Goal: Task Accomplishment & Management: Use online tool/utility

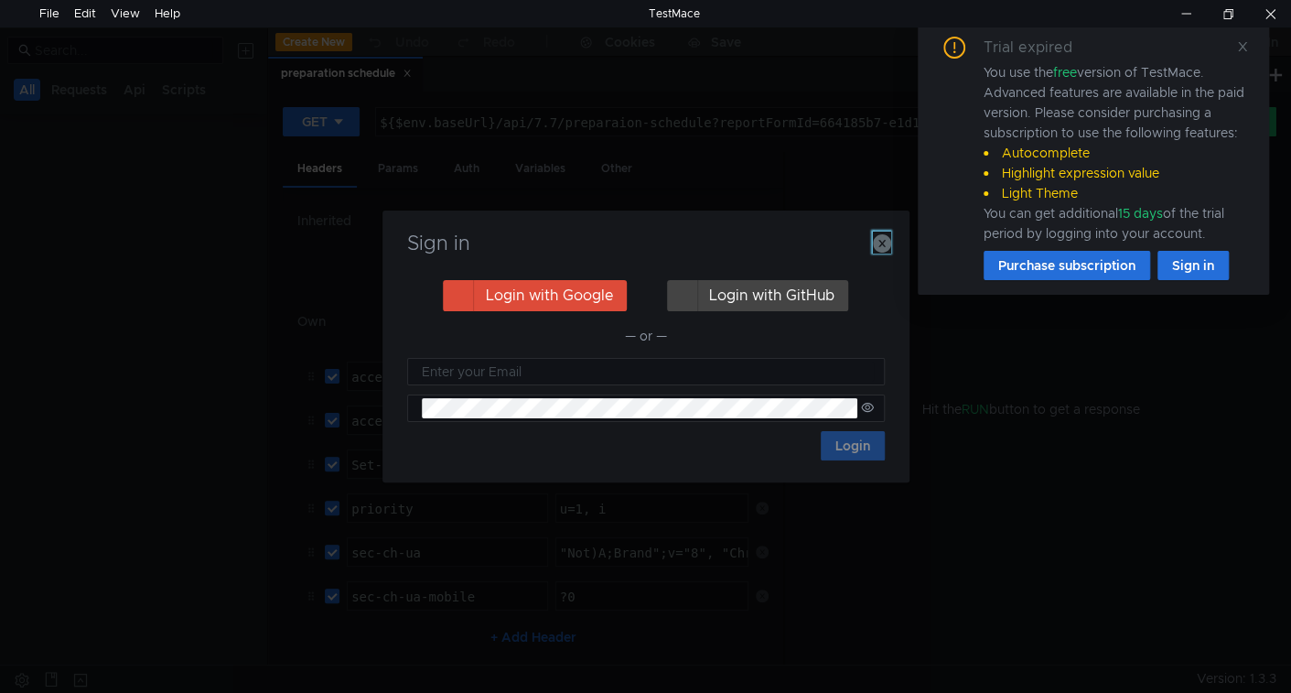
click at [880, 244] on icon "button" at bounding box center [882, 243] width 18 height 18
click at [1244, 41] on icon at bounding box center [1242, 46] width 13 height 13
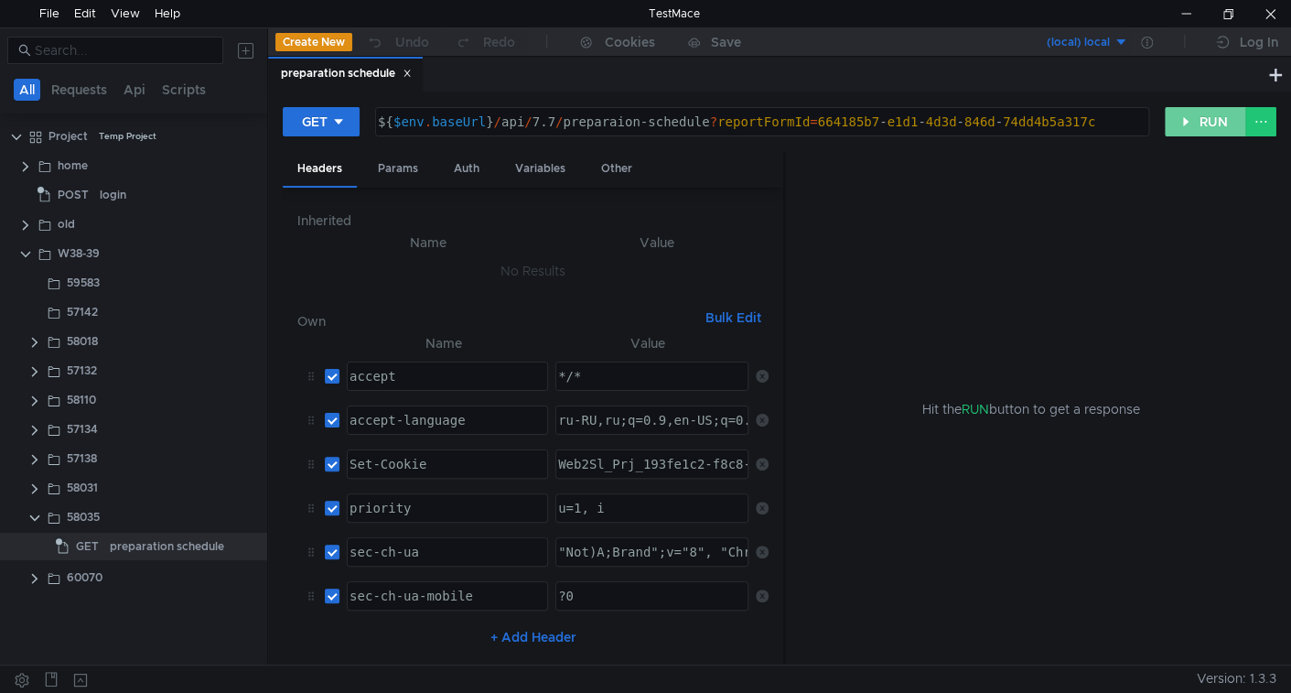
click at [1209, 118] on button "RUN" at bounding box center [1205, 121] width 81 height 29
click at [1186, 126] on button "RUN" at bounding box center [1205, 121] width 81 height 29
click at [1211, 114] on button "RUN" at bounding box center [1205, 121] width 81 height 29
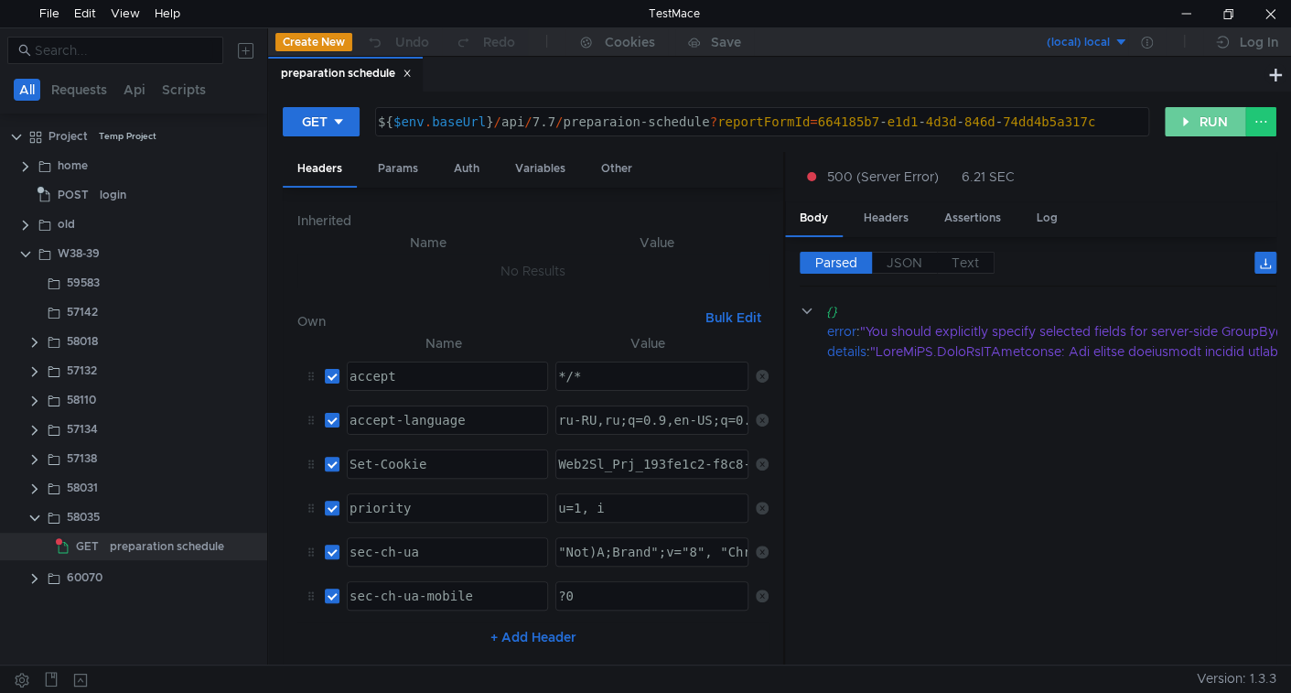
click at [1200, 121] on button "RUN" at bounding box center [1205, 121] width 81 height 29
click at [1190, 117] on button "RUN" at bounding box center [1205, 121] width 81 height 29
click at [1202, 108] on button "RUN" at bounding box center [1205, 121] width 81 height 29
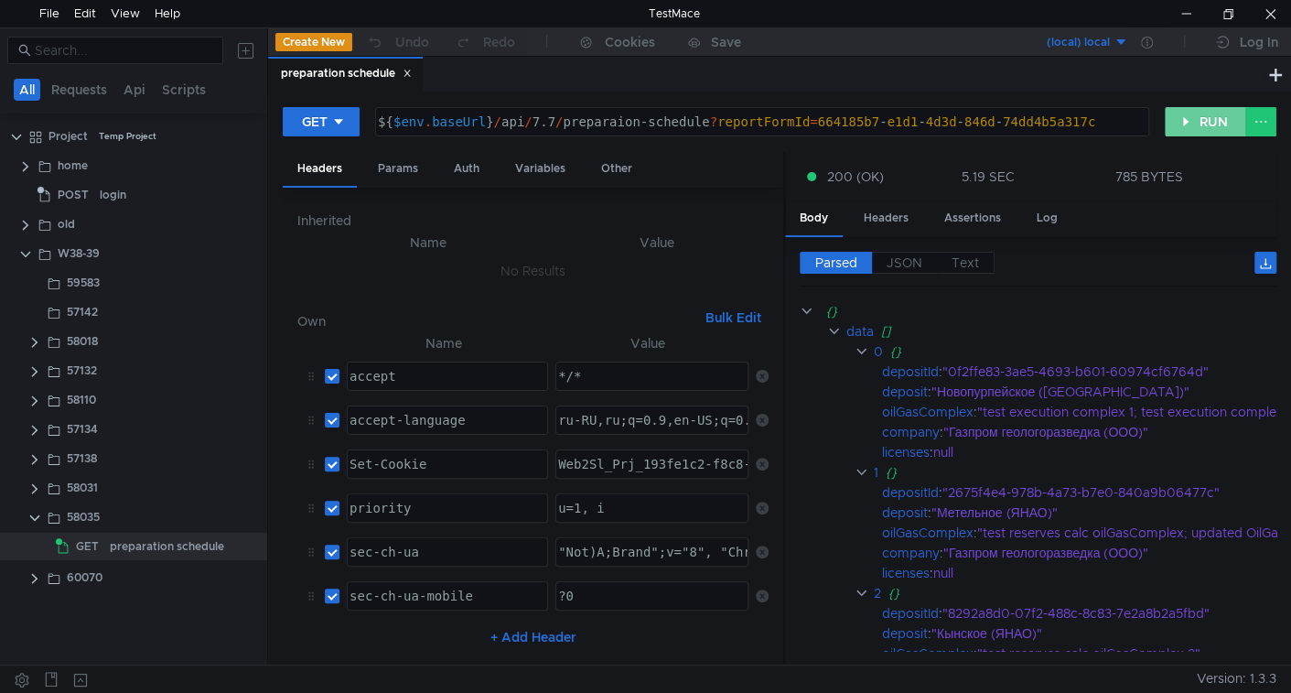
click at [1183, 121] on button "RUN" at bounding box center [1205, 121] width 81 height 29
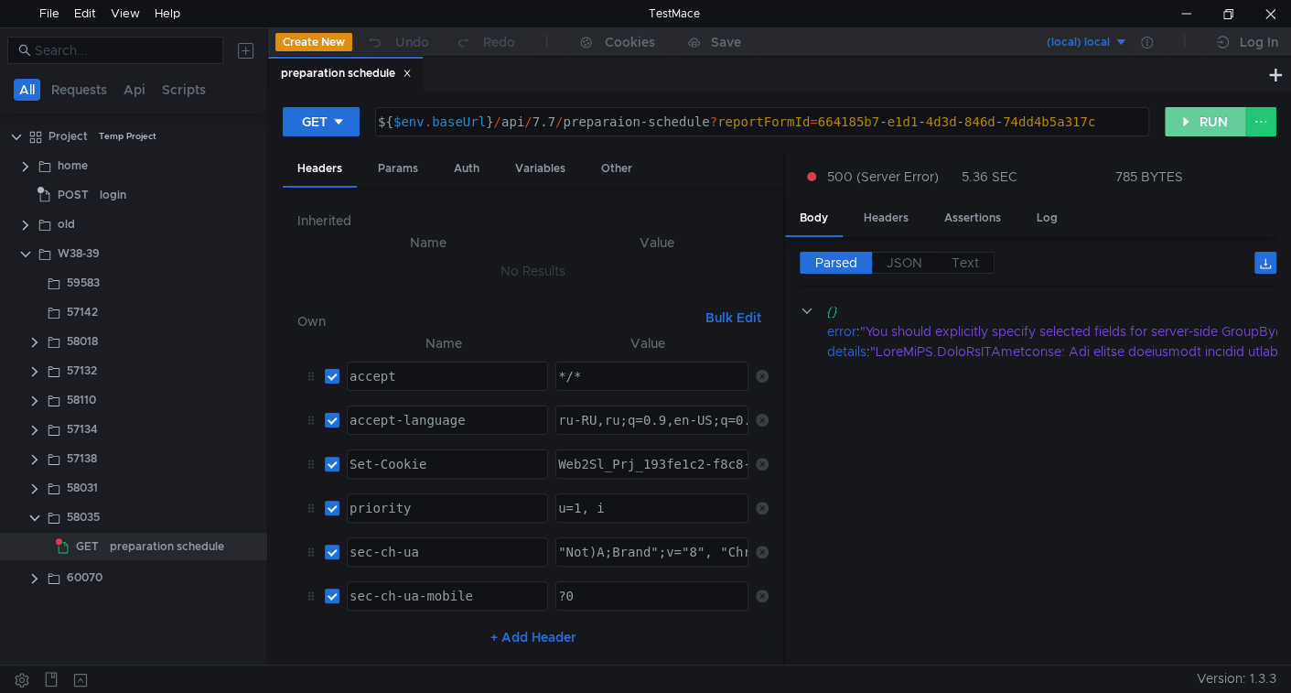
click at [1211, 126] on button "RUN" at bounding box center [1205, 121] width 81 height 29
click at [1209, 128] on button "RUN" at bounding box center [1205, 121] width 81 height 29
click at [1185, 8] on div at bounding box center [1186, 13] width 42 height 27
click at [1183, 118] on button "RUN" at bounding box center [1205, 121] width 81 height 29
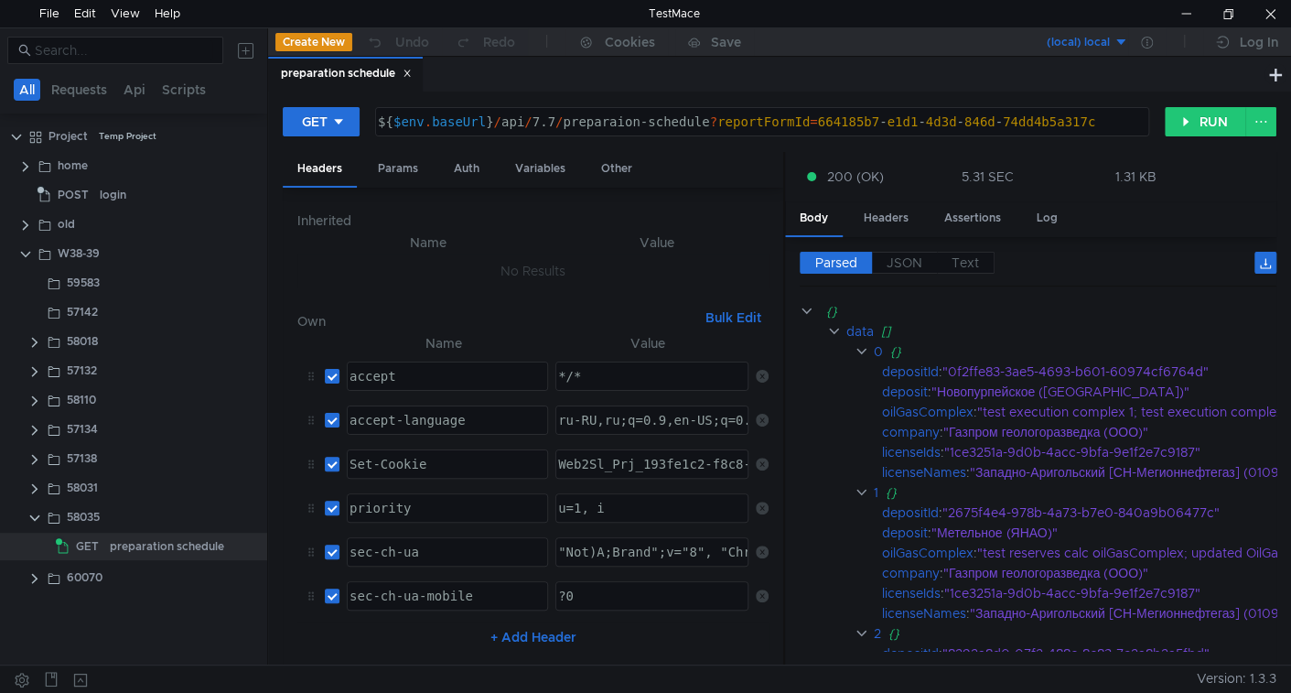
click at [330, 689] on div at bounding box center [602, 678] width 1190 height 27
click at [1196, 115] on button "RUN" at bounding box center [1205, 121] width 81 height 29
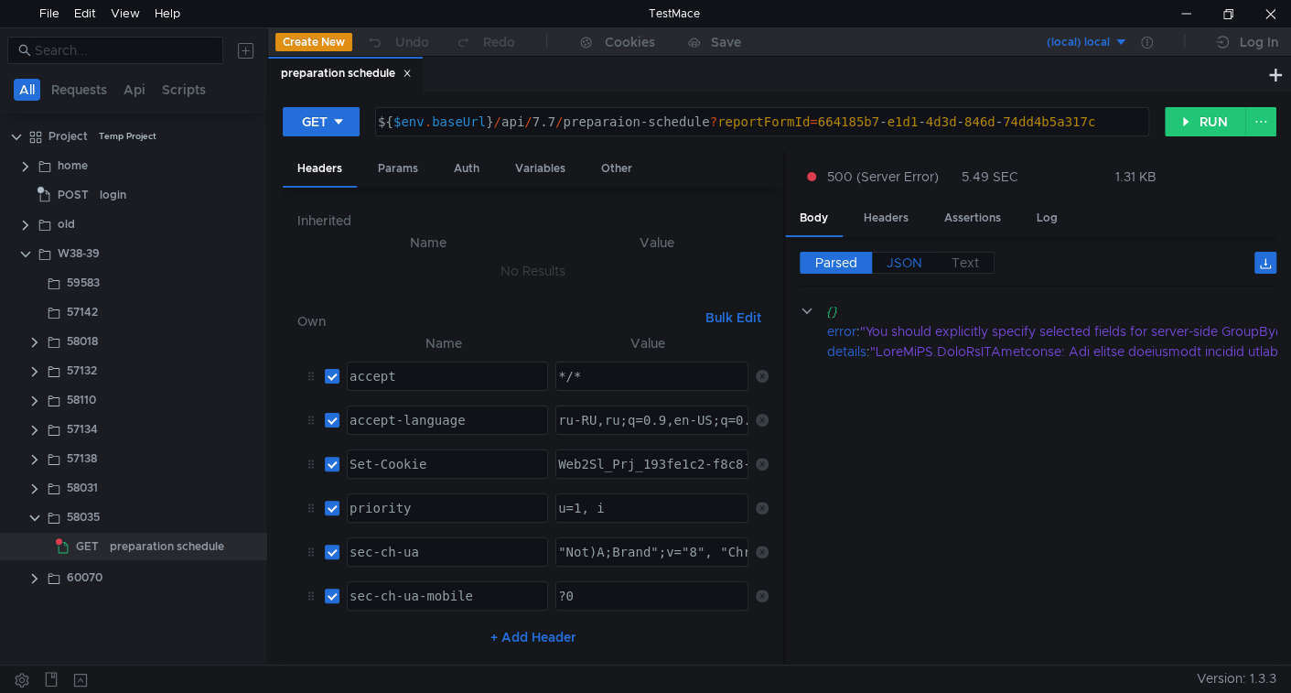
click at [912, 260] on span "JSON" at bounding box center [905, 262] width 36 height 16
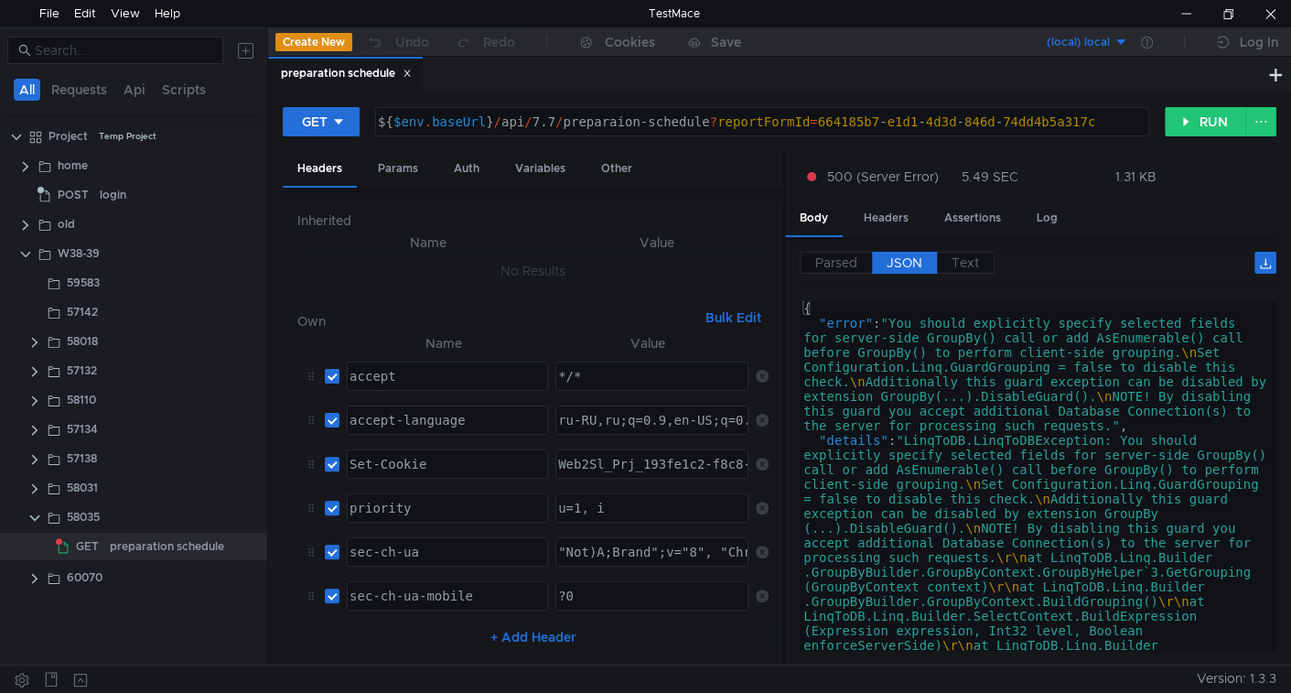
type textarea ""error": "You should explicitly specify selected fields for server-side GroupBy…"
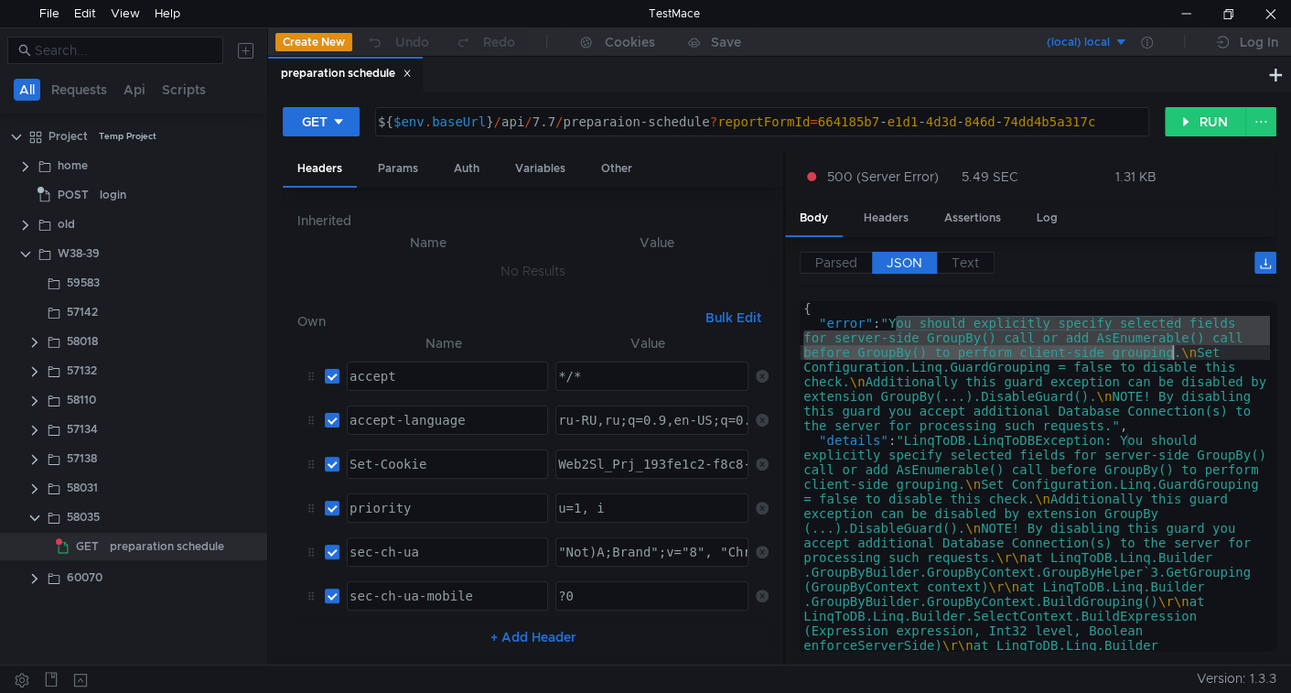
drag, startPoint x: 894, startPoint y: 320, endPoint x: 1171, endPoint y: 355, distance: 279.4
click at [1191, 128] on button "RUN" at bounding box center [1205, 121] width 81 height 29
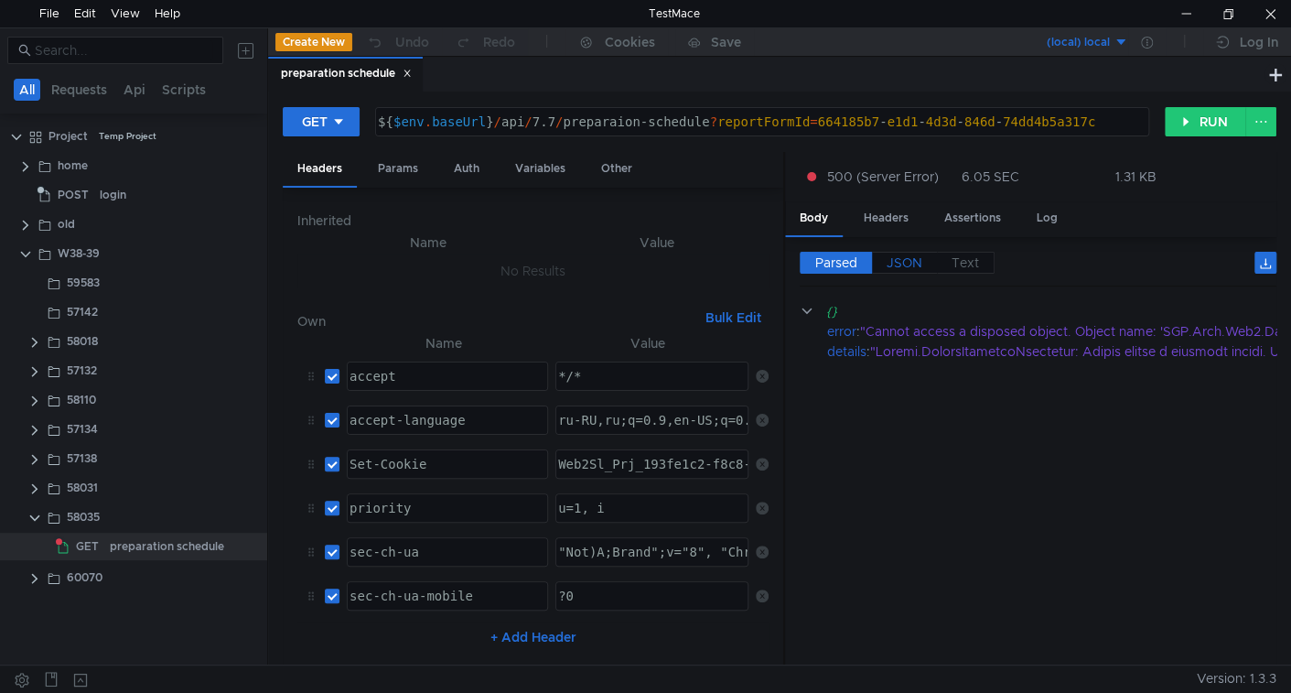
click at [921, 264] on span "JSON" at bounding box center [905, 262] width 36 height 16
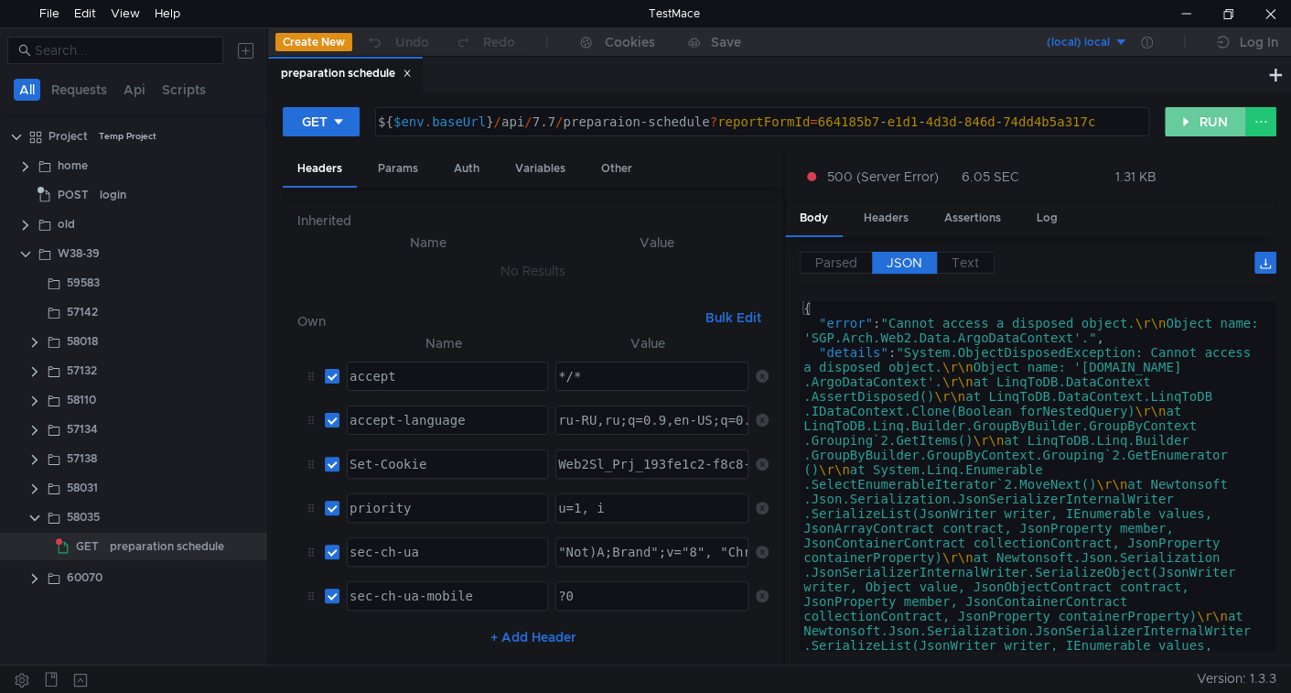
click at [1185, 124] on button "RUN" at bounding box center [1205, 121] width 81 height 29
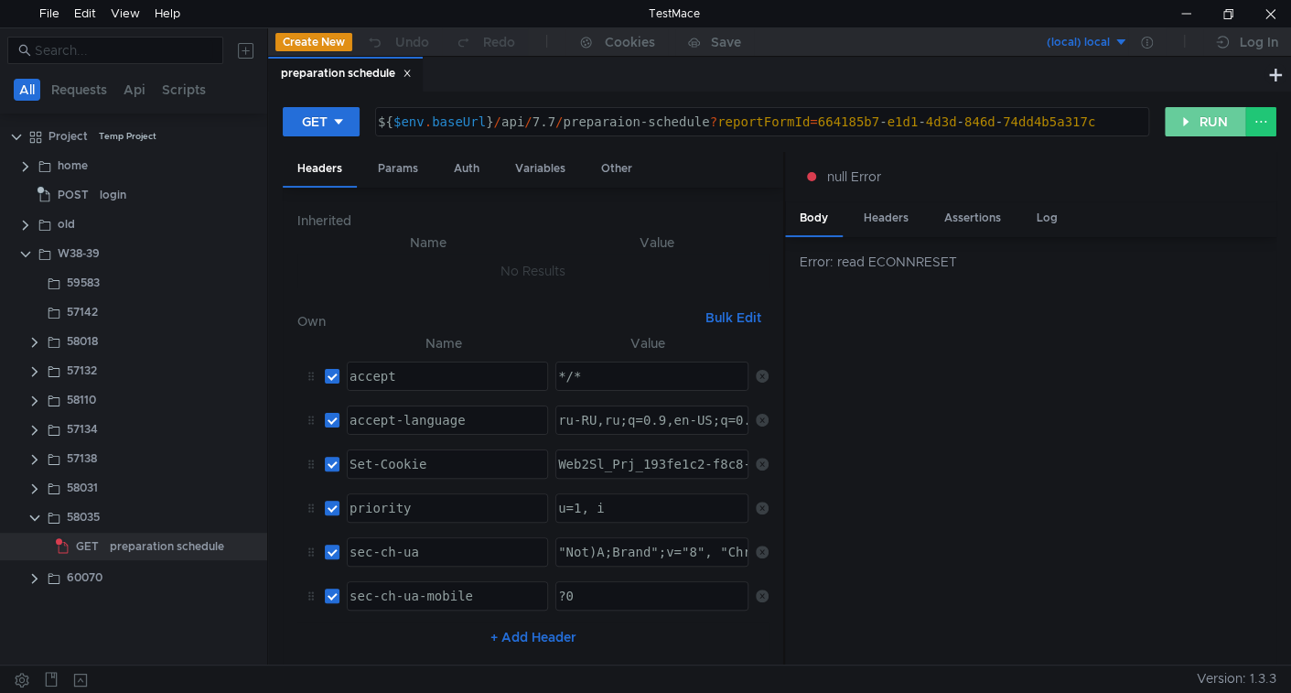
click at [1203, 111] on button "RUN" at bounding box center [1205, 121] width 81 height 29
drag, startPoint x: 1176, startPoint y: 119, endPoint x: 997, endPoint y: 443, distance: 370.3
click at [1176, 120] on button "RUN" at bounding box center [1205, 121] width 81 height 29
click at [1209, 121] on button "RUN" at bounding box center [1205, 121] width 81 height 29
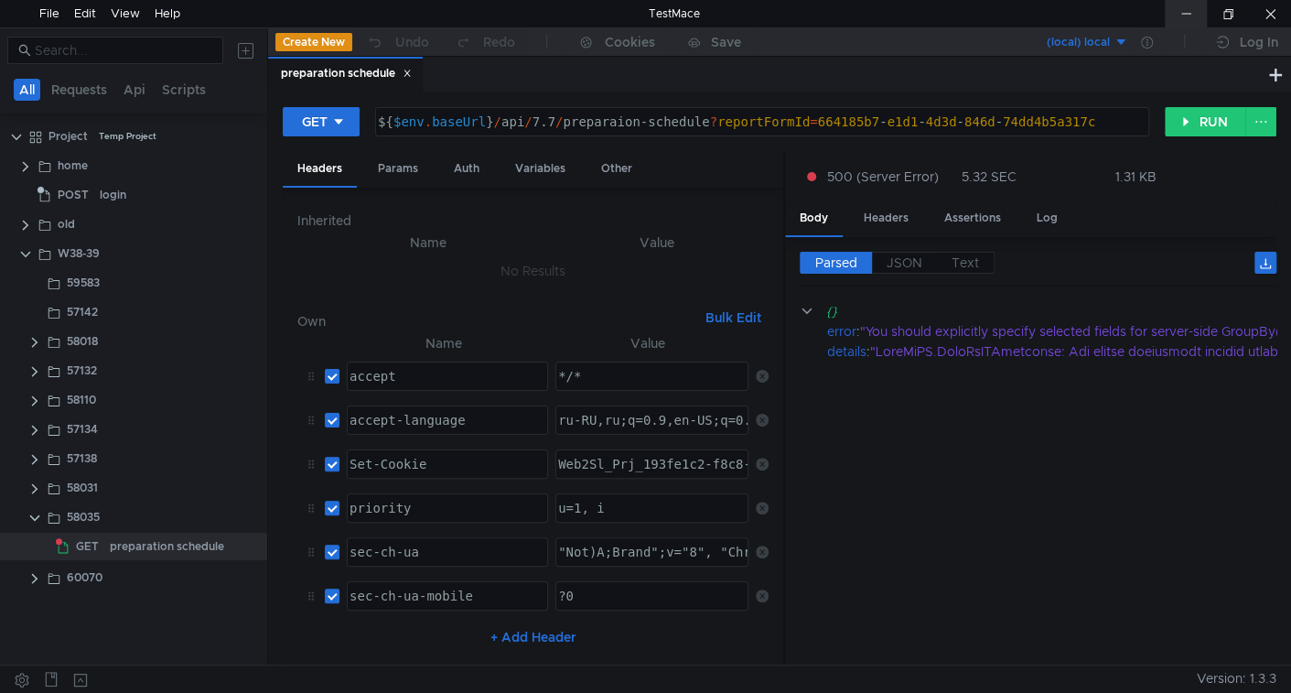
click at [1186, 17] on div at bounding box center [1186, 13] width 42 height 27
click at [1205, 123] on button "RUN" at bounding box center [1205, 121] width 81 height 29
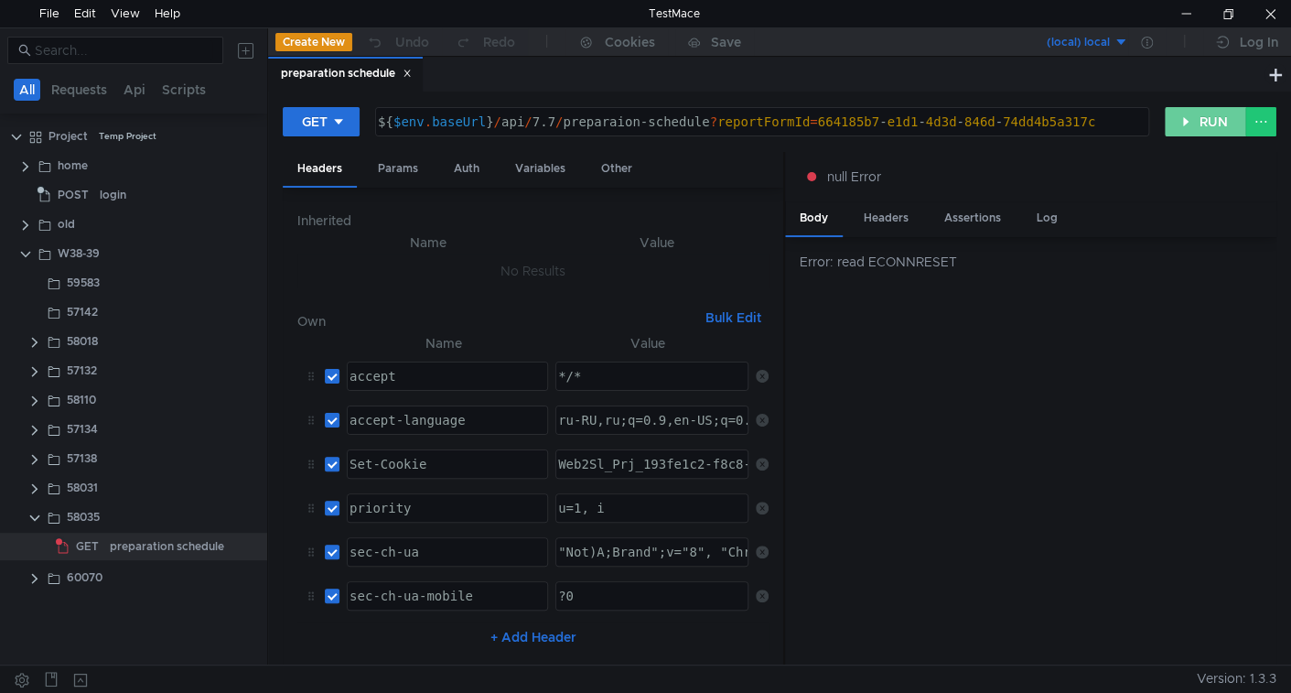
click at [1201, 121] on button "RUN" at bounding box center [1205, 121] width 81 height 29
click at [1223, 125] on button "RUN" at bounding box center [1205, 121] width 81 height 29
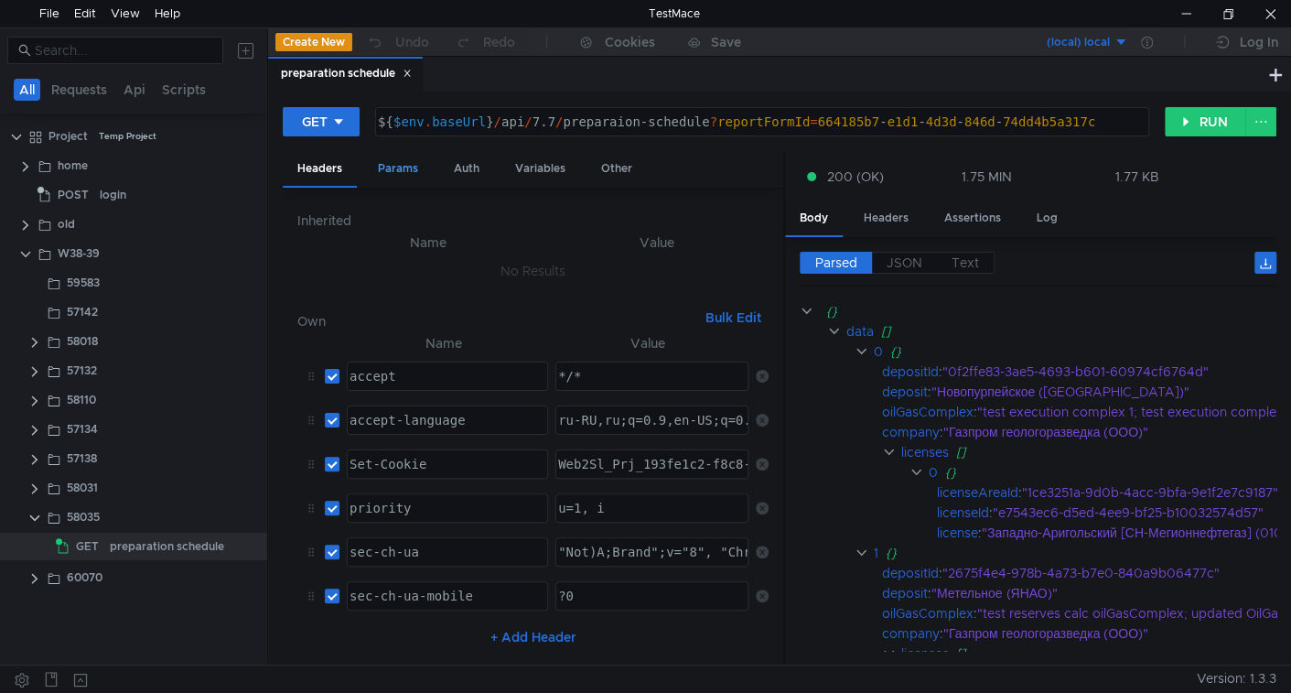
click at [396, 177] on div "Params" at bounding box center [398, 169] width 70 height 34
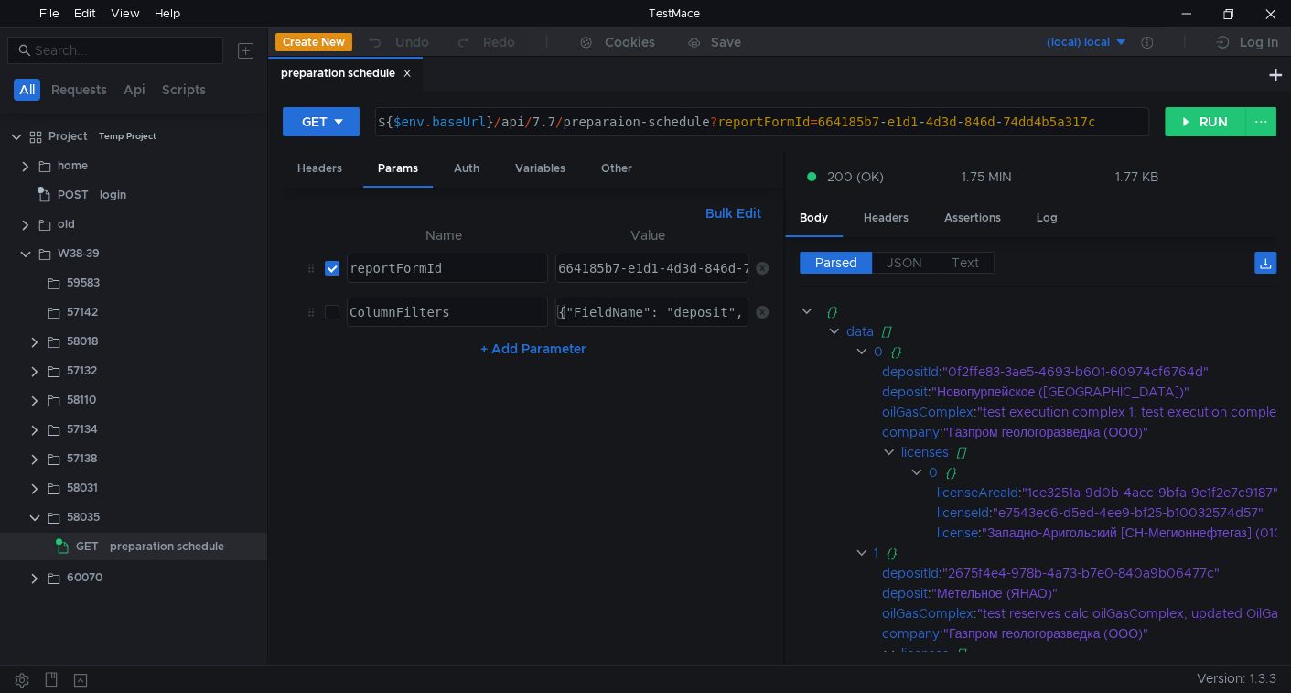
click at [330, 309] on input "checkbox" at bounding box center [332, 312] width 15 height 15
checkbox input "true"
click at [567, 308] on div "{"FieldName": "deposit", "Method": "Contains", "Value": "мет" }" at bounding box center [800, 327] width 491 height 44
click at [953, 507] on div "licenseId" at bounding box center [963, 512] width 52 height 20
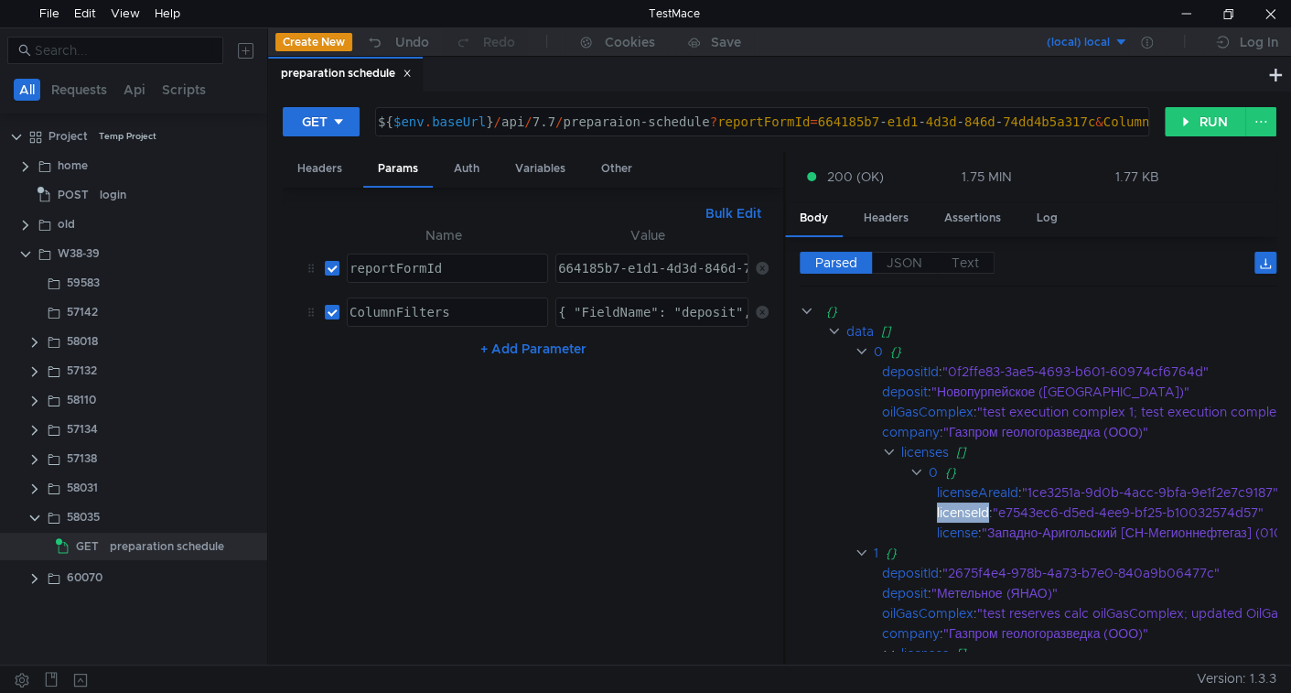
copy div "licenseId"
click at [613, 309] on div "{ "FieldName": "deposit", "Method": "Contains", "Value": "мет" }" at bounding box center [805, 327] width 500 height 44
click at [955, 523] on div "license" at bounding box center [957, 533] width 41 height 20
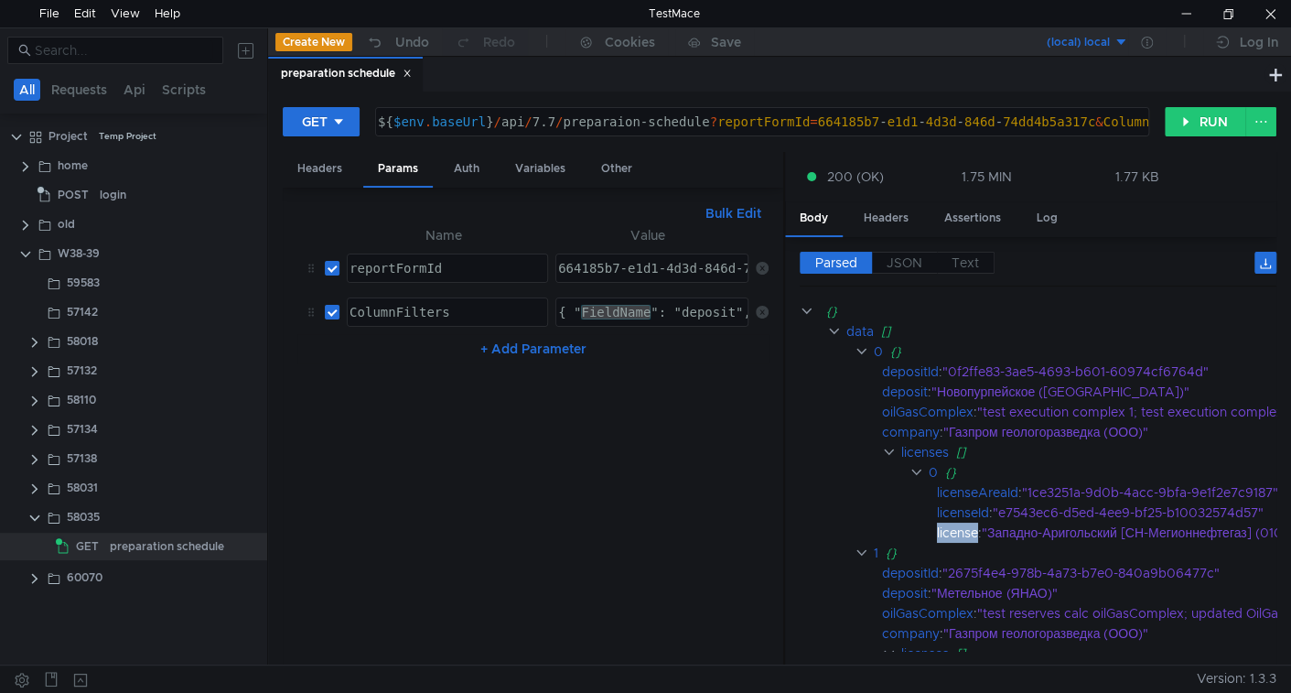
copy div "license"
click at [598, 309] on div "{ "FieldName": "deposit", "Method": "Contains", "Value": "мет" }" at bounding box center [651, 311] width 191 height 27
click at [705, 307] on div "{ "FieldName": "deposit", "Method": "Contains", "Value": "мет" }" at bounding box center [805, 327] width 500 height 44
paste textarea "license"
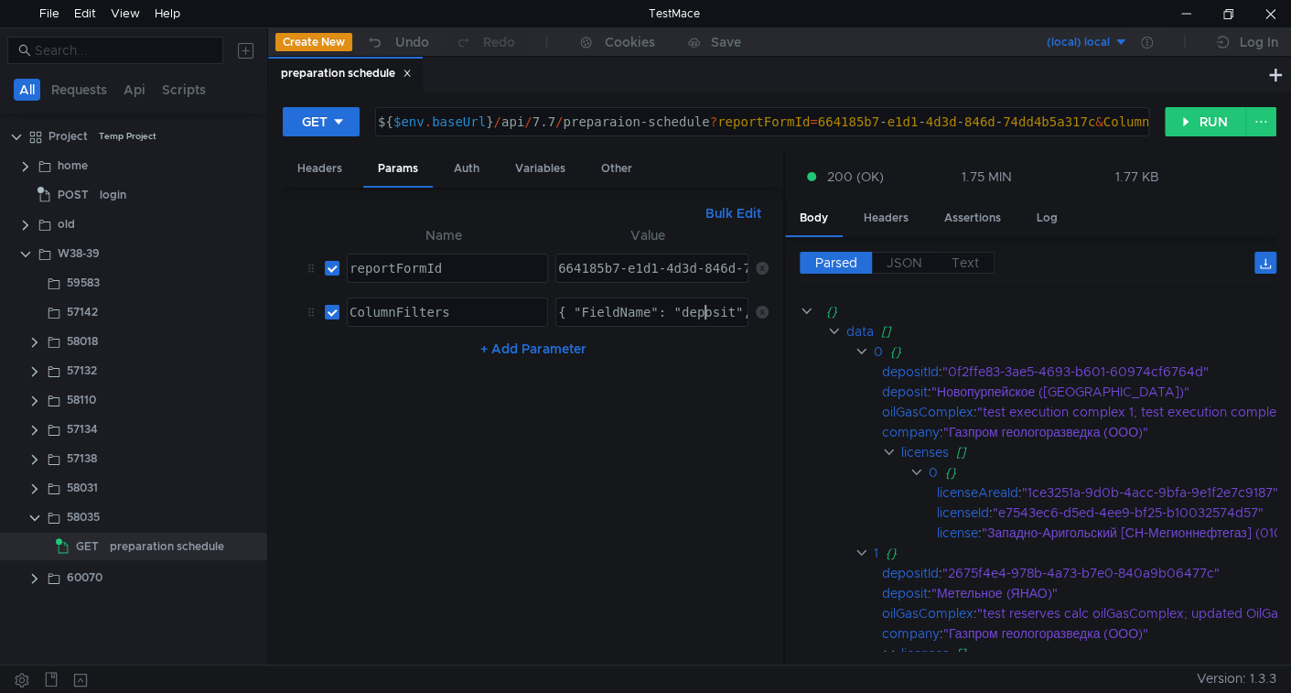
type textarea "{ "FieldName": "license", "Method": "Contains", "Value": "мет" }"
click at [719, 204] on button "Bulk Edit" at bounding box center [733, 213] width 70 height 22
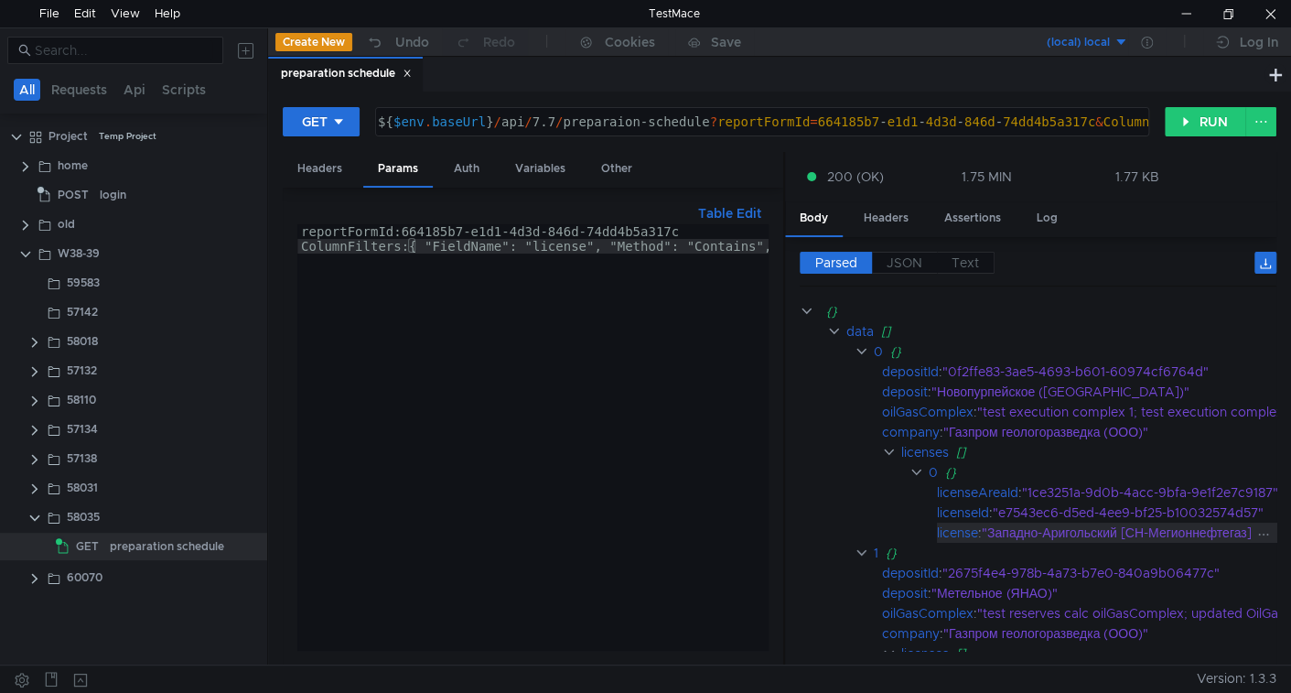
click at [1012, 523] on div ""Западно-Аригольский [СН-Мегионнефтегаз] (01096 срок действия [DATE] - [DATE])"" at bounding box center [1246, 533] width 529 height 20
copy div "Западно"
click at [698, 250] on div "reportFormId:664185b7-e1d1-4d3d-846d-74dd4b5a317c ColumnFilters:{ "FieldName": …" at bounding box center [600, 451] width 607 height 455
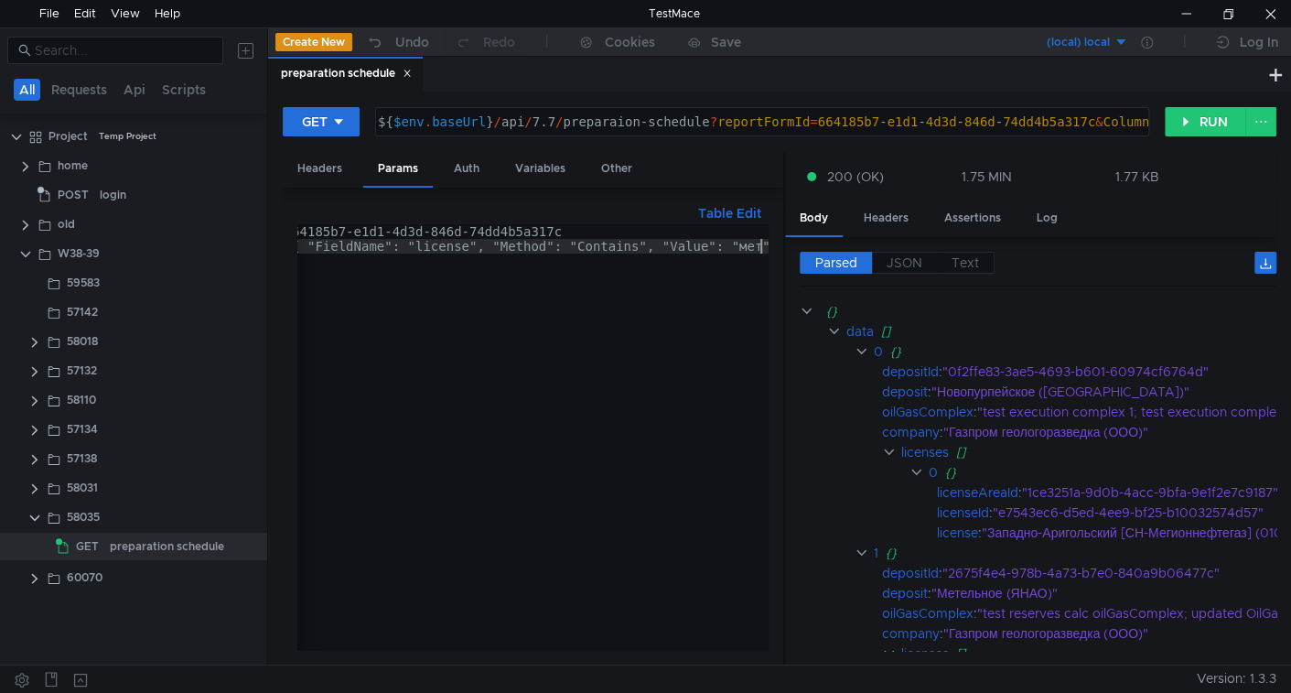
scroll to position [0, 116]
paste textarea "ападно"
type textarea "ColumnFilters:{ "FieldName": "license", "Method": "Contains", "Value": "Западно…"
click at [1191, 125] on button "RUN" at bounding box center [1205, 121] width 81 height 29
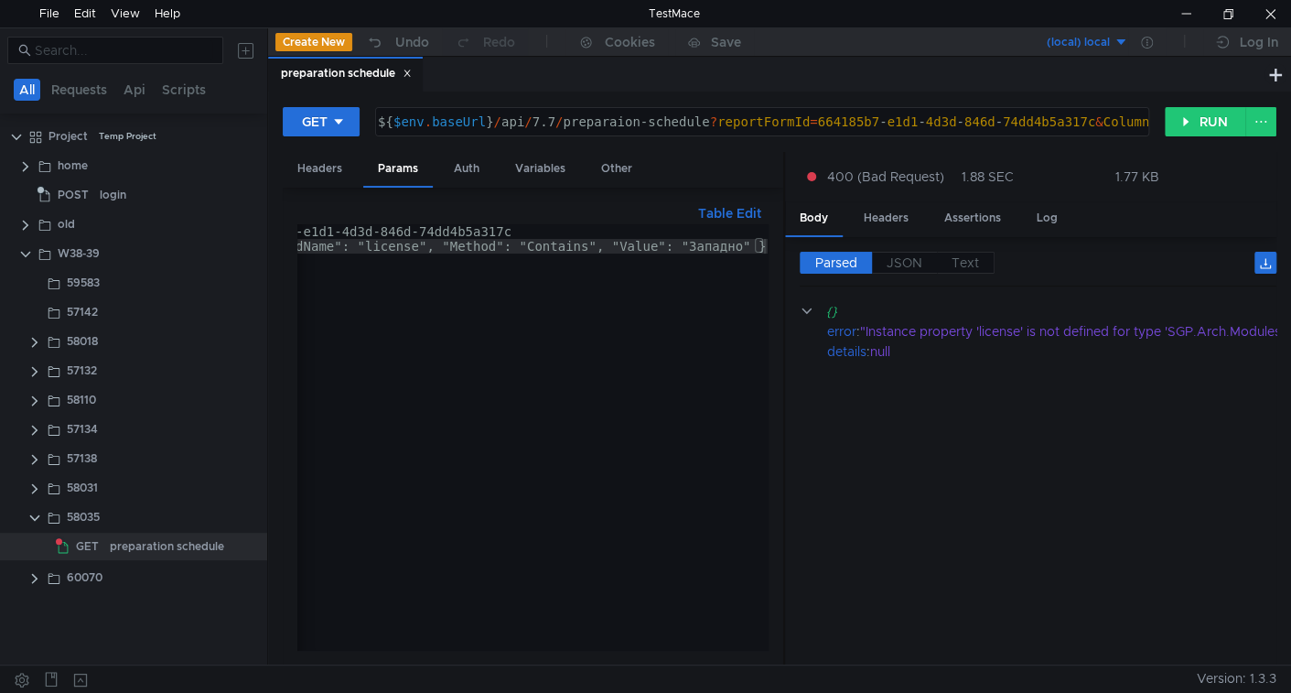
scroll to position [0, 0]
click at [719, 204] on button "Table Edit" at bounding box center [730, 213] width 78 height 22
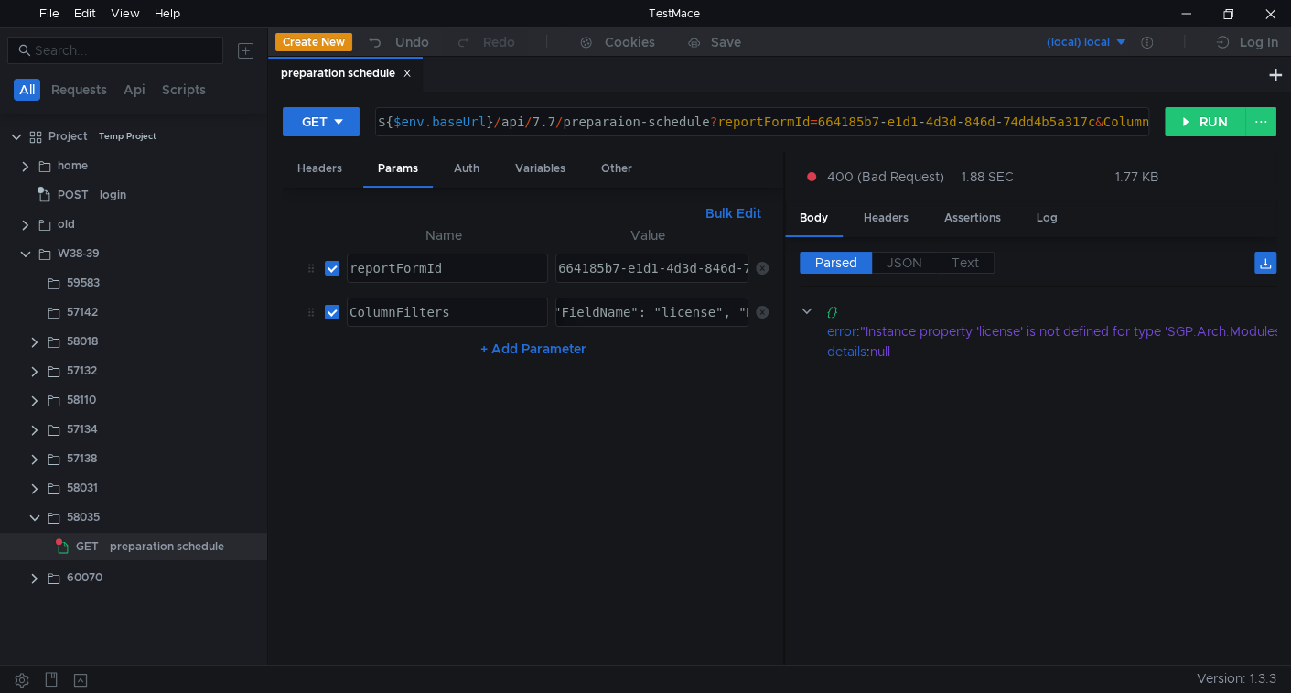
click at [328, 305] on input "checkbox" at bounding box center [332, 312] width 15 height 15
checkbox input "false"
drag, startPoint x: 1212, startPoint y: 112, endPoint x: 1032, endPoint y: 190, distance: 195.9
click at [1212, 112] on button "RUN" at bounding box center [1205, 121] width 81 height 29
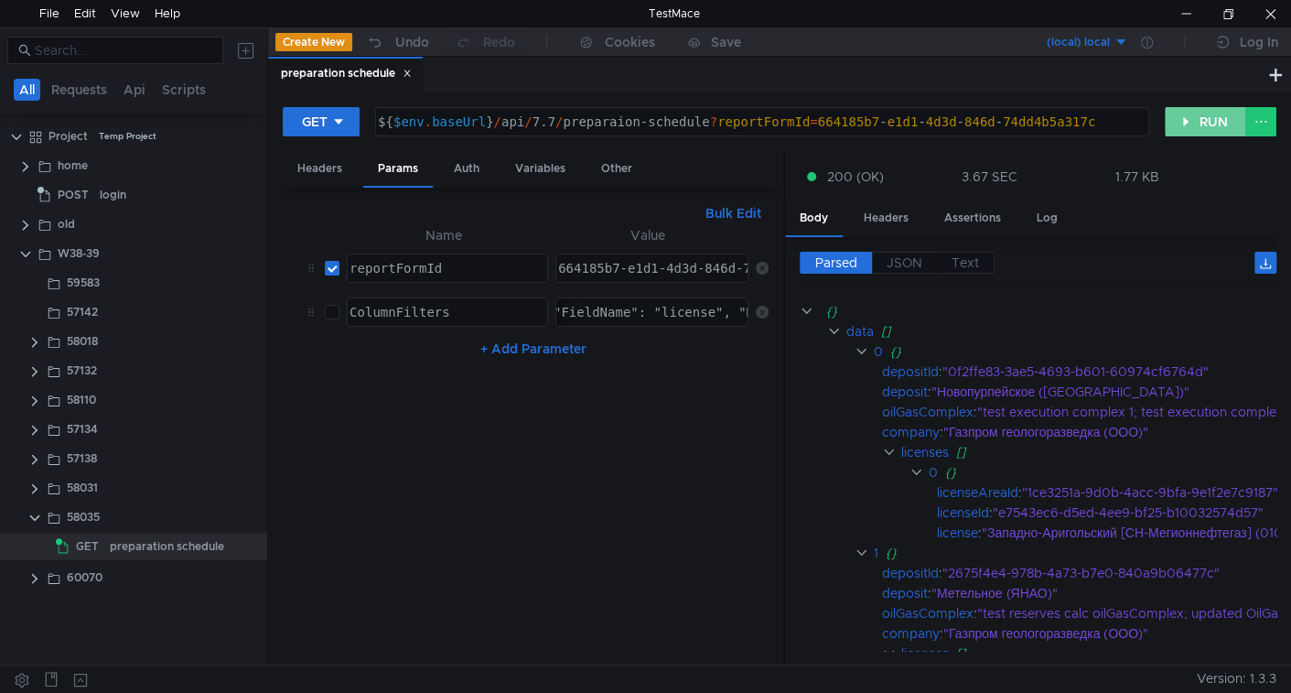
click at [1180, 113] on button "RUN" at bounding box center [1205, 121] width 81 height 29
click at [907, 426] on div "company" at bounding box center [911, 432] width 58 height 20
copy div "company"
drag, startPoint x: 659, startPoint y: 307, endPoint x: 1087, endPoint y: 501, distance: 470.5
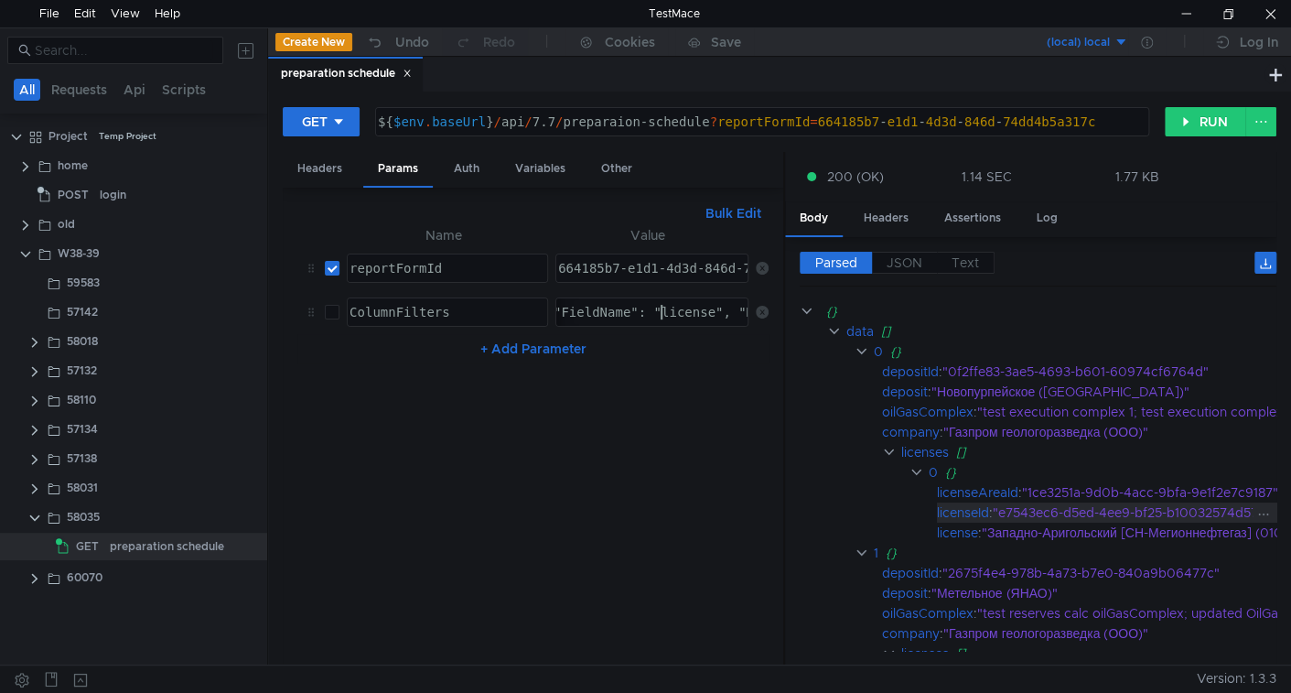
click at [659, 307] on div "{ "FieldName": "license", "Method": "Contains", "Value": "Западно" }" at bounding box center [799, 327] width 530 height 44
paste textarea "company"
type textarea "{ "FieldName": "company.license", "Method": "Contains", "Value": "Западно" }"
click at [335, 310] on input "checkbox" at bounding box center [332, 312] width 15 height 15
click at [1218, 124] on button "RUN" at bounding box center [1205, 121] width 81 height 29
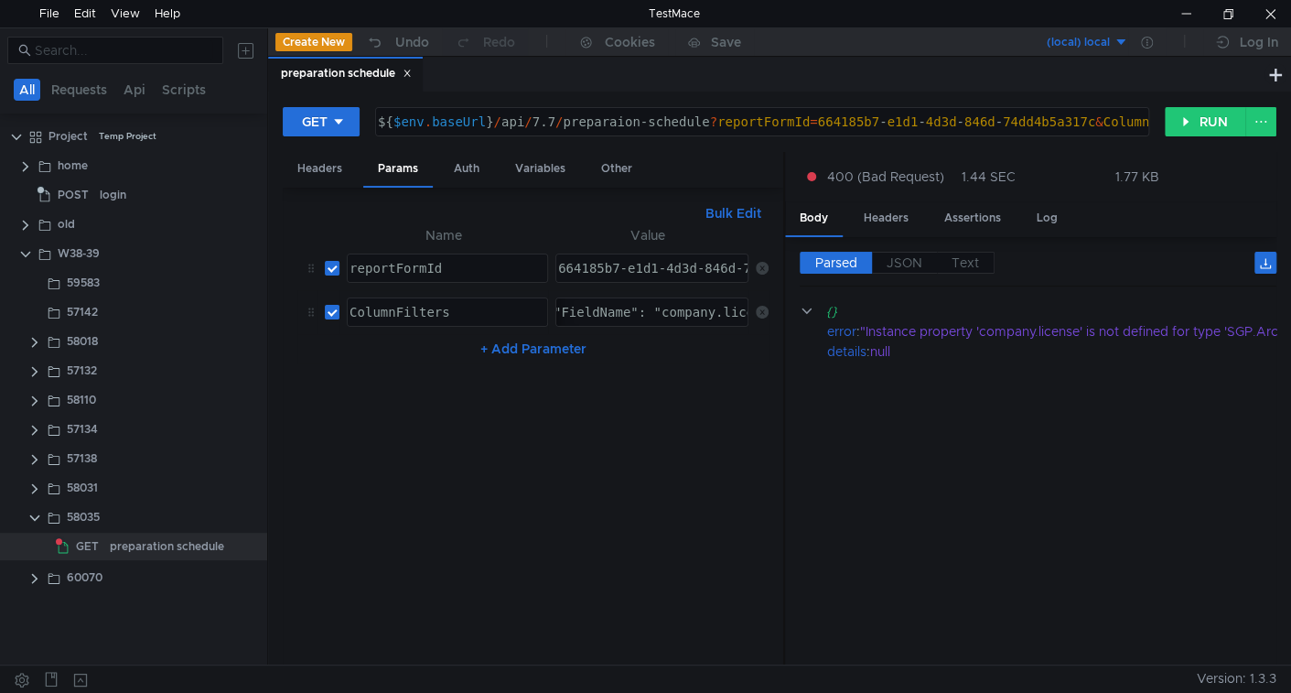
click at [334, 318] on td at bounding box center [329, 312] width 22 height 44
click at [336, 313] on input "checkbox" at bounding box center [332, 312] width 15 height 15
checkbox input "false"
click at [1193, 9] on div at bounding box center [1186, 13] width 42 height 27
click at [1203, 125] on button "RUN" at bounding box center [1205, 121] width 81 height 29
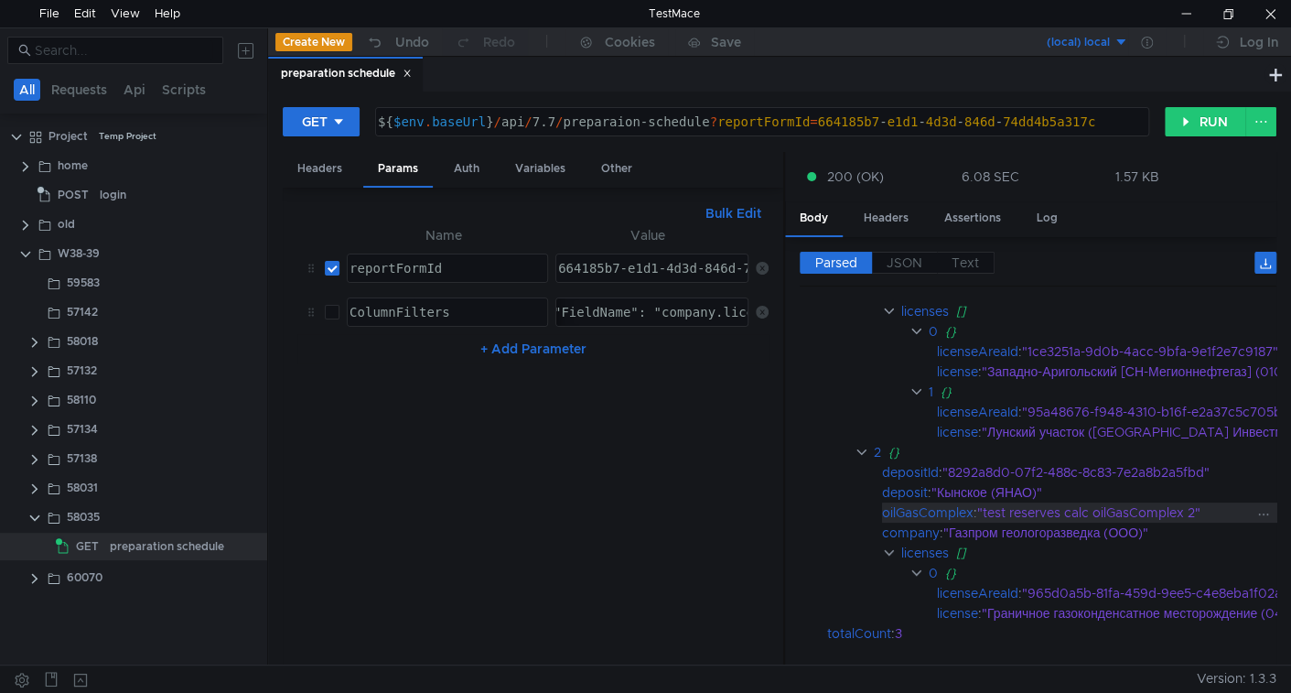
scroll to position [381, 0]
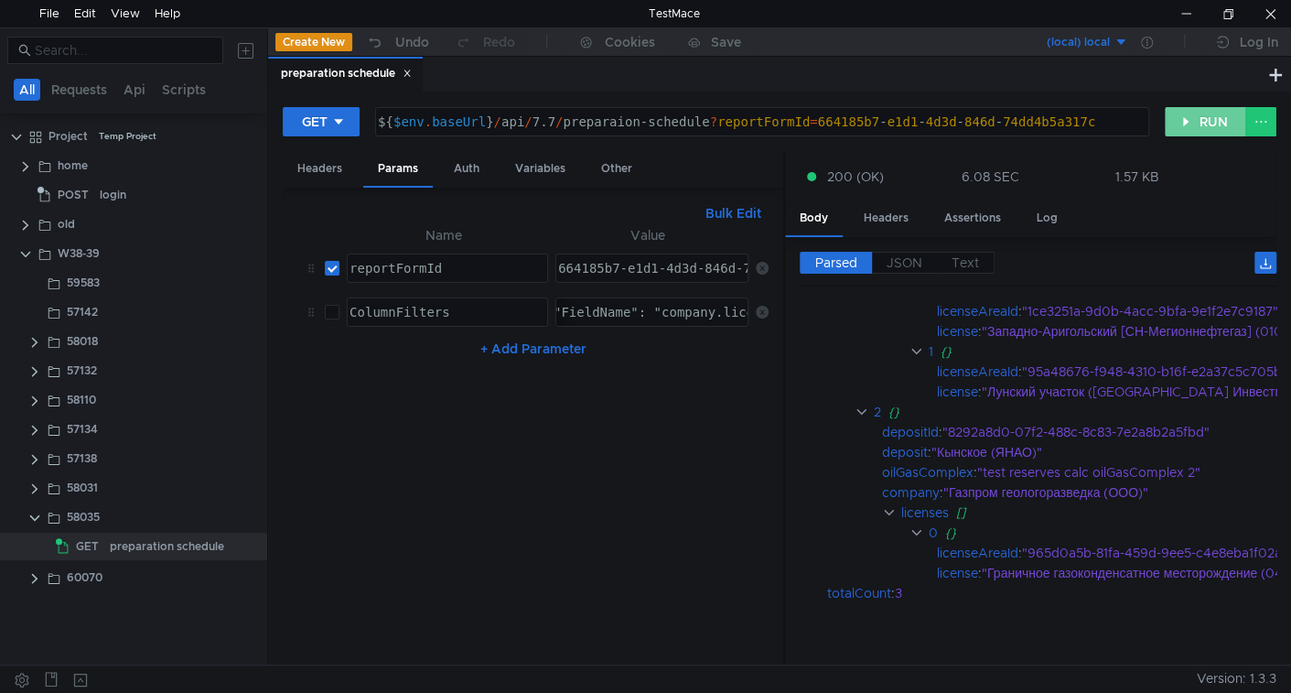
click at [1181, 125] on button "RUN" at bounding box center [1205, 121] width 81 height 29
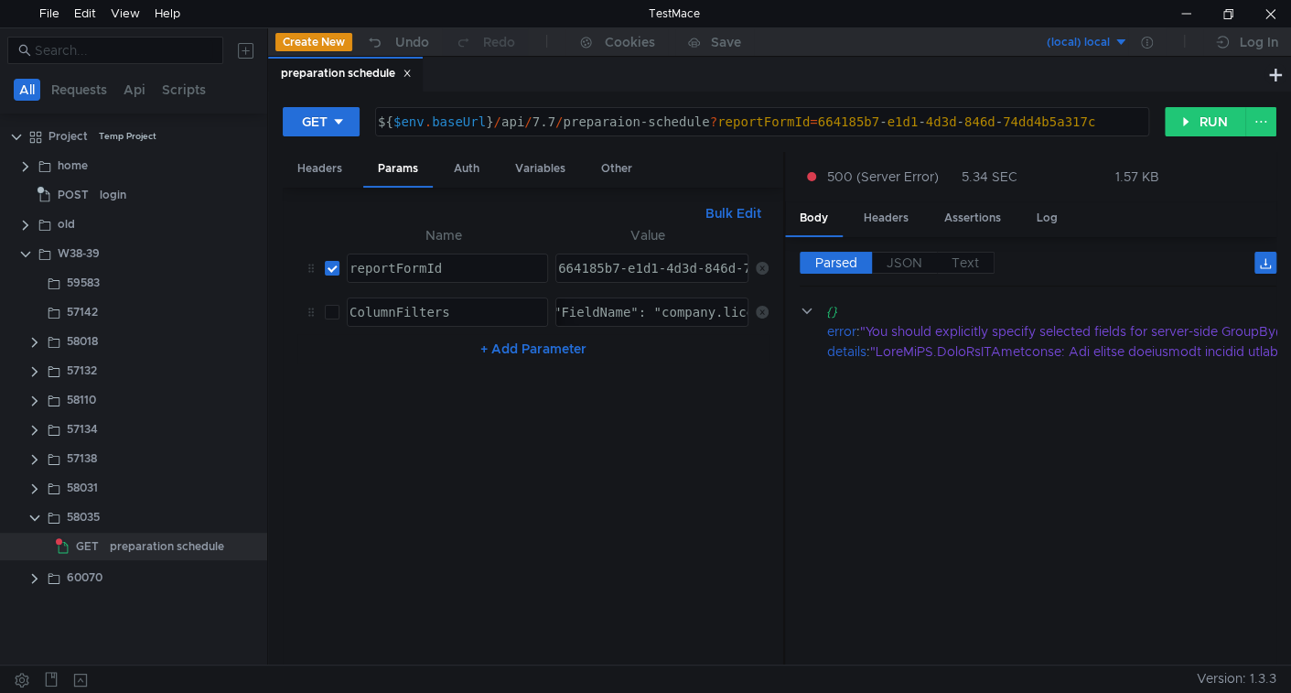
scroll to position [0, 0]
click at [1186, 16] on div at bounding box center [1186, 13] width 42 height 27
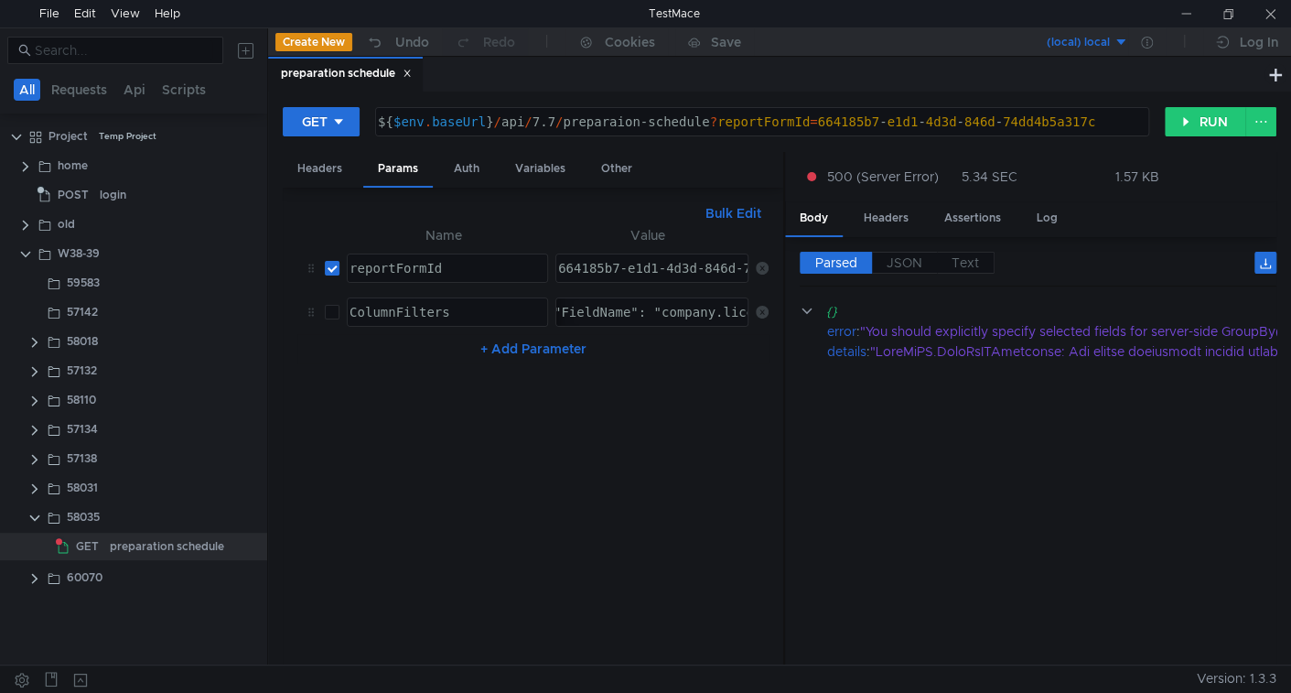
scroll to position [0, 12]
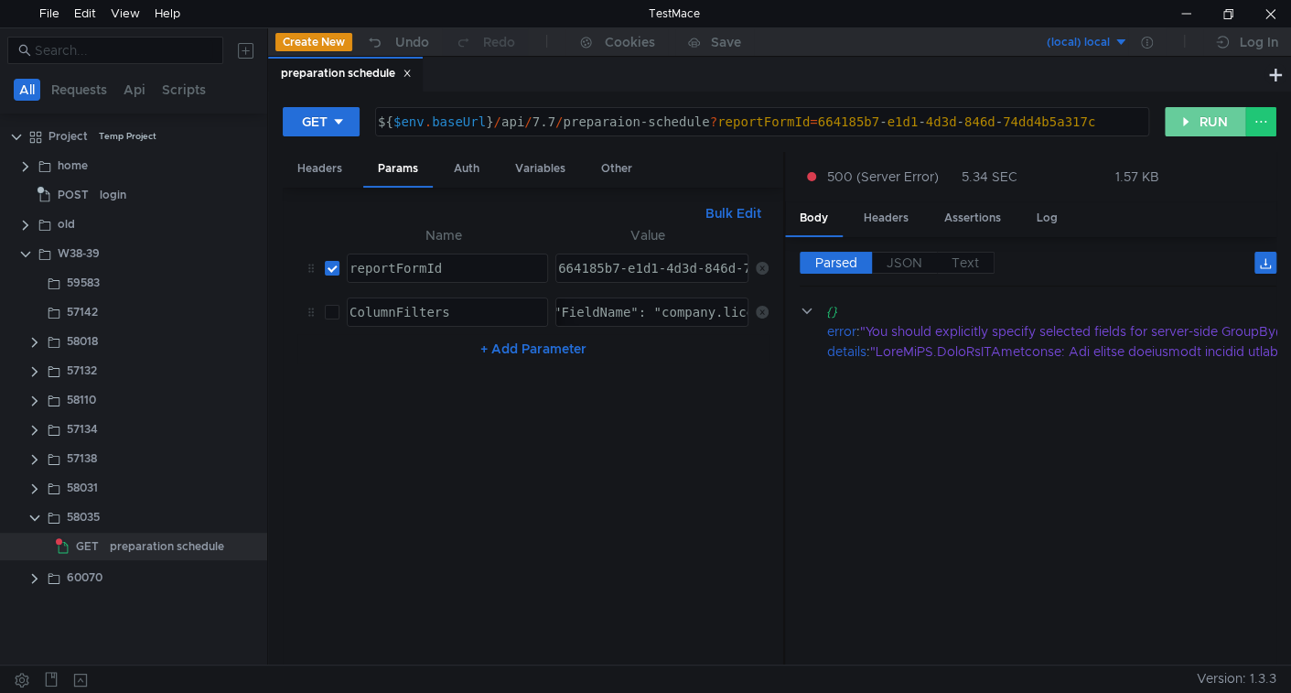
click at [1190, 125] on button "RUN" at bounding box center [1205, 121] width 81 height 29
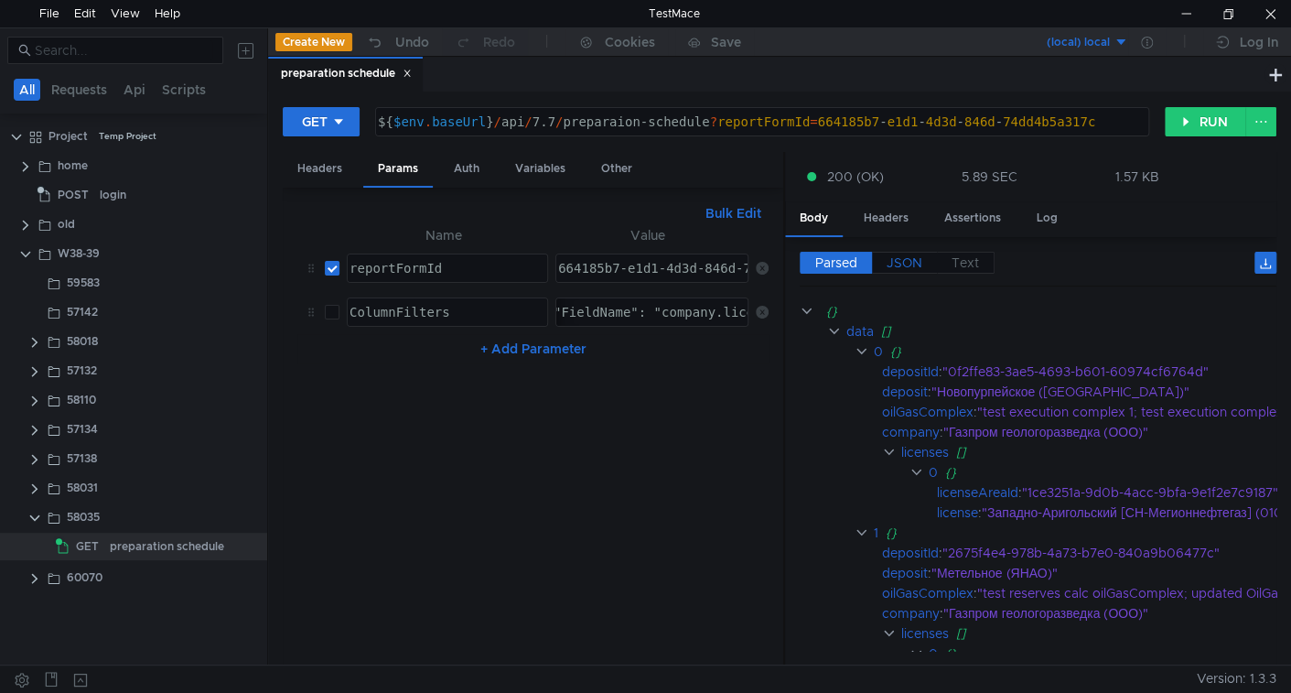
click at [903, 258] on span "JSON" at bounding box center [905, 262] width 36 height 16
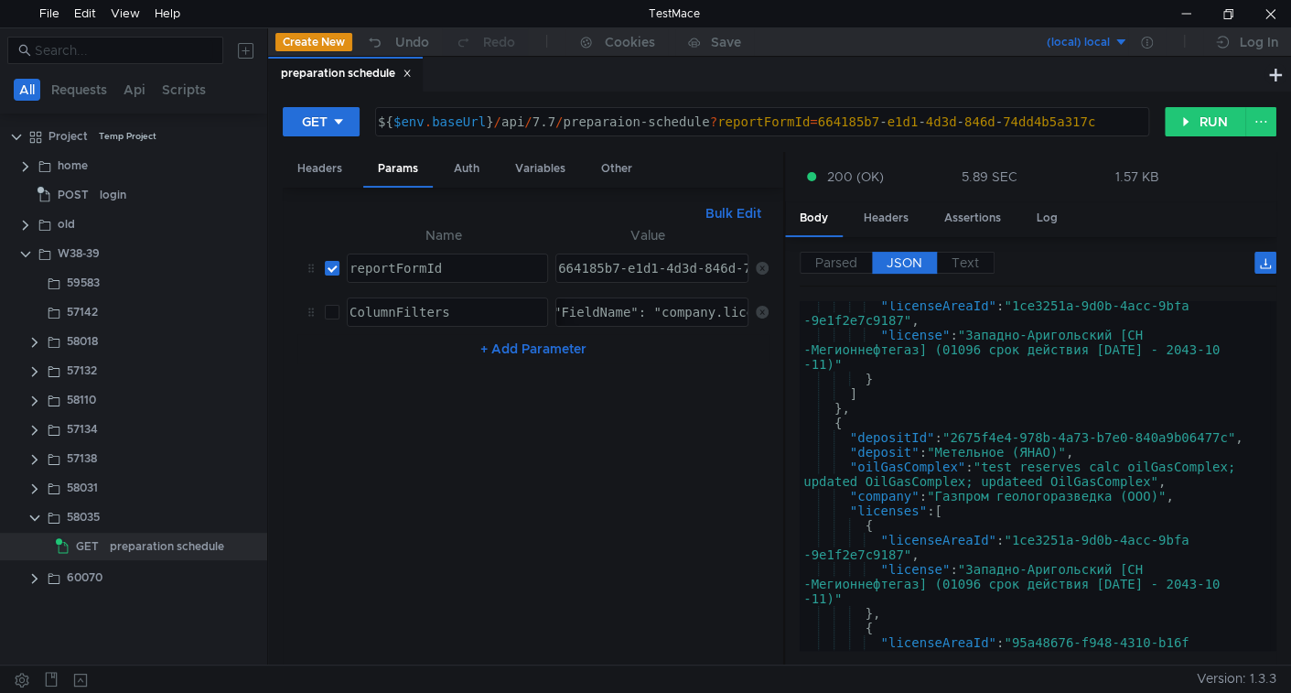
scroll to position [297, 0]
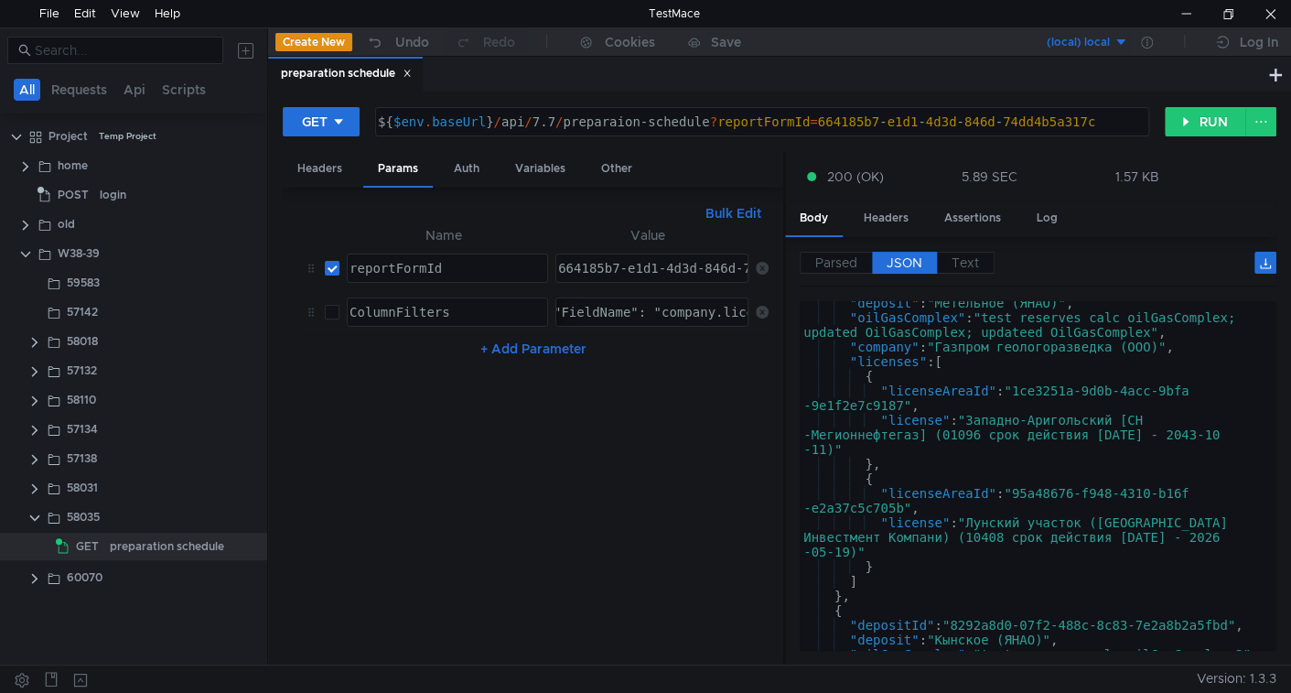
click at [786, 398] on div "Parsed JSON Text {} data [] 0 {} depositId : "0f2ffe83-3ae5-4693-b601-60974cf67…" at bounding box center [1030, 451] width 491 height 428
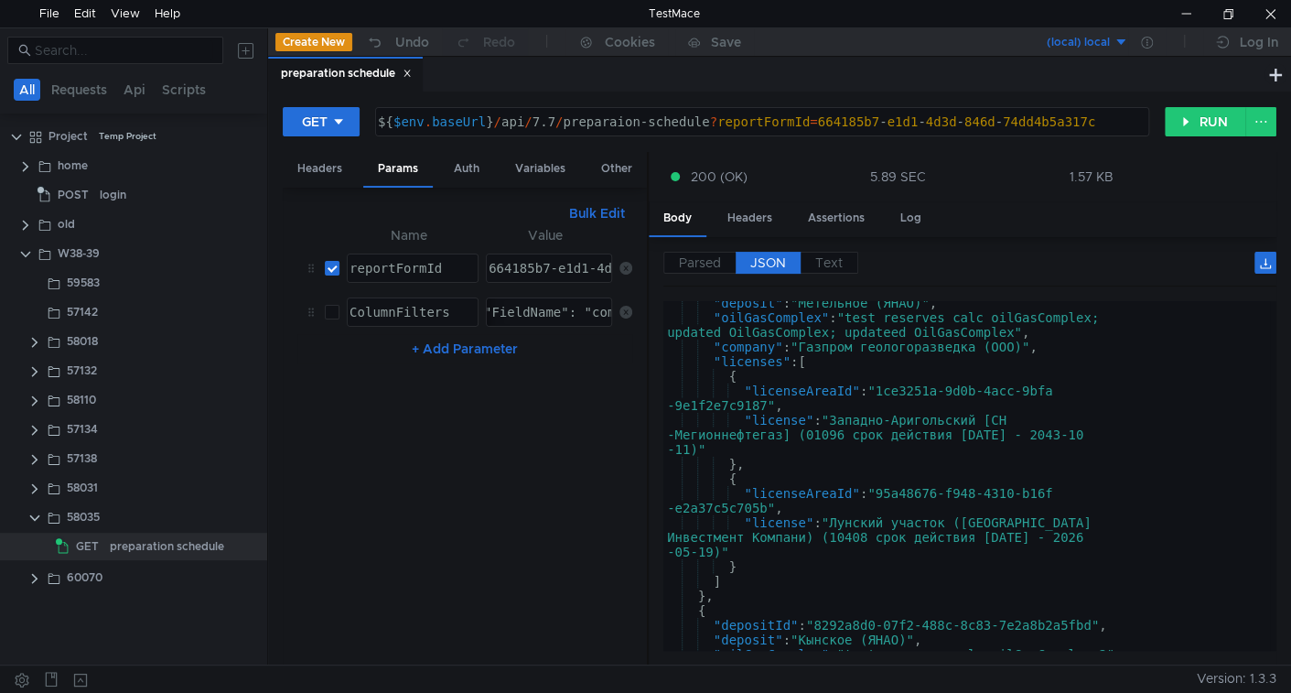
drag, startPoint x: 782, startPoint y: 398, endPoint x: 303, endPoint y: 438, distance: 481.2
click at [305, 437] on as-split "Headers Params Auth Variables Other Bulk Edit ColumnFilters:{ "FieldName": "lic…" at bounding box center [780, 409] width 994 height 514
click at [694, 267] on span "Parsed" at bounding box center [700, 262] width 42 height 16
click at [759, 257] on span "JSON" at bounding box center [768, 262] width 36 height 16
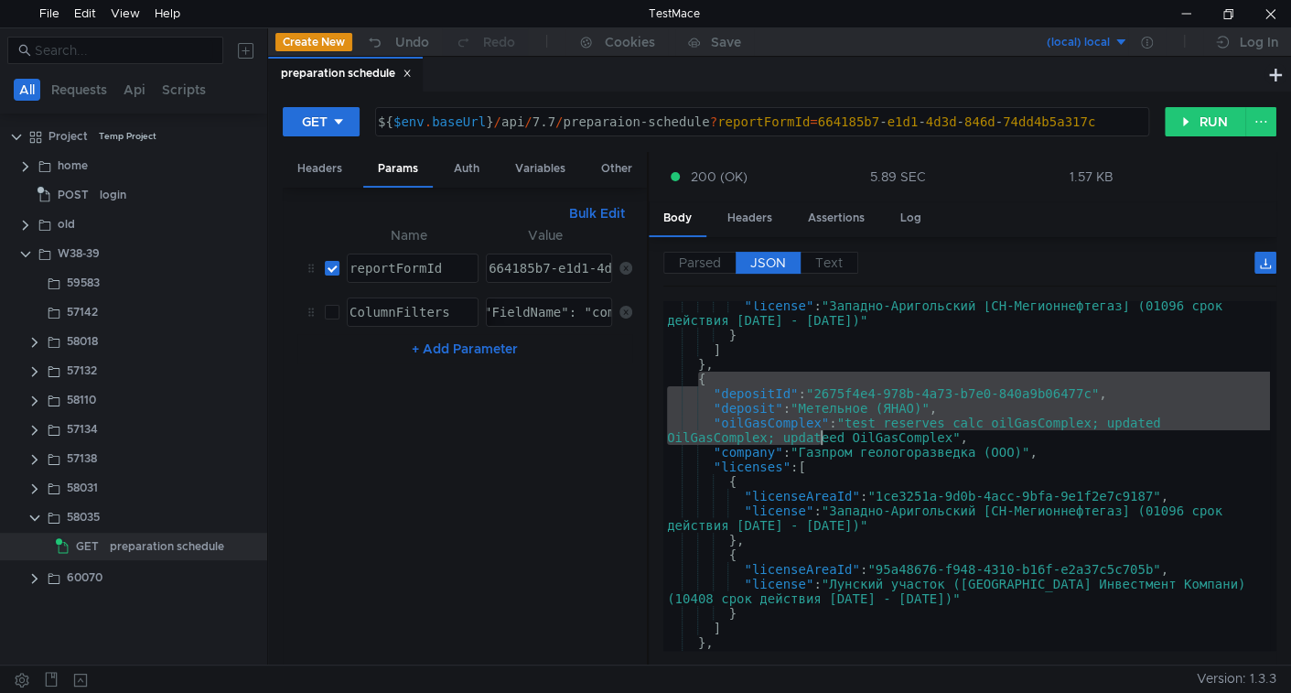
scroll to position [223, 0]
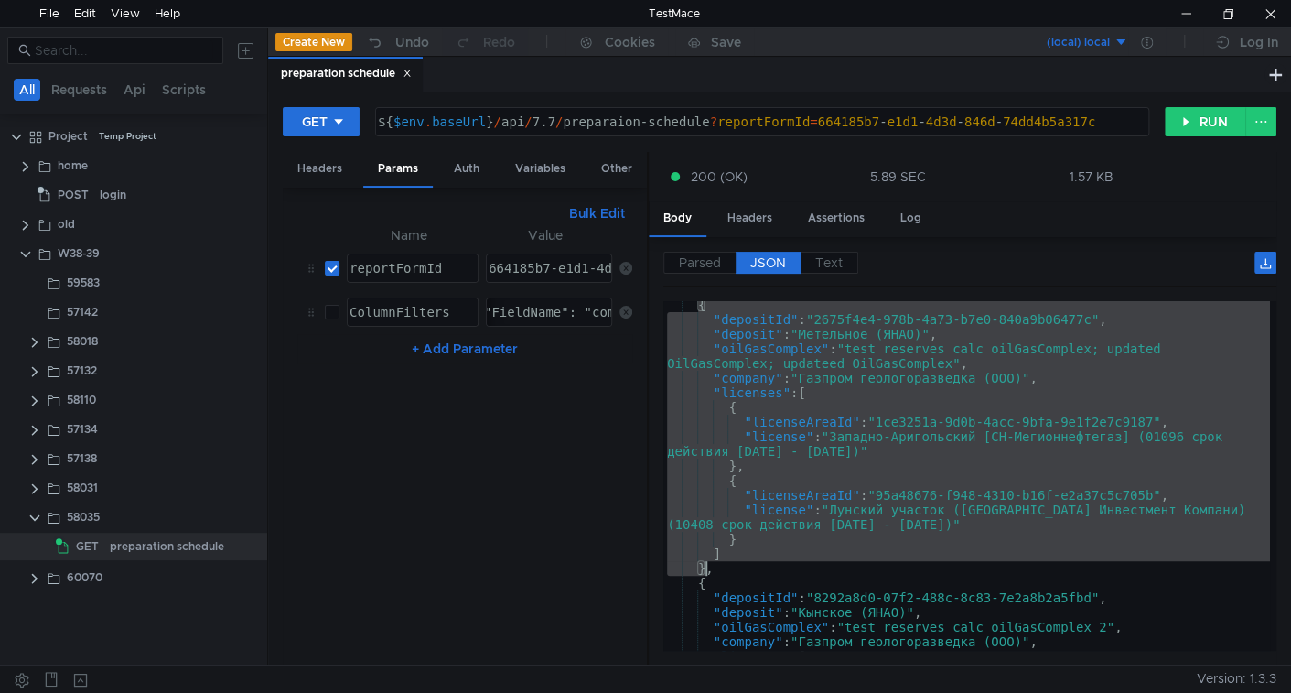
drag, startPoint x: 697, startPoint y: 378, endPoint x: 704, endPoint y: 570, distance: 192.3
click at [704, 570] on div "{ "depositId" : "2675f4e4-978b-4a73-b7e0-840a9b06477c" , "deposit" : "Метельное…" at bounding box center [966, 486] width 607 height 379
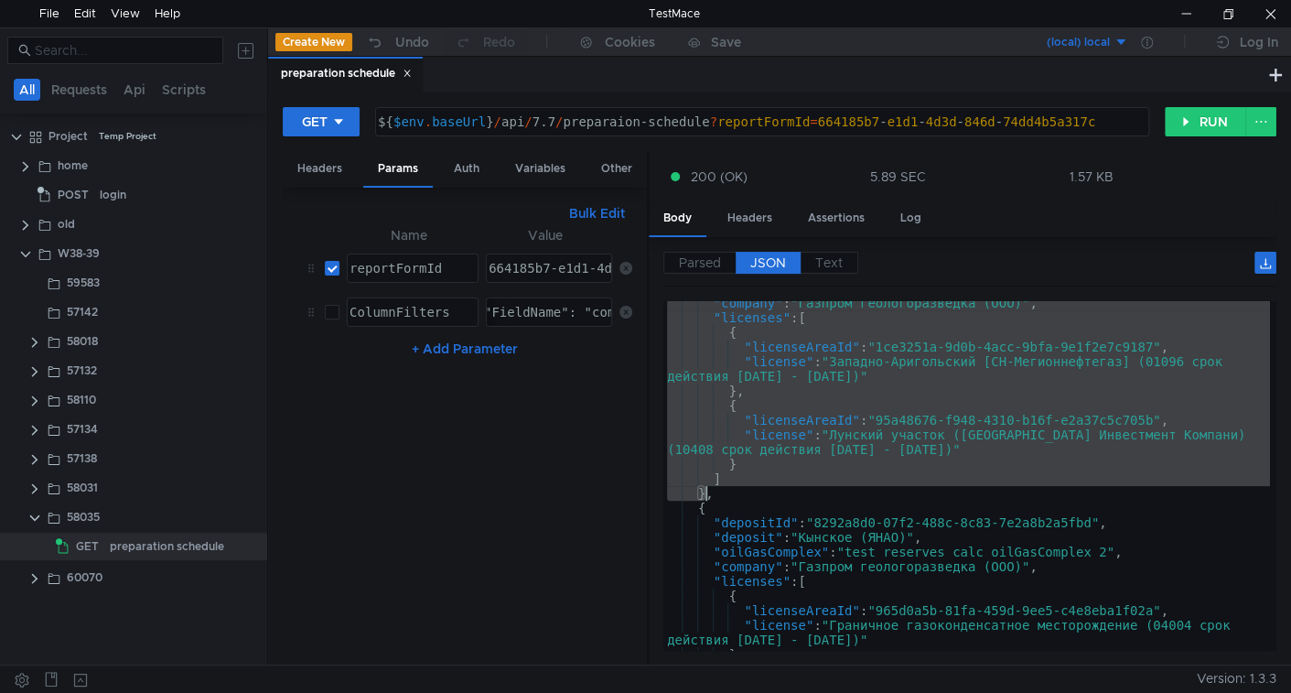
scroll to position [382, 0]
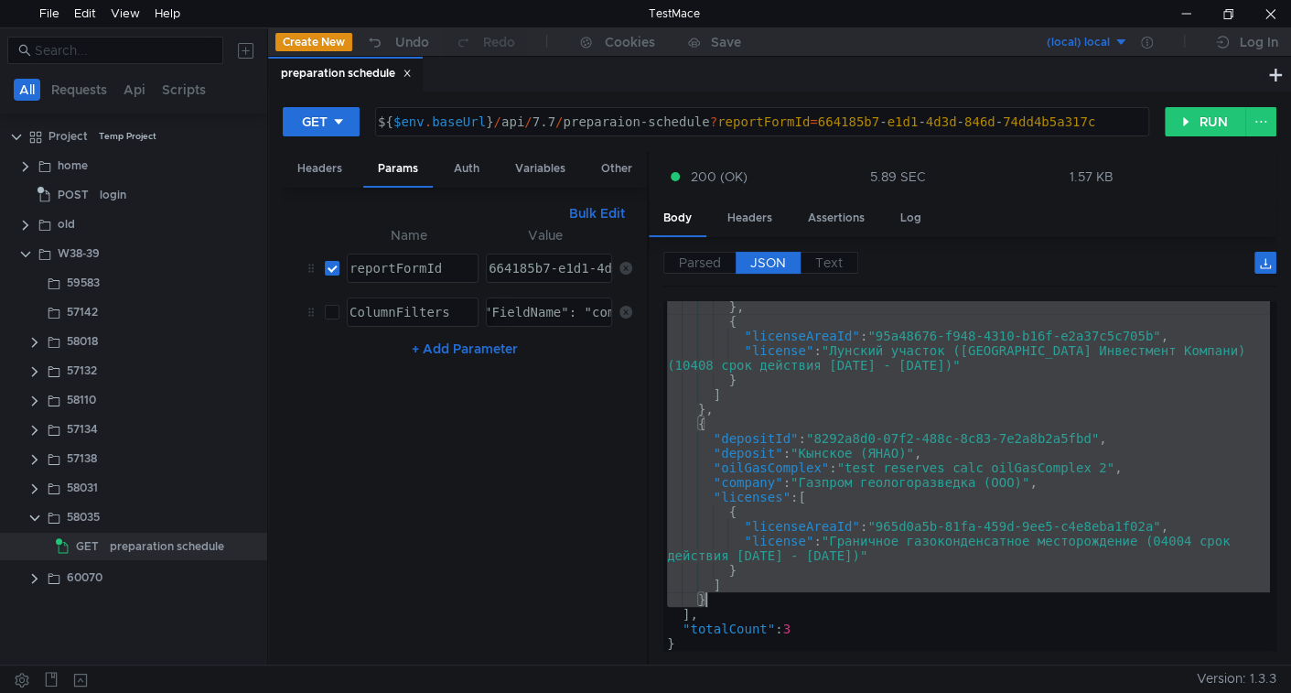
click at [717, 598] on div "} , { "licenseAreaId" : "95a48676-f948-4310-b16f-e2a37c5c705b" , "license" : "Л…" at bounding box center [966, 488] width 607 height 379
type textarea "] }"
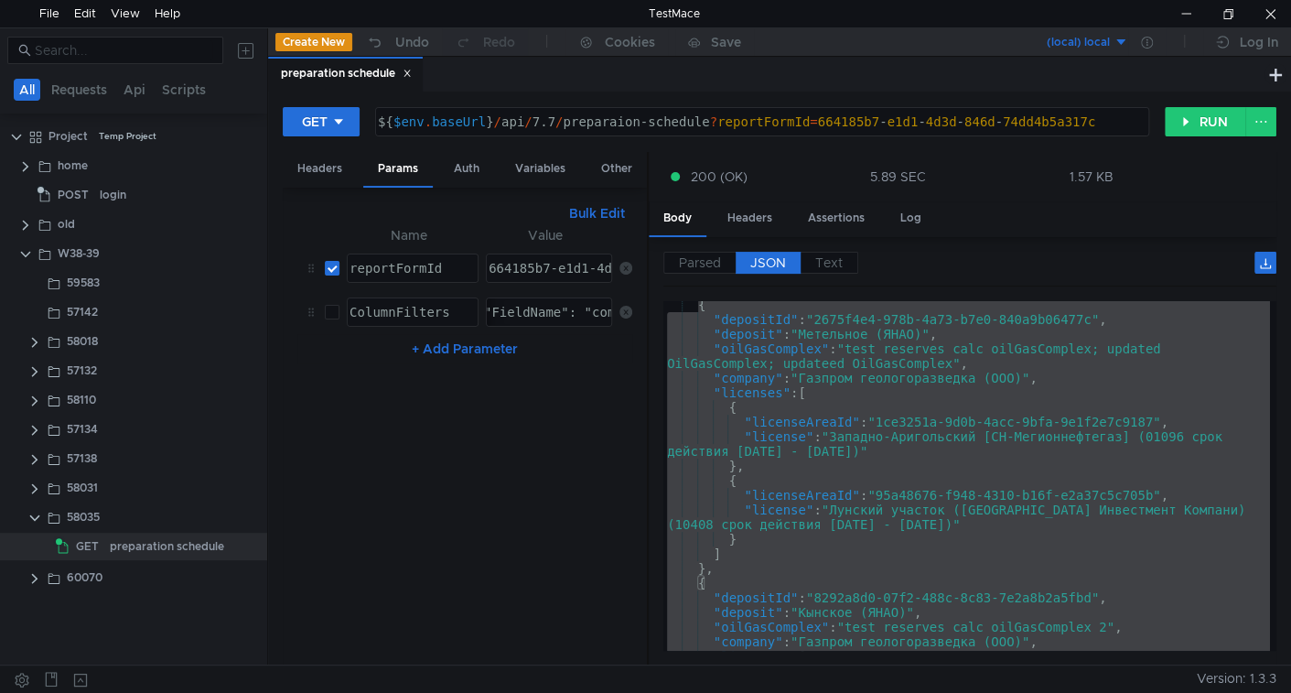
scroll to position [223, 0]
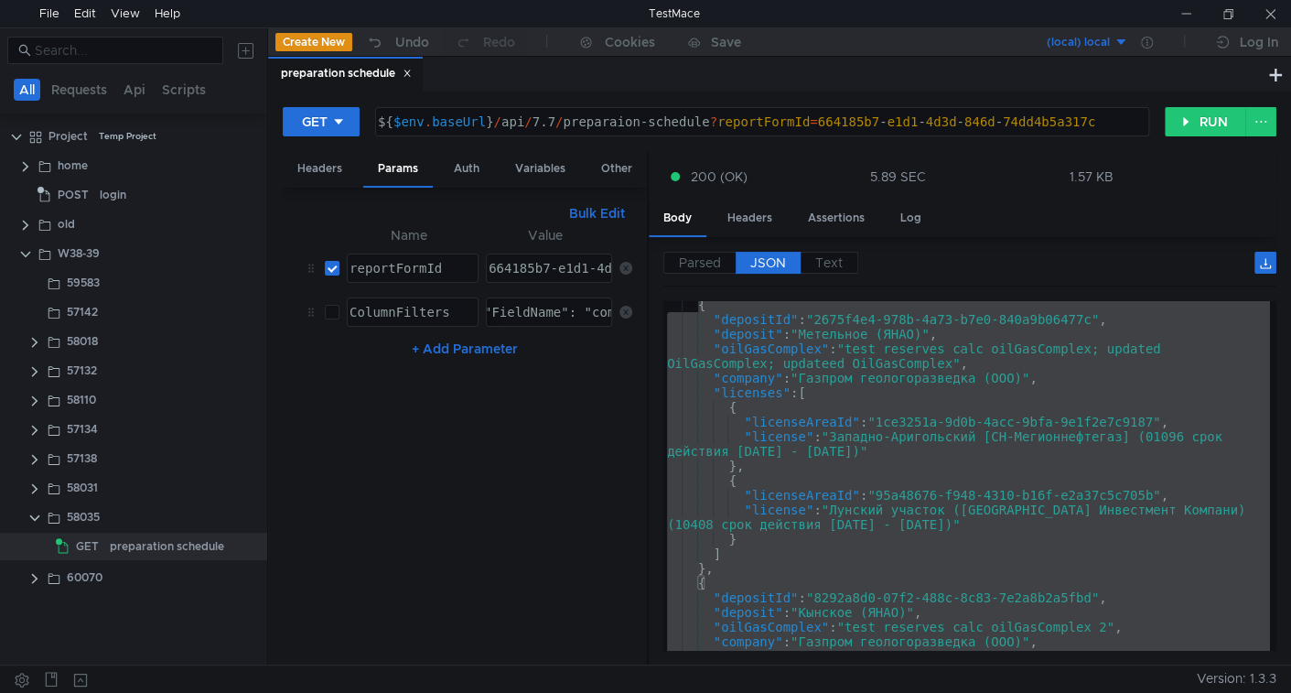
scroll to position [223, 0]
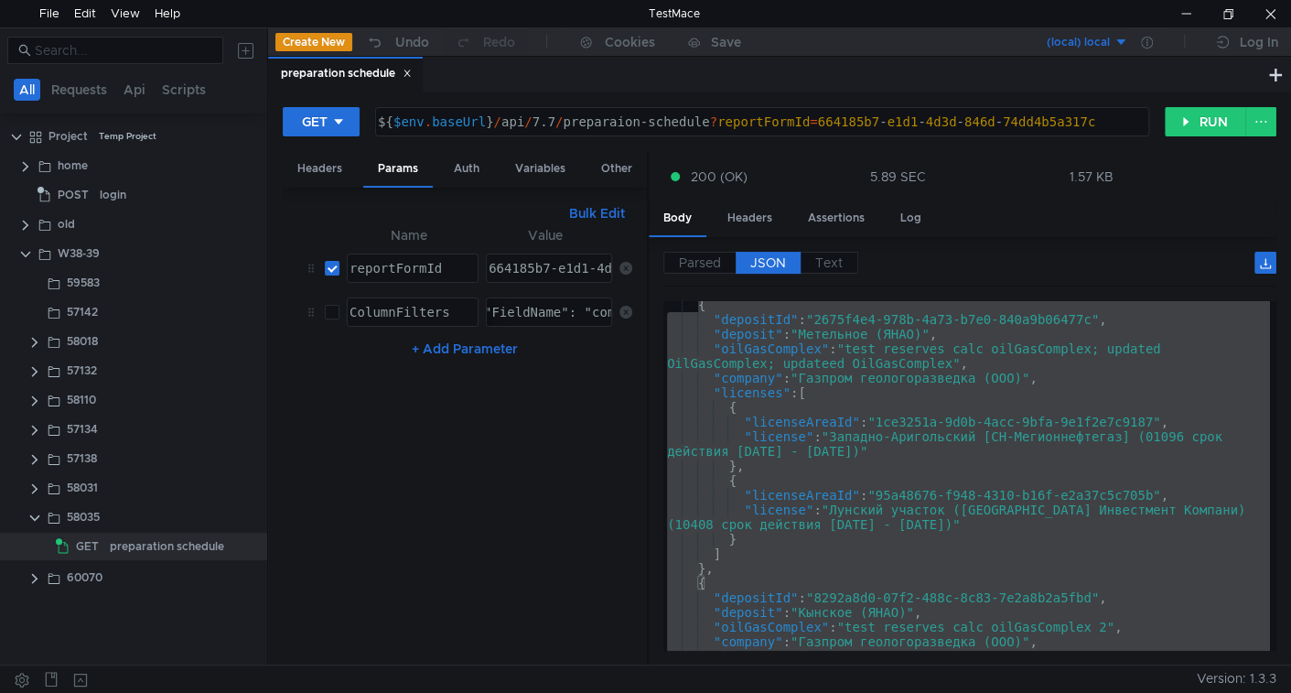
click at [903, 458] on div "{ "depositId" : "2675f4e4-978b-4a73-b7e0-840a9b06477c" , "deposit" : "Метельное…" at bounding box center [966, 476] width 607 height 350
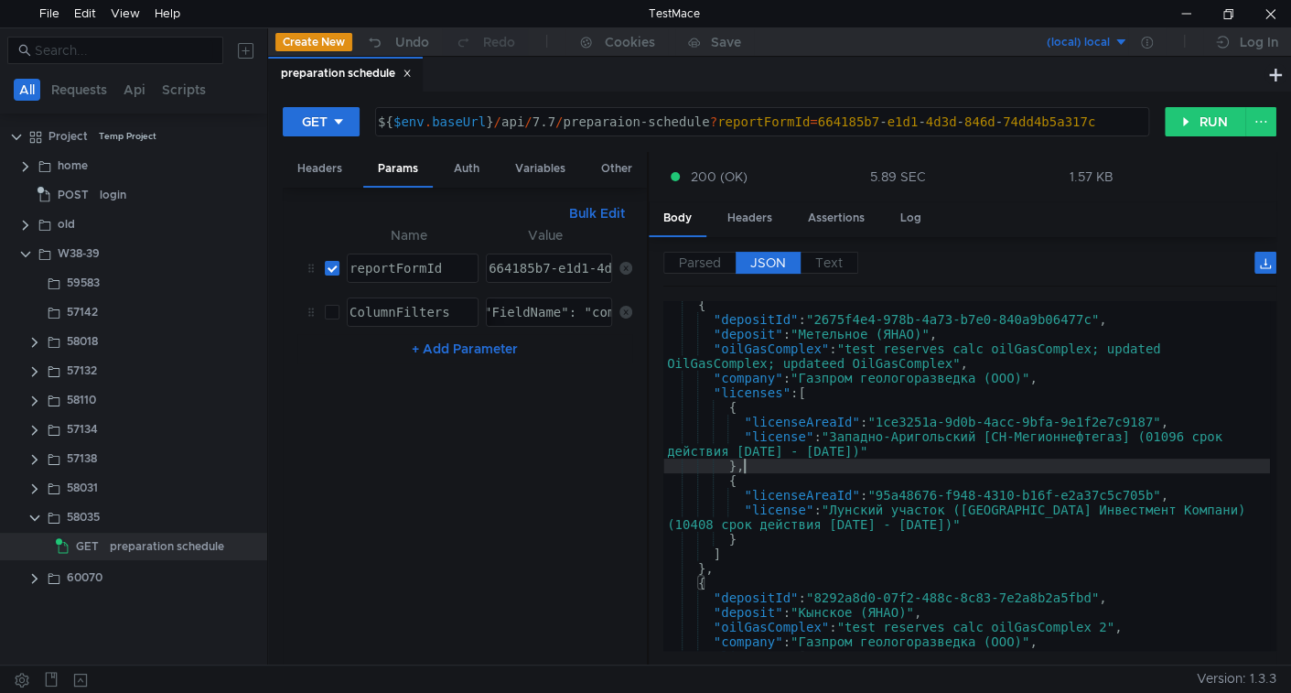
type textarea ""totalCount": 3 }"
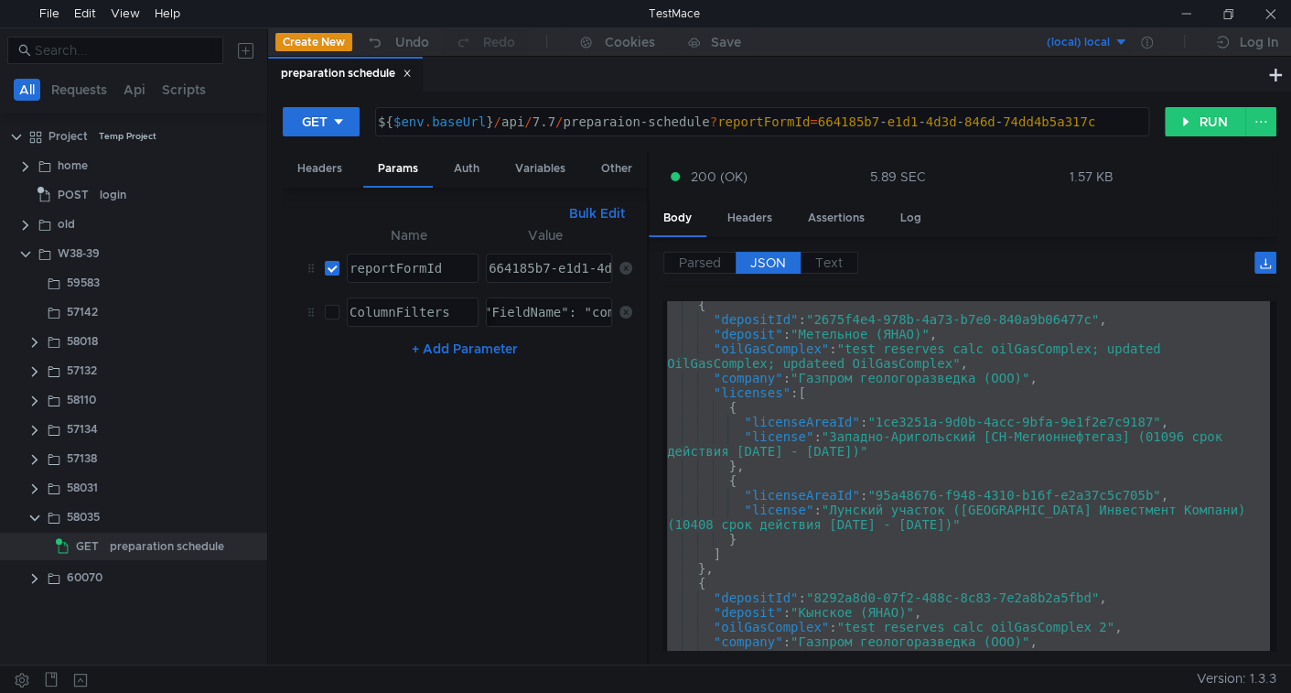
scroll to position [223, 0]
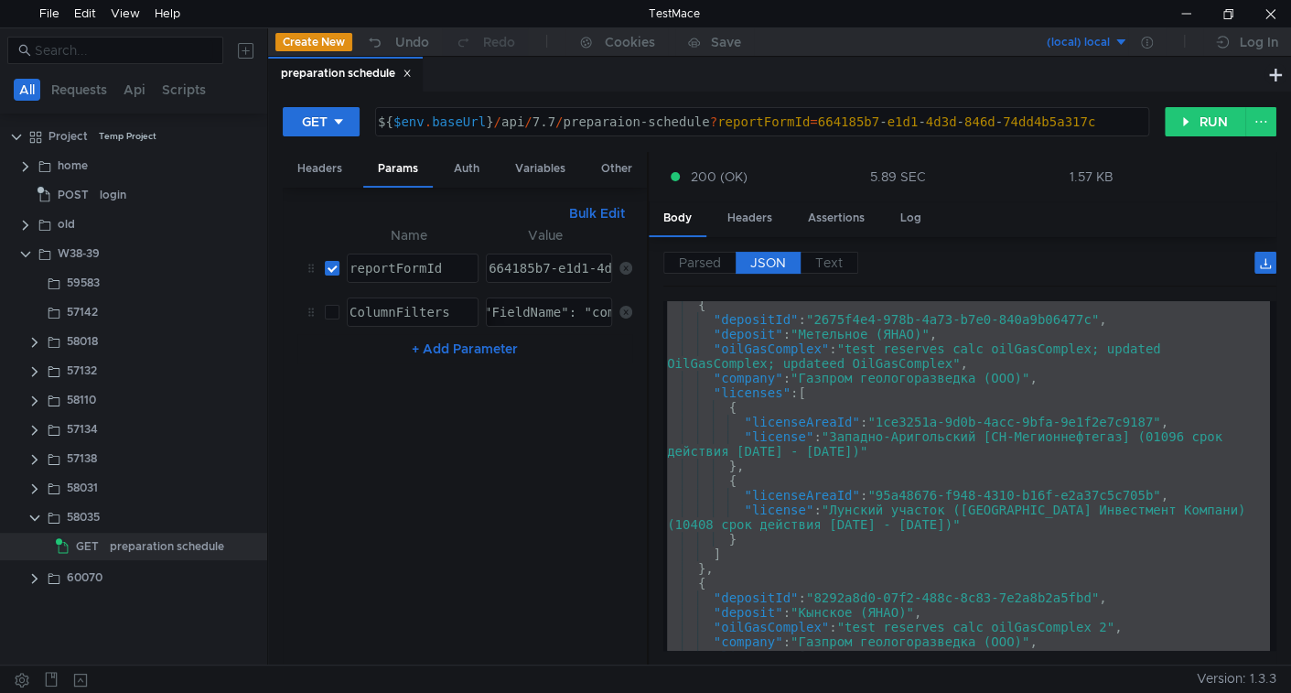
click at [870, 368] on div "{ "depositId" : "2675f4e4-978b-4a73-b7e0-840a9b06477c" , "deposit" : "Метельное…" at bounding box center [966, 476] width 607 height 350
type textarea ""oilGasComplex": "test reserves calc oilGasComplex; updated OilGasComplex; upda…"
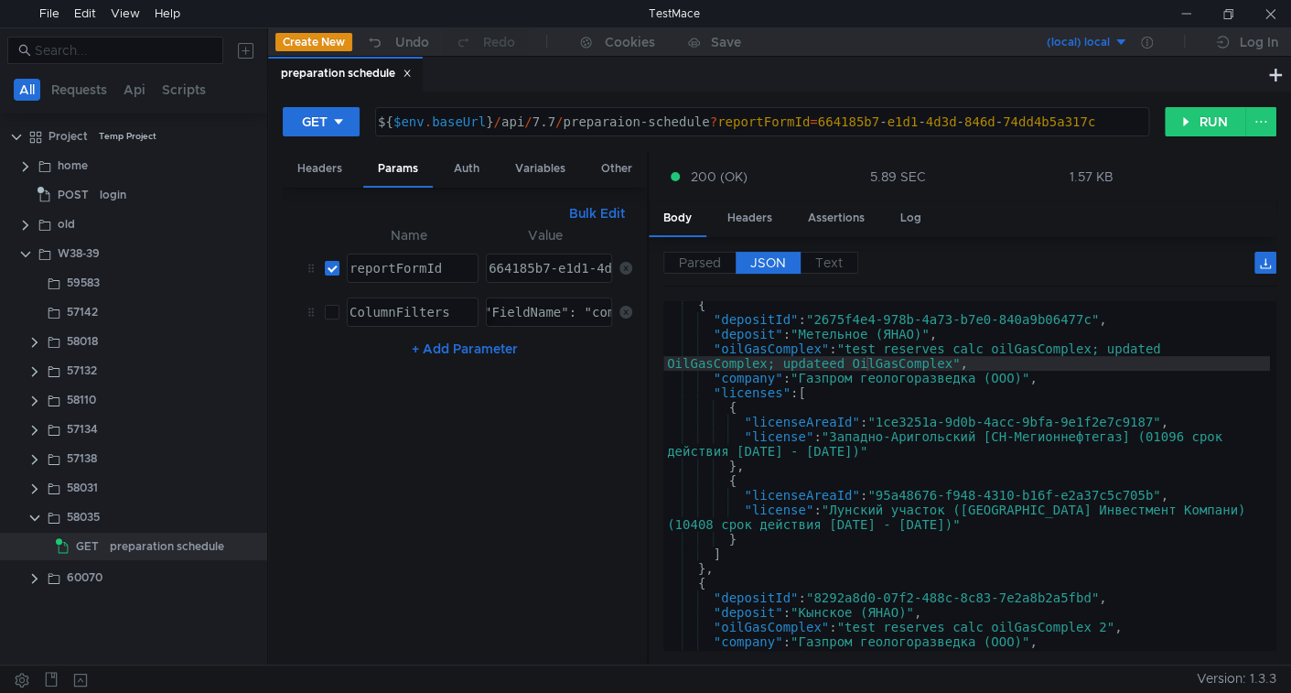
scroll to position [223, 0]
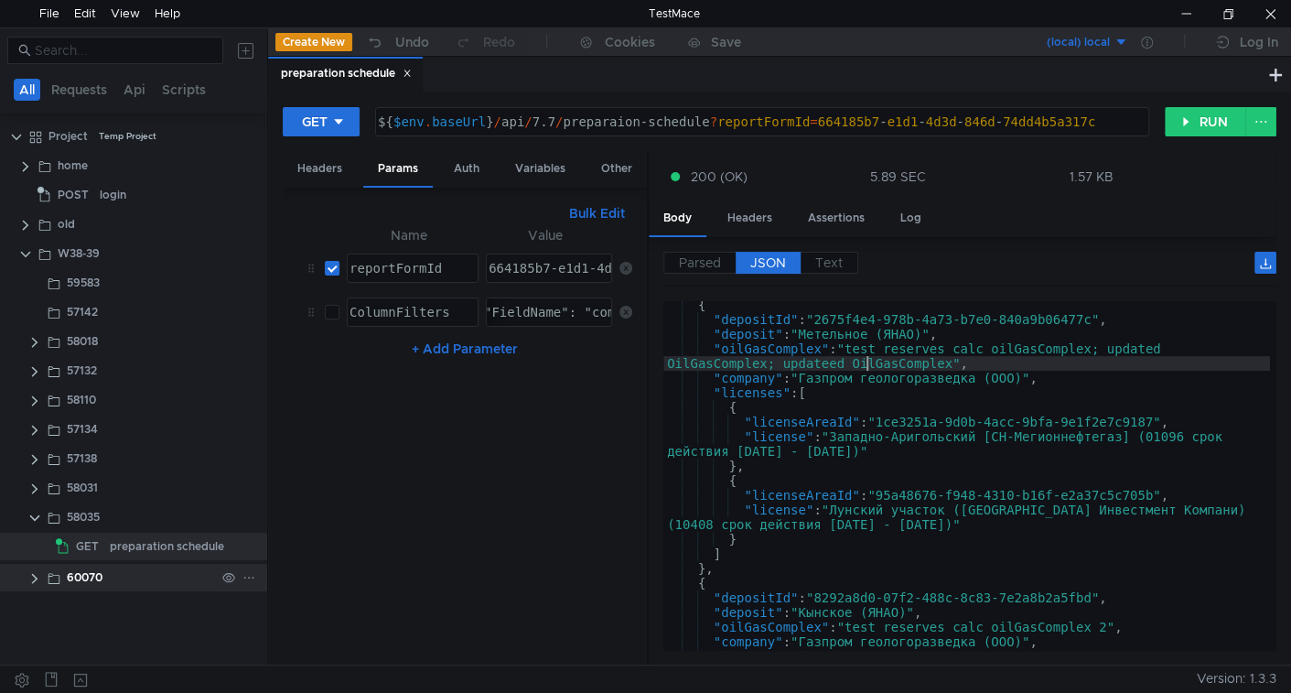
click at [35, 579] on clr-icon at bounding box center [34, 578] width 15 height 15
click at [251, 578] on icon at bounding box center [248, 577] width 13 height 13
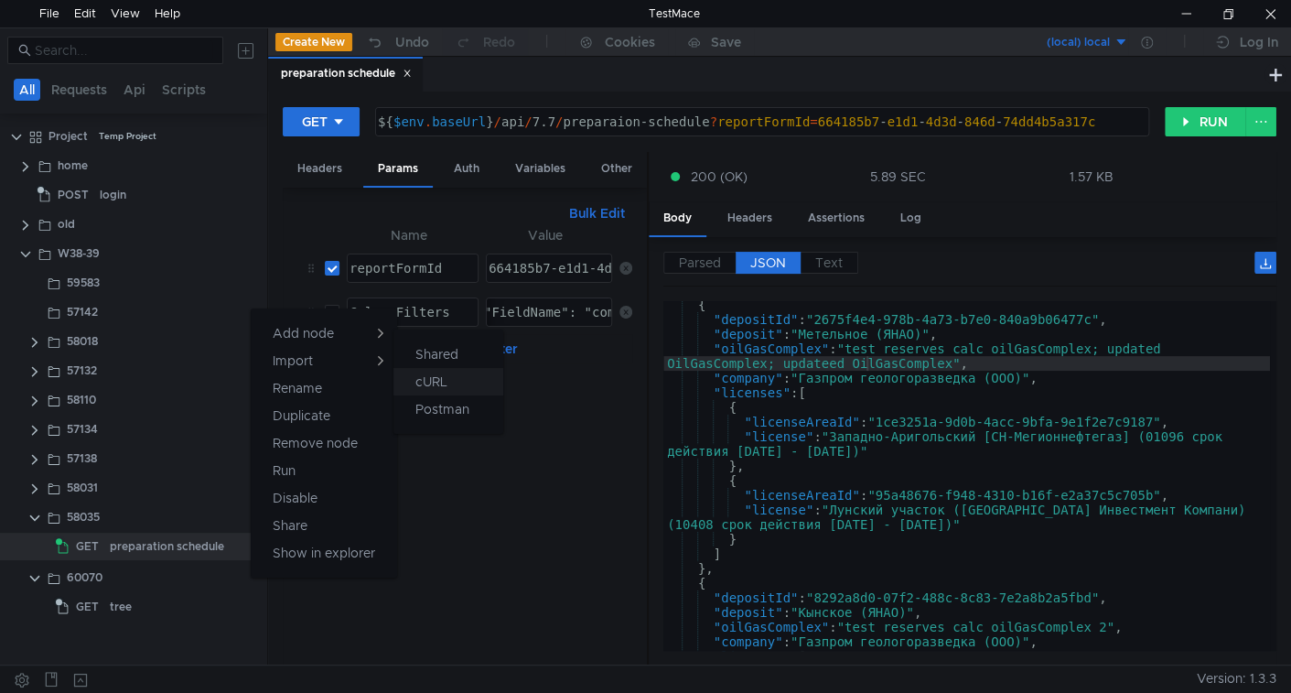
click at [425, 383] on app-tour-anchor "cURL" at bounding box center [431, 382] width 32 height 22
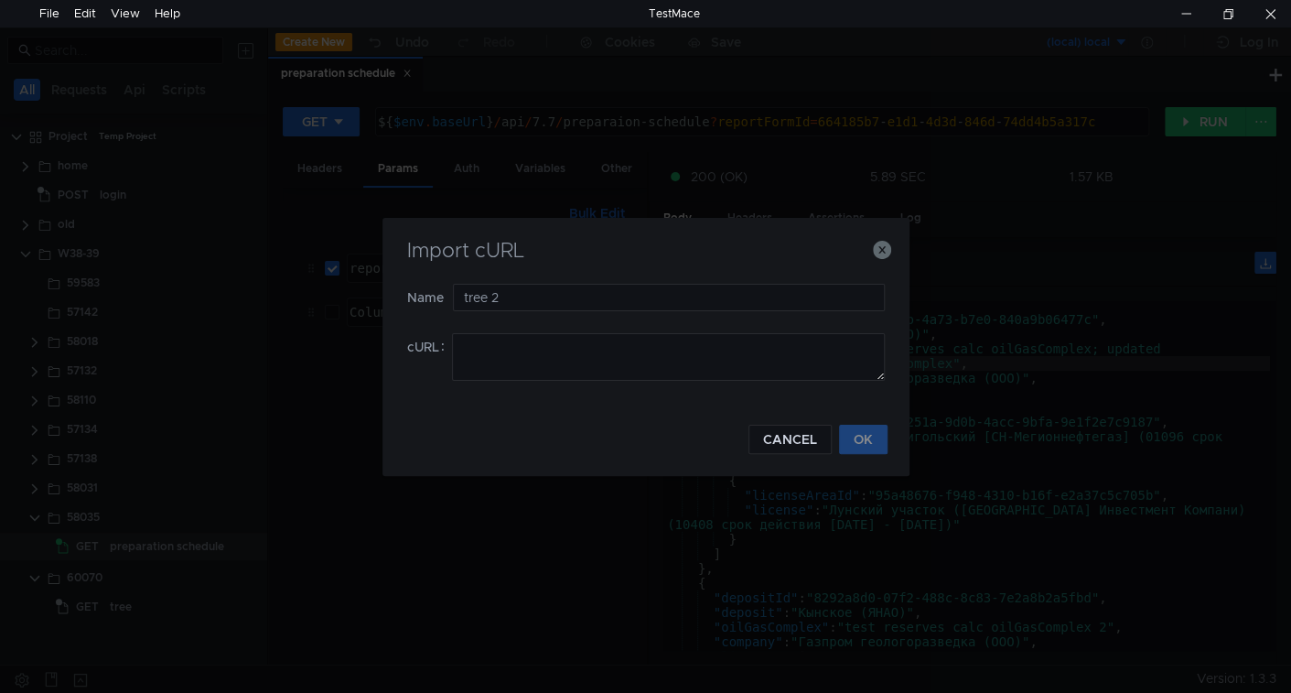
type input "tree 2"
paste textarea "curl 'https://ius-msb.sgp72.ru/ius-msb-dev/api/Documents/6330204e-f635-4365-bee…"
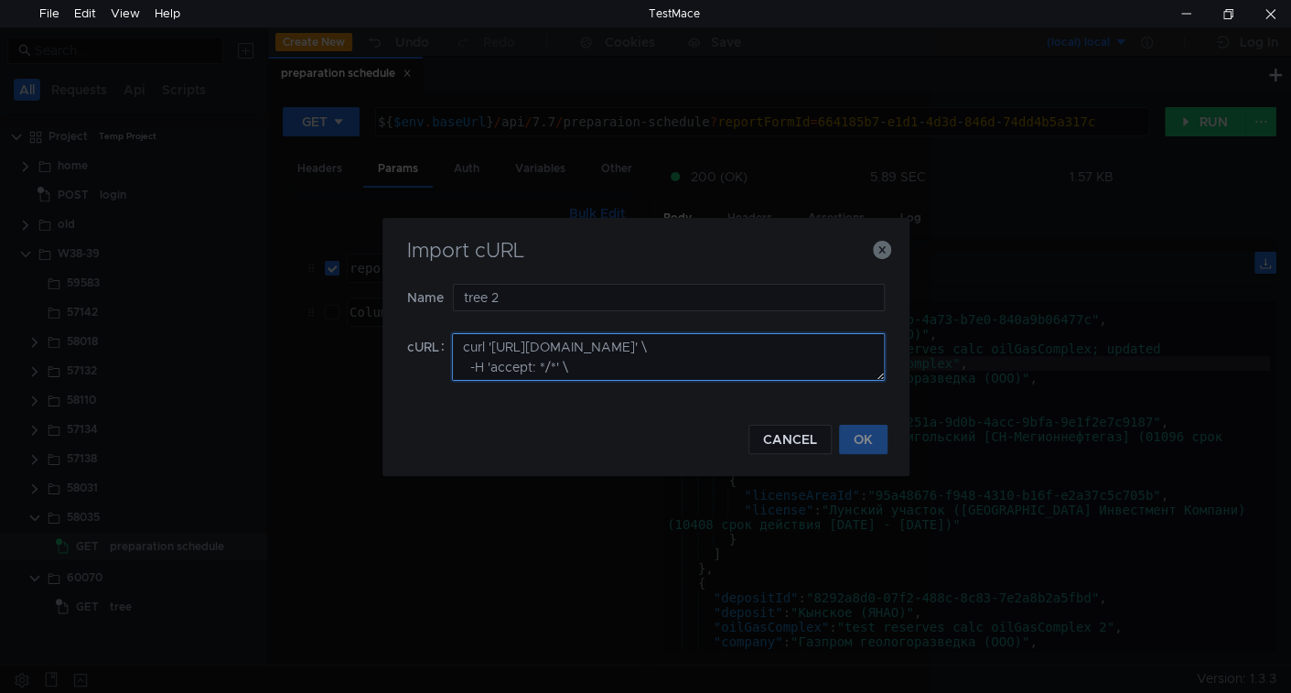
scroll to position [365, 0]
type textarea "curl 'https://ius-msb.sgp72.ru/ius-msb-dev/api/Documents/6330204e-f635-4365-bee…"
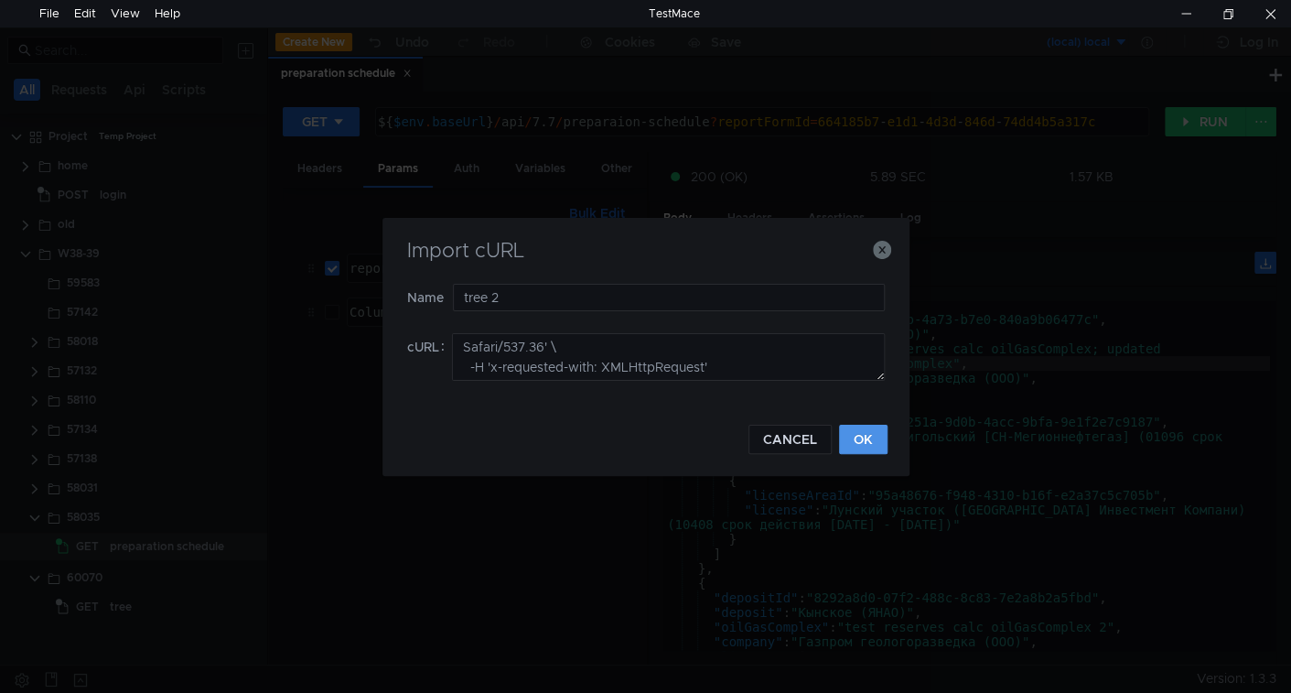
click button "OK" at bounding box center [863, 439] width 48 height 29
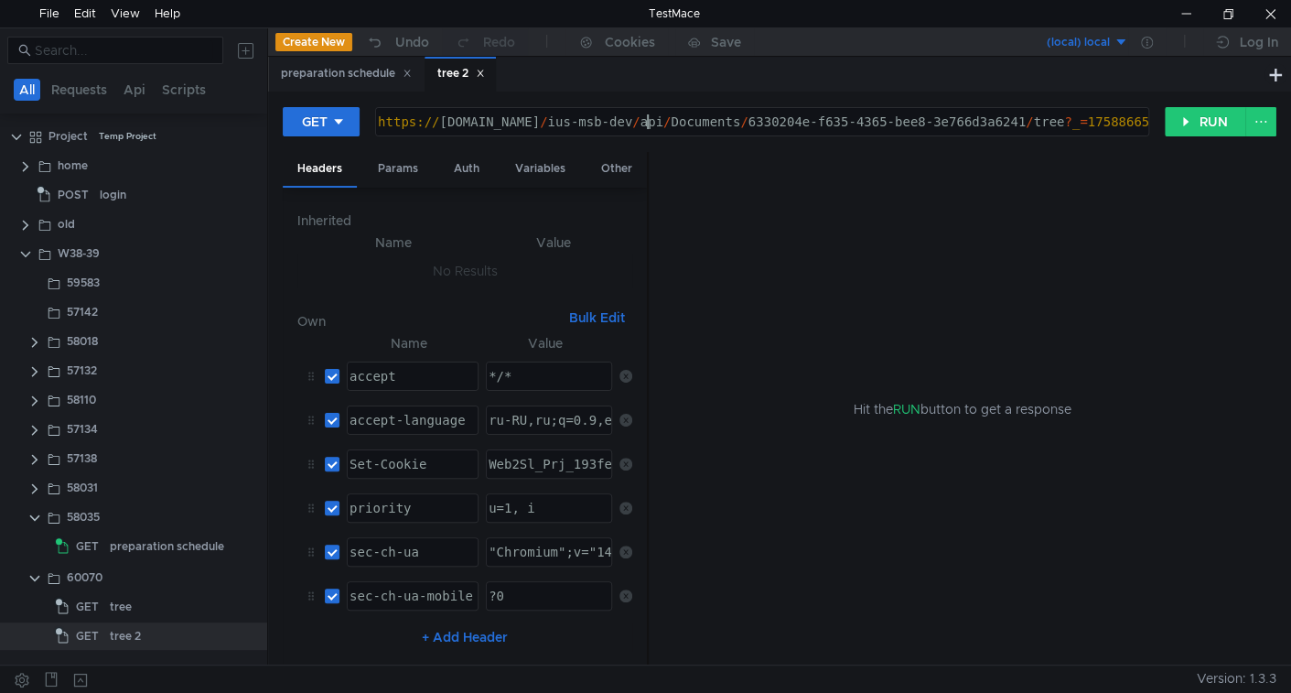
click at [649, 127] on div "https:// ius-msb.sgp72.ru / ius-msb-dev / api / Documents / 6330204e-f635-4365-…" at bounding box center [950, 136] width 1152 height 44
type textarea "${$env.baseUrl}/api/Documents/6330204e-f635-4365-bee8-3e766d3a6241/tree?_=17588…"
click at [400, 168] on div "Params" at bounding box center [398, 169] width 70 height 34
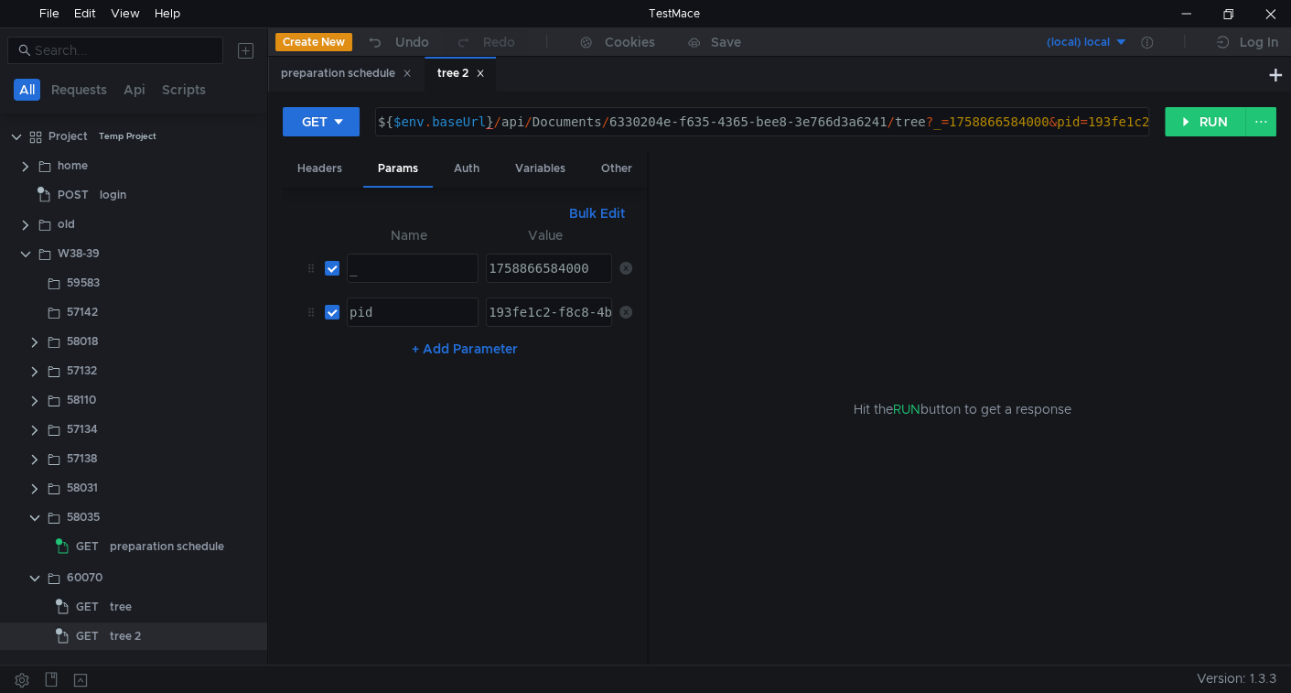
click at [628, 262] on icon at bounding box center [625, 268] width 13 height 13
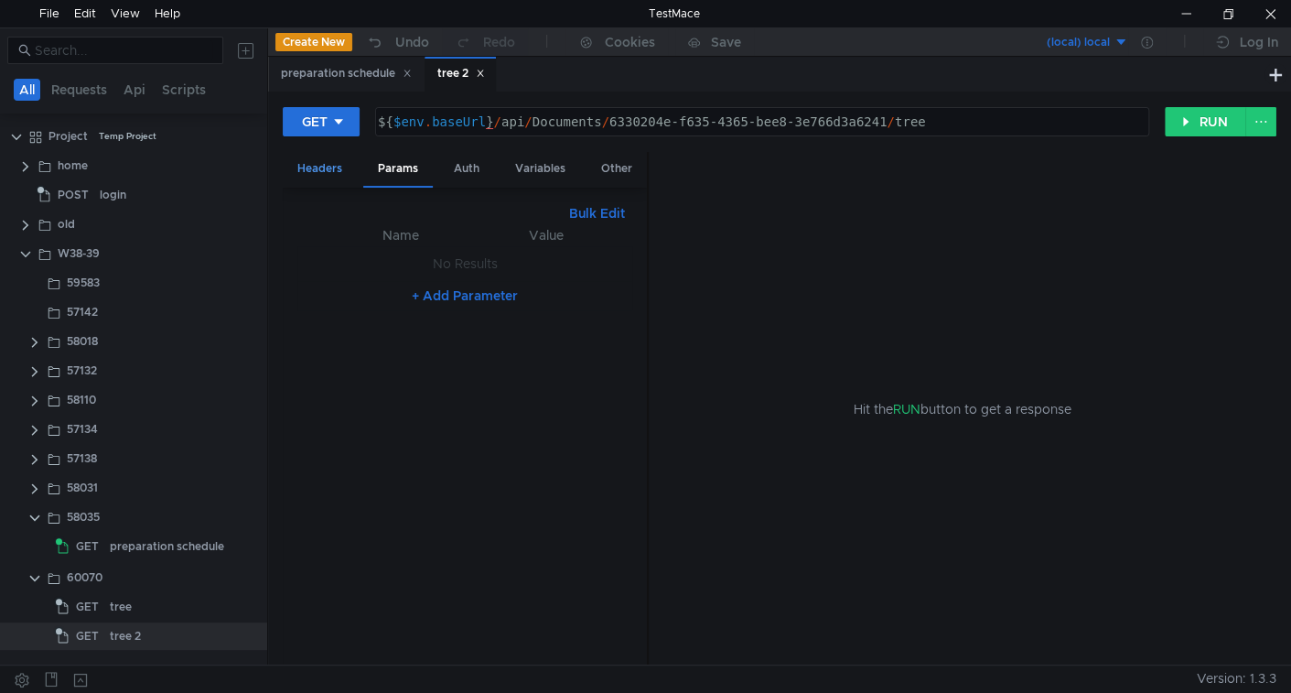
click at [347, 167] on div "Headers" at bounding box center [320, 169] width 74 height 34
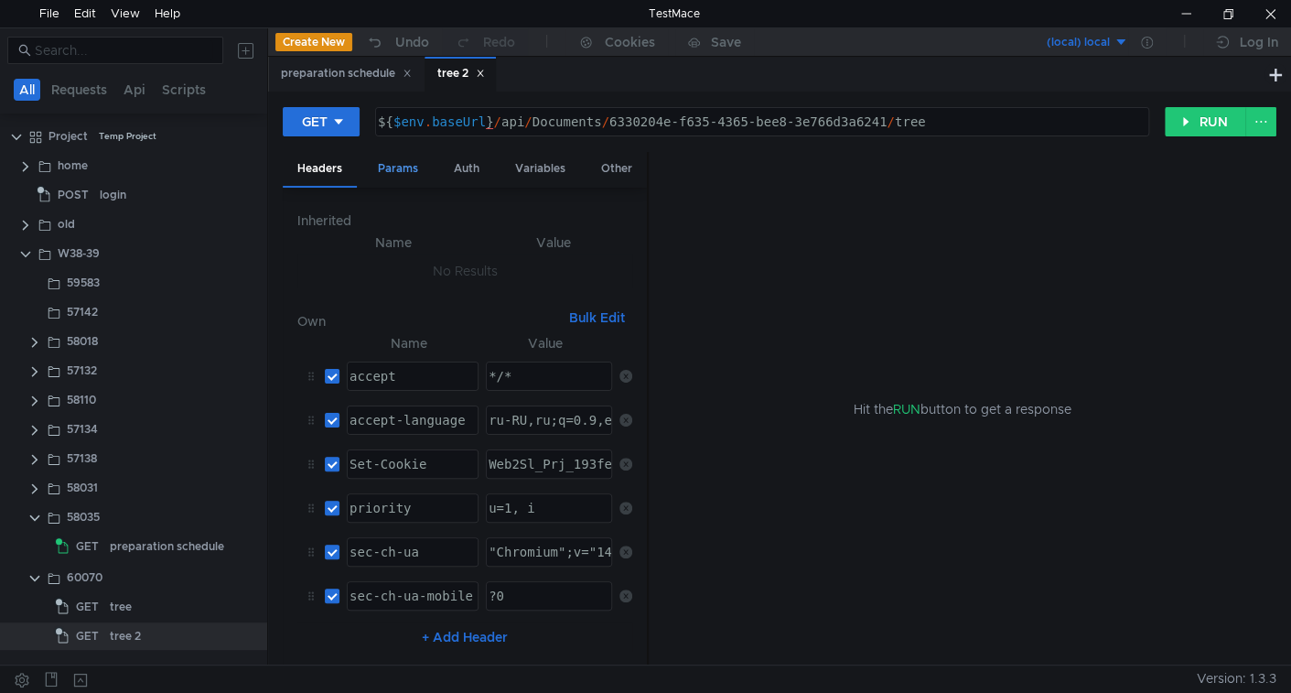
click at [386, 172] on div "Params" at bounding box center [398, 169] width 70 height 34
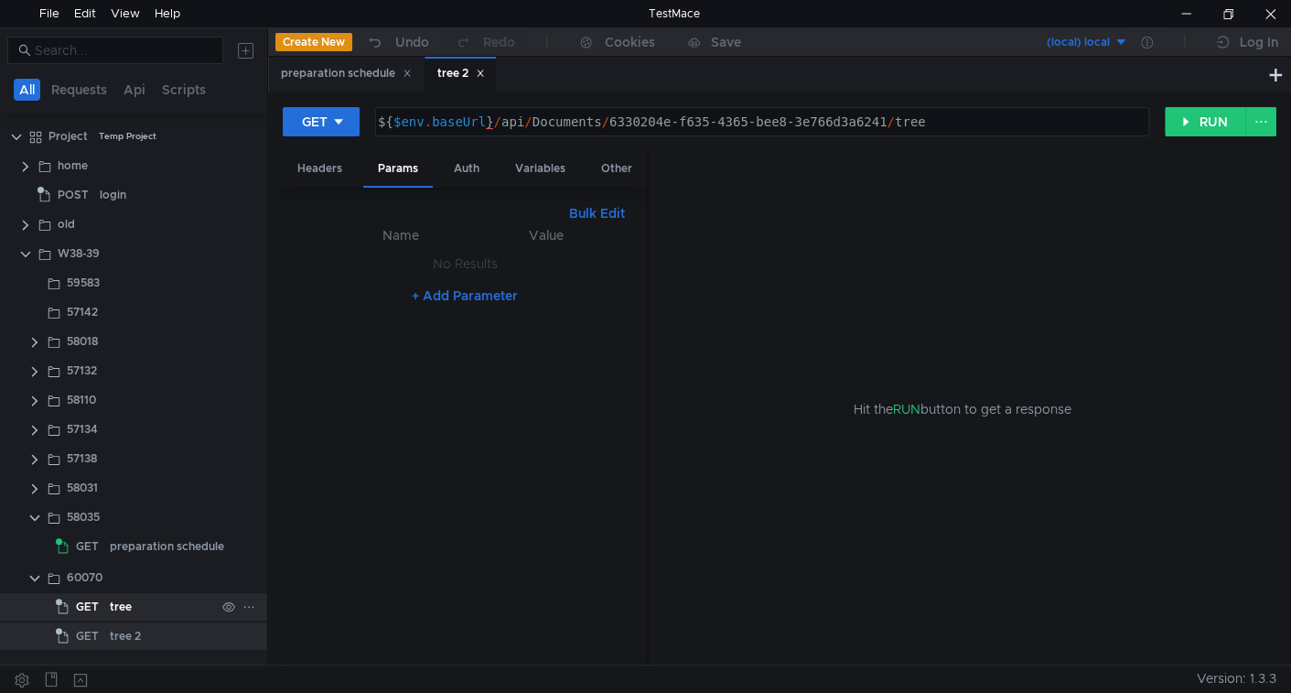
click at [126, 617] on div "tree" at bounding box center [121, 606] width 22 height 27
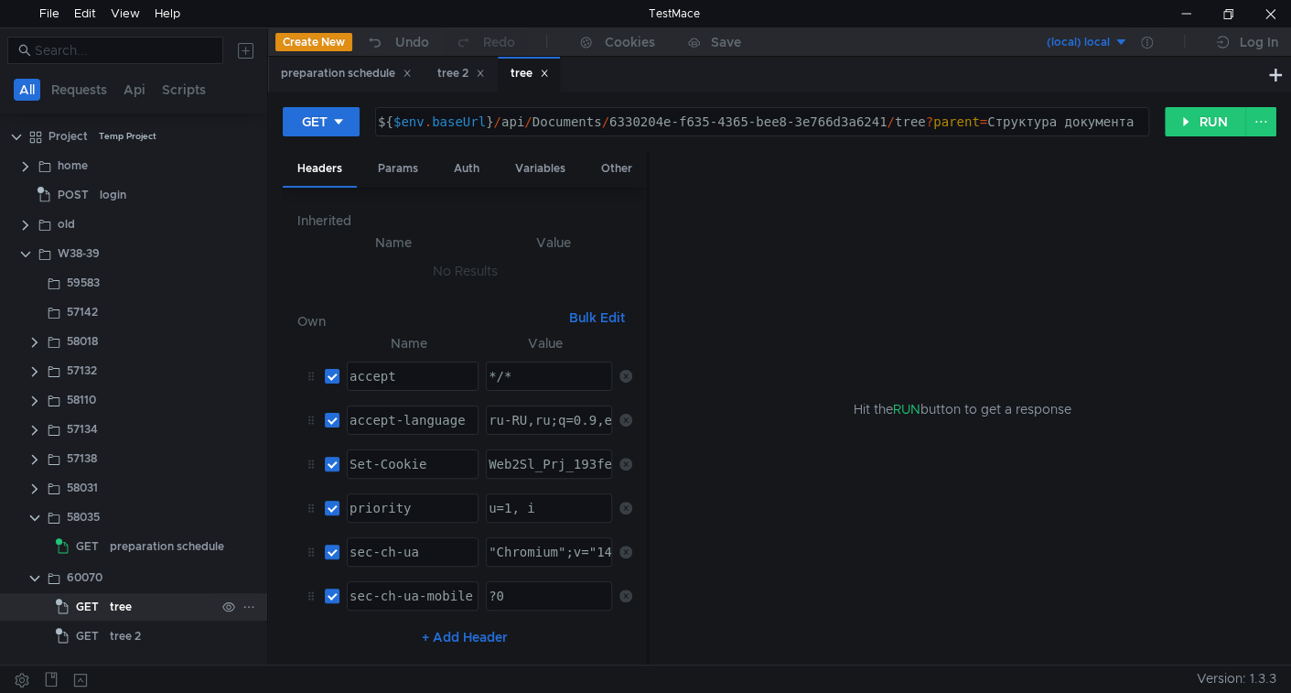
click at [134, 608] on div "tree" at bounding box center [162, 606] width 105 height 27
click at [132, 633] on div "tree 2" at bounding box center [125, 635] width 31 height 27
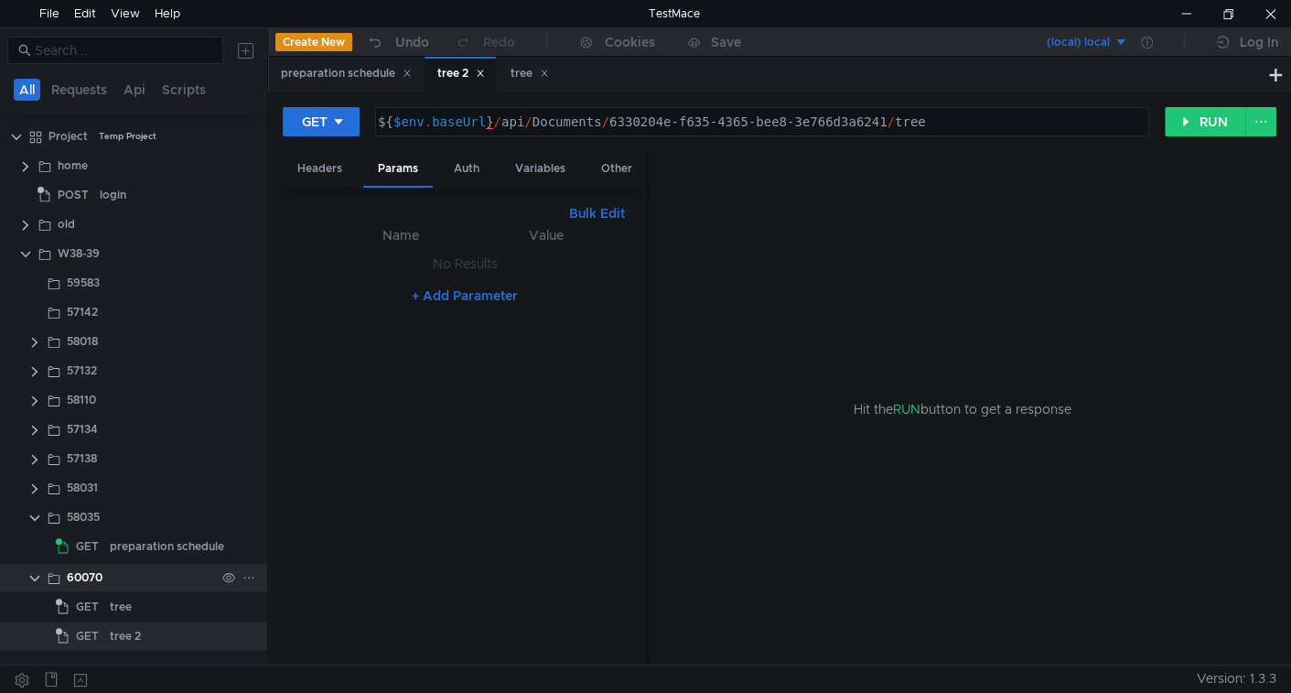
click at [244, 577] on icon at bounding box center [248, 577] width 13 height 13
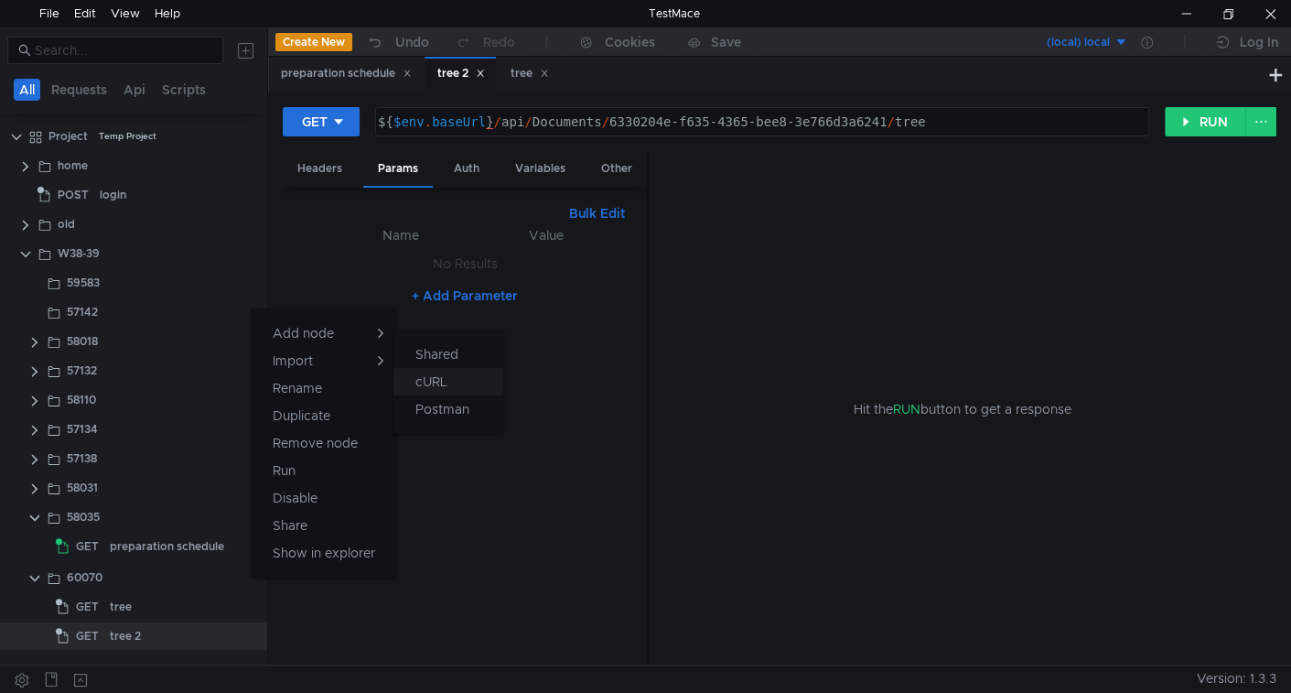
click at [412, 379] on button "cURL" at bounding box center [448, 381] width 110 height 27
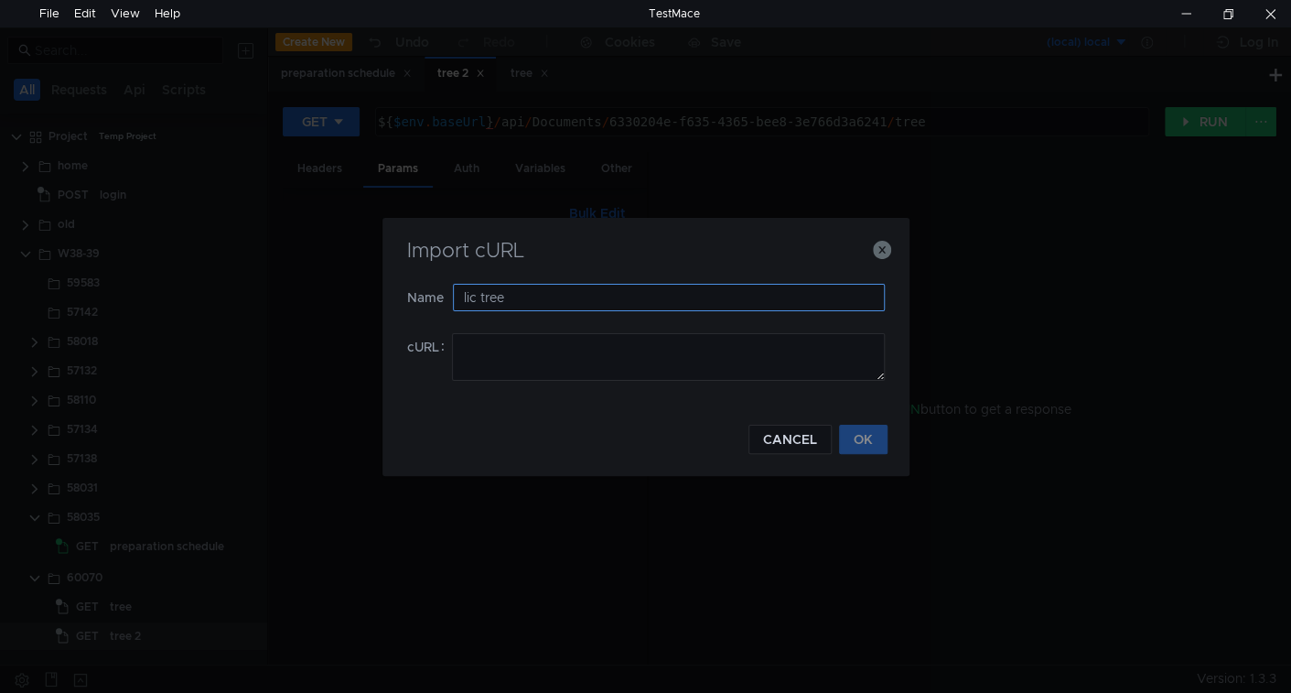
type input "lic tree"
paste textarea "curl 'https://ius-msb.sgp2.local/ius-msb-dev/api/Documents/d68fd866-8d51-439d-8…"
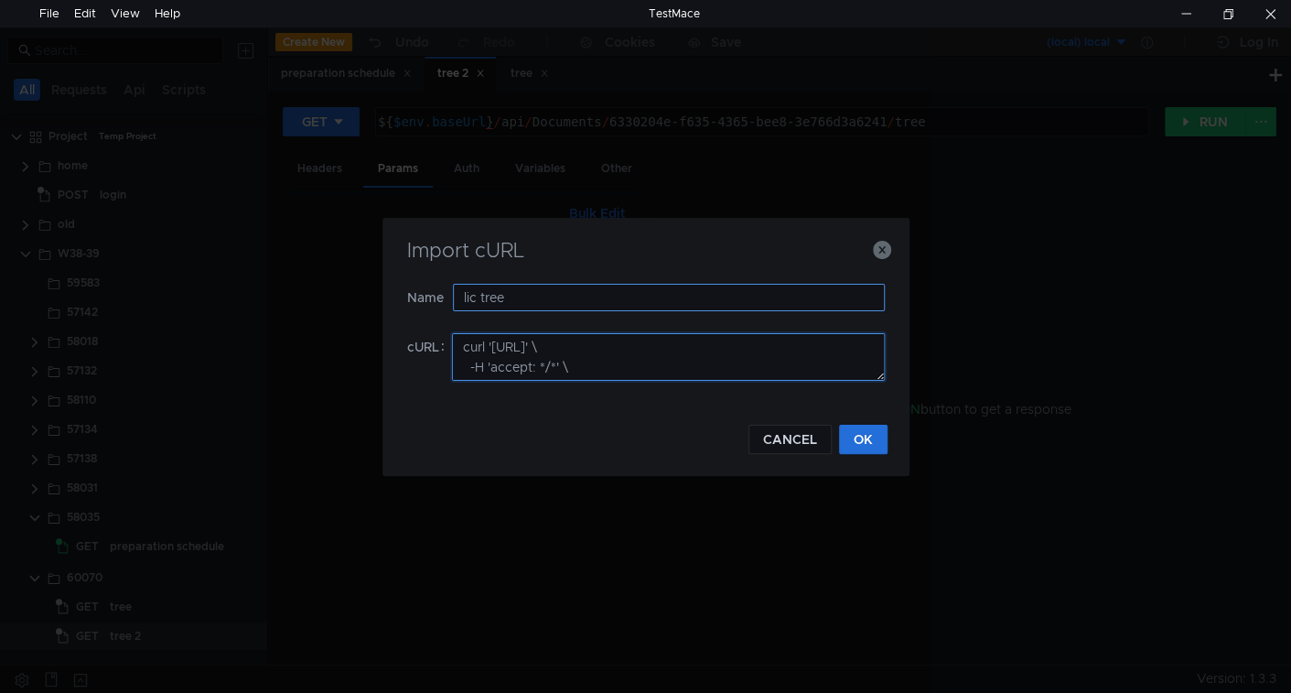
scroll to position [385, 0]
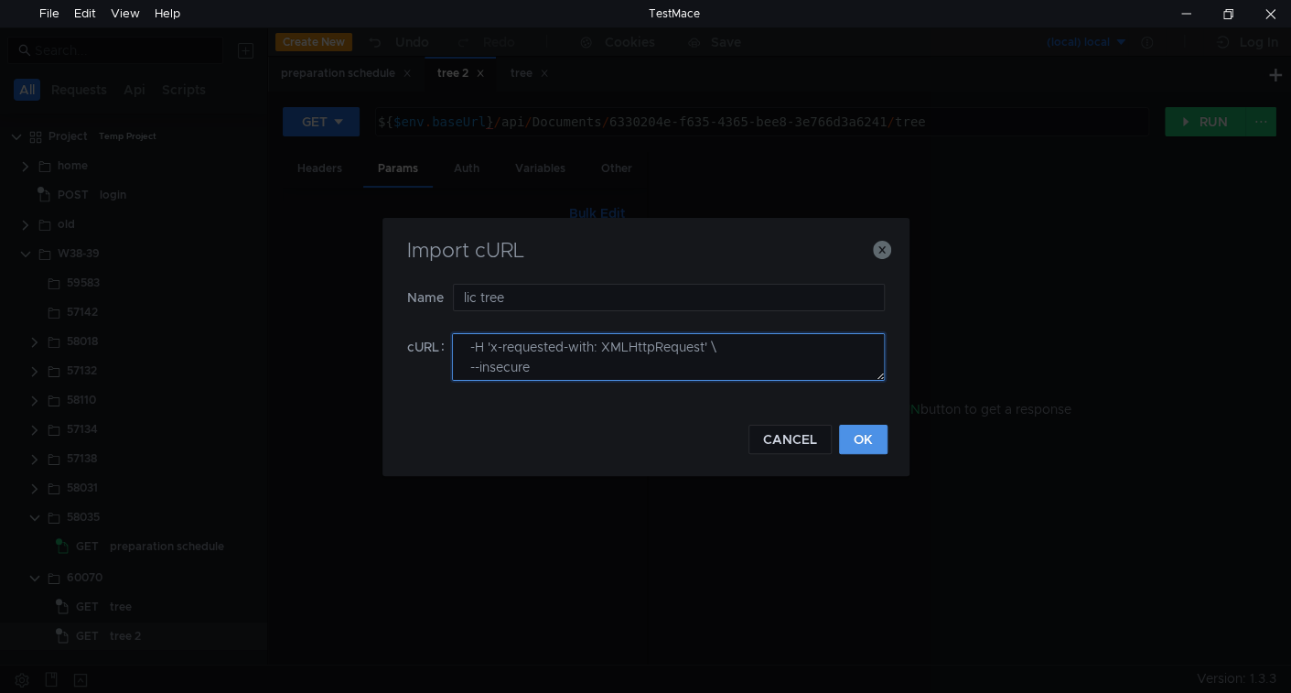
type textarea "curl 'https://ius-msb.sgp2.local/ius-msb-dev/api/Documents/d68fd866-8d51-439d-8…"
click at [863, 428] on button "OK" at bounding box center [863, 439] width 48 height 29
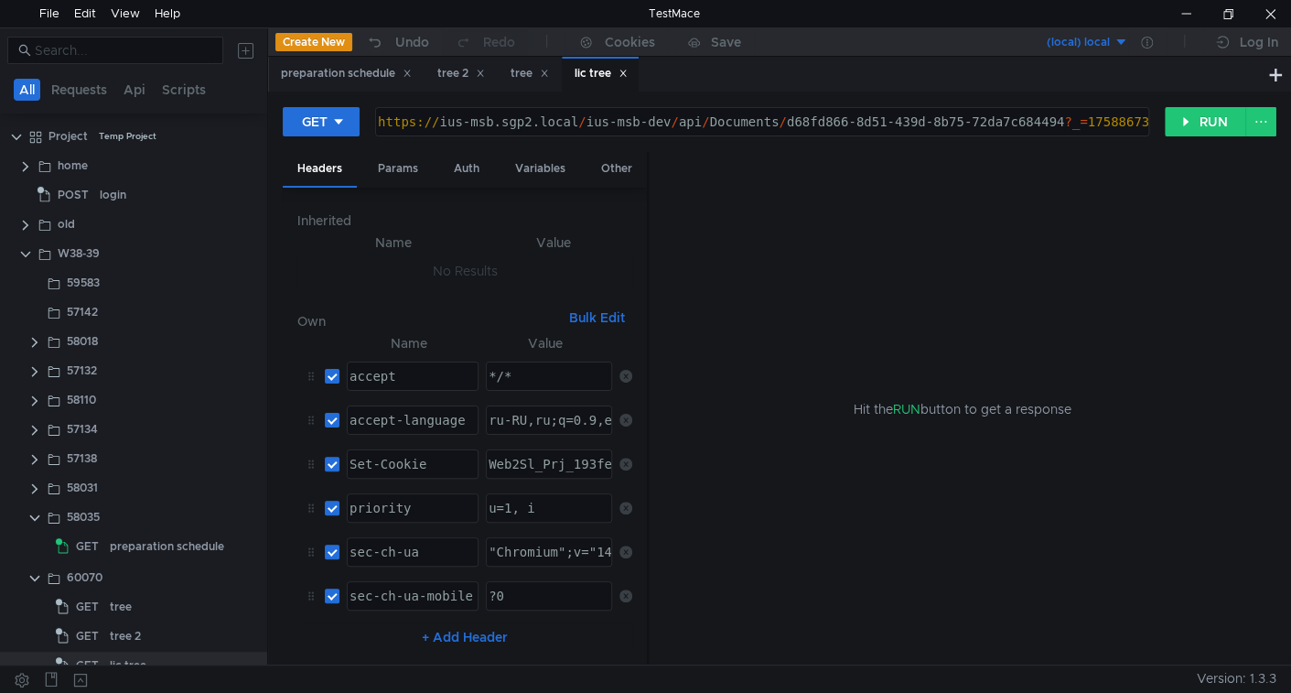
scroll to position [22, 0]
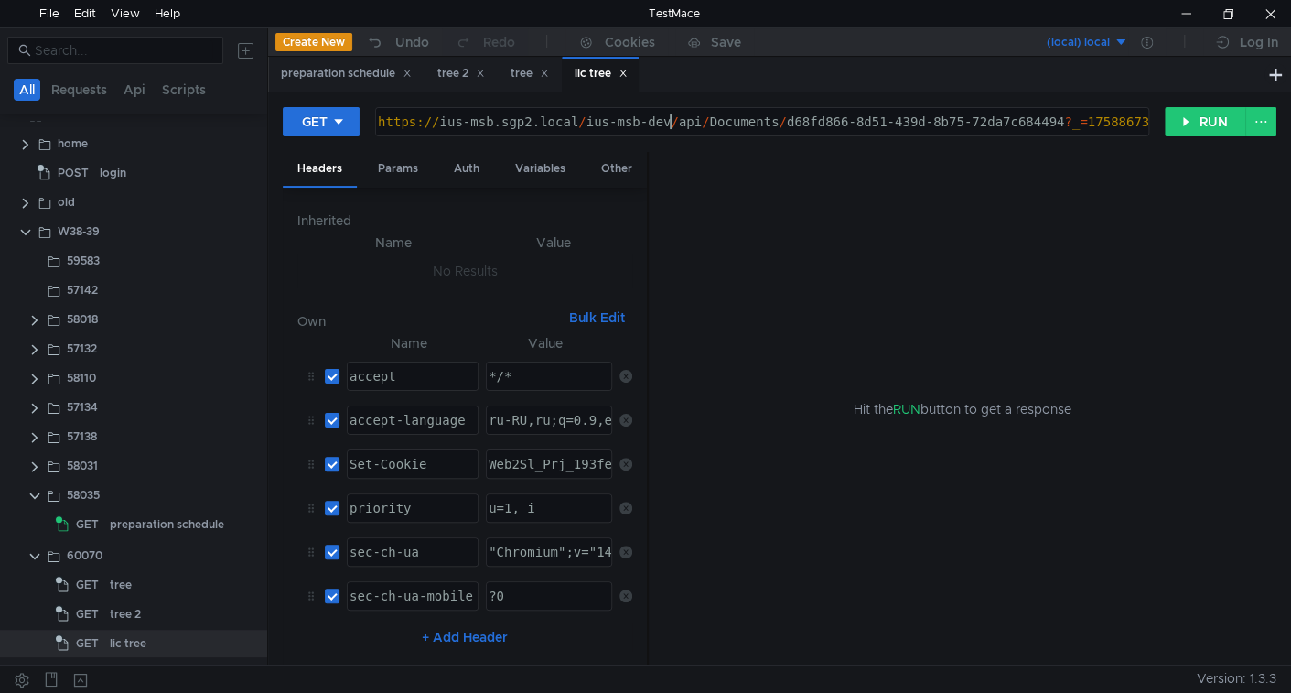
click at [672, 121] on div "https:// ius-msb.sgp2.local / ius-msb-dev / api / Documents / d68fd866-8d51-439…" at bounding box center [938, 136] width 1129 height 44
type textarea "${$env.baseUrl}/api/Documents/d68fd866-8d51-439d-8b75-72da7c684494?_=1758867319…"
click at [395, 161] on div "Params" at bounding box center [398, 169] width 70 height 34
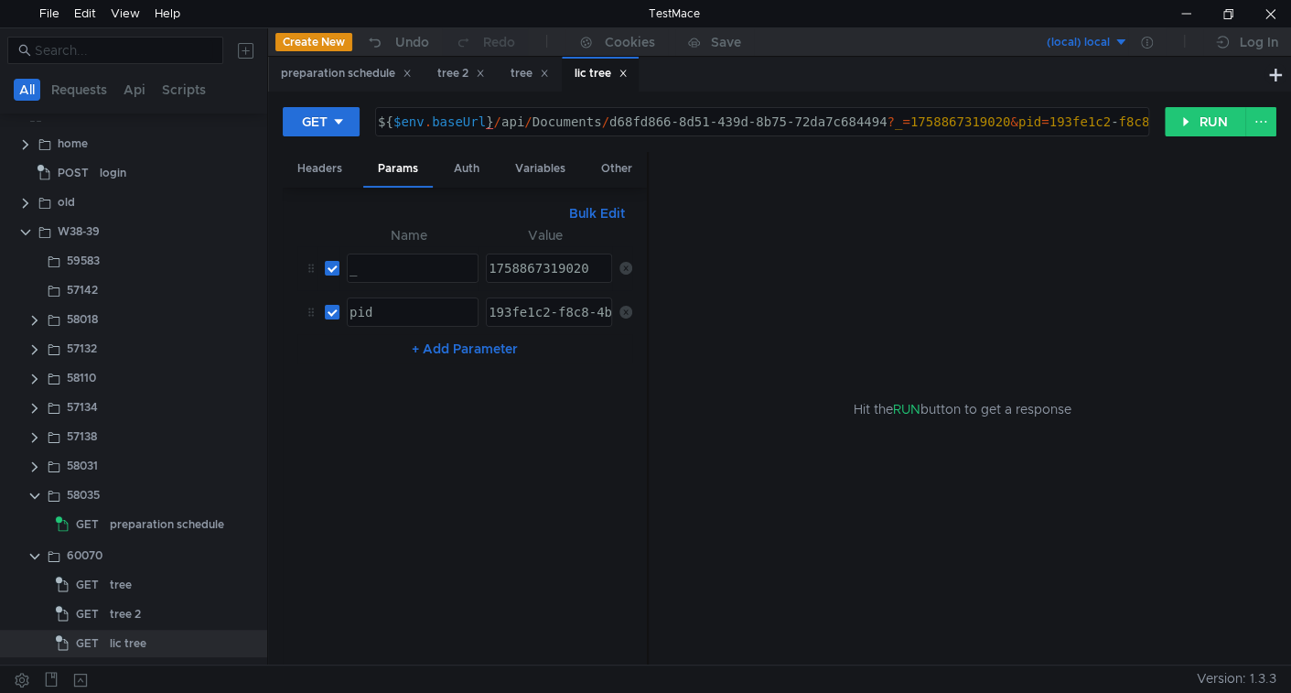
click at [626, 262] on icon at bounding box center [625, 268] width 13 height 13
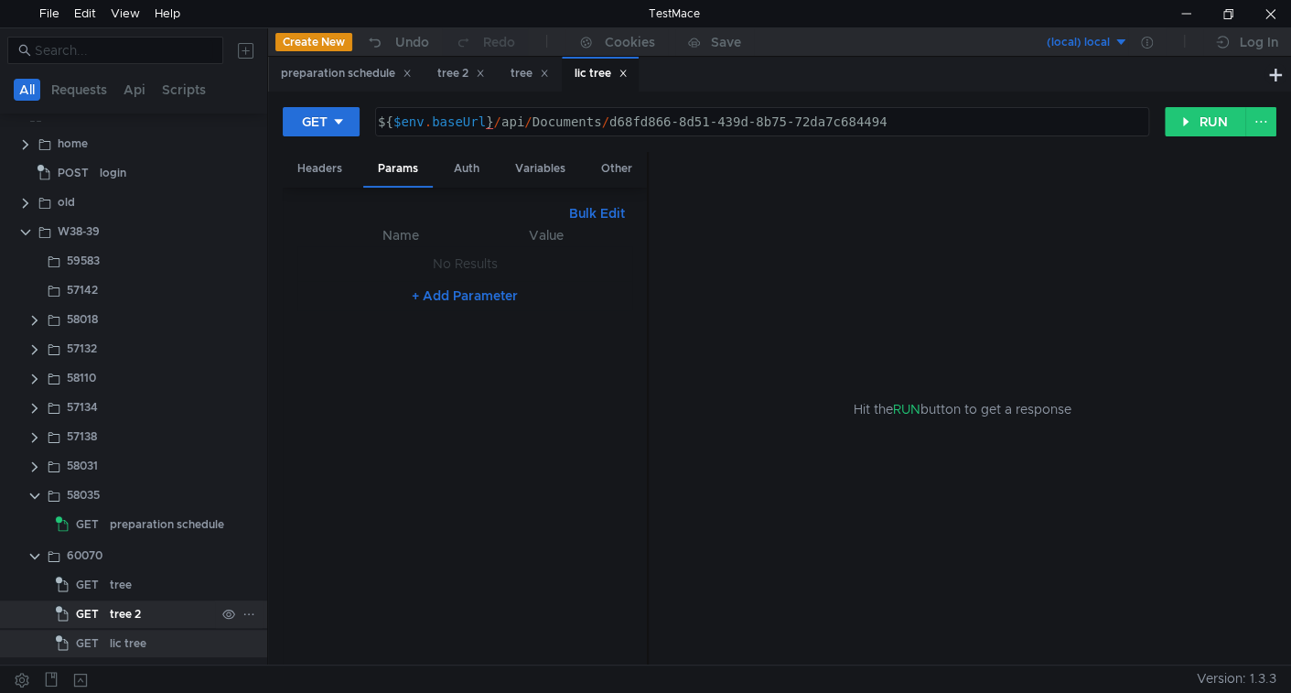
click at [131, 615] on div "tree 2" at bounding box center [125, 613] width 31 height 27
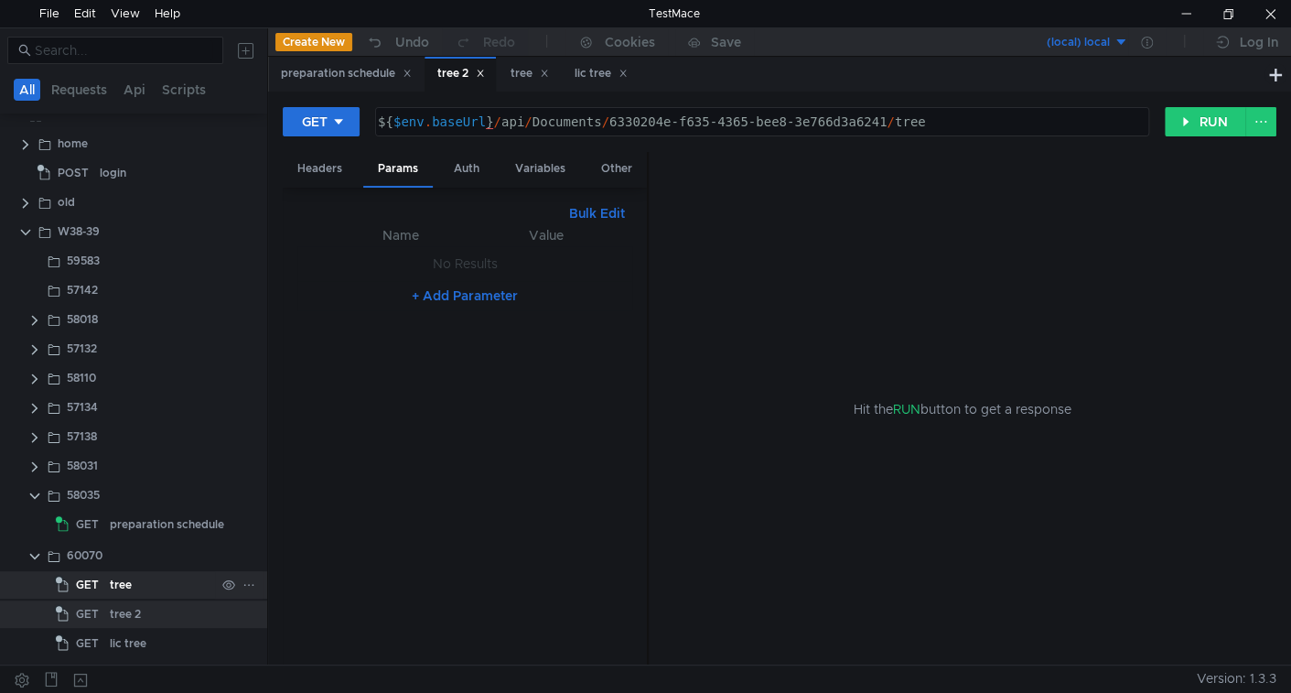
click at [142, 587] on div "tree" at bounding box center [162, 584] width 105 height 27
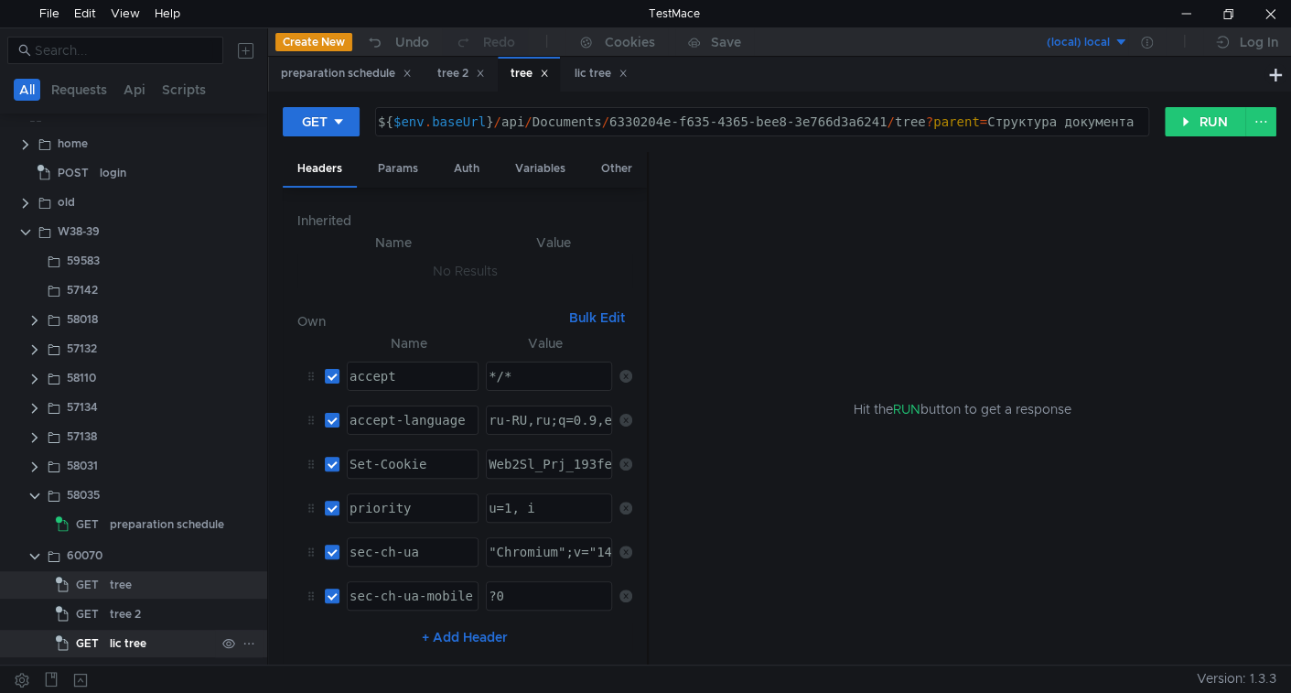
click at [134, 647] on div "lic tree" at bounding box center [128, 643] width 37 height 27
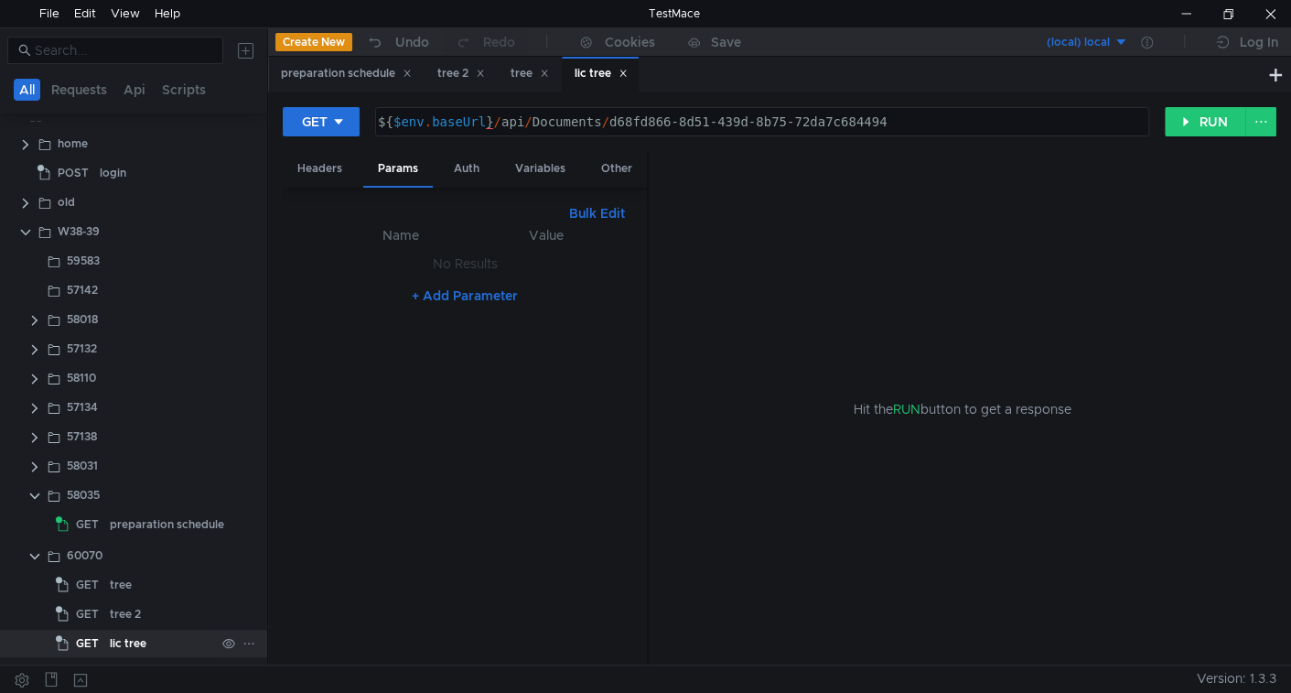
click at [158, 648] on div "lic tree" at bounding box center [162, 643] width 105 height 27
click at [242, 643] on icon at bounding box center [248, 643] width 13 height 13
click at [335, 459] on button "Rename" at bounding box center [317, 453] width 146 height 27
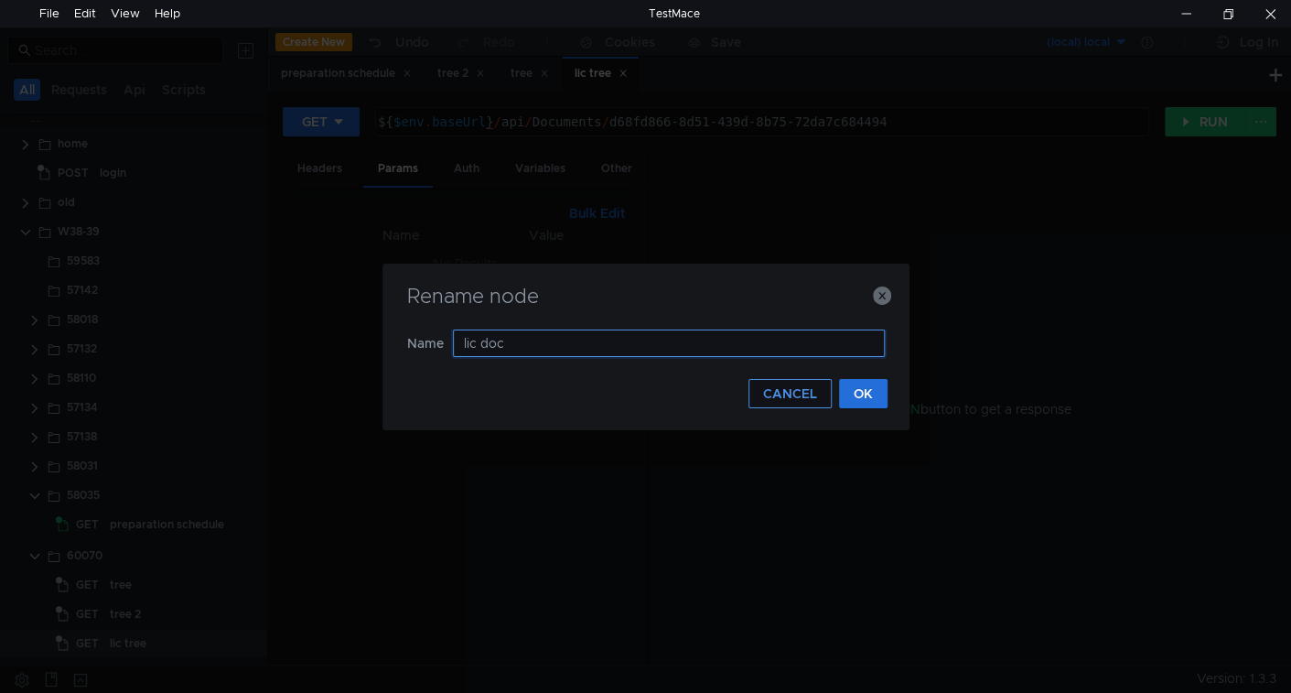
type input "lic doc"
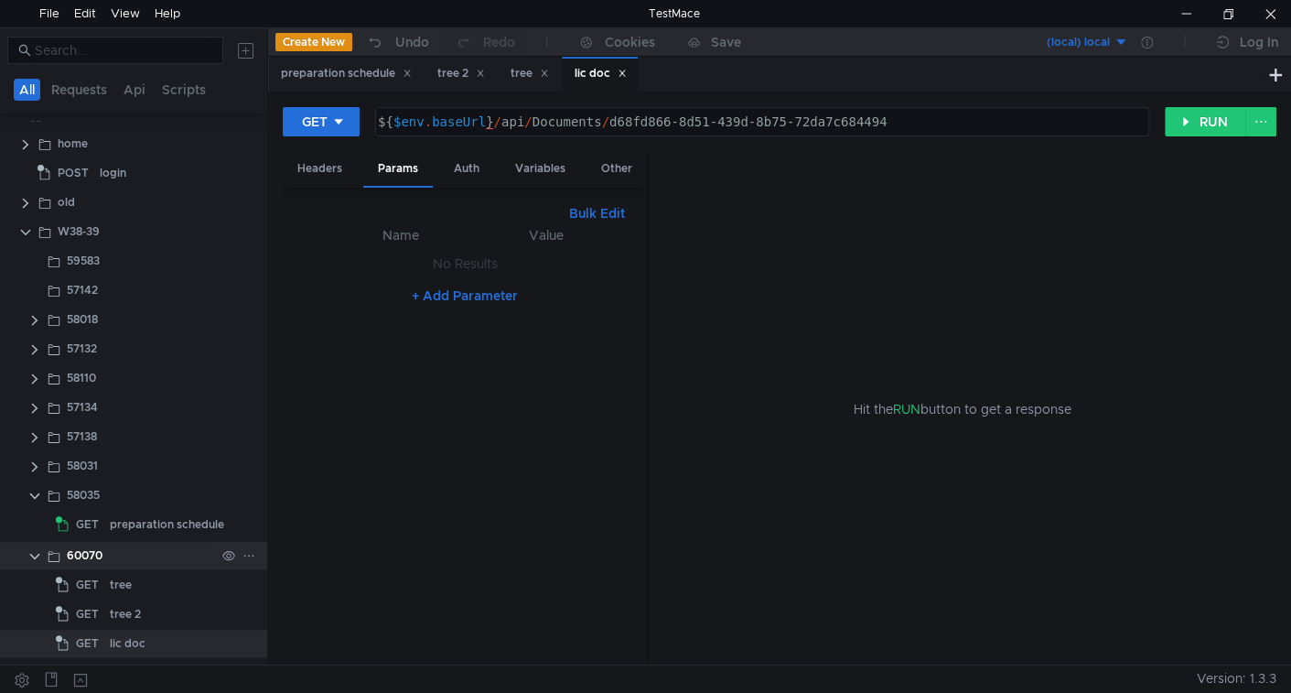
click at [245, 551] on icon at bounding box center [248, 555] width 13 height 13
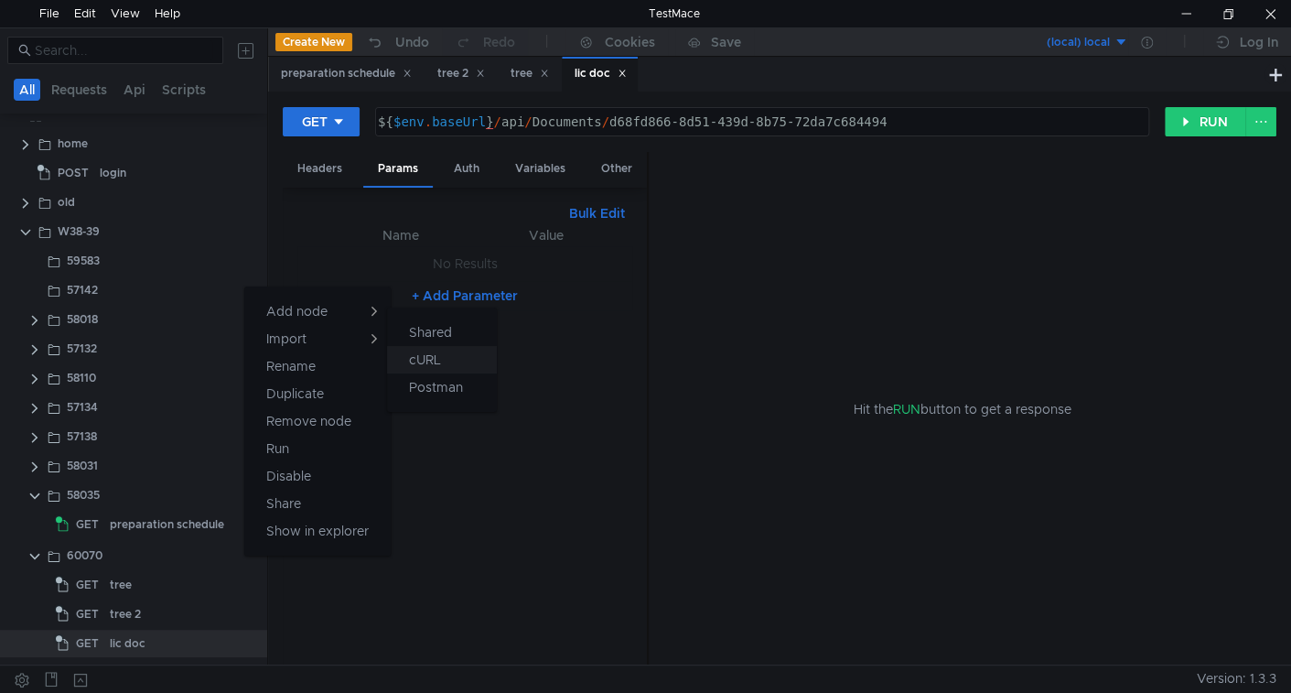
click at [409, 355] on app-tour-anchor "cURL" at bounding box center [425, 360] width 32 height 22
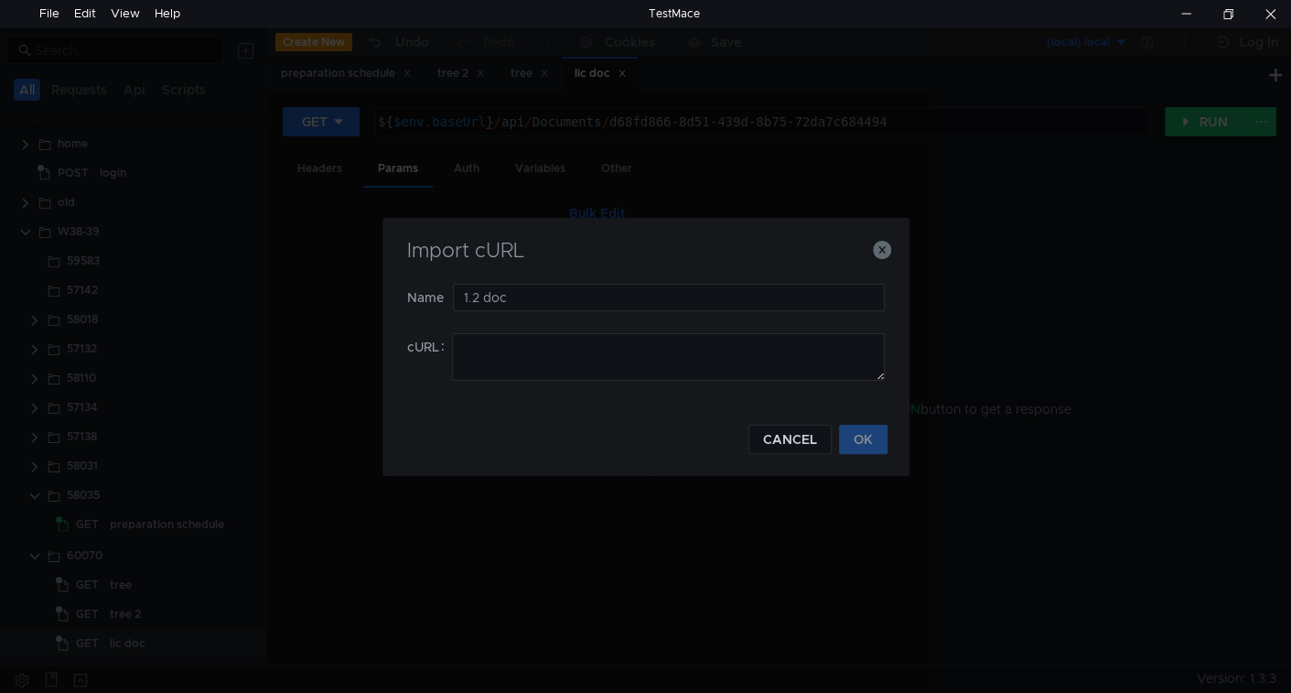
type input "1.2 doc"
click at [673, 365] on textarea at bounding box center [668, 357] width 433 height 48
paste textarea "curl 'https://ius-msb.sgp72.ru/ius-msb-dev/api/Documents/6330204e-f635-4365-bee…"
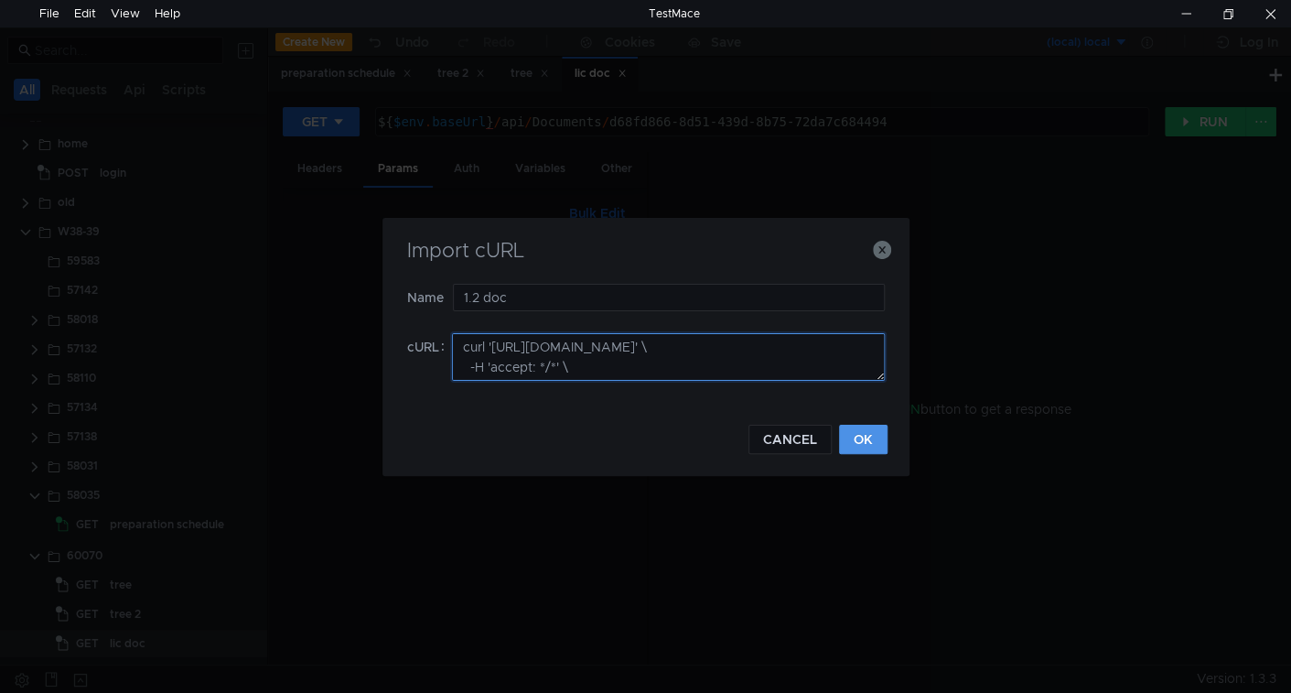
scroll to position [365, 0]
type textarea "curl 'https://ius-msb.sgp72.ru/ius-msb-dev/api/Documents/6330204e-f635-4365-bee…"
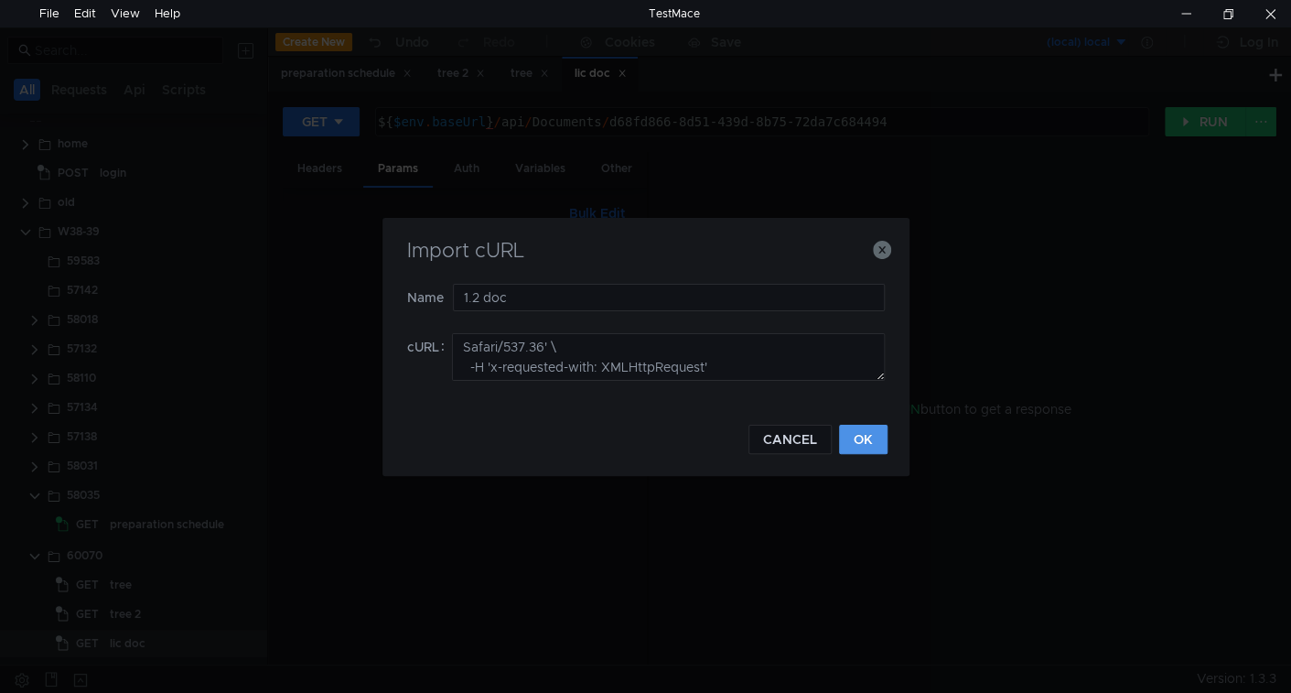
click at [864, 451] on button "OK" at bounding box center [863, 439] width 48 height 29
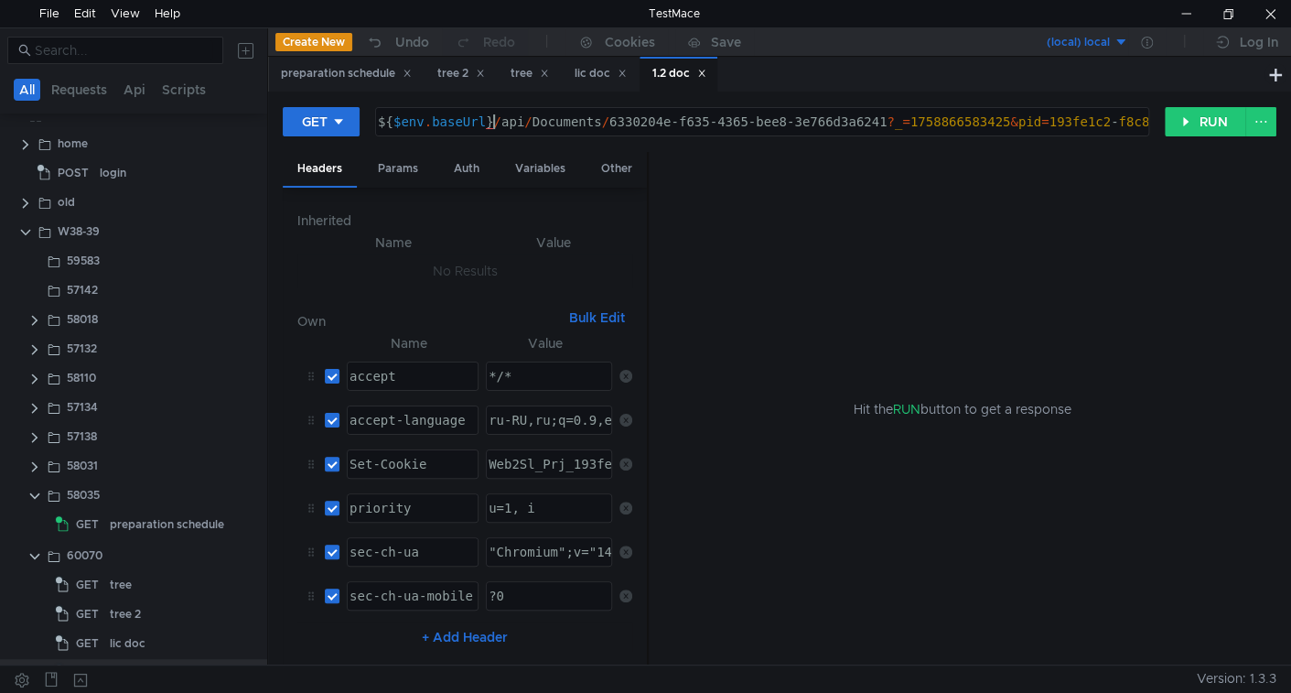
scroll to position [0, 7]
type textarea "${$env.baseUrl}/api/Documents/6330204e-f635-4365-bee8-3e766d3a6241?_=1758866583…"
click at [383, 178] on div "Params" at bounding box center [398, 169] width 70 height 34
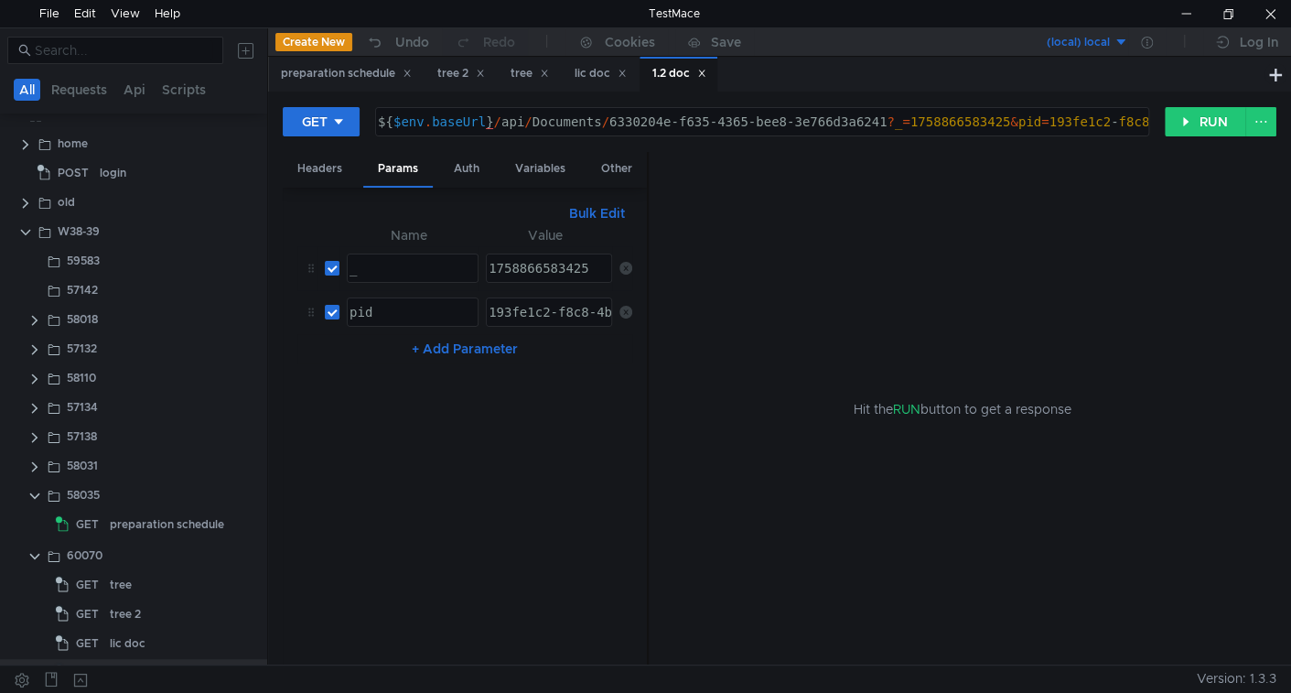
click at [622, 269] on icon at bounding box center [625, 268] width 13 height 13
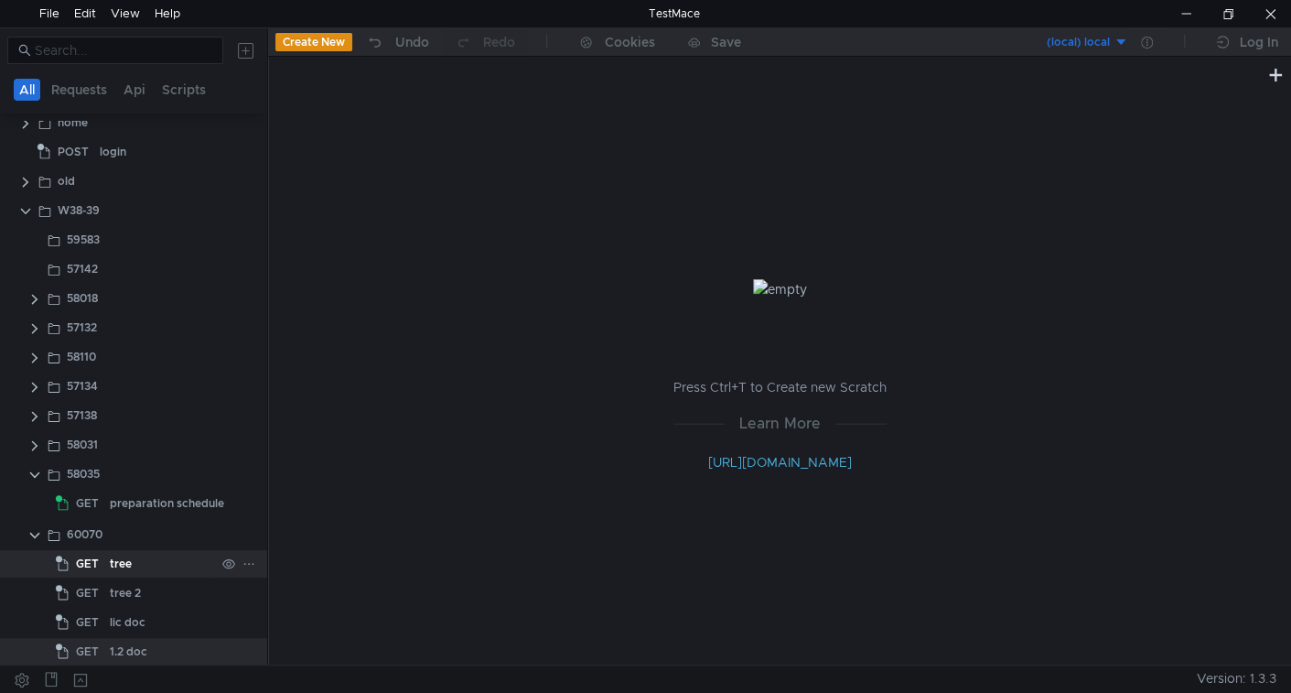
scroll to position [51, 0]
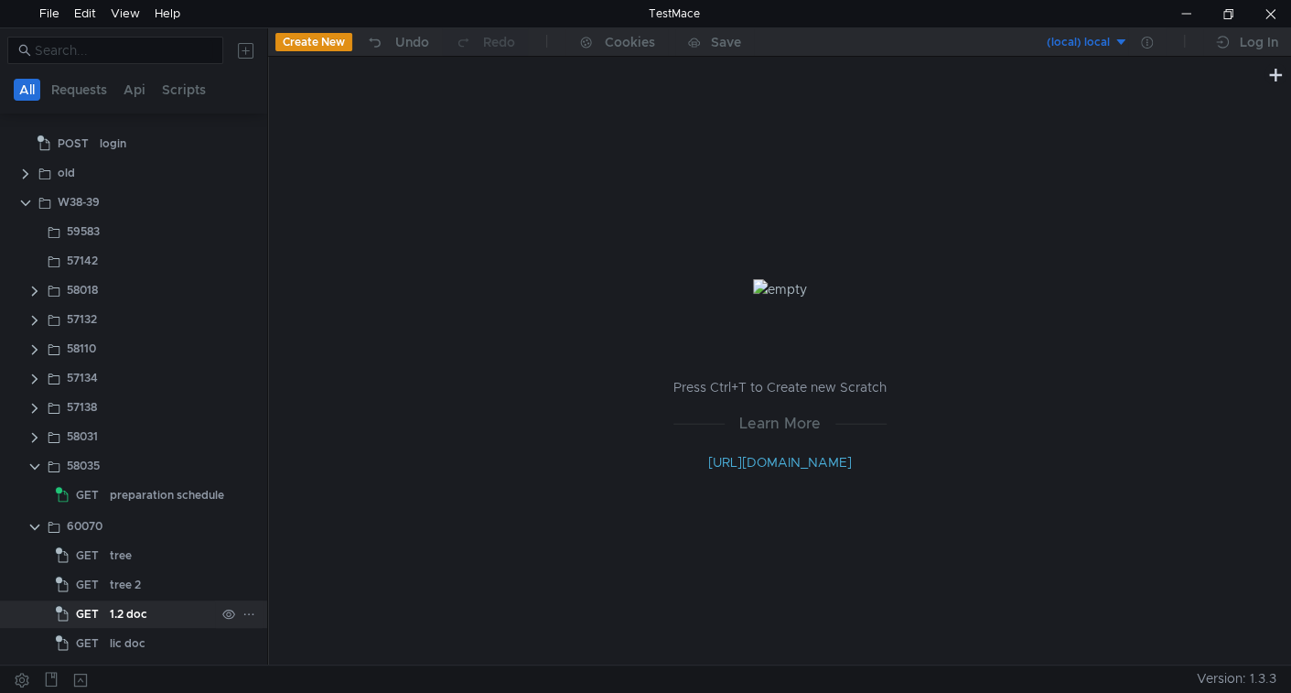
click at [148, 619] on div "1.2 doc" at bounding box center [162, 613] width 105 height 27
click at [144, 641] on div "lic doc" at bounding box center [162, 643] width 105 height 27
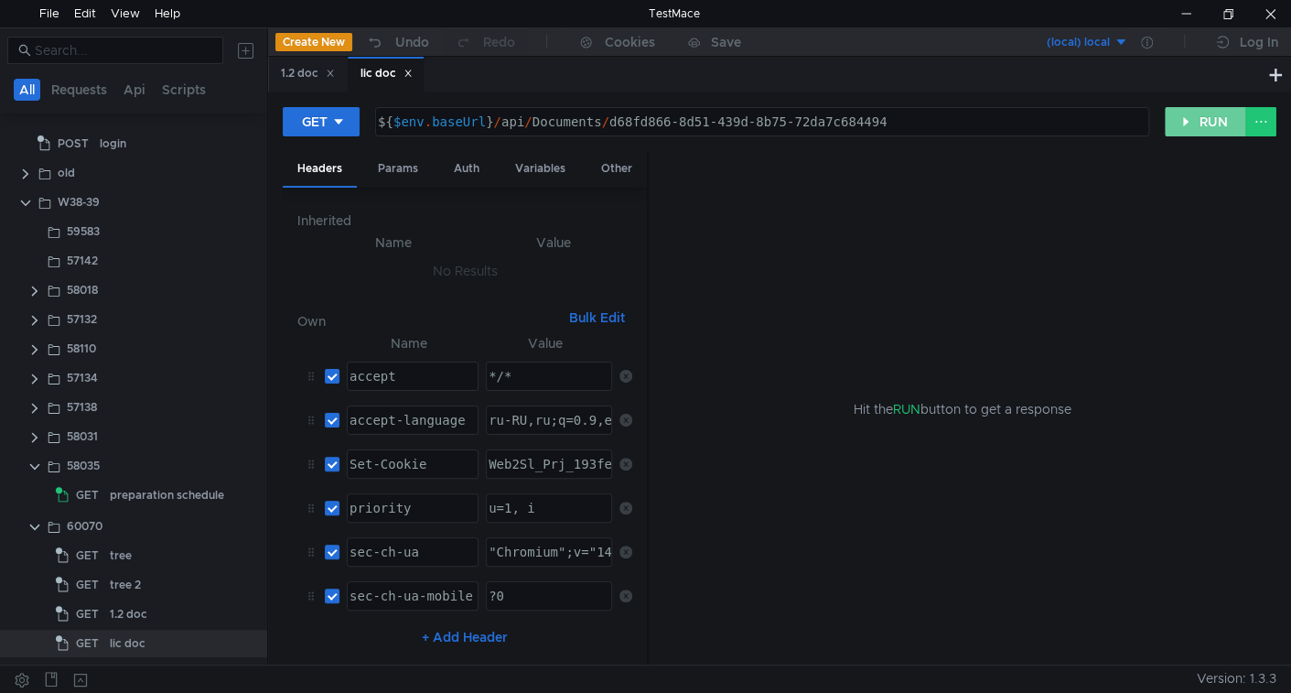
click at [1185, 127] on button "RUN" at bounding box center [1205, 121] width 81 height 29
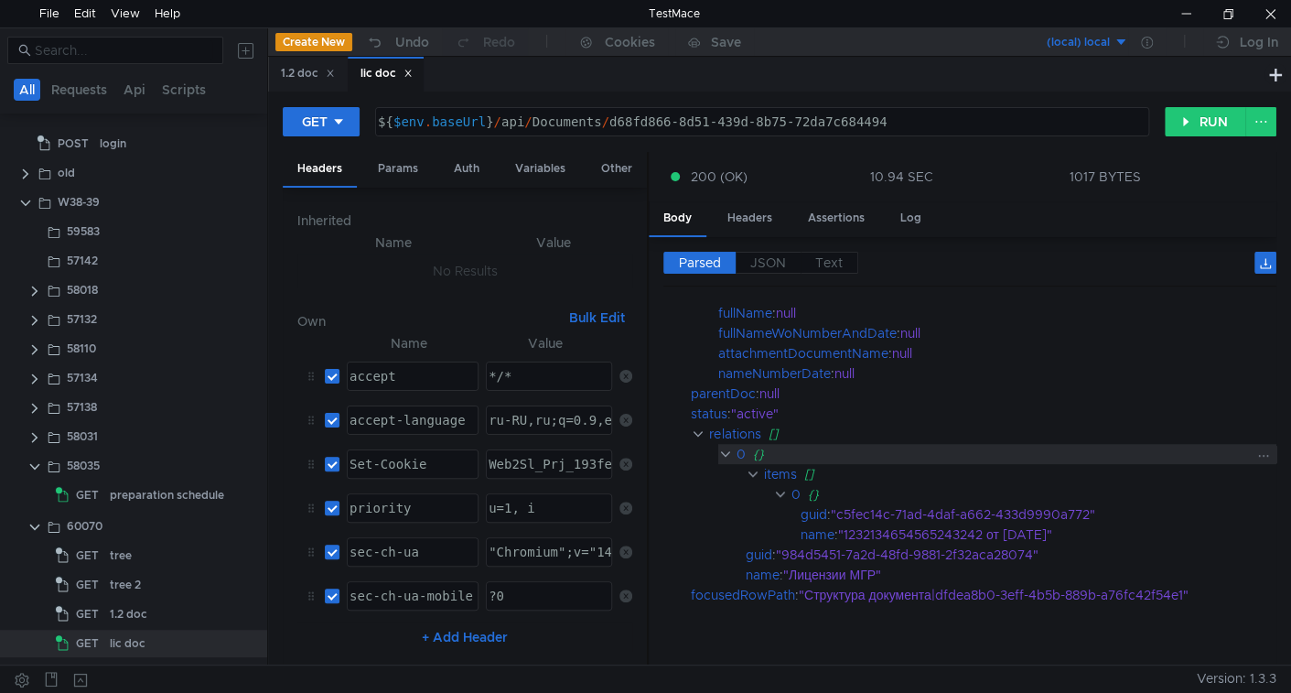
scroll to position [528, 0]
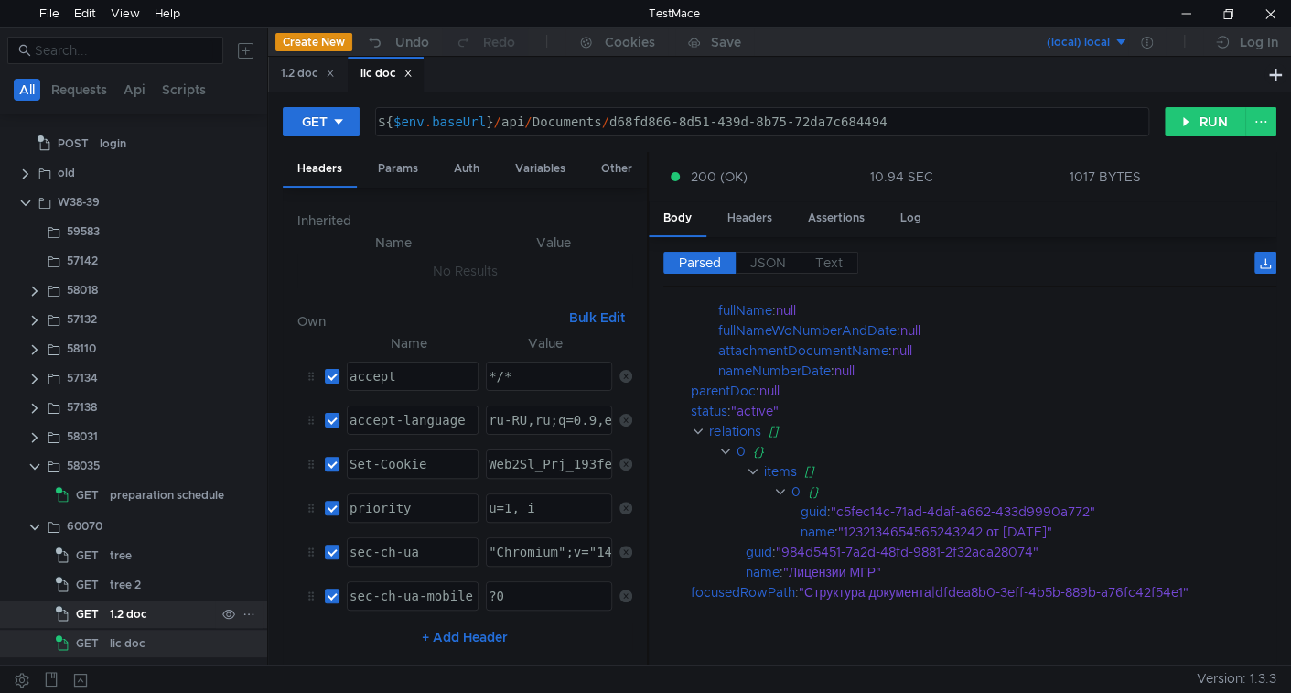
click at [114, 608] on div "1.2 doc" at bounding box center [129, 613] width 38 height 27
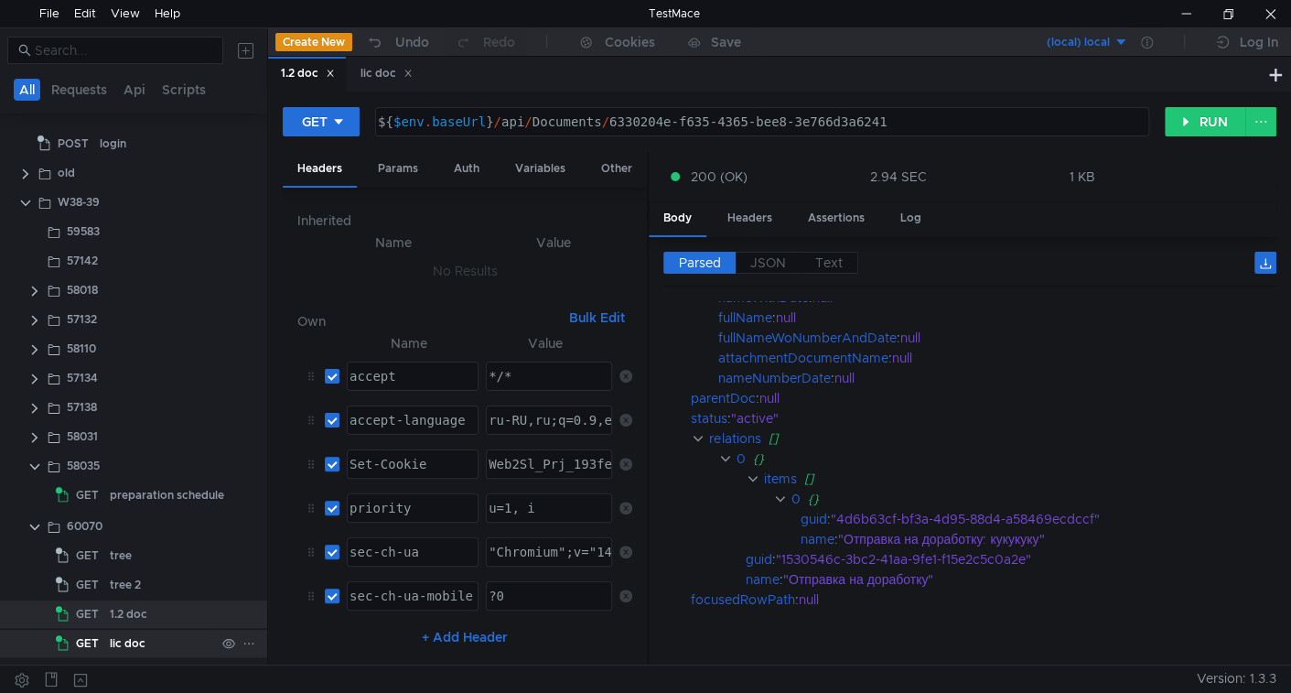
click at [135, 638] on div "lic doc" at bounding box center [128, 643] width 36 height 27
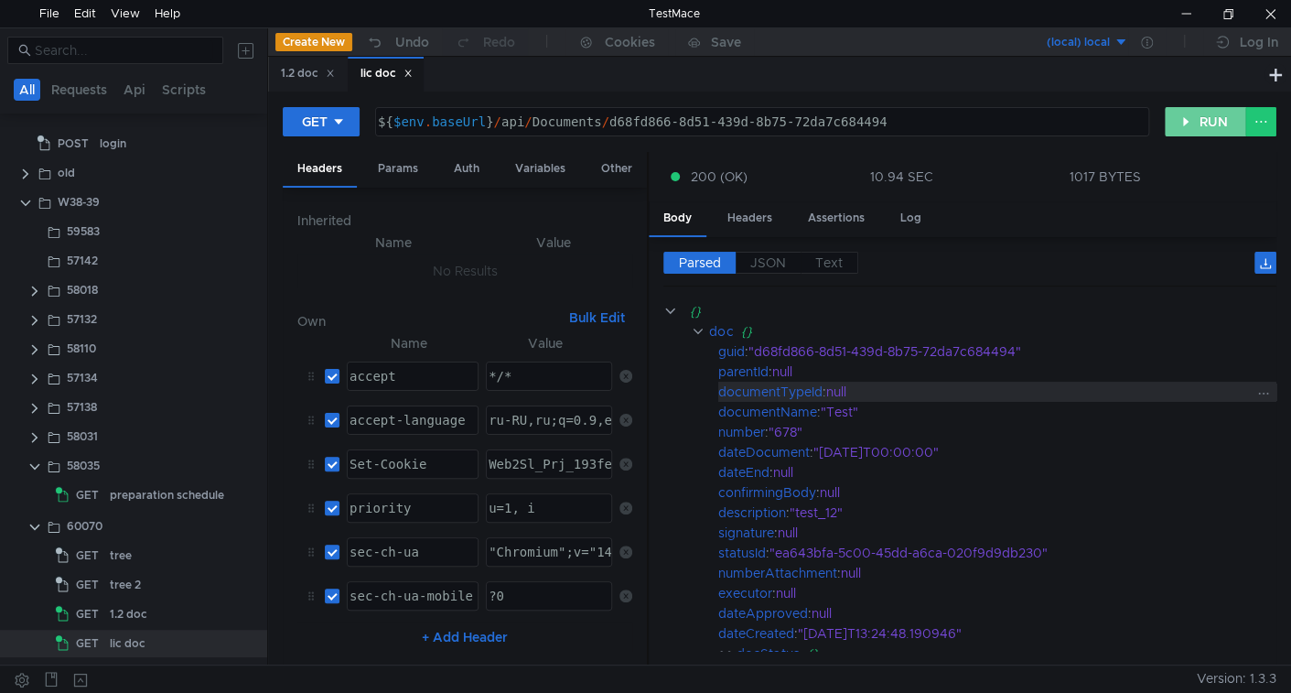
click at [1189, 135] on button "RUN" at bounding box center [1205, 121] width 81 height 29
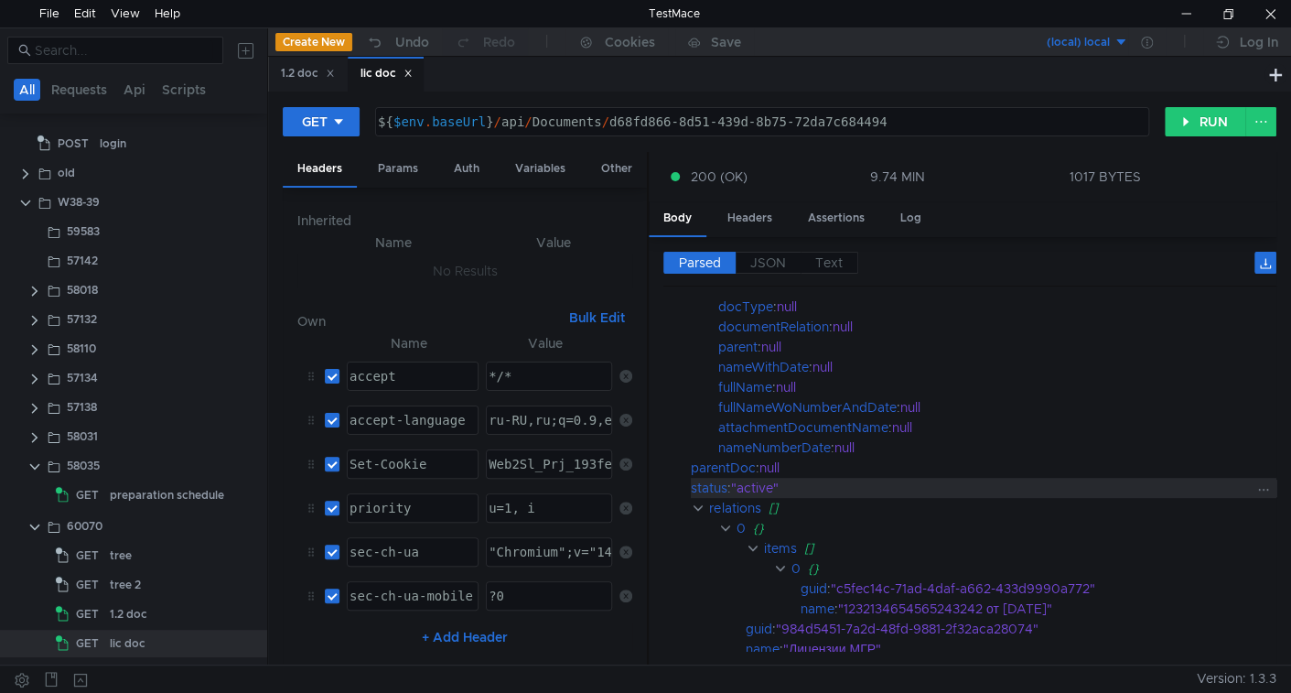
scroll to position [528, 0]
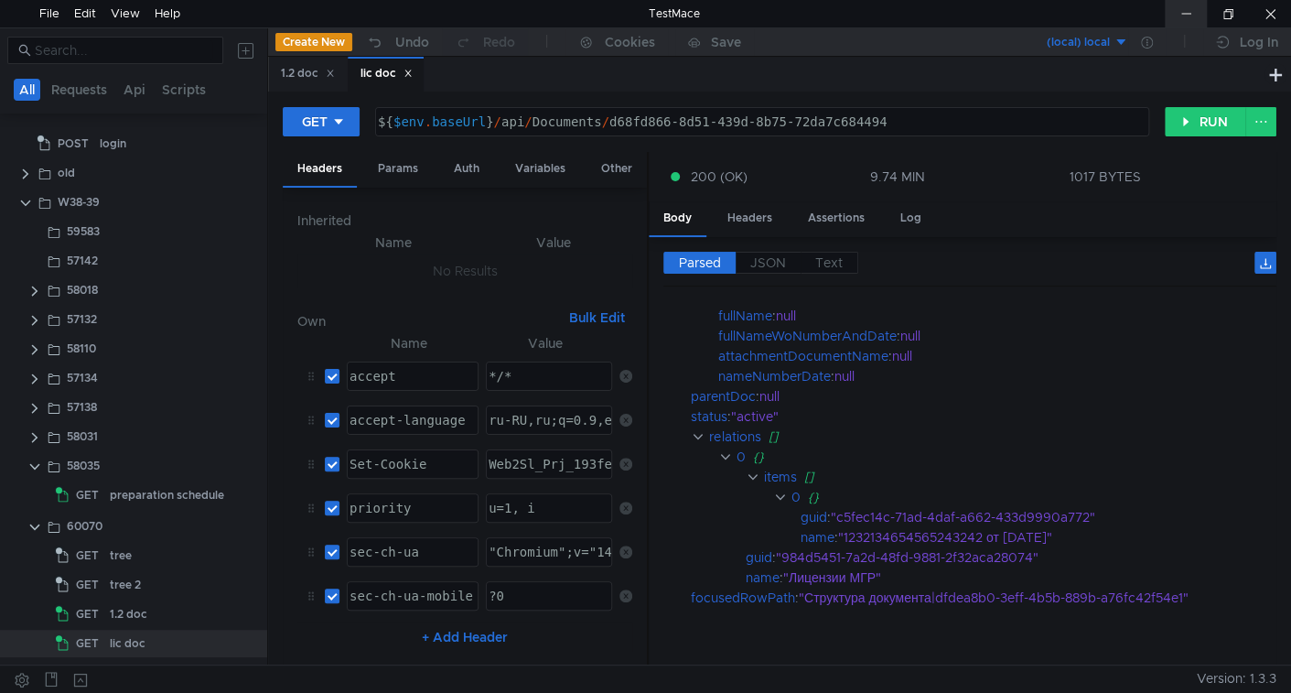
click at [1180, 11] on div at bounding box center [1186, 13] width 42 height 27
click at [134, 618] on div "1.2 doc" at bounding box center [129, 613] width 38 height 27
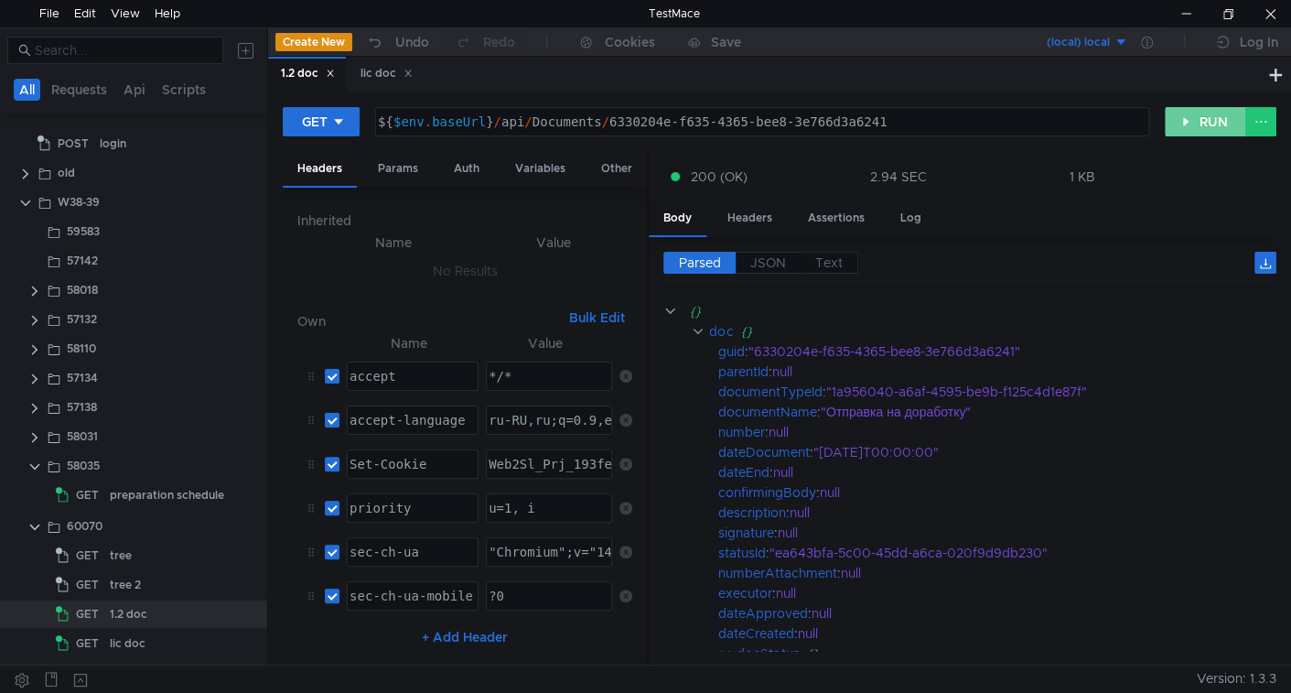
click at [1171, 125] on button "RUN" at bounding box center [1205, 121] width 81 height 29
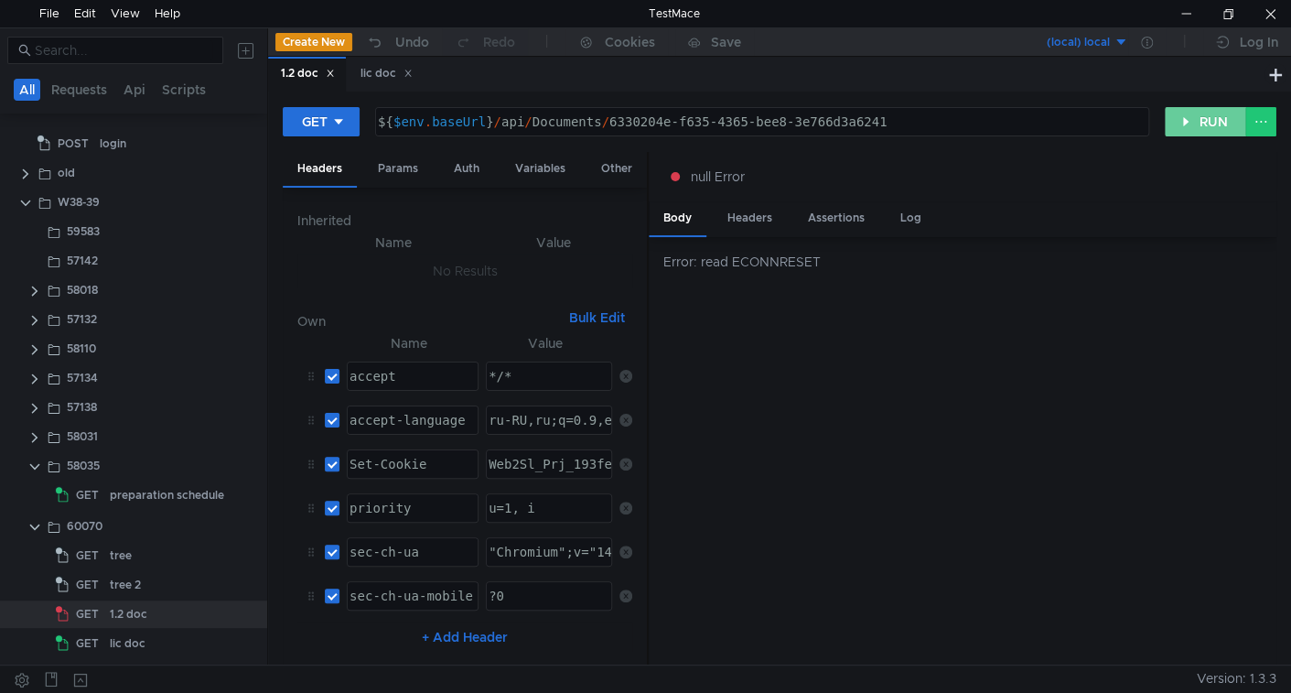
click at [1195, 122] on button "RUN" at bounding box center [1205, 121] width 81 height 29
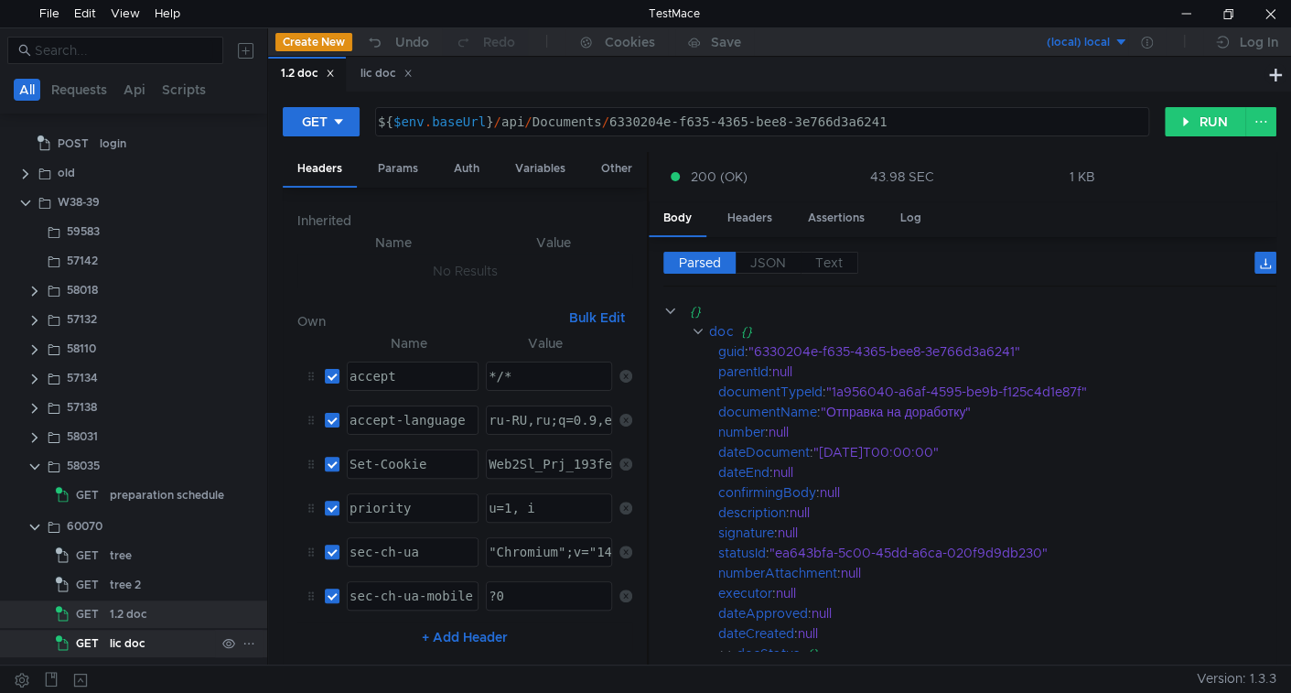
click at [118, 642] on div "lic doc" at bounding box center [128, 643] width 36 height 27
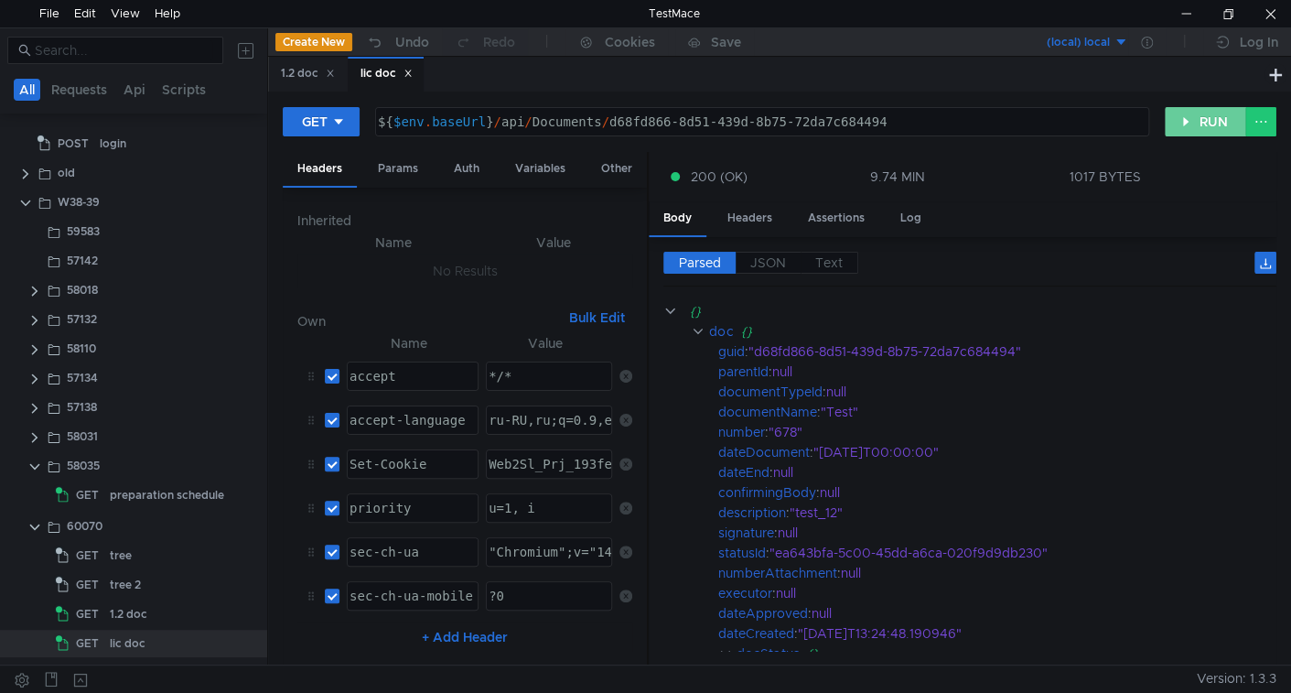
click at [1194, 118] on button "RUN" at bounding box center [1205, 121] width 81 height 29
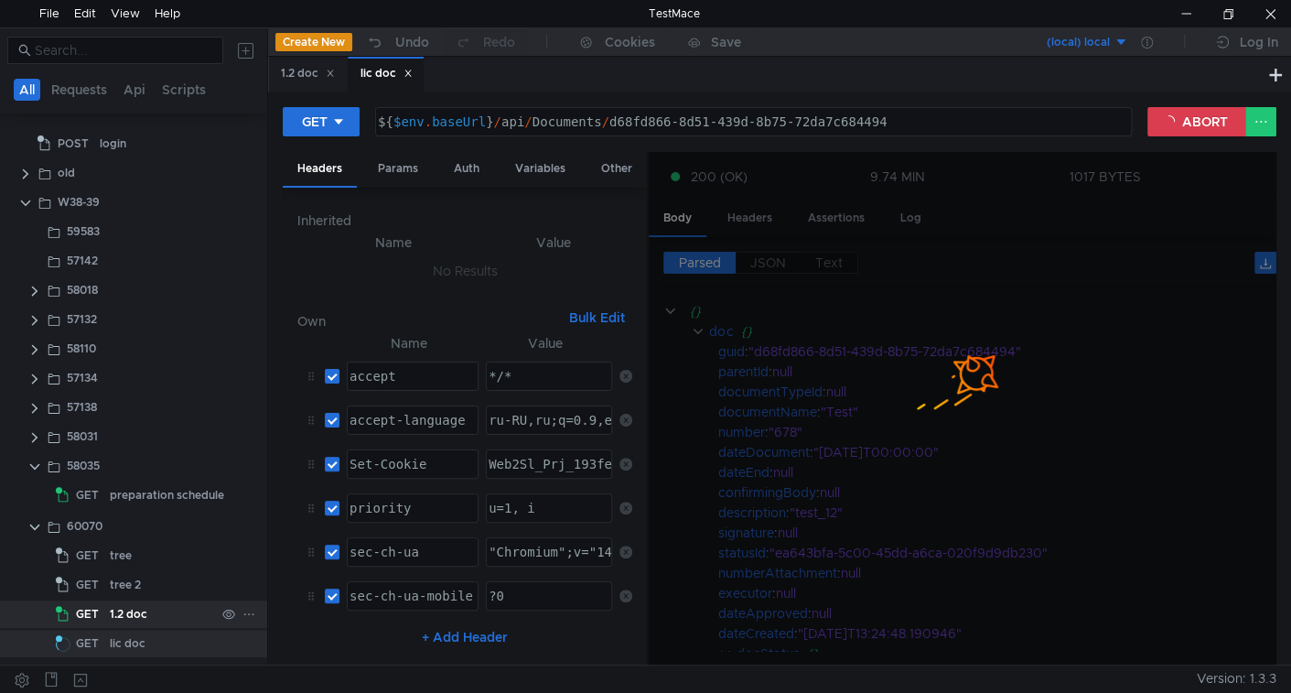
click at [95, 619] on span "GET" at bounding box center [87, 613] width 23 height 27
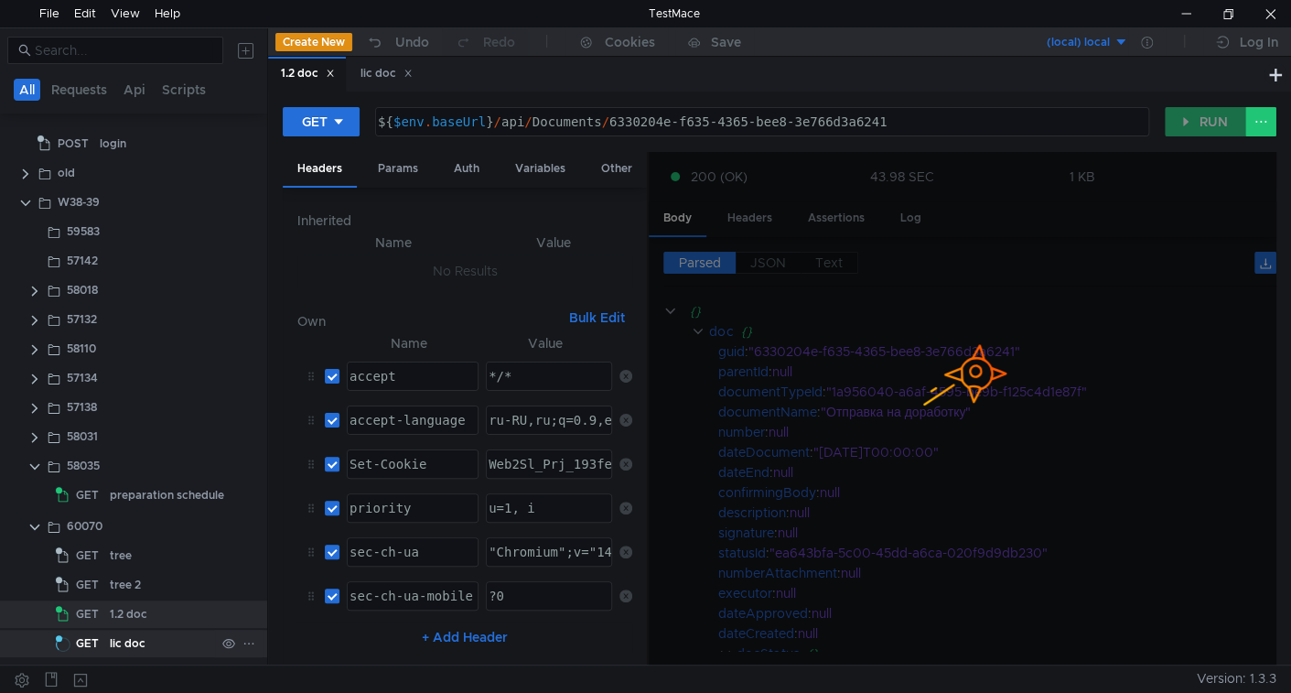
click at [130, 642] on div "lic doc" at bounding box center [128, 643] width 36 height 27
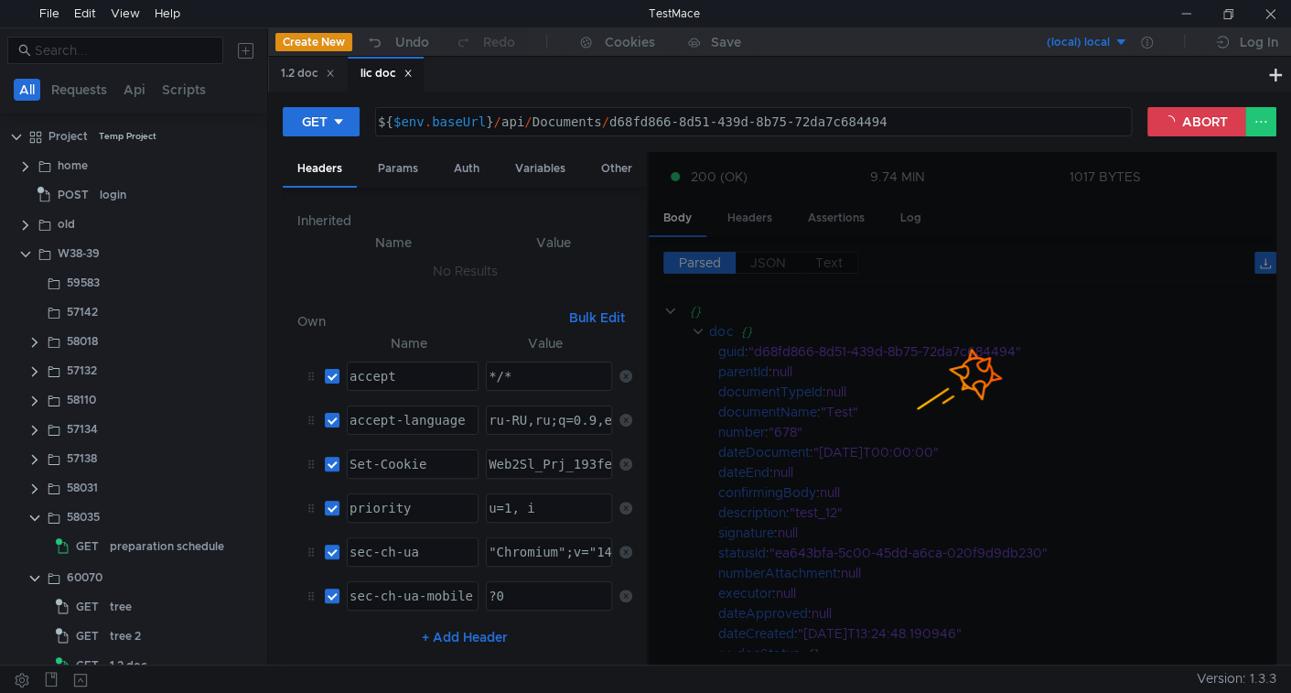
scroll to position [51, 0]
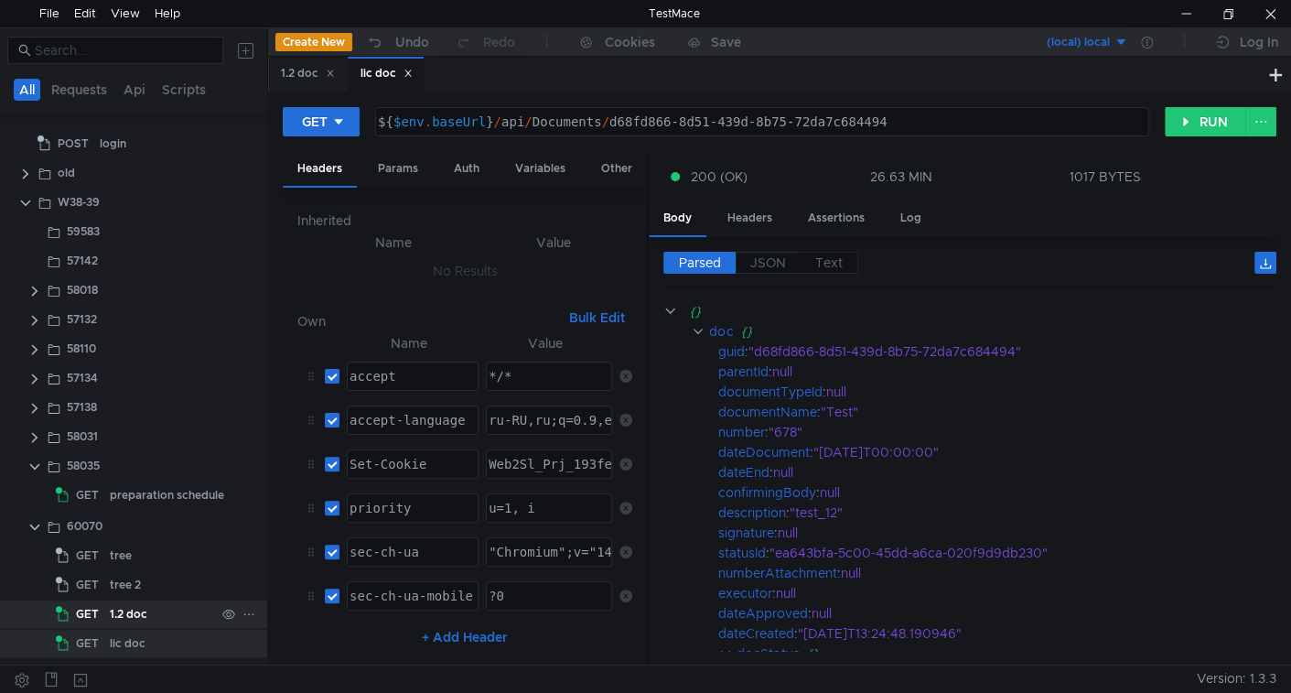
click at [121, 615] on div "1.2 doc" at bounding box center [129, 613] width 38 height 27
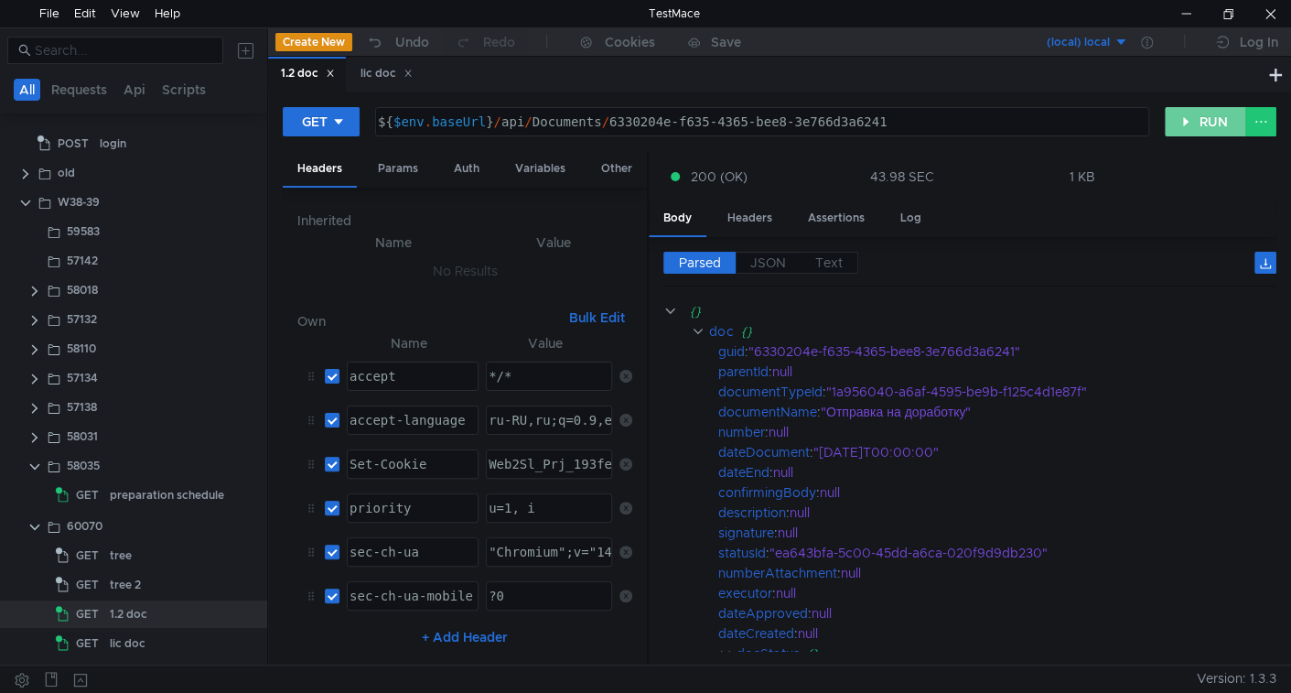
click at [1199, 117] on button "RUN" at bounding box center [1205, 121] width 81 height 29
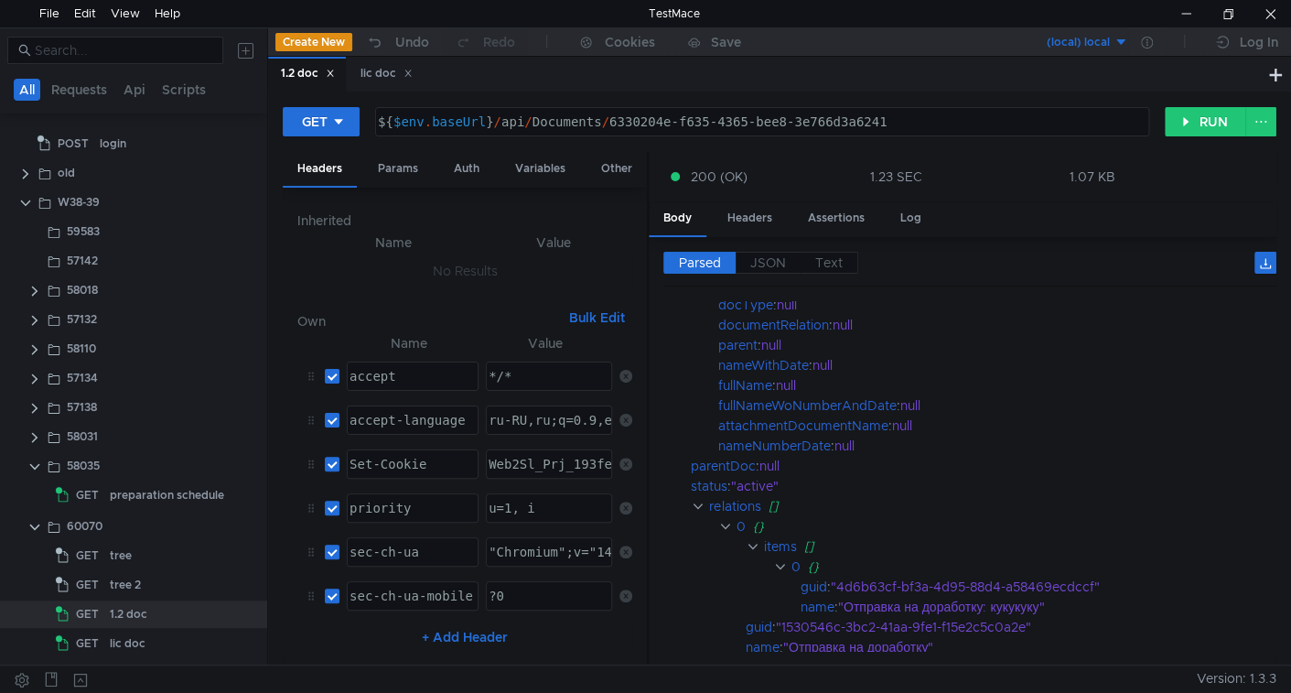
scroll to position [528, 0]
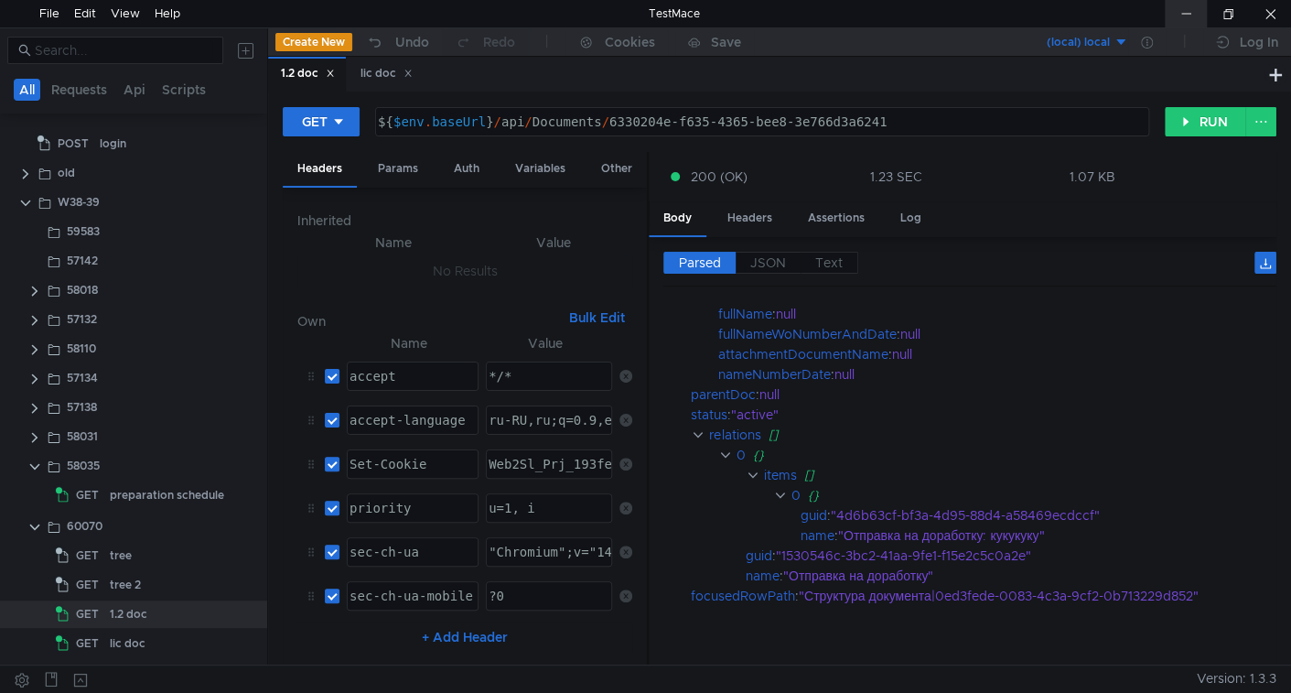
click at [1178, 8] on div at bounding box center [1186, 13] width 42 height 27
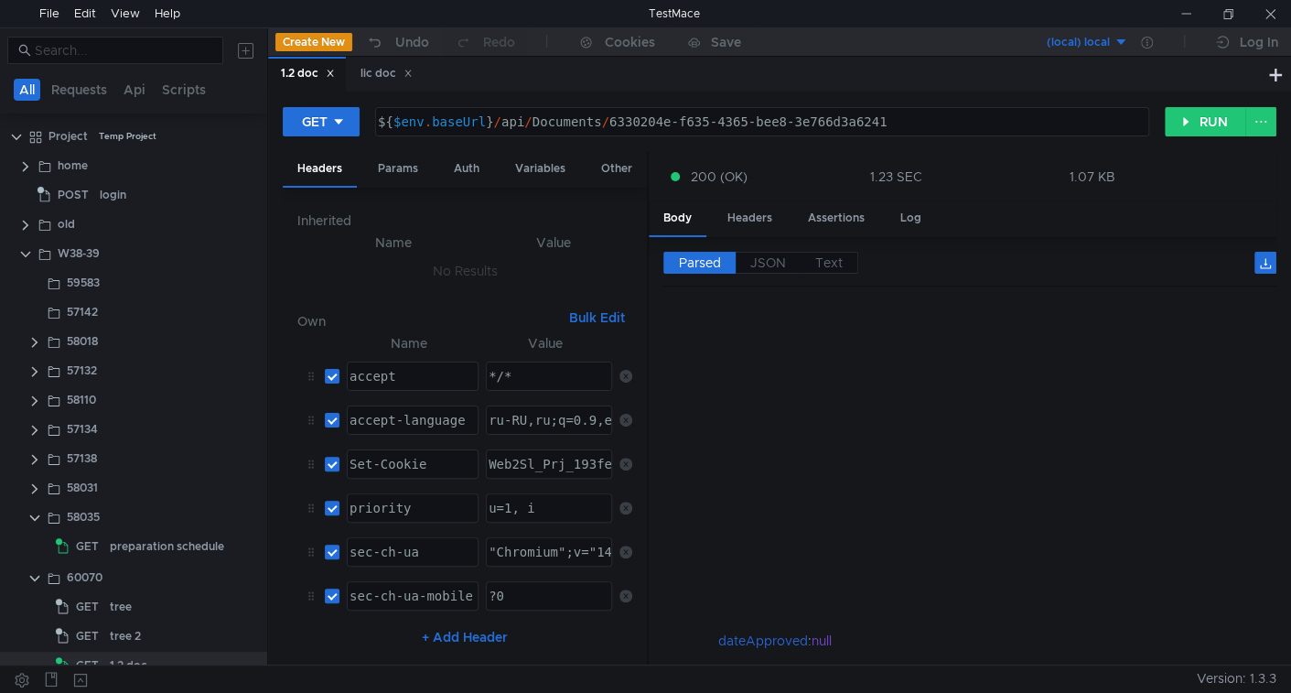
scroll to position [528, 0]
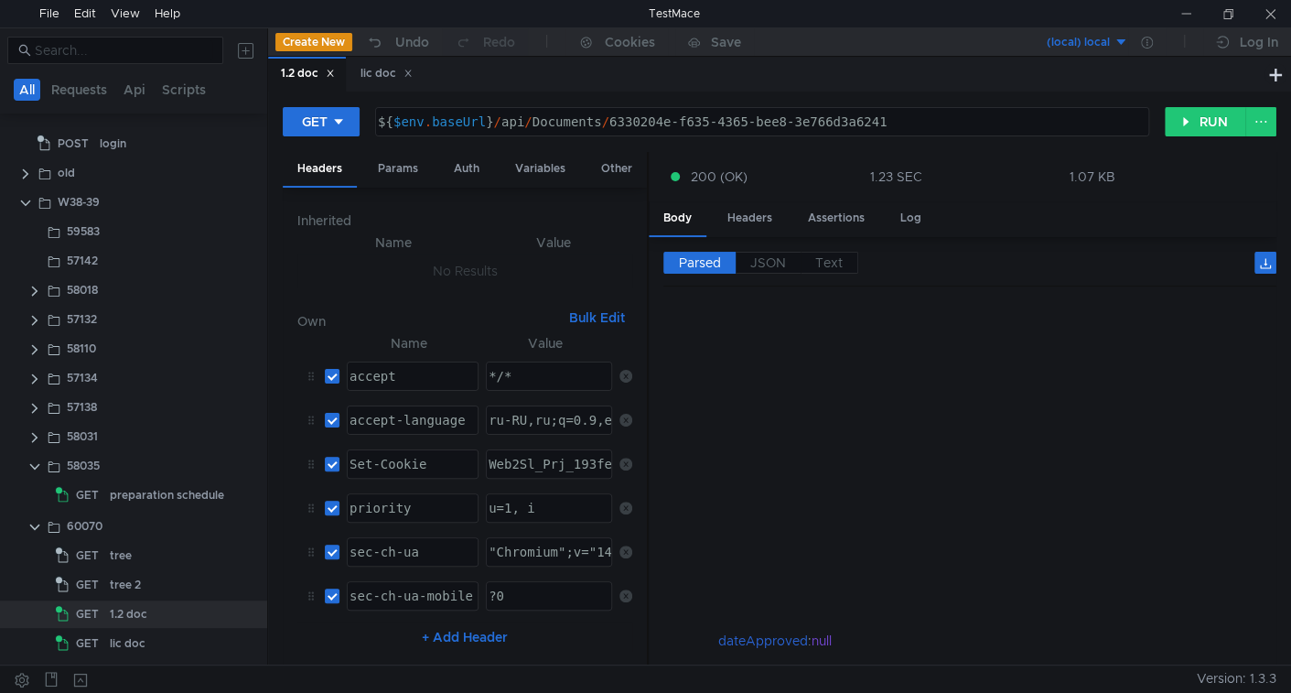
scroll to position [528, 0]
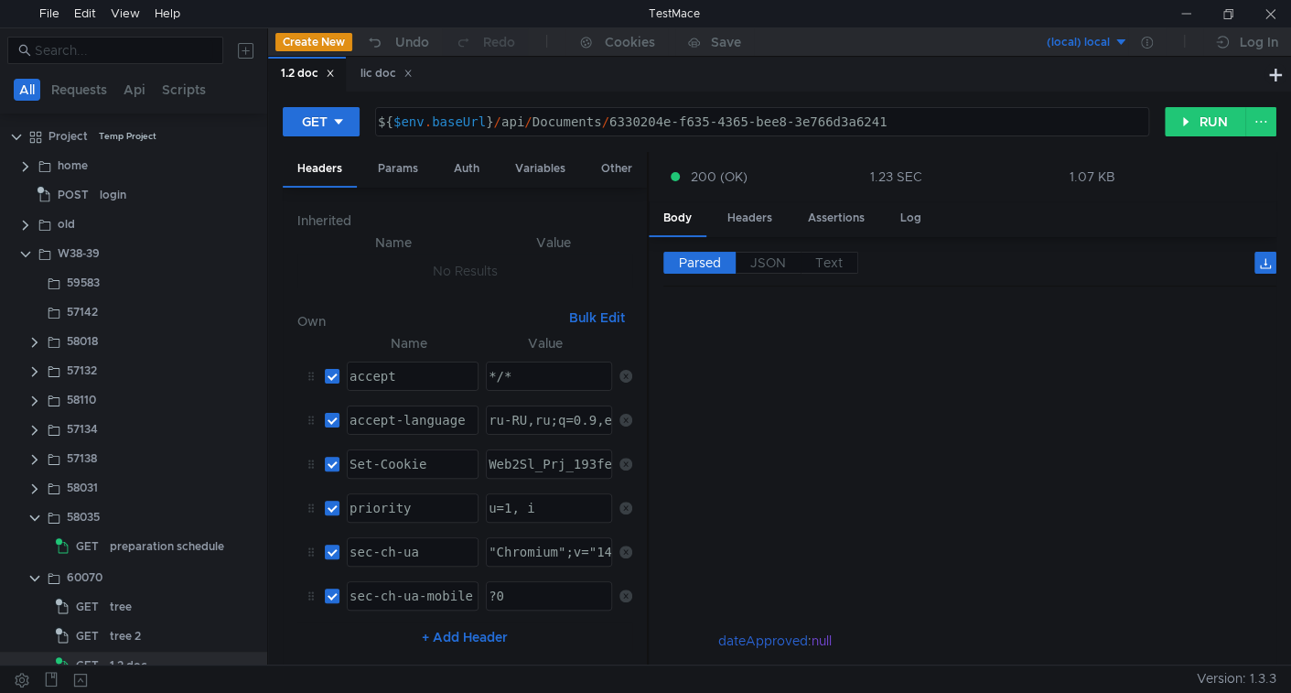
scroll to position [528, 0]
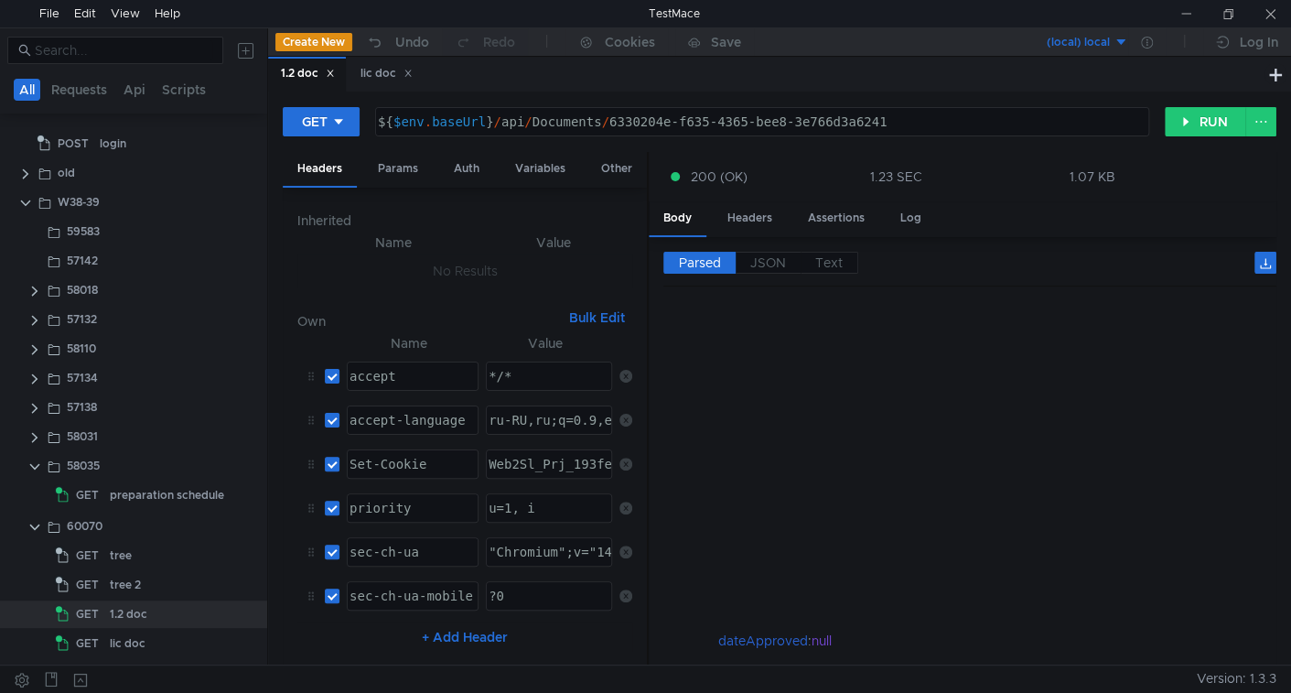
scroll to position [528, 0]
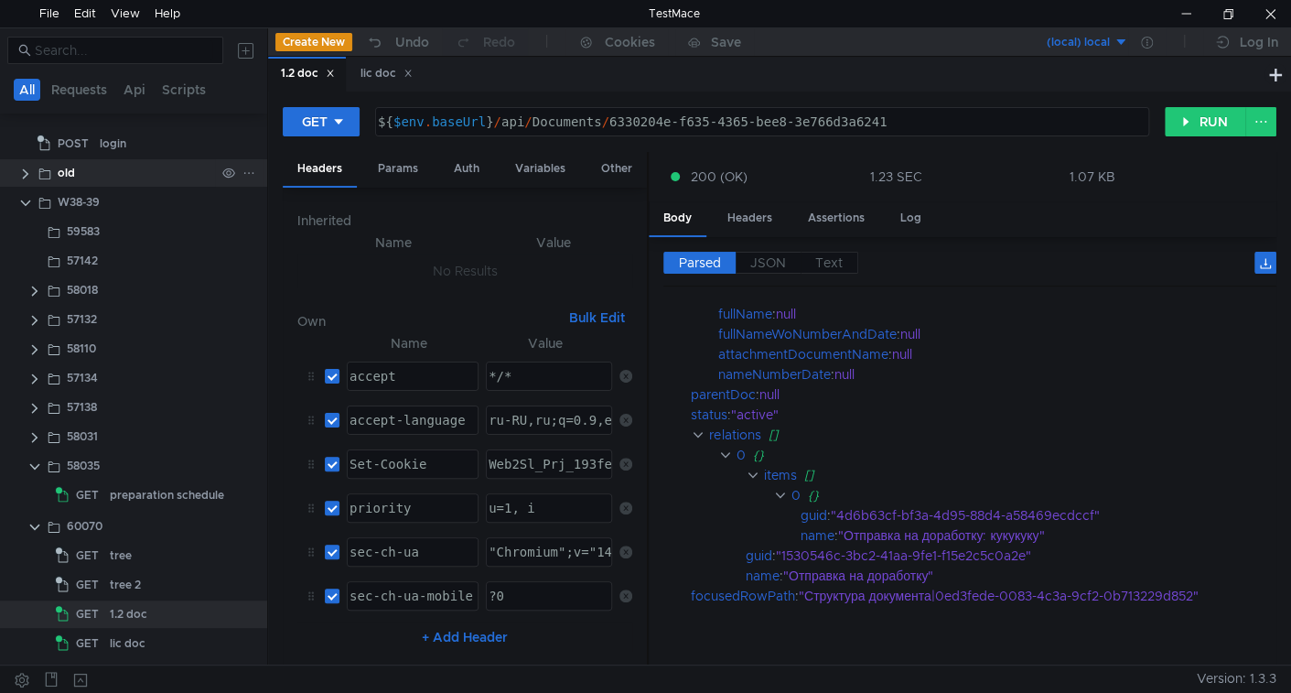
click at [27, 168] on clr-icon at bounding box center [25, 174] width 15 height 15
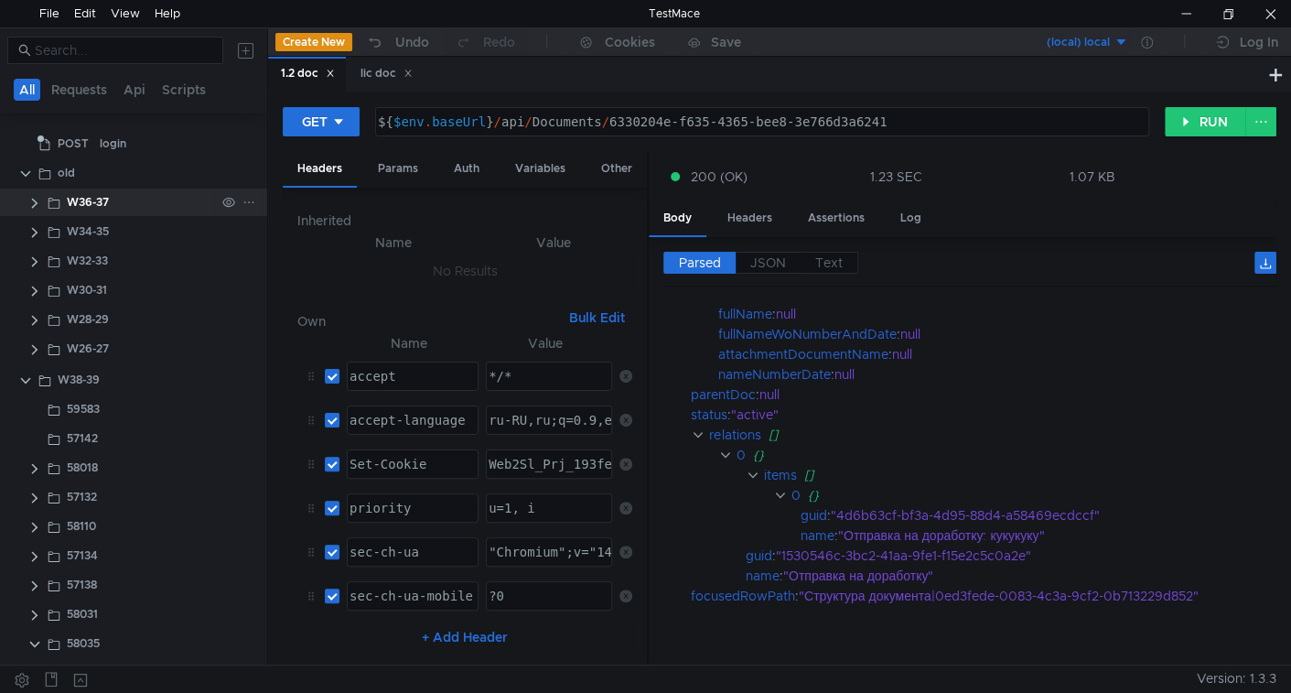
click at [99, 199] on div "W36-37" at bounding box center [88, 202] width 42 height 27
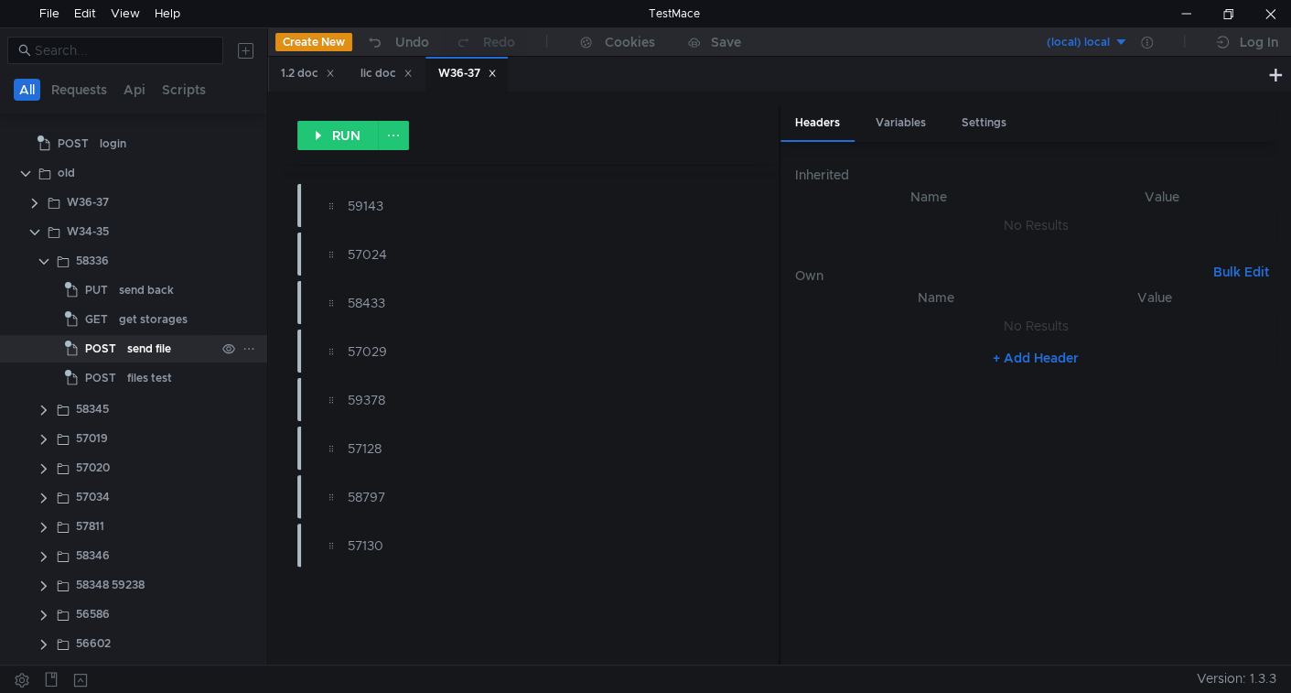
click at [111, 358] on span "POST" at bounding box center [100, 348] width 31 height 27
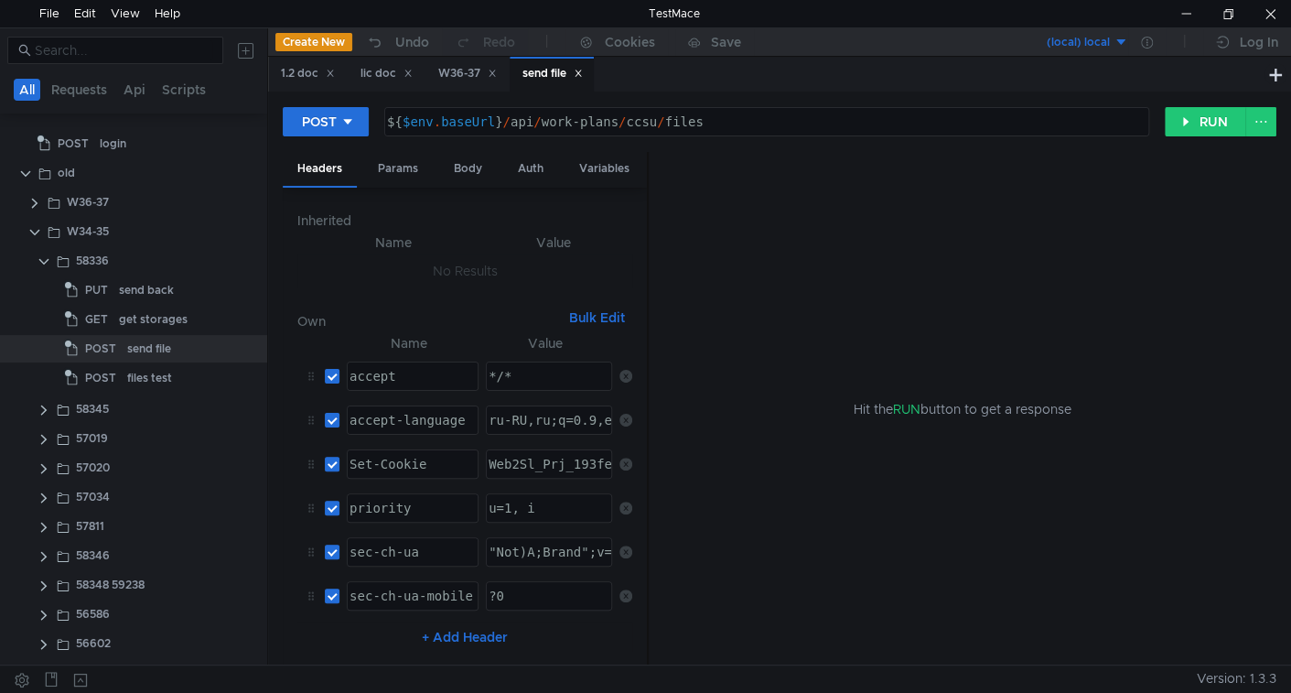
click at [497, 75] on icon at bounding box center [492, 73] width 9 height 9
click at [353, 67] on div "lic doc" at bounding box center [386, 74] width 76 height 34
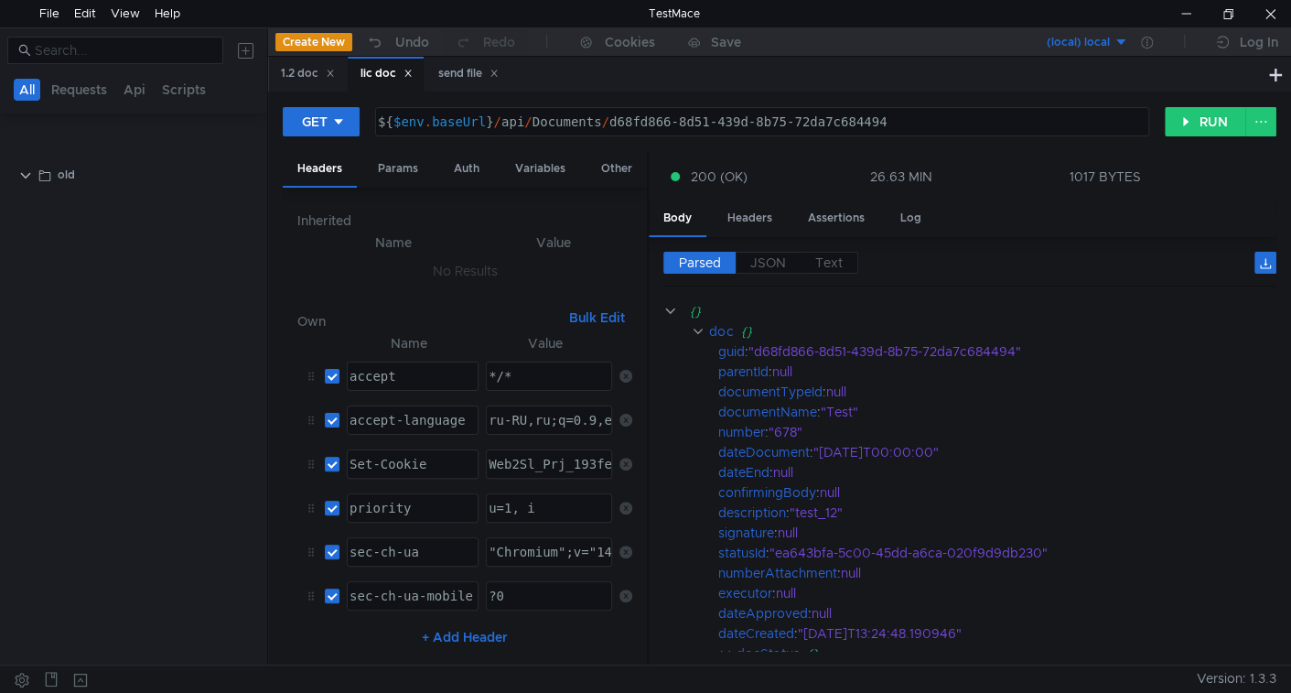
scroll to position [730, 0]
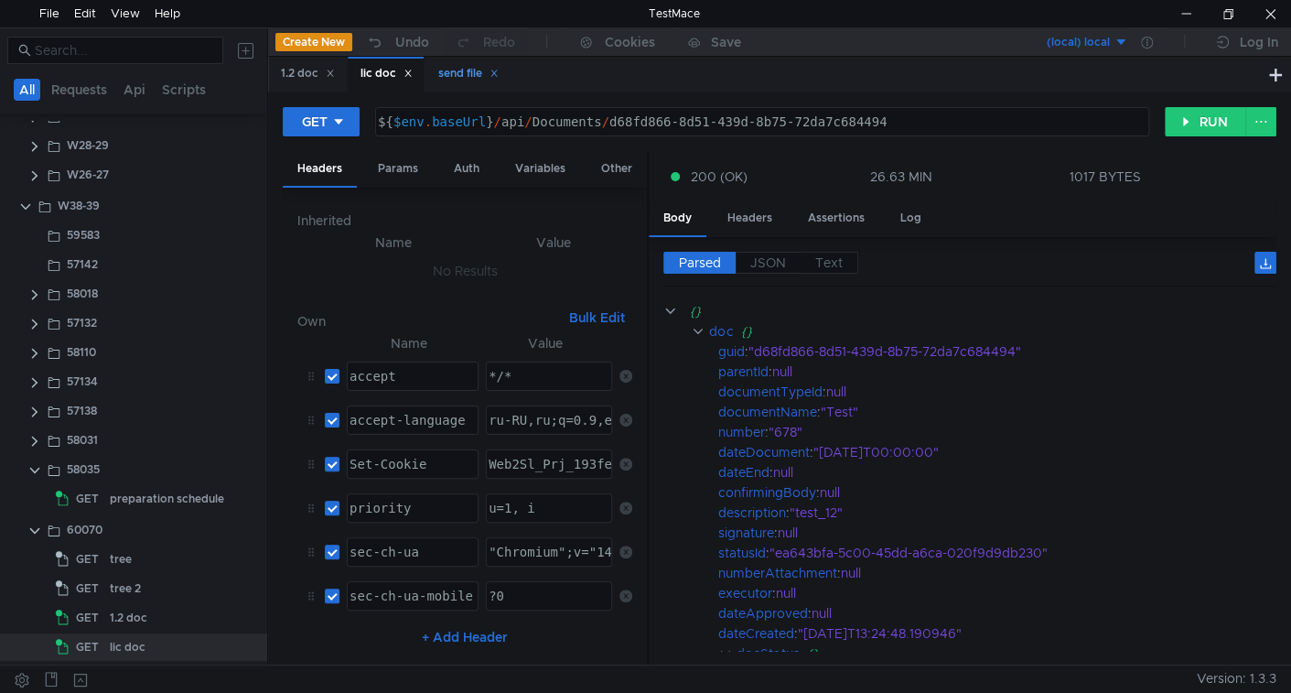
click at [457, 69] on div "send file" at bounding box center [468, 73] width 60 height 19
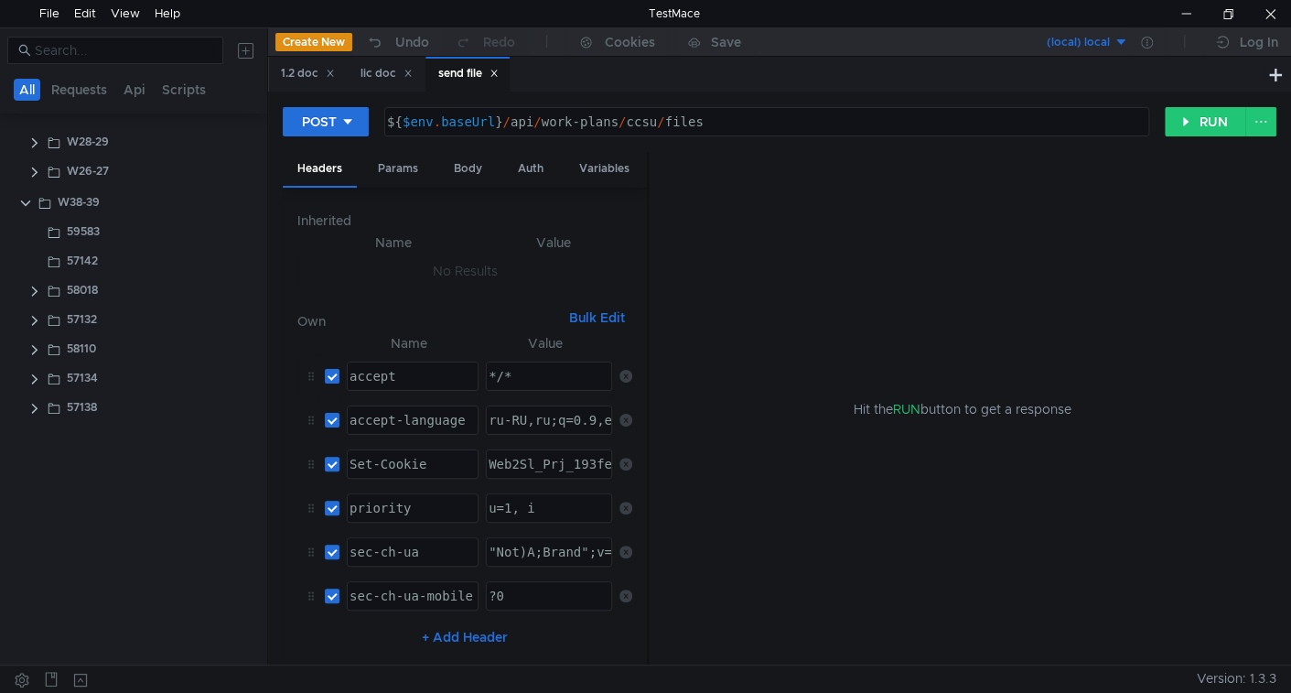
scroll to position [0, 0]
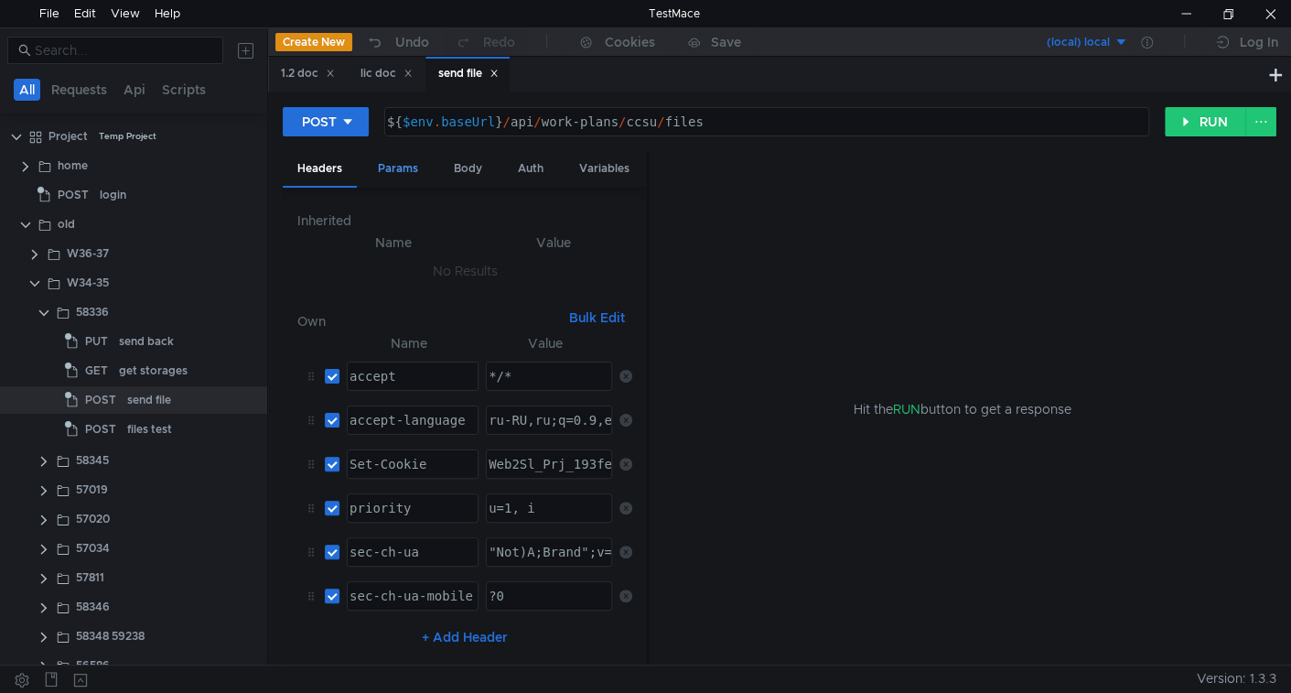
click at [396, 166] on div "Params" at bounding box center [398, 169] width 70 height 34
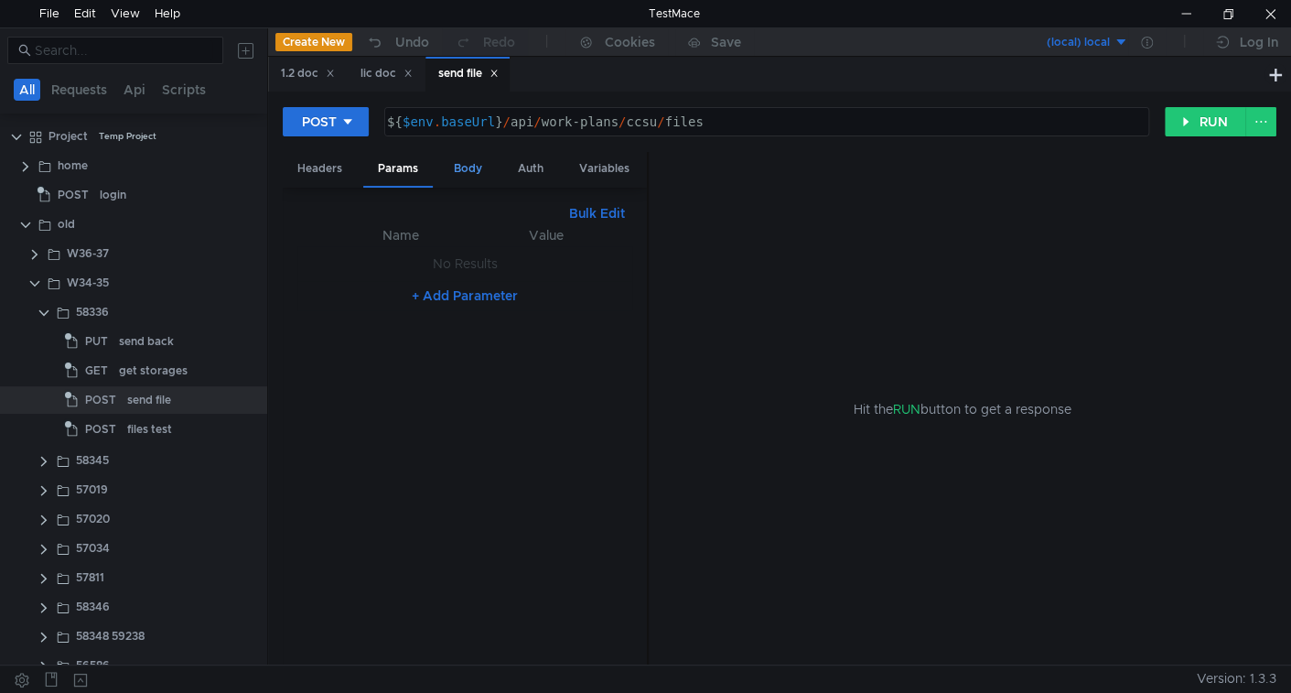
click at [477, 170] on div "Body" at bounding box center [468, 169] width 58 height 34
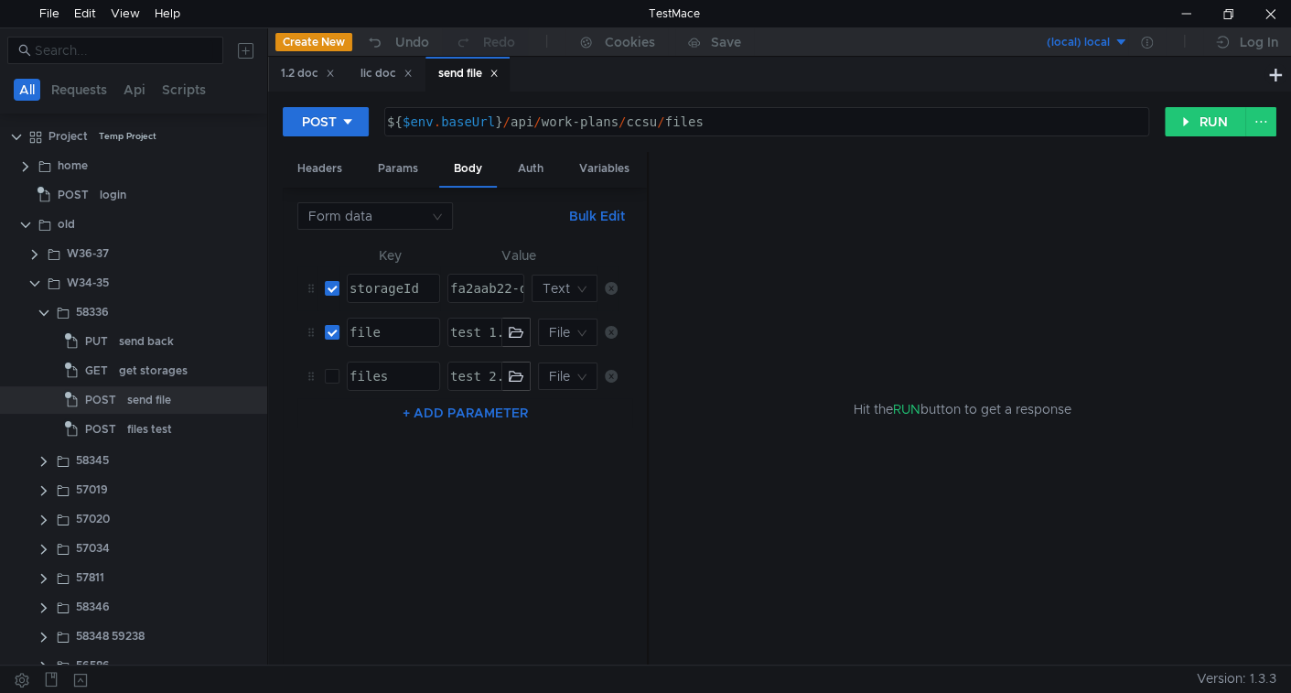
click at [370, 285] on div "storageId" at bounding box center [392, 303] width 92 height 44
type textarea "storageId"
click at [371, 285] on div "storageId" at bounding box center [392, 303] width 92 height 44
click at [372, 285] on div "storageId" at bounding box center [392, 303] width 92 height 44
click at [392, 167] on div "Params" at bounding box center [398, 169] width 70 height 34
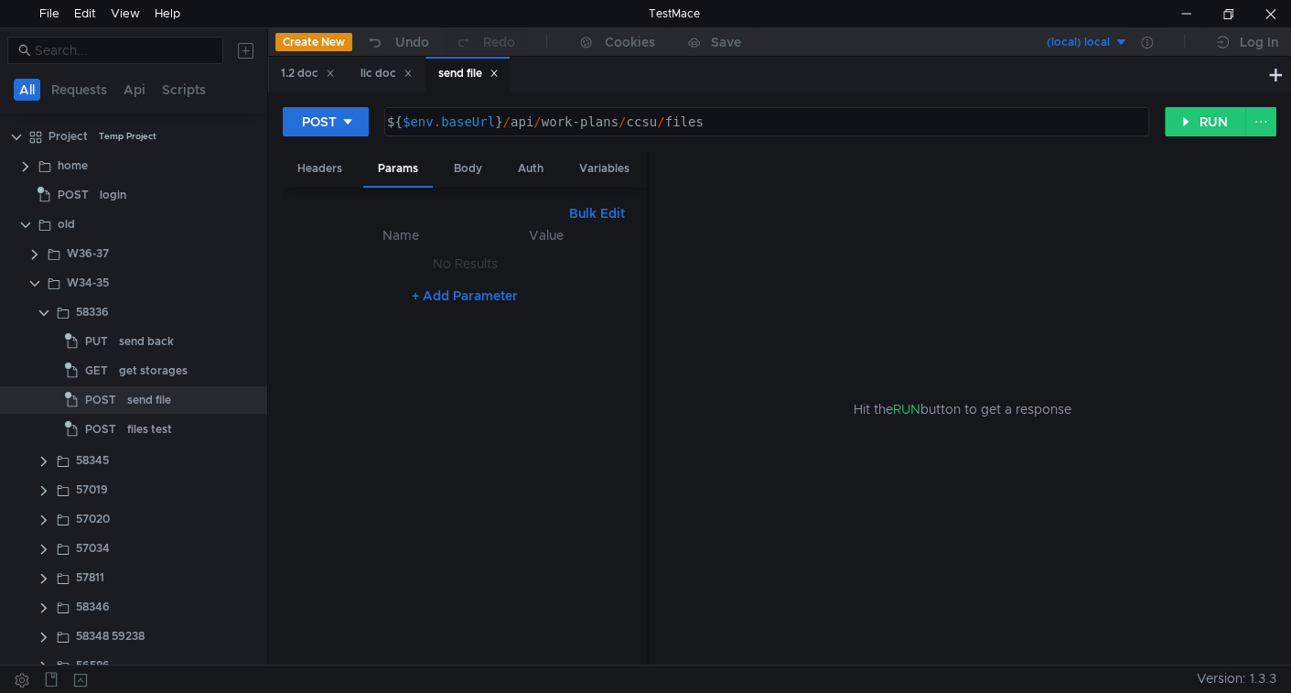
click at [418, 300] on button "+ Add Parameter" at bounding box center [464, 296] width 121 height 22
click at [367, 262] on div at bounding box center [411, 283] width 130 height 44
paste textarea "storageId"
type textarea "storageId"
click at [469, 167] on div "Body" at bounding box center [468, 169] width 58 height 34
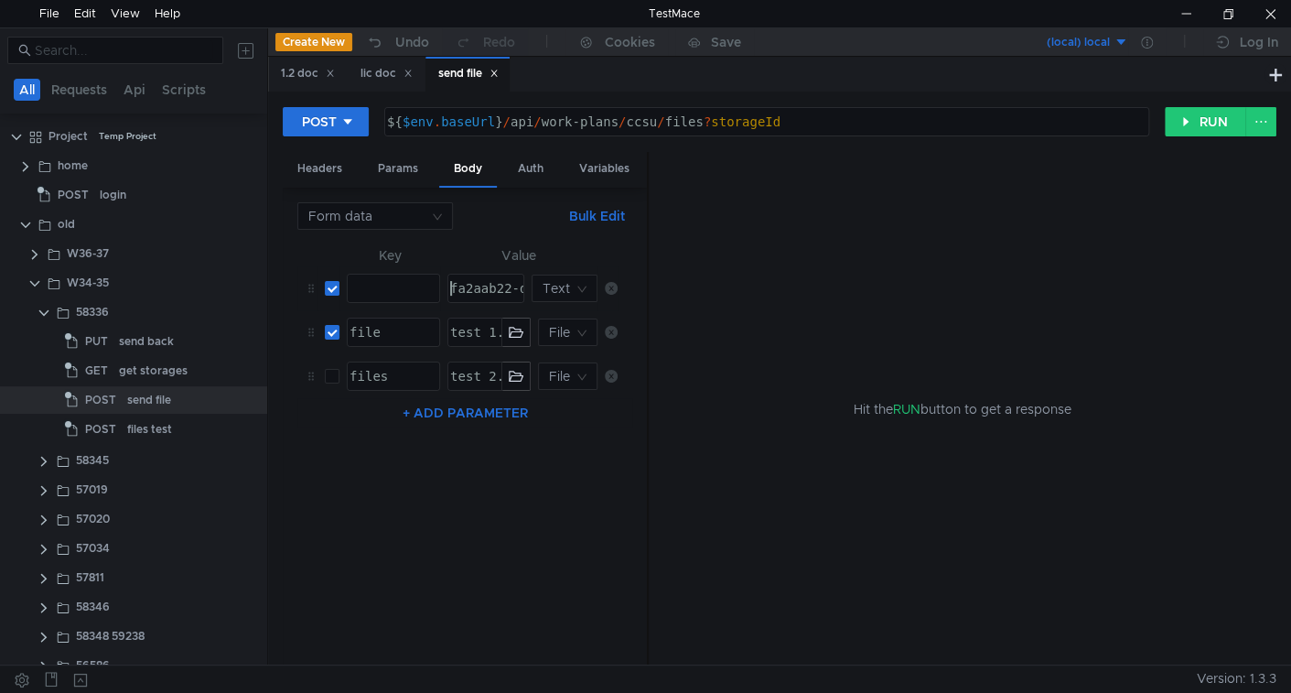
click at [487, 276] on div "fa2aab22-dbf2-4bc9-b564-7be1f638688f" at bounding box center [485, 288] width 75 height 27
type textarea "fa2aab22-dbf2-4bc9-b564-7be1f638688f"
click at [400, 169] on div "Params" at bounding box center [398, 169] width 70 height 34
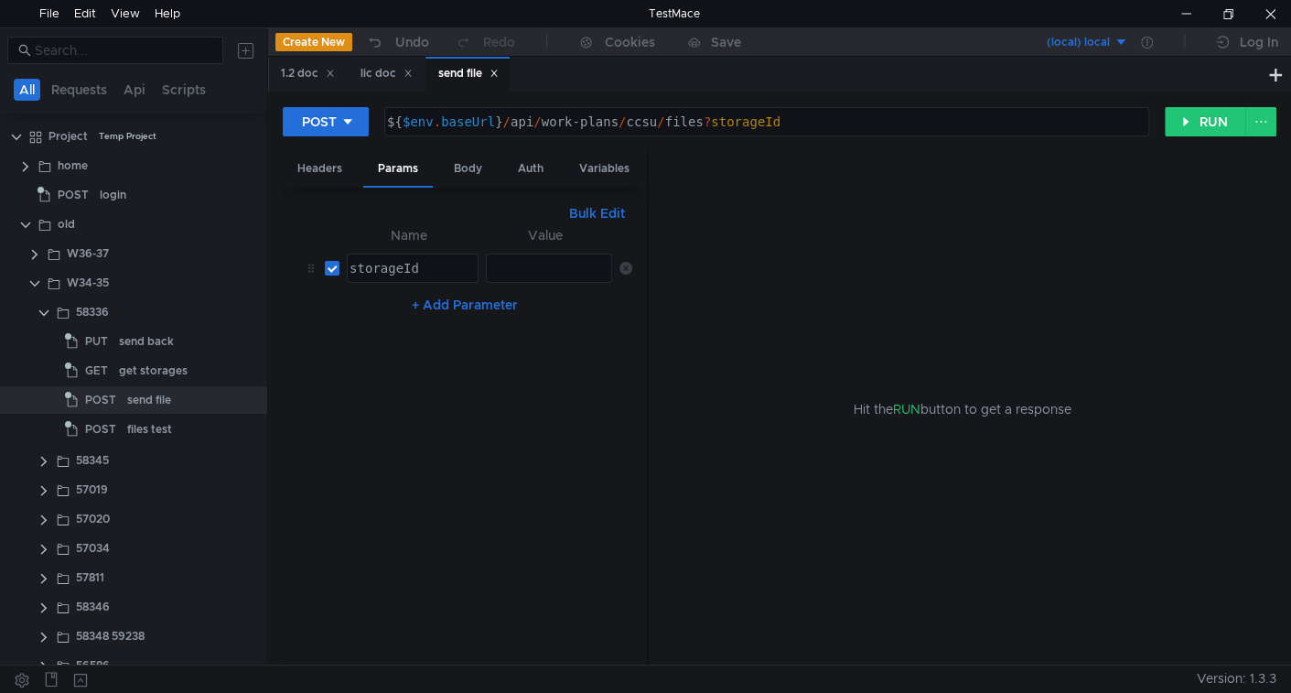
click at [509, 275] on div at bounding box center [547, 283] width 125 height 44
paste textarea "fa2aab22-dbf2-4bc9-b564-7be1f638688f"
type textarea "fa2aab22-dbf2-4bc9-b564-7be1f638688f"
click at [479, 164] on div "Body" at bounding box center [468, 169] width 58 height 34
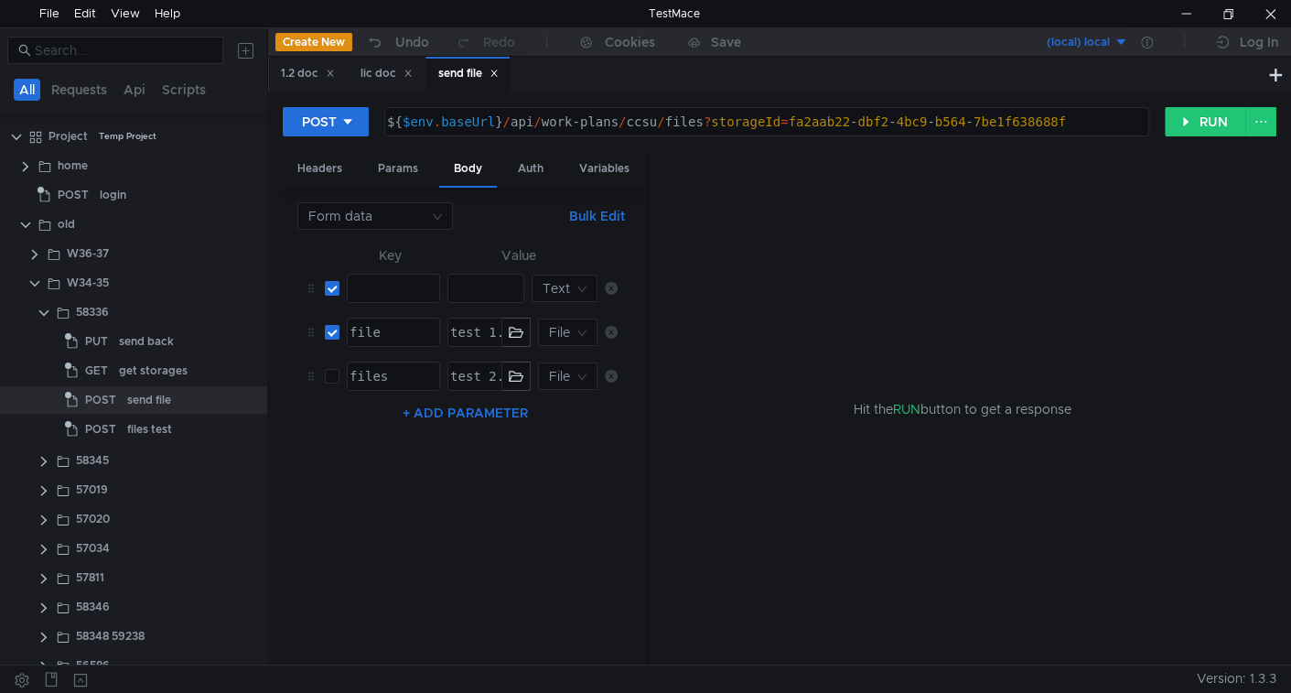
click at [612, 282] on icon at bounding box center [611, 288] width 13 height 13
checkbox input "false"
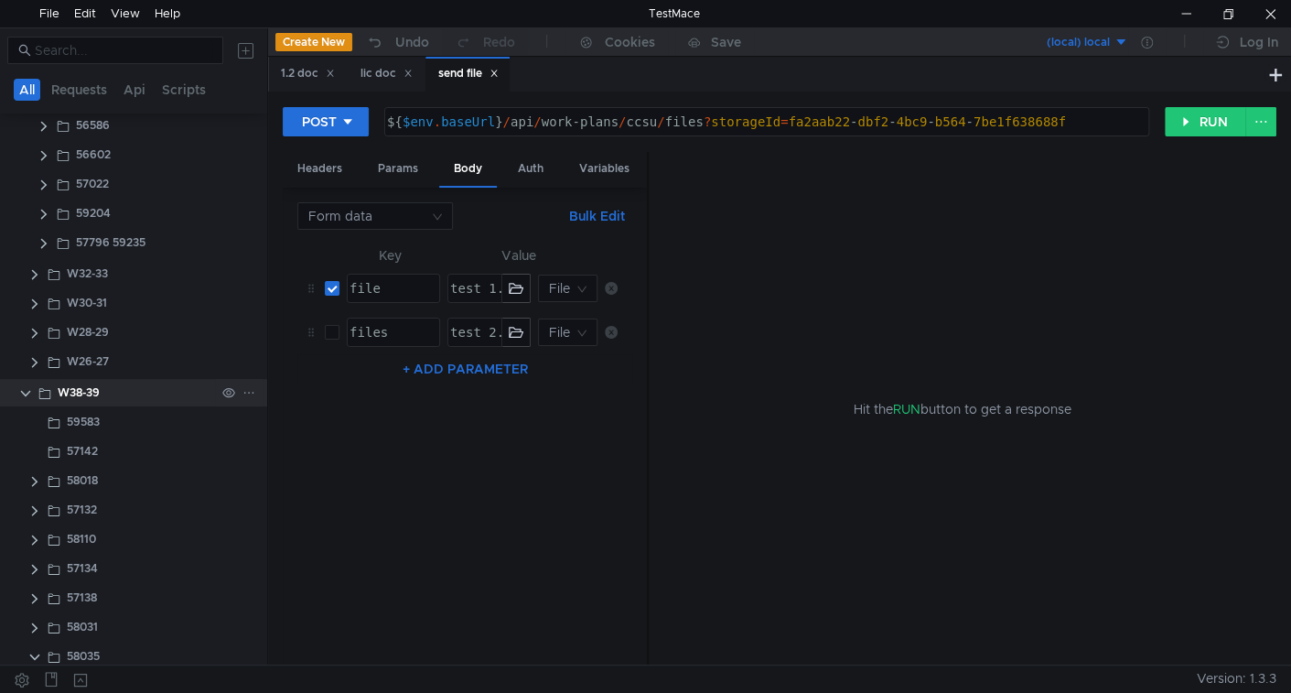
scroll to position [547, 0]
click at [20, 382] on clr-icon at bounding box center [25, 388] width 15 height 15
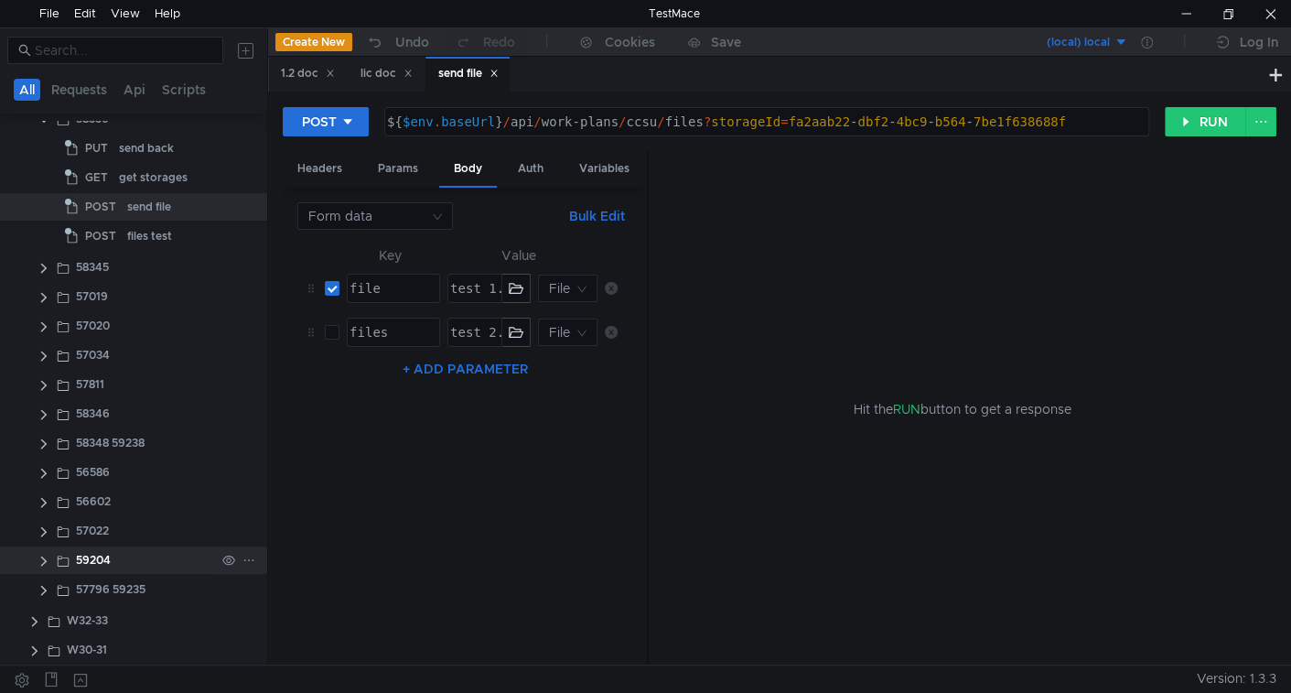
scroll to position [0, 0]
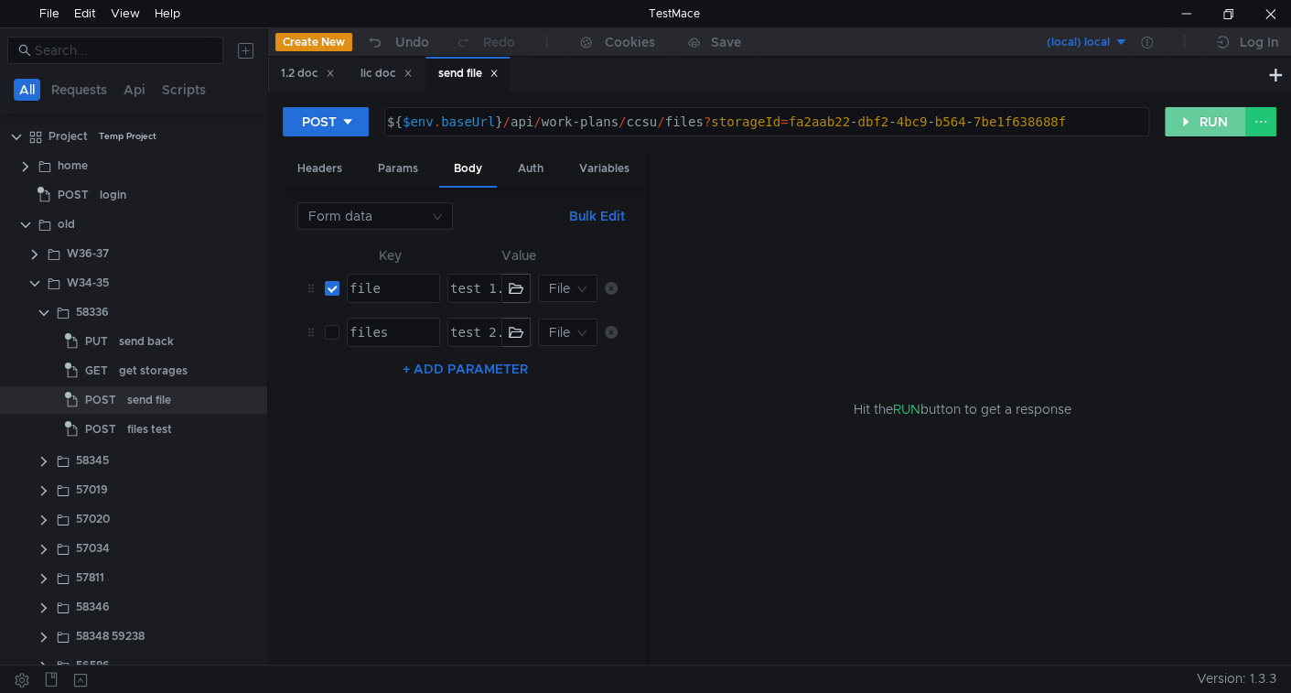
click at [1219, 116] on button "RUN" at bounding box center [1205, 121] width 81 height 29
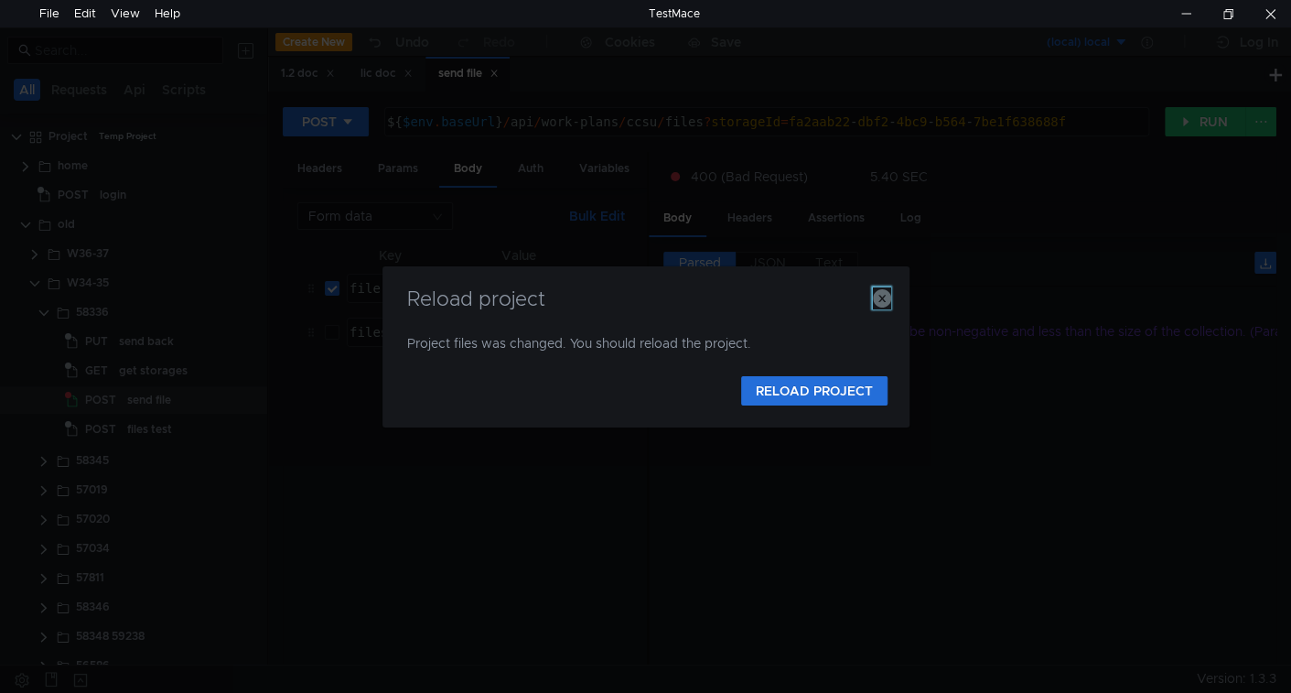
click at [883, 294] on icon "button" at bounding box center [882, 298] width 18 height 18
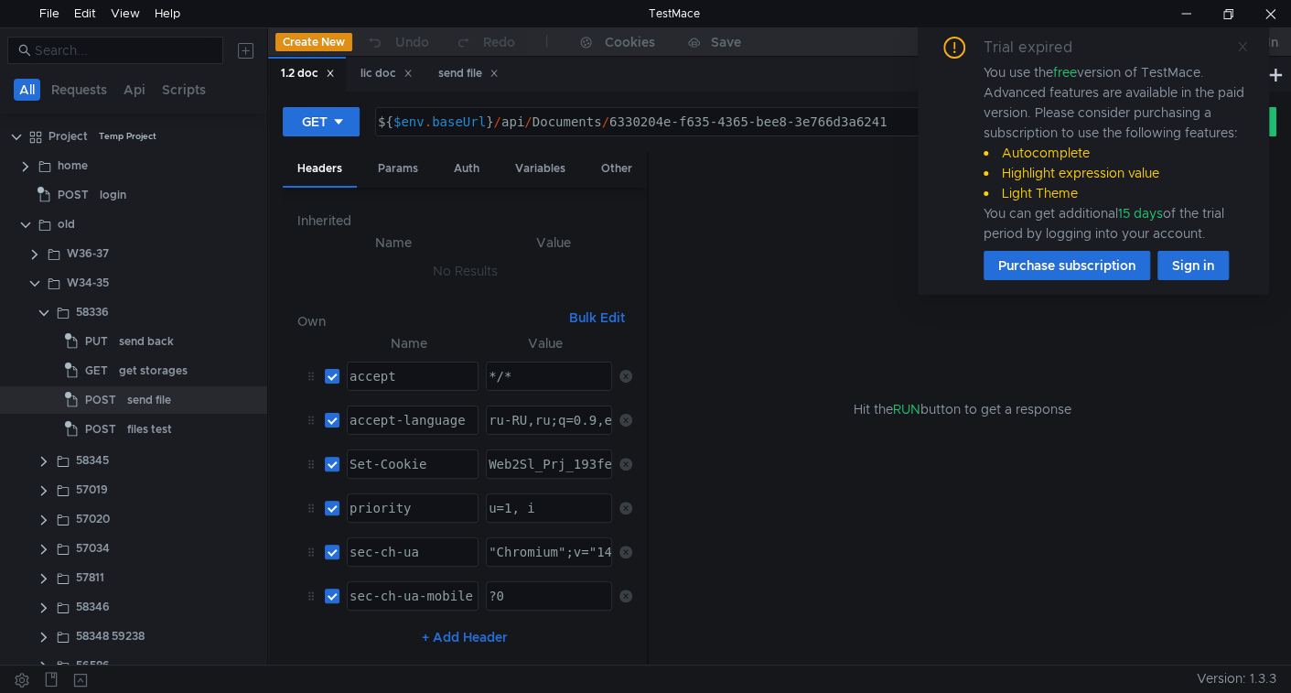
click at [1241, 44] on icon at bounding box center [1242, 46] width 9 height 9
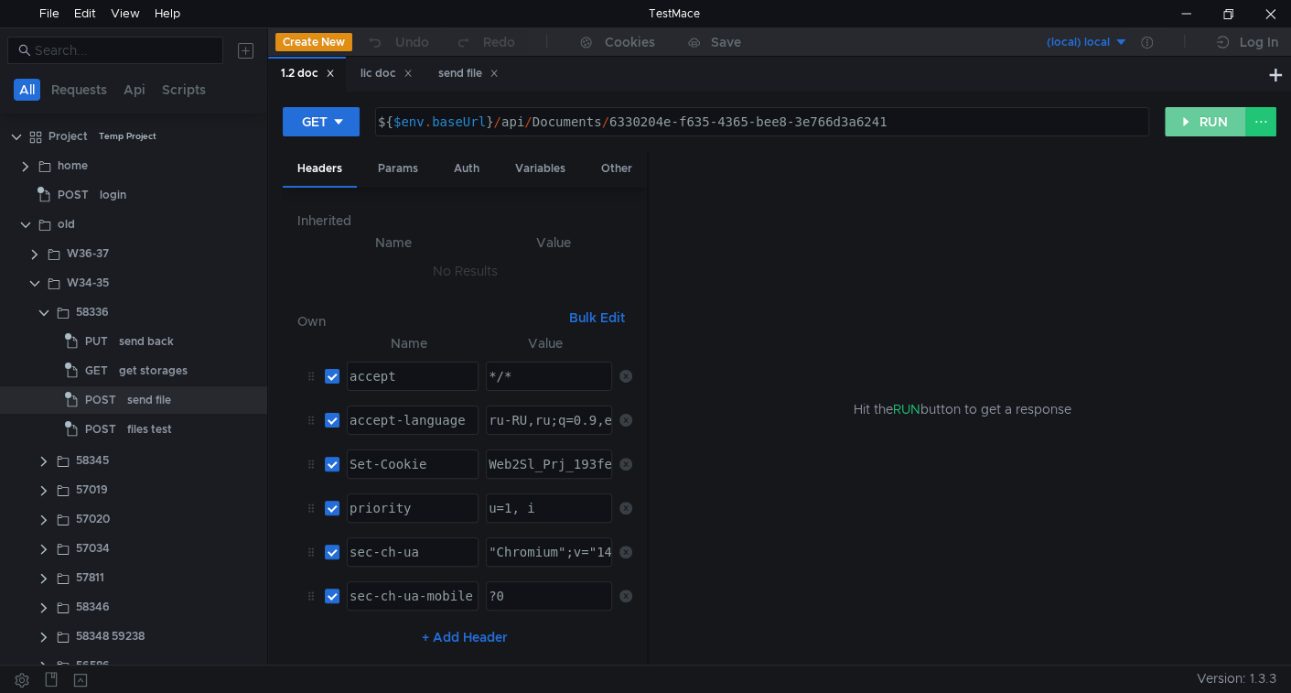
click at [1183, 122] on button "RUN" at bounding box center [1205, 121] width 81 height 29
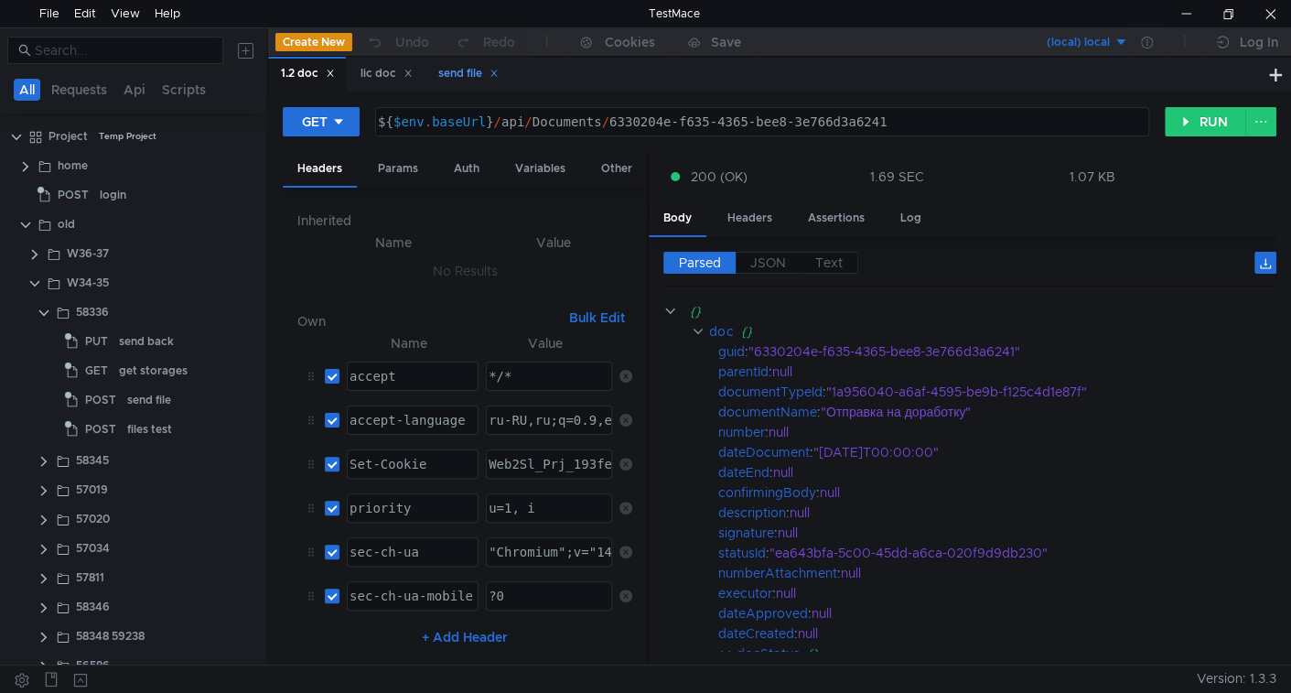
click at [460, 66] on div "send file" at bounding box center [468, 73] width 60 height 19
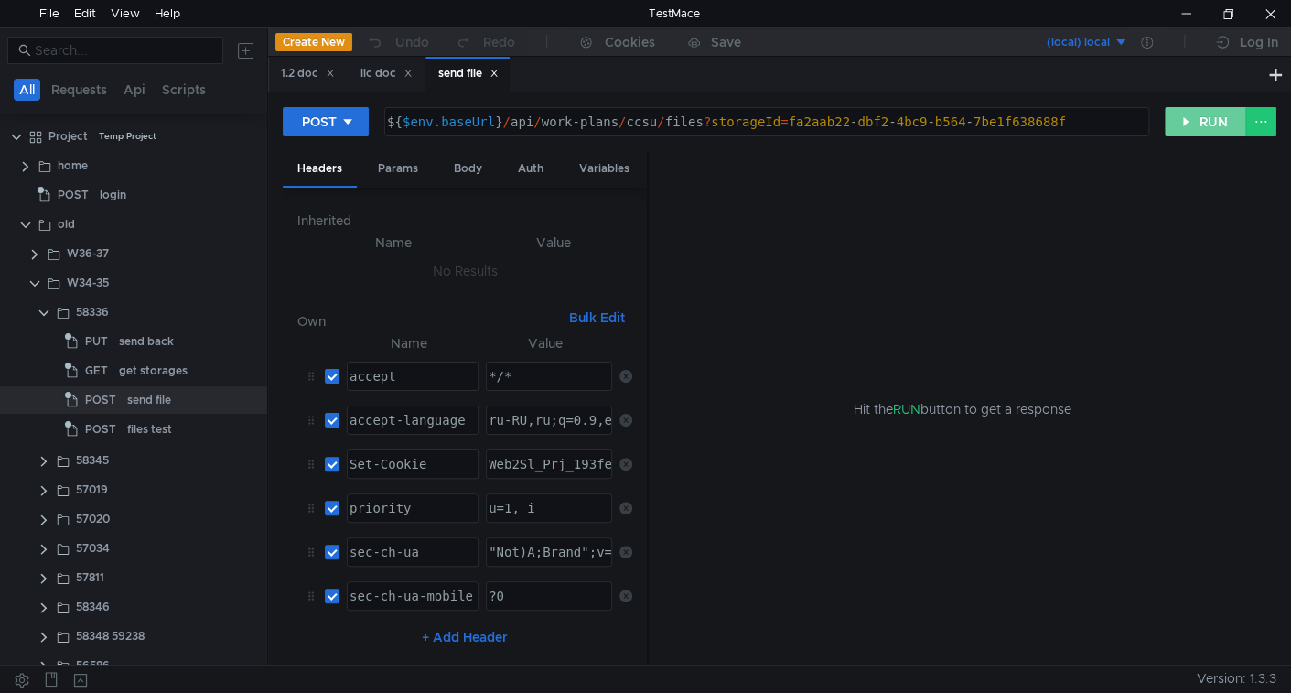
click at [1212, 118] on button "RUN" at bounding box center [1205, 121] width 81 height 29
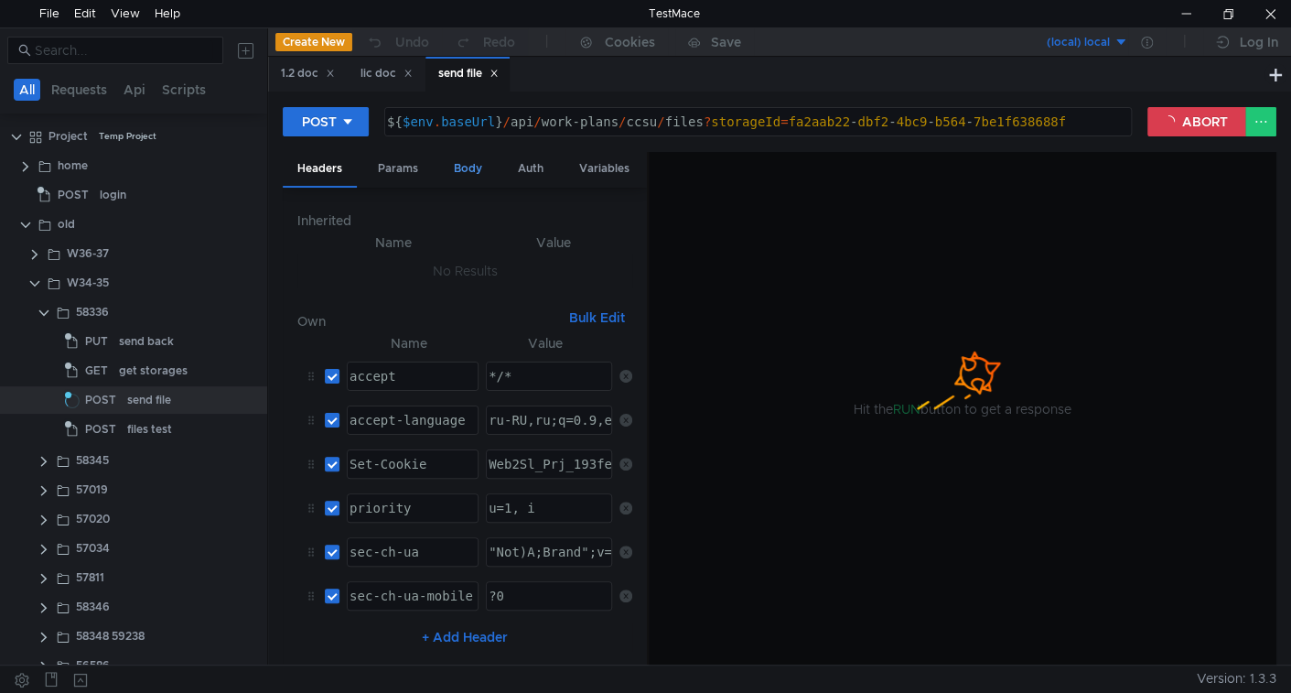
click at [406, 172] on div "Params" at bounding box center [398, 169] width 70 height 34
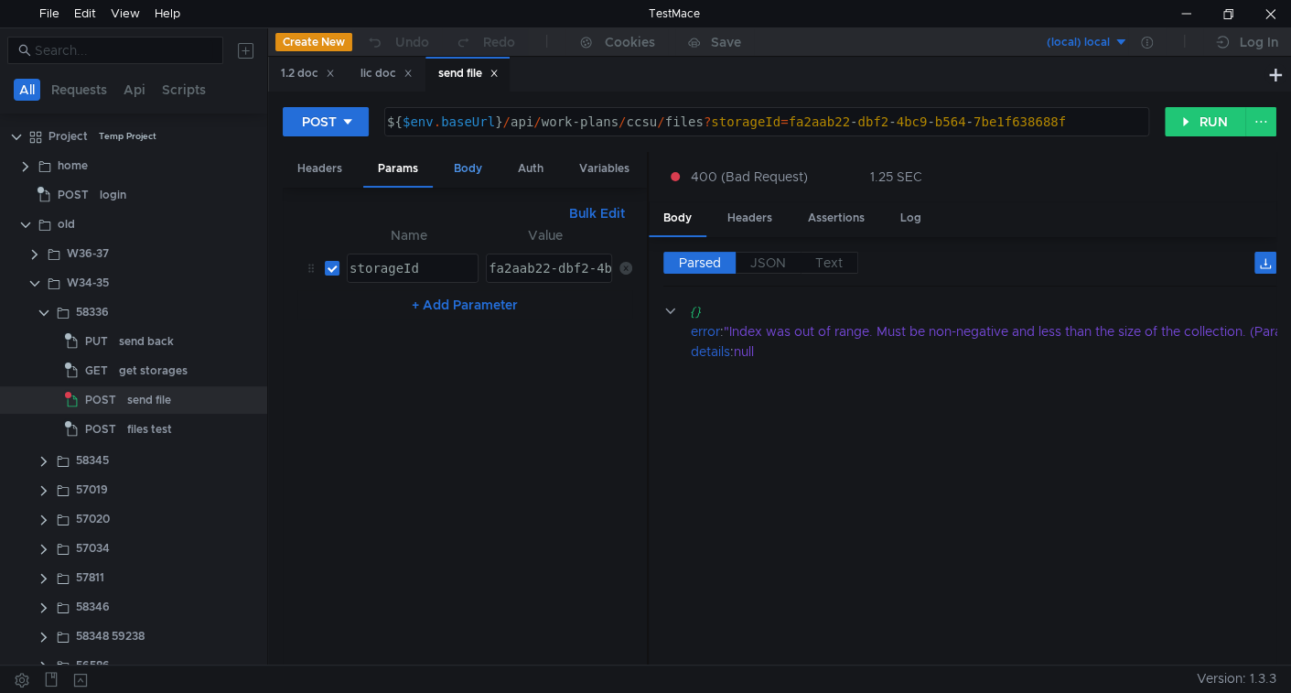
click at [459, 167] on div "Body" at bounding box center [468, 169] width 58 height 34
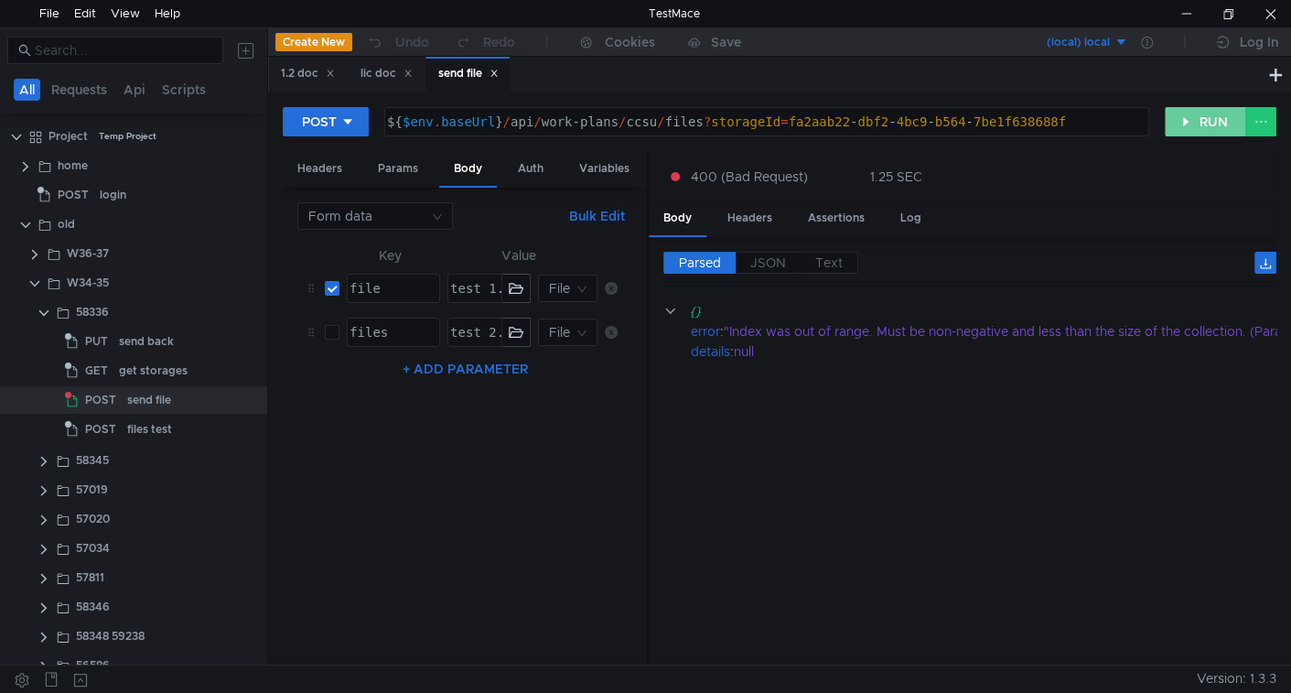
click at [1186, 109] on button "RUN" at bounding box center [1205, 121] width 81 height 29
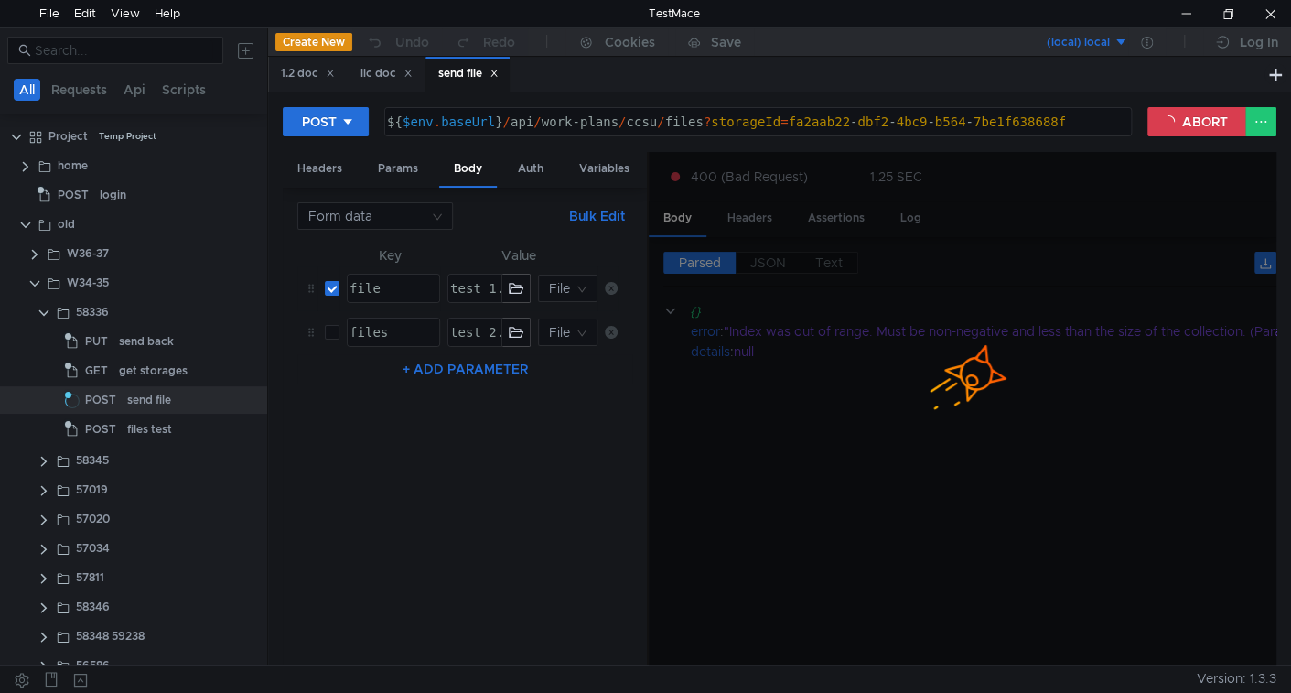
click at [413, 281] on div "file" at bounding box center [392, 303] width 92 height 44
type textarea "files"
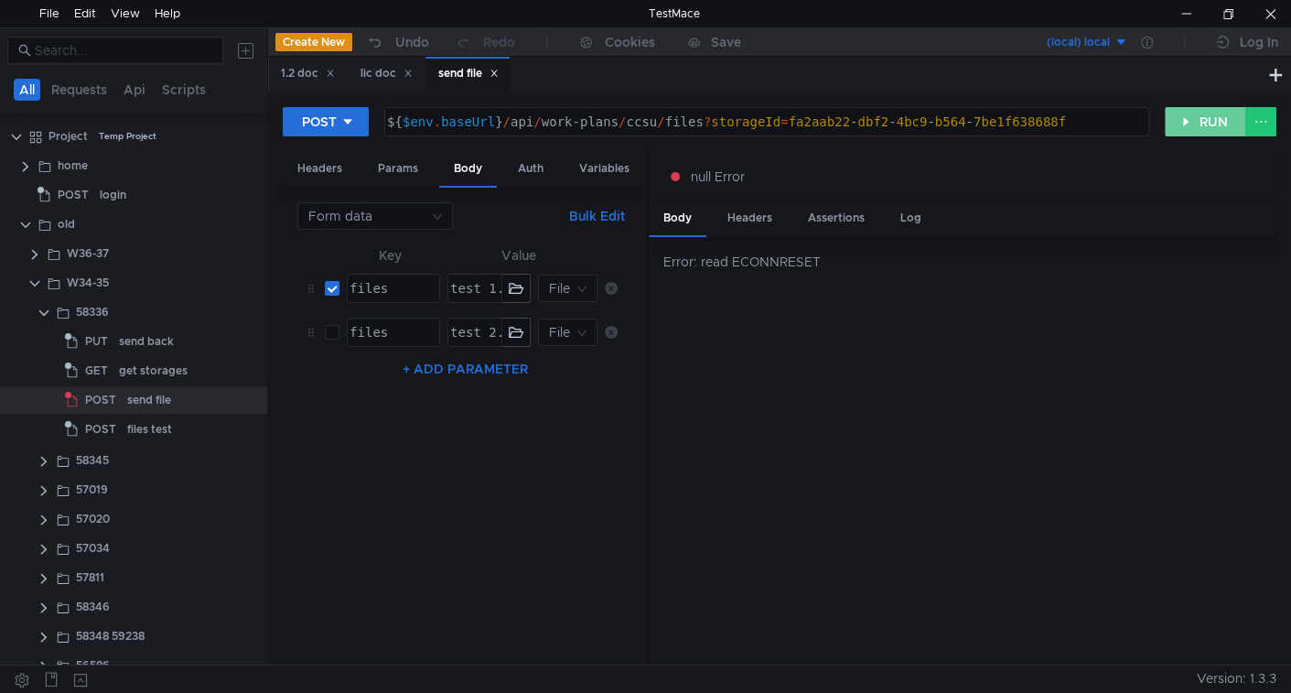
drag, startPoint x: 1184, startPoint y: 117, endPoint x: 500, endPoint y: 610, distance: 843.7
click at [1181, 119] on button "RUN" at bounding box center [1205, 121] width 81 height 29
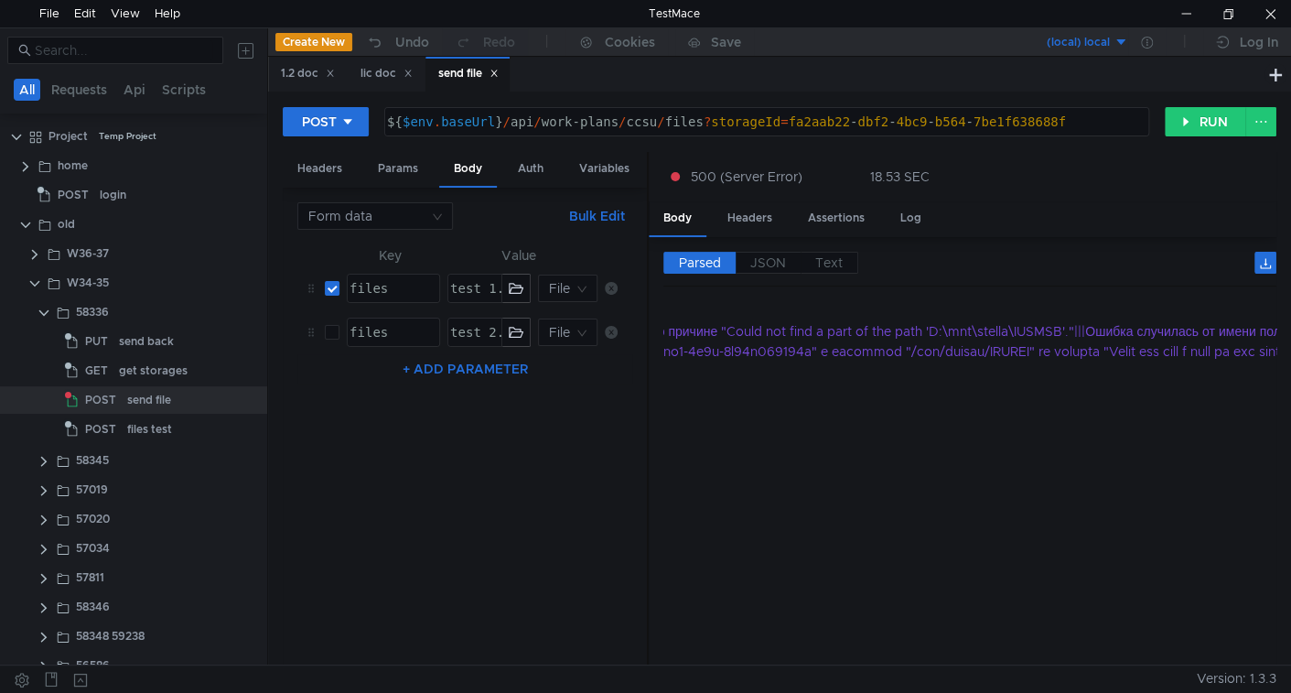
scroll to position [0, 0]
click at [1198, 94] on div "POST ${ $env . baseUrl } / api / work-plans / ccsu / files ? storageId = fa2aab…" at bounding box center [779, 378] width 1023 height 573
click at [1186, 135] on button "RUN" at bounding box center [1205, 121] width 81 height 29
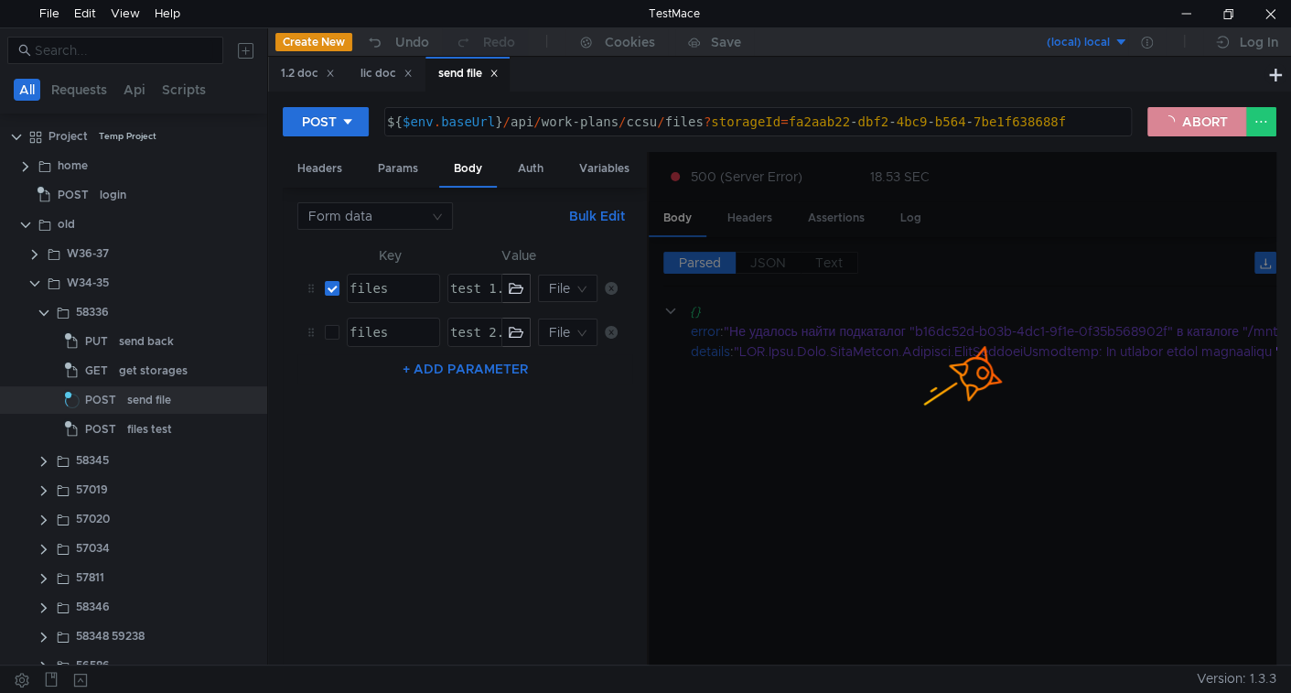
click at [1196, 124] on button "ABORT" at bounding box center [1196, 121] width 99 height 29
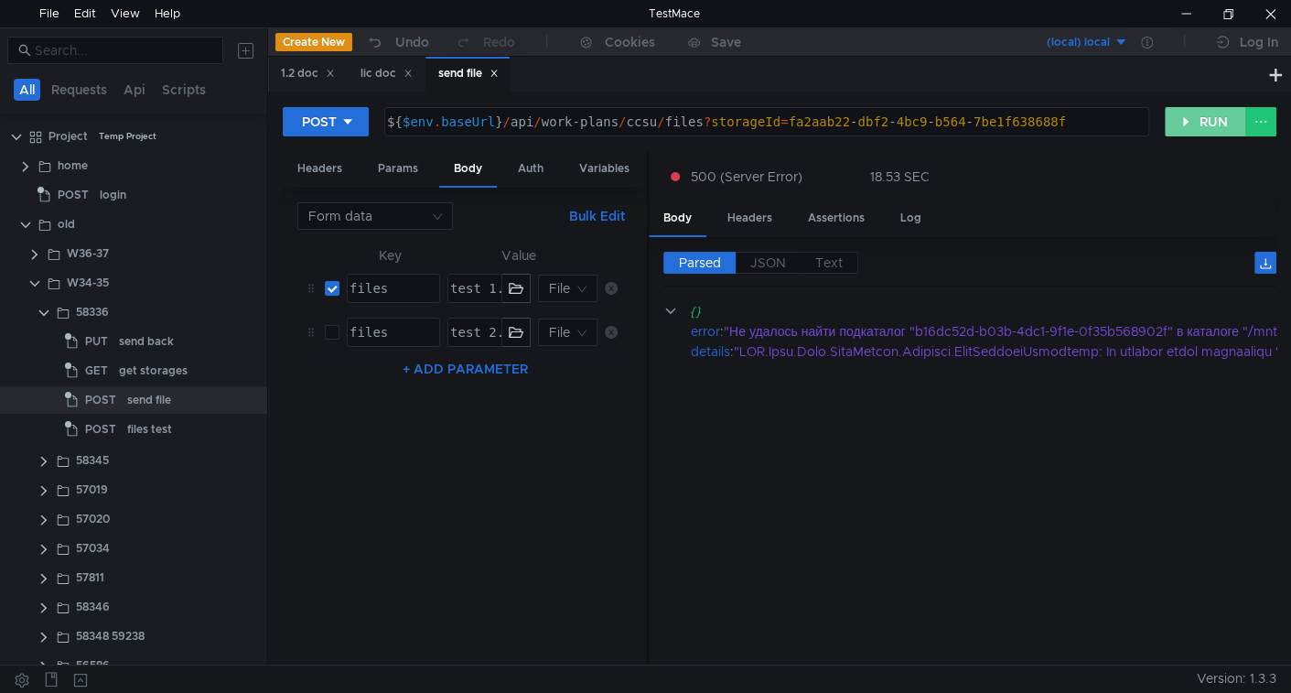
click at [1191, 119] on button "RUN" at bounding box center [1205, 121] width 81 height 29
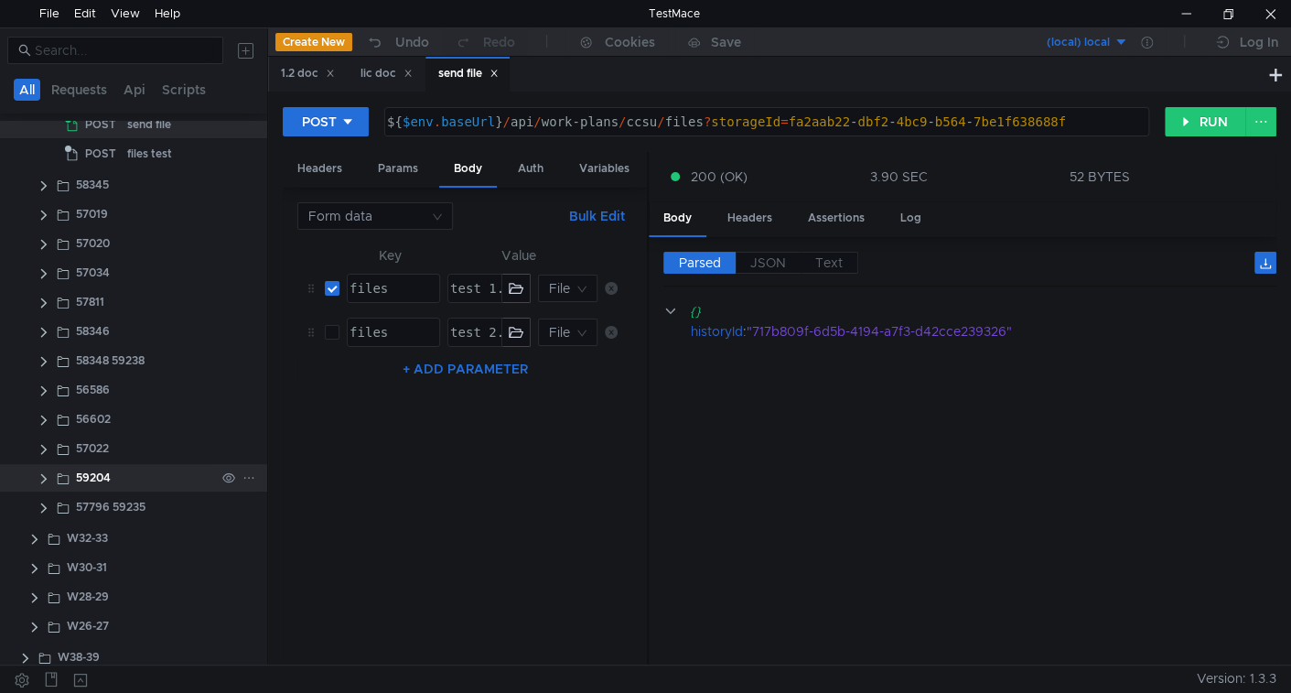
scroll to position [285, 0]
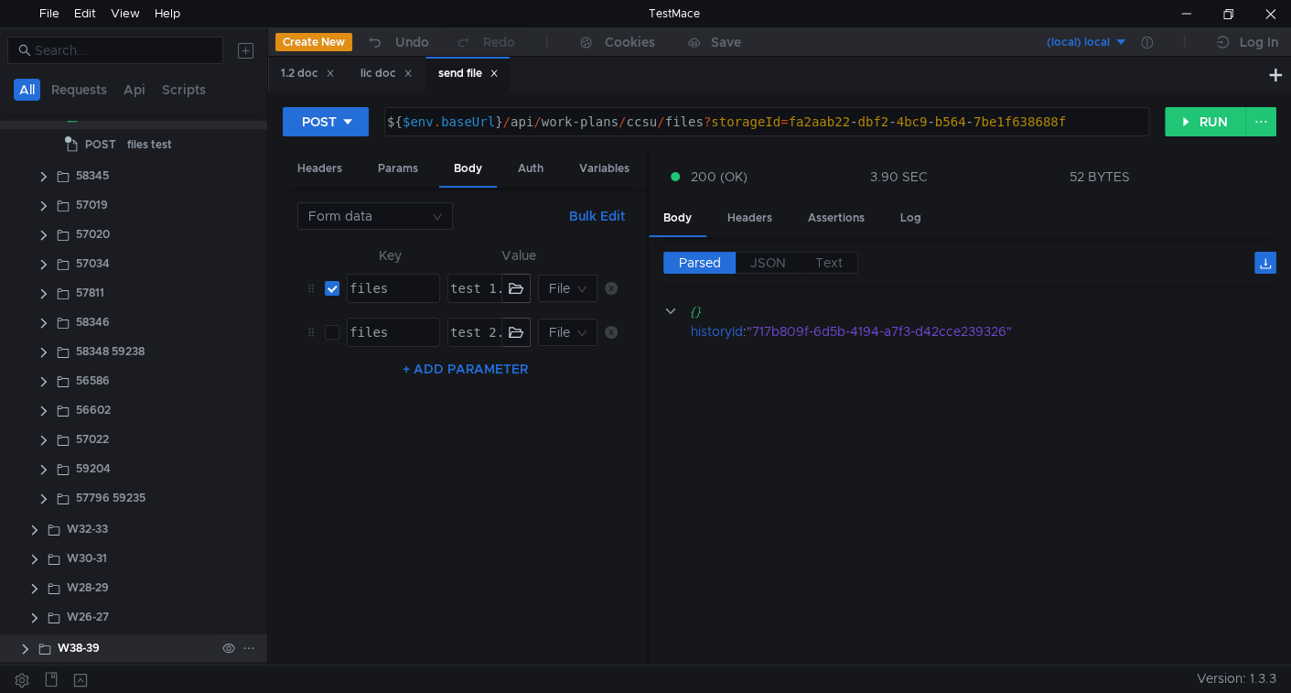
click at [23, 646] on clr-icon at bounding box center [25, 648] width 15 height 15
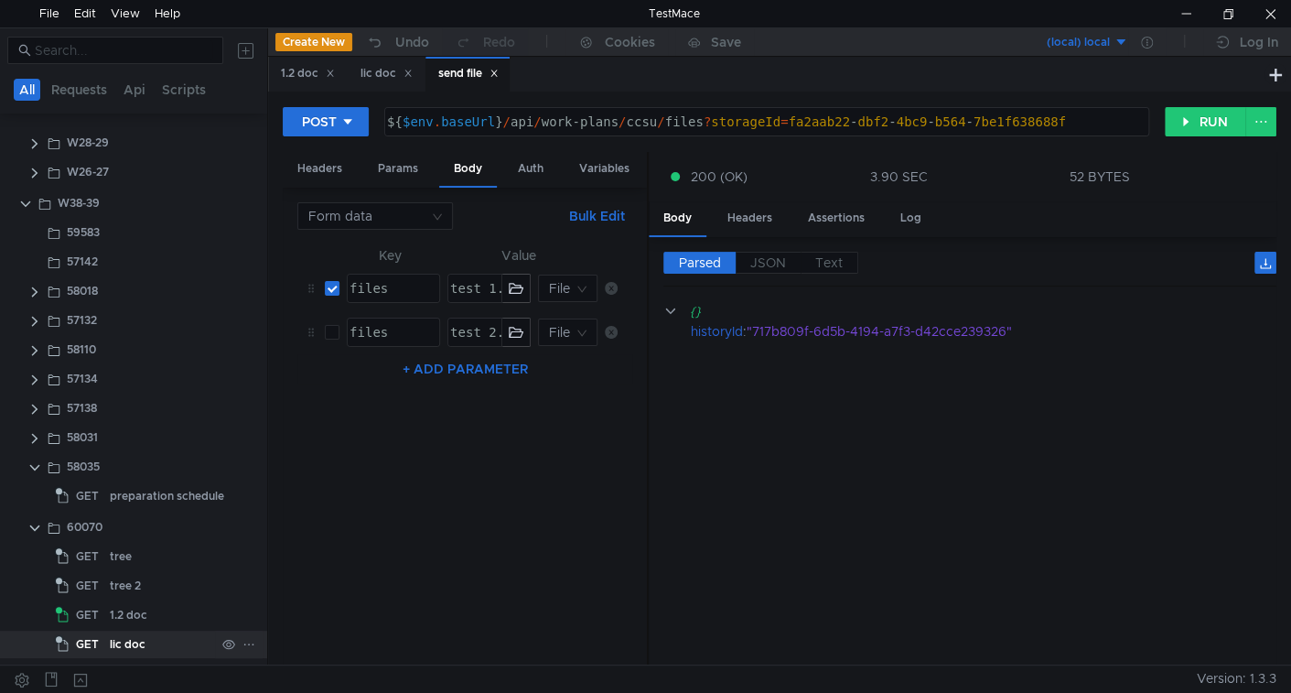
scroll to position [734, 0]
click at [147, 616] on div "1.2 doc" at bounding box center [162, 613] width 105 height 27
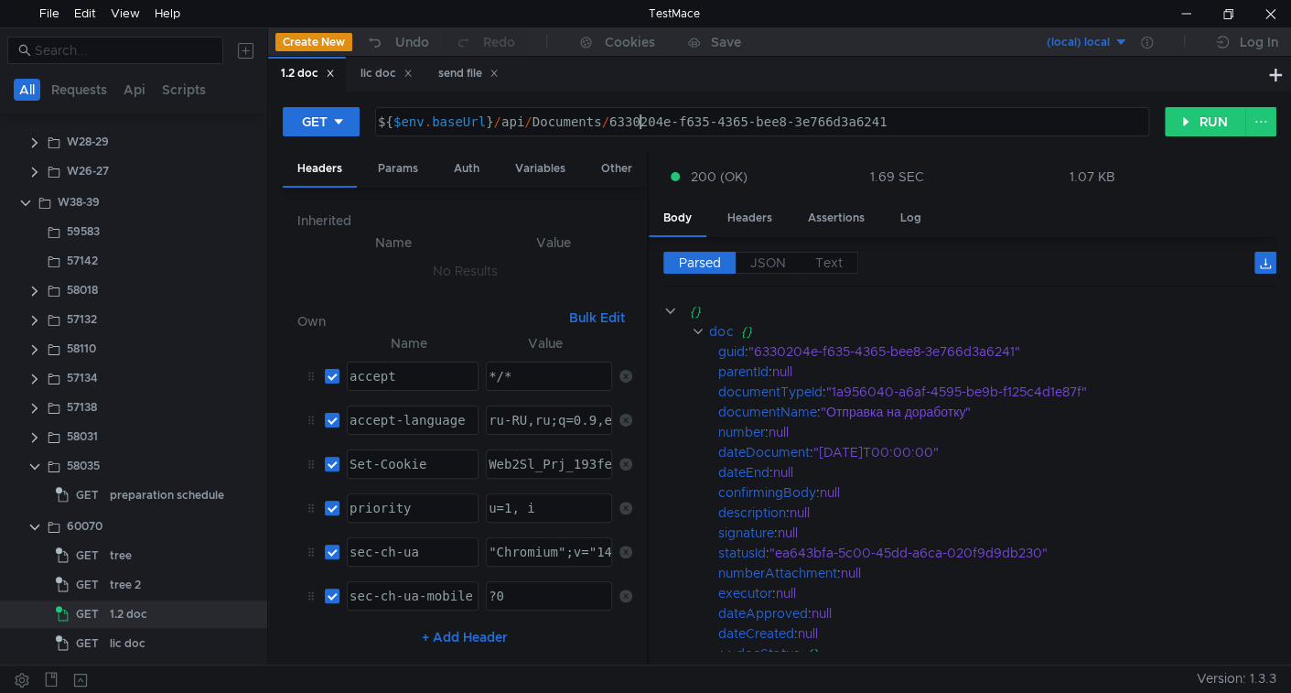
click at [641, 121] on div "${ $env . baseUrl } / api / Documents / 6330204e-f635-4365-bee8-3e766d3a6241" at bounding box center [760, 136] width 772 height 44
drag, startPoint x: 641, startPoint y: 121, endPoint x: 933, endPoint y: 86, distance: 294.0
click at [933, 86] on nz-tabset "1.2 doc lic doc send file GET ${$env.baseUrl}/api/Documents/6330204e-f635-4365-…" at bounding box center [779, 361] width 1023 height 608
paste textarea "9ff6971e-5c9b-4df7-840f-1ec204e18c47"
type textarea "${$env.baseUrl}/api/Documents/9ff6971e-5c9b-4df7-840f-1ec204e18c47"
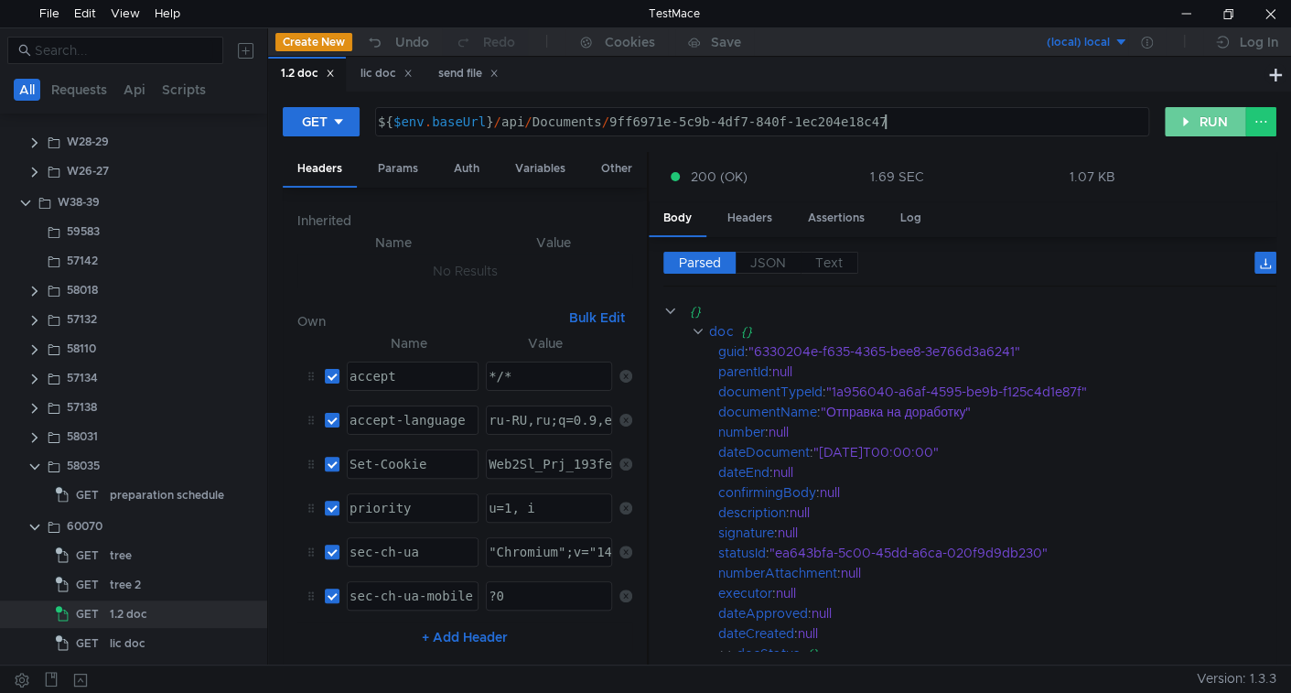
click at [1215, 121] on button "RUN" at bounding box center [1205, 121] width 81 height 29
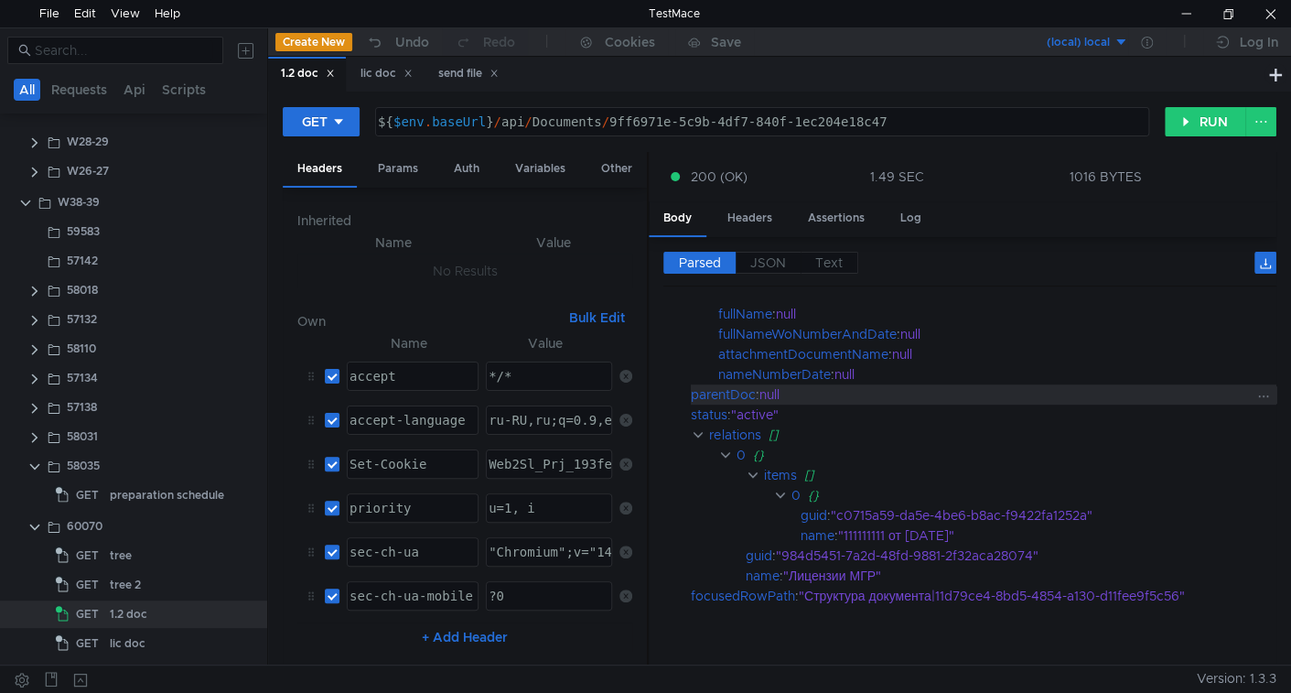
scroll to position [0, 0]
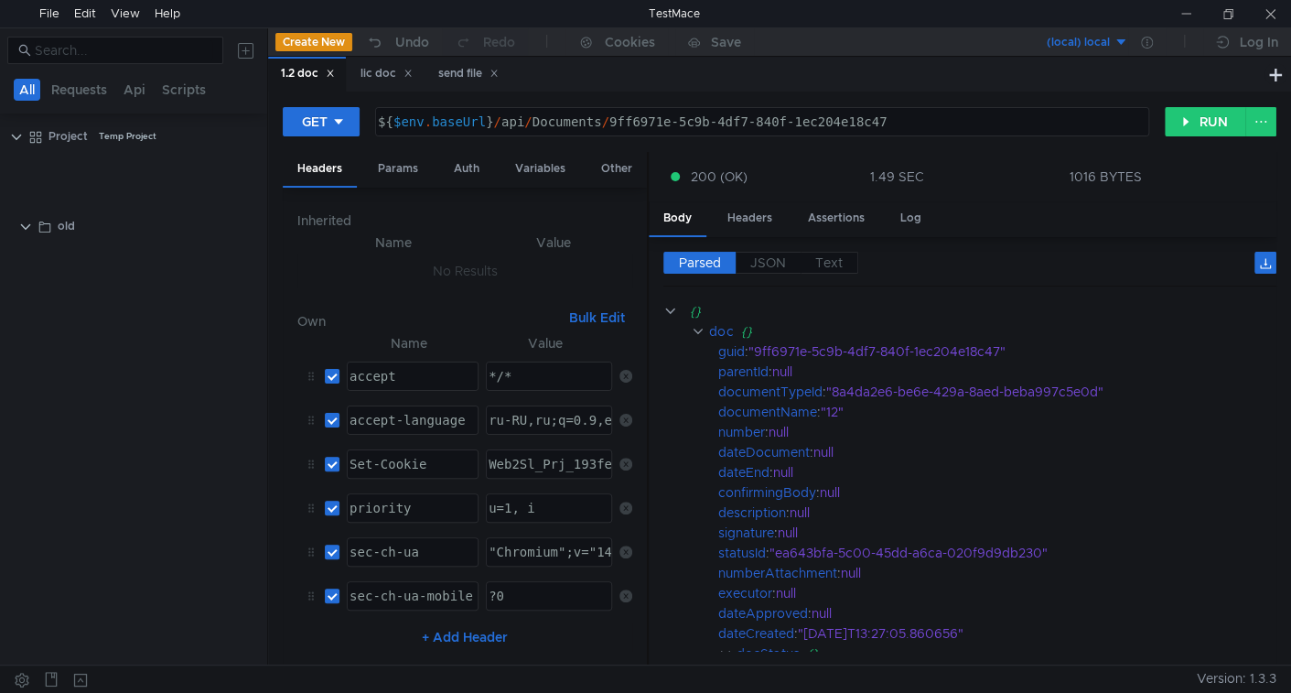
scroll to position [734, 0]
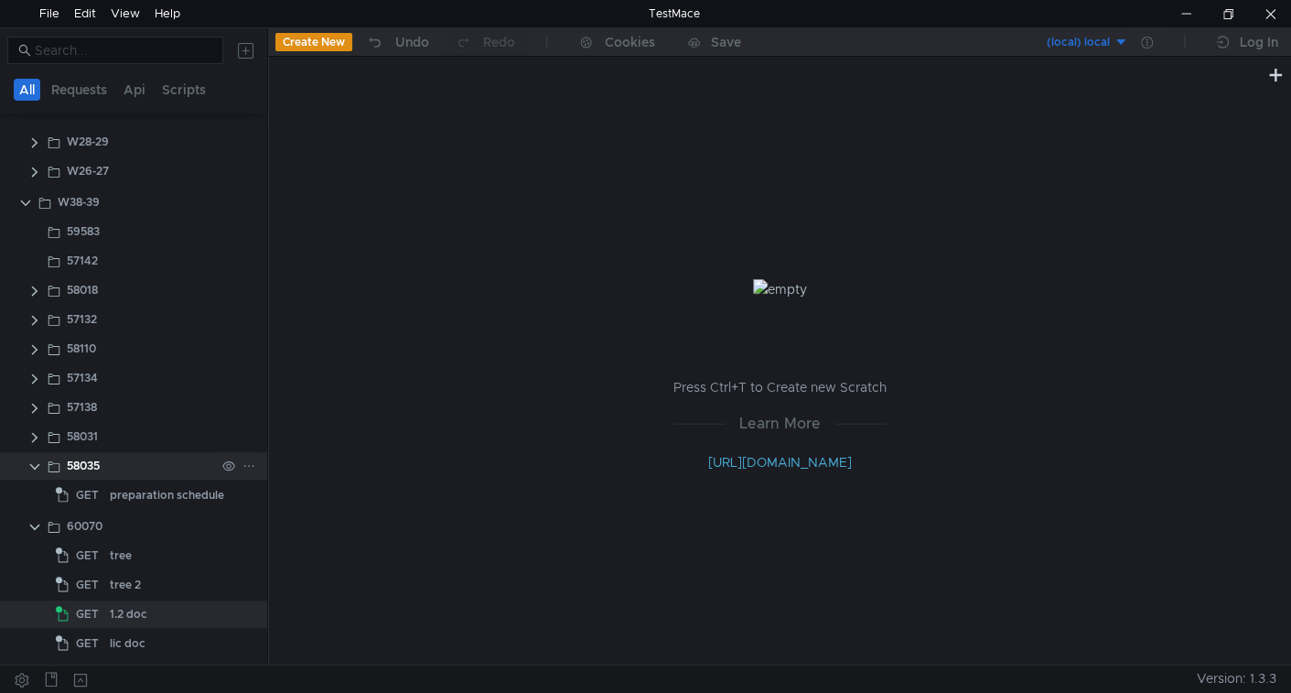
click at [35, 464] on clr-icon at bounding box center [34, 466] width 15 height 15
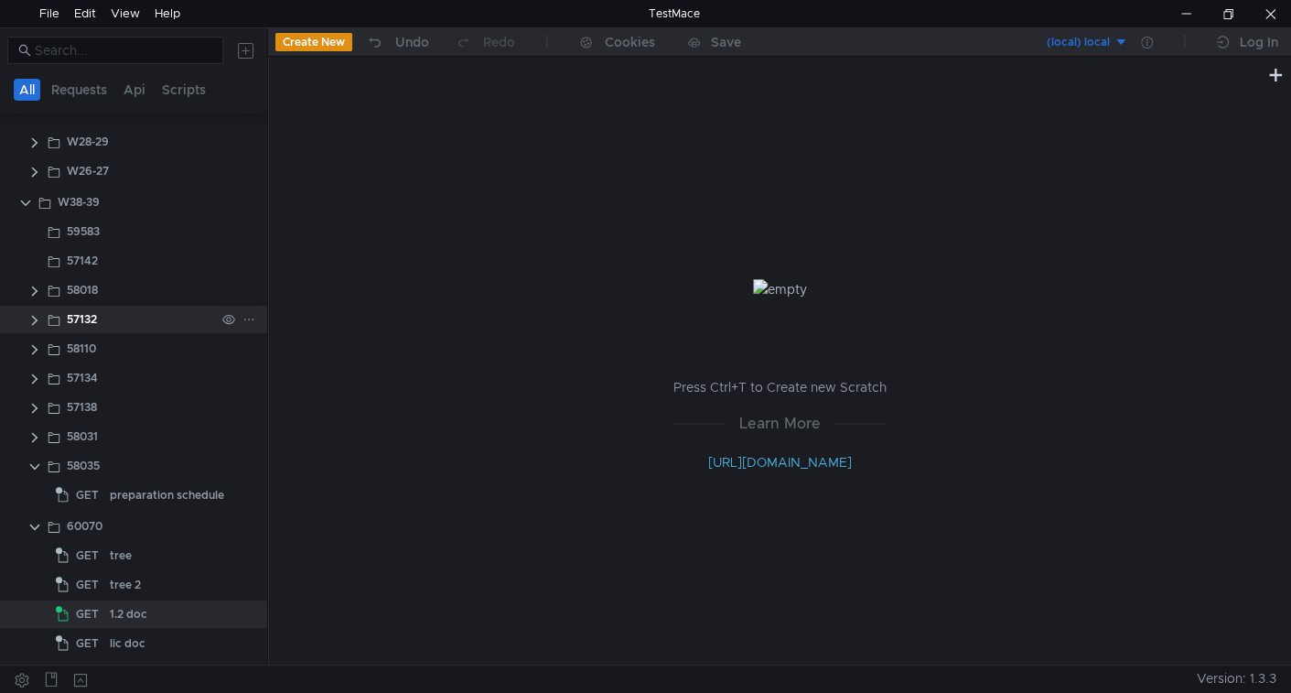
scroll to position [703, 0]
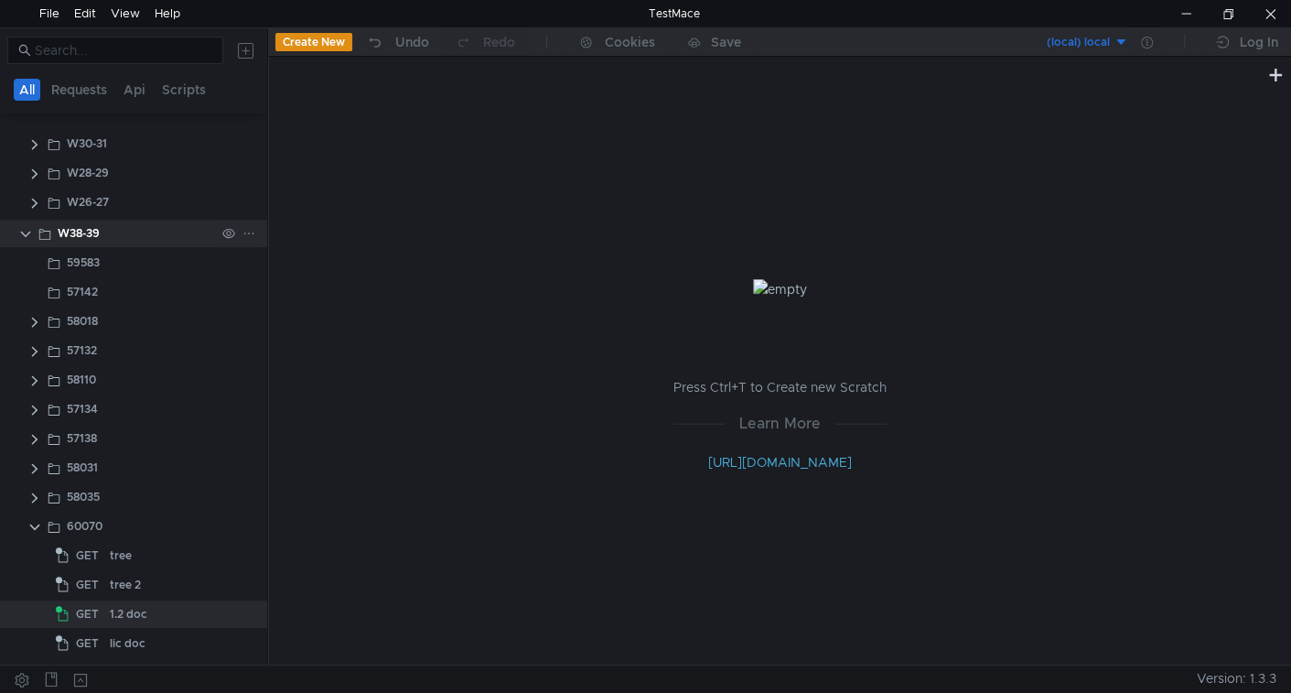
click at [25, 234] on clr-icon at bounding box center [25, 234] width 15 height 15
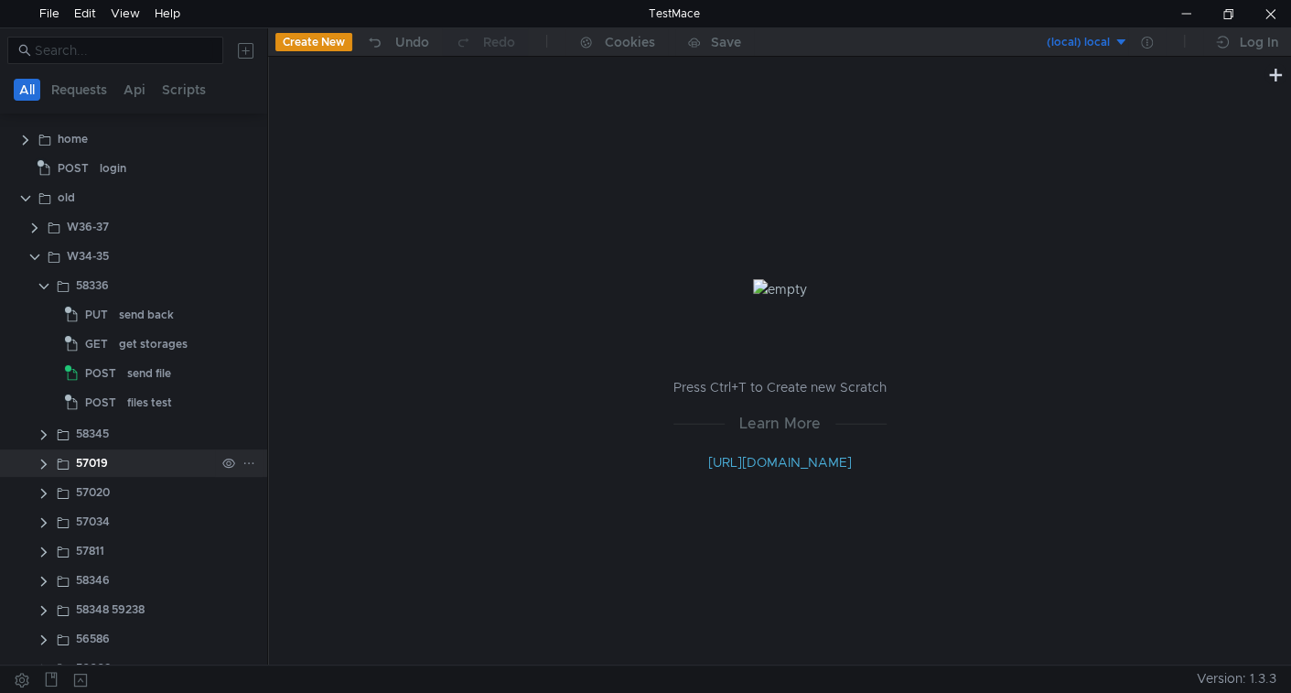
scroll to position [0, 0]
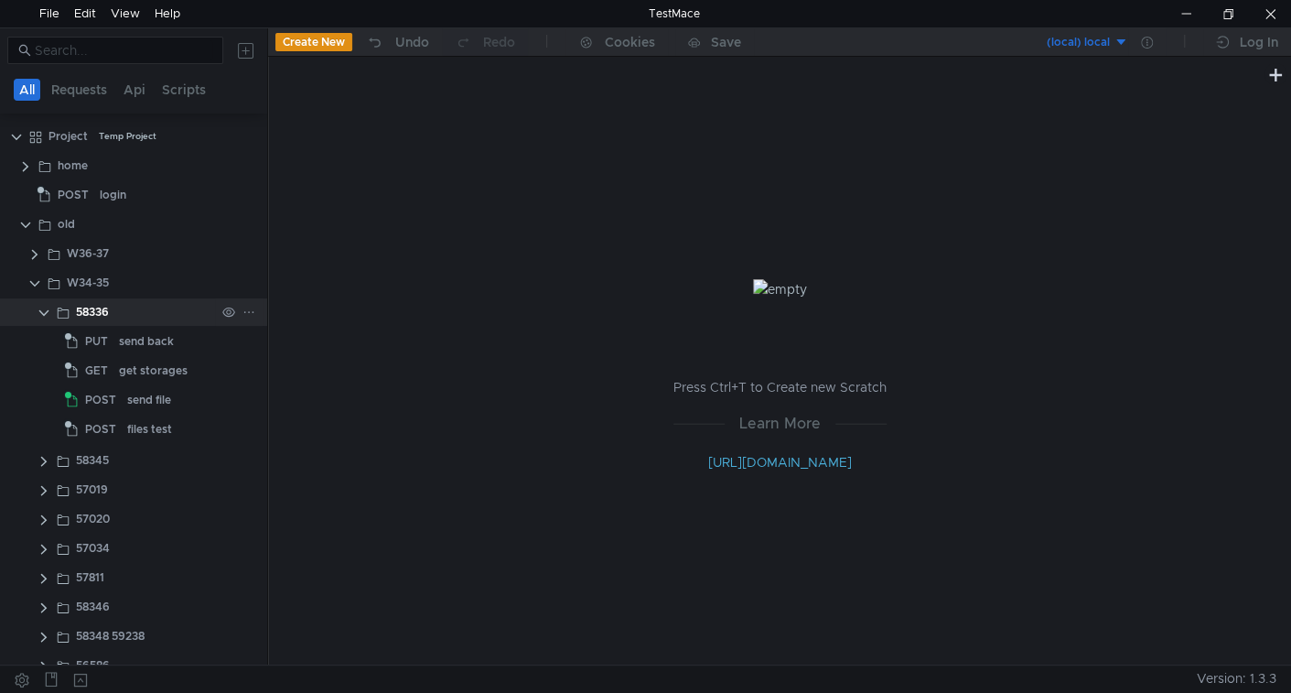
click at [41, 310] on clr-icon at bounding box center [44, 313] width 15 height 15
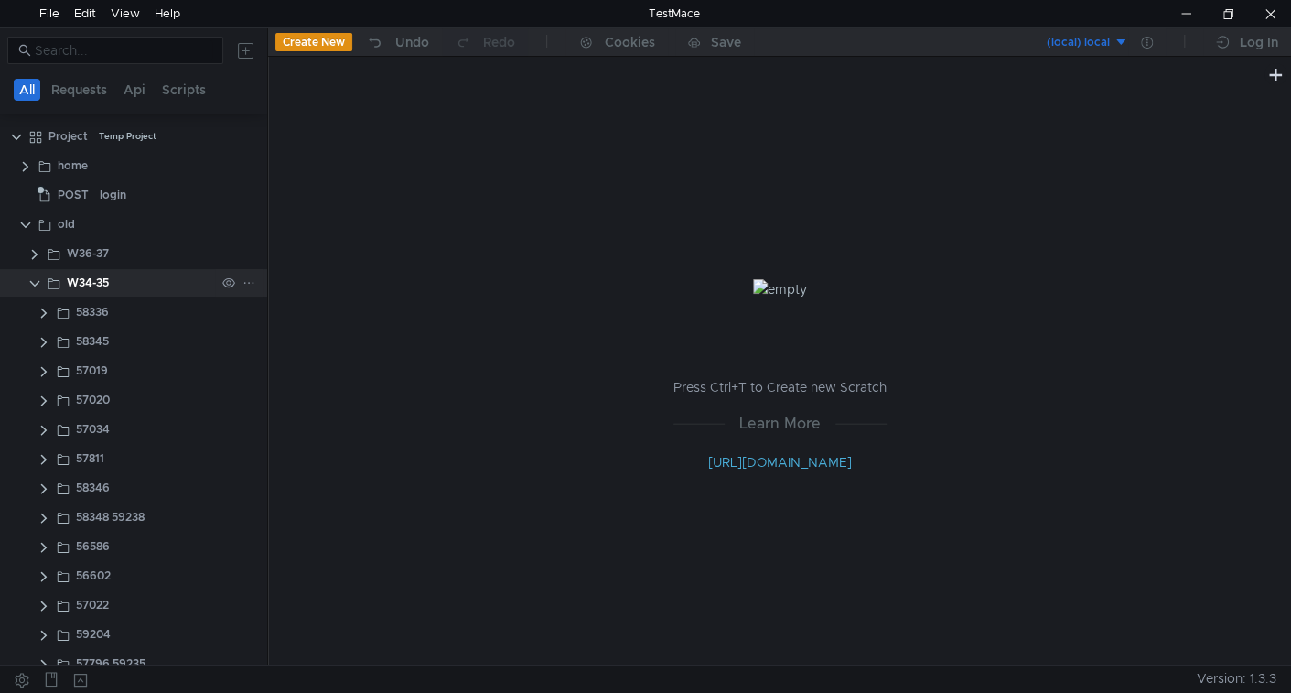
click at [33, 279] on clr-icon at bounding box center [34, 283] width 15 height 15
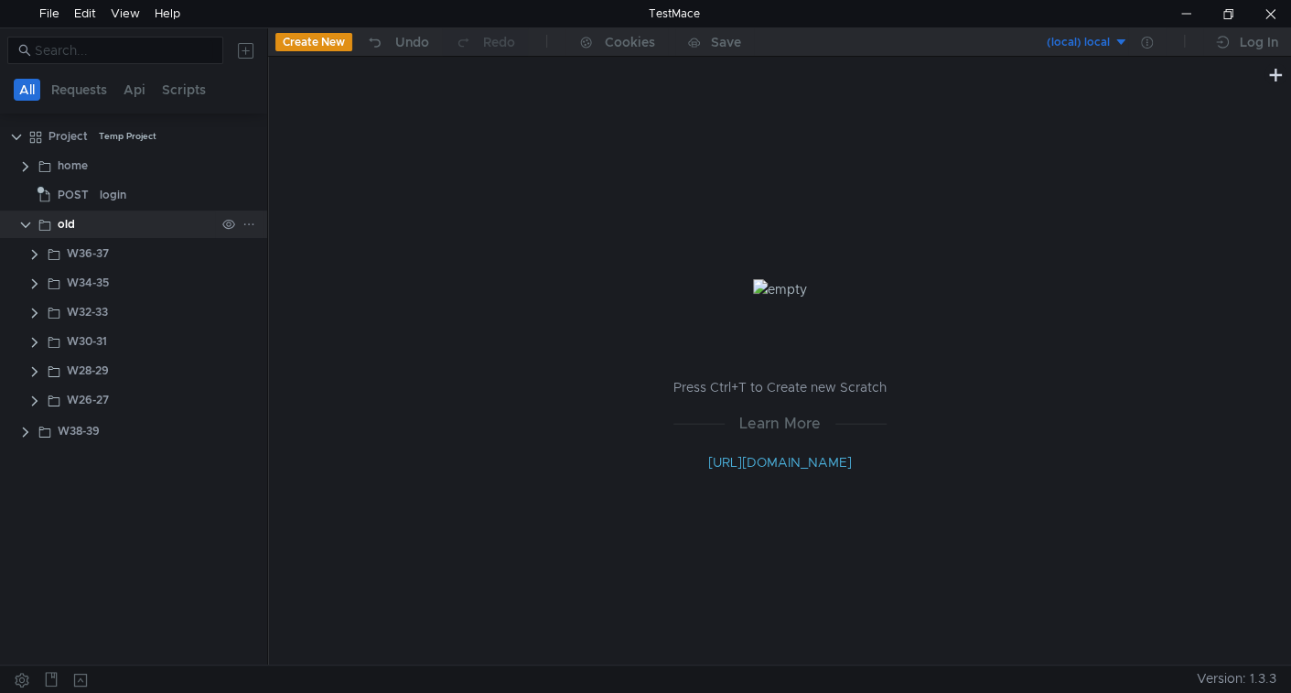
click at [20, 225] on clr-icon at bounding box center [25, 225] width 15 height 15
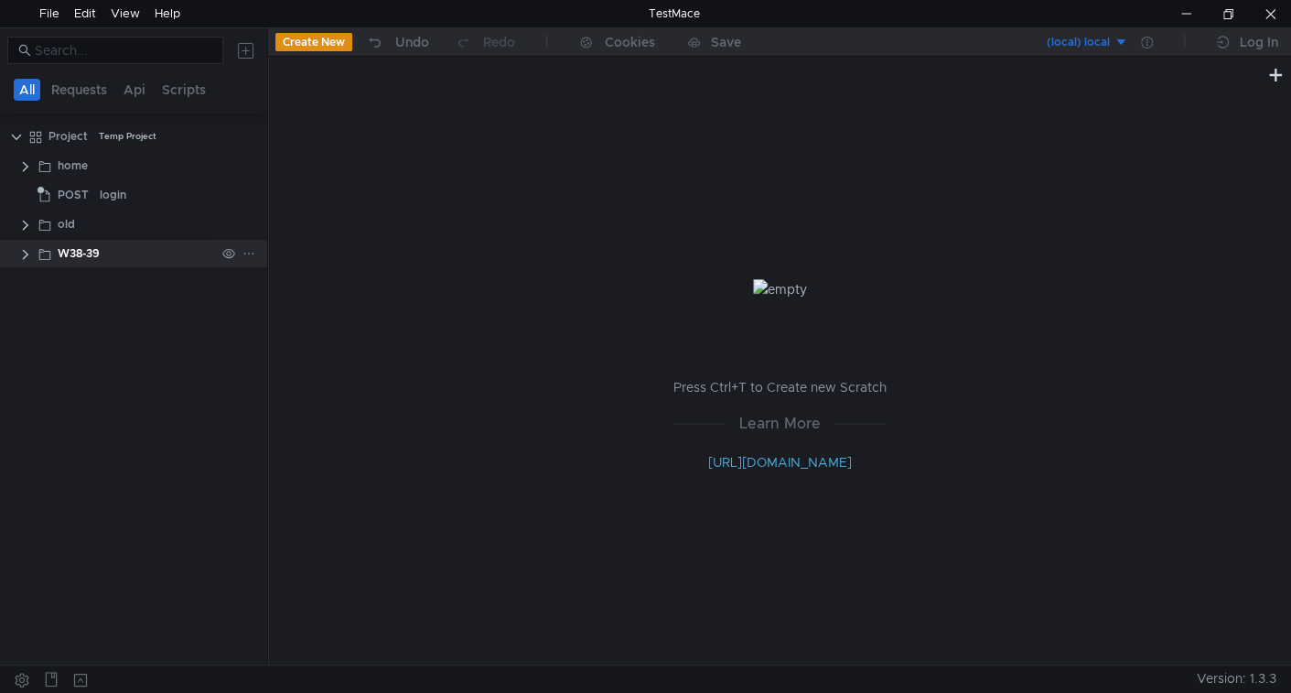
click at [22, 260] on clr-icon at bounding box center [25, 254] width 15 height 15
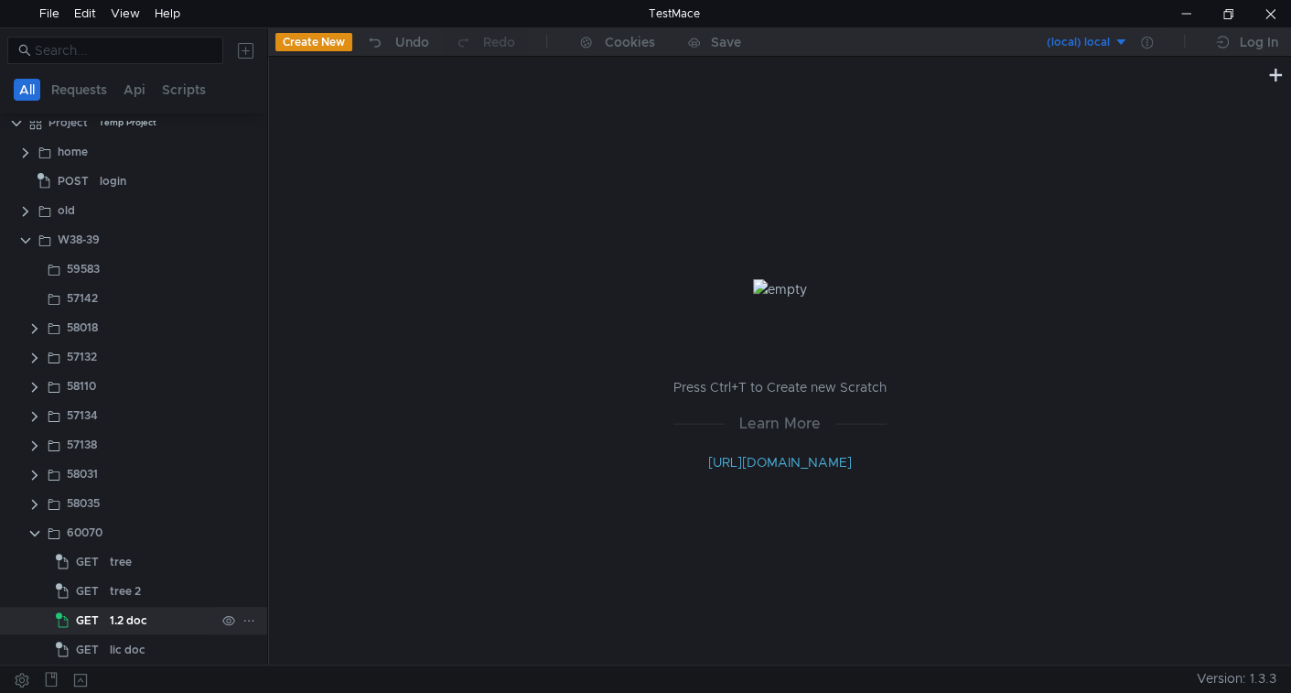
scroll to position [20, 0]
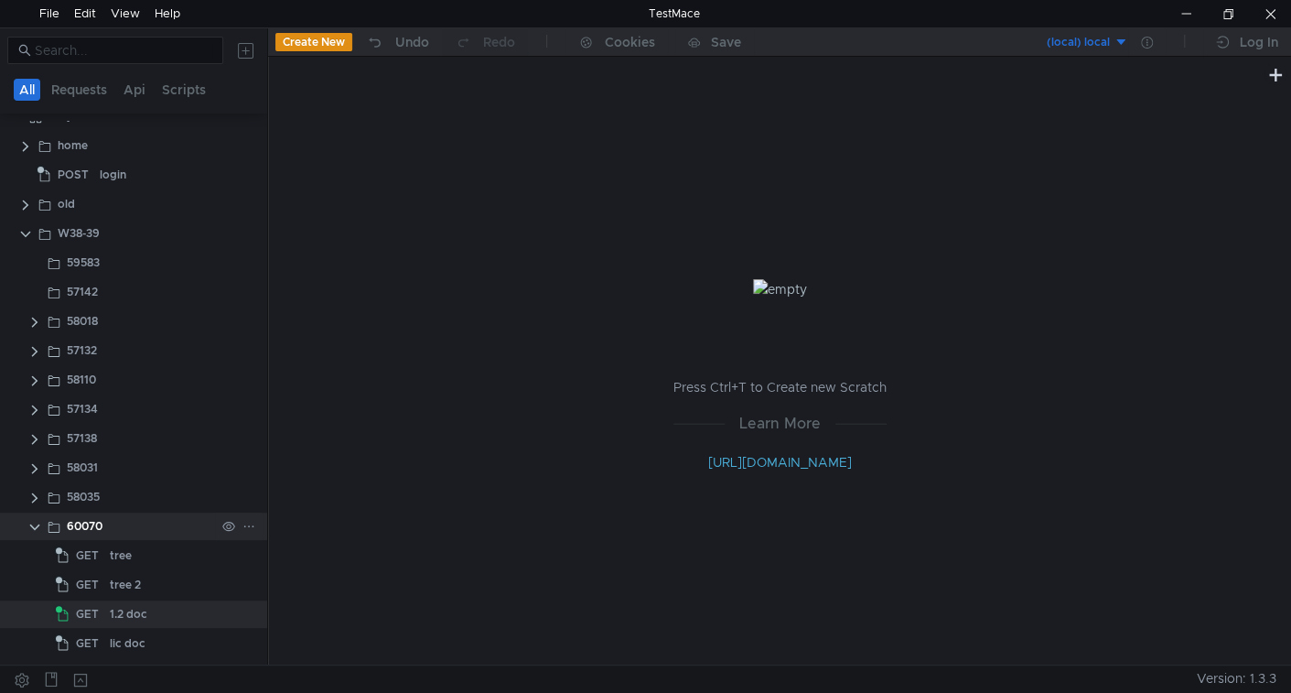
click at [32, 527] on clr-icon at bounding box center [34, 527] width 15 height 15
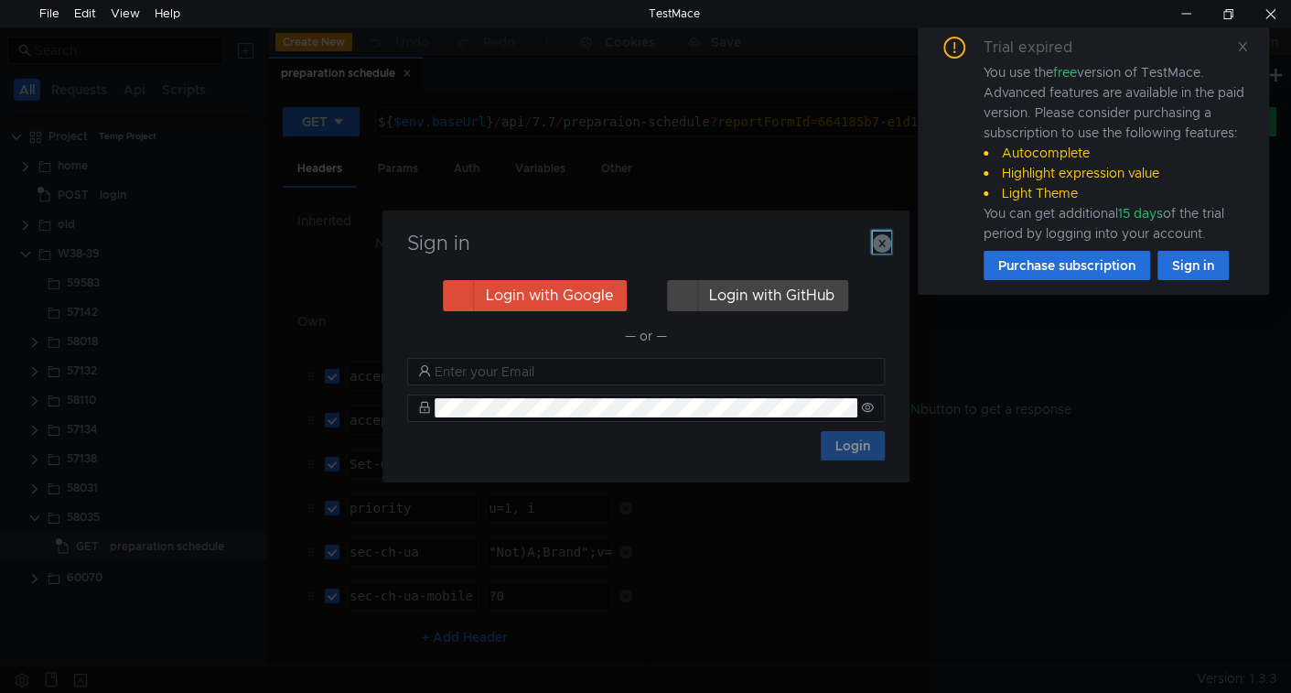
drag, startPoint x: 890, startPoint y: 245, endPoint x: 921, endPoint y: 225, distance: 36.3
click at [891, 244] on div "Sign in Login with Google Login with GitHub — or — Login" at bounding box center [645, 345] width 527 height 271
click at [1244, 48] on icon at bounding box center [1242, 46] width 9 height 9
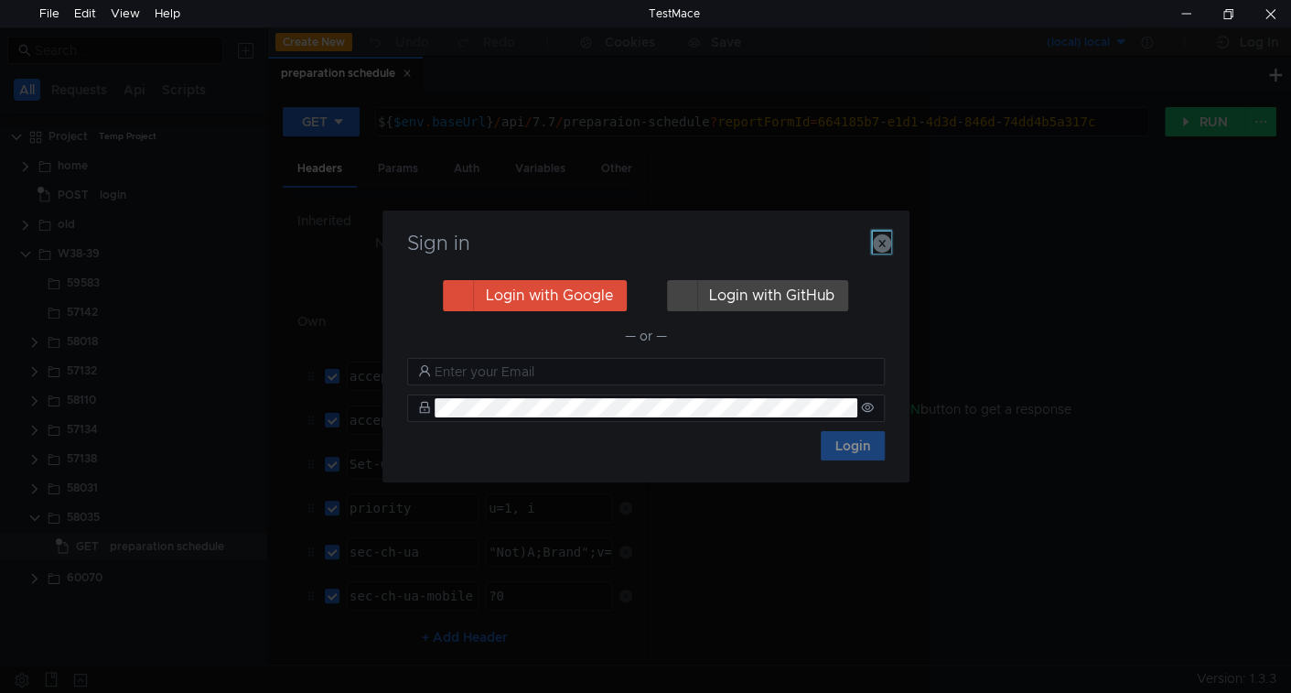
click at [882, 241] on icon "button" at bounding box center [882, 243] width 18 height 18
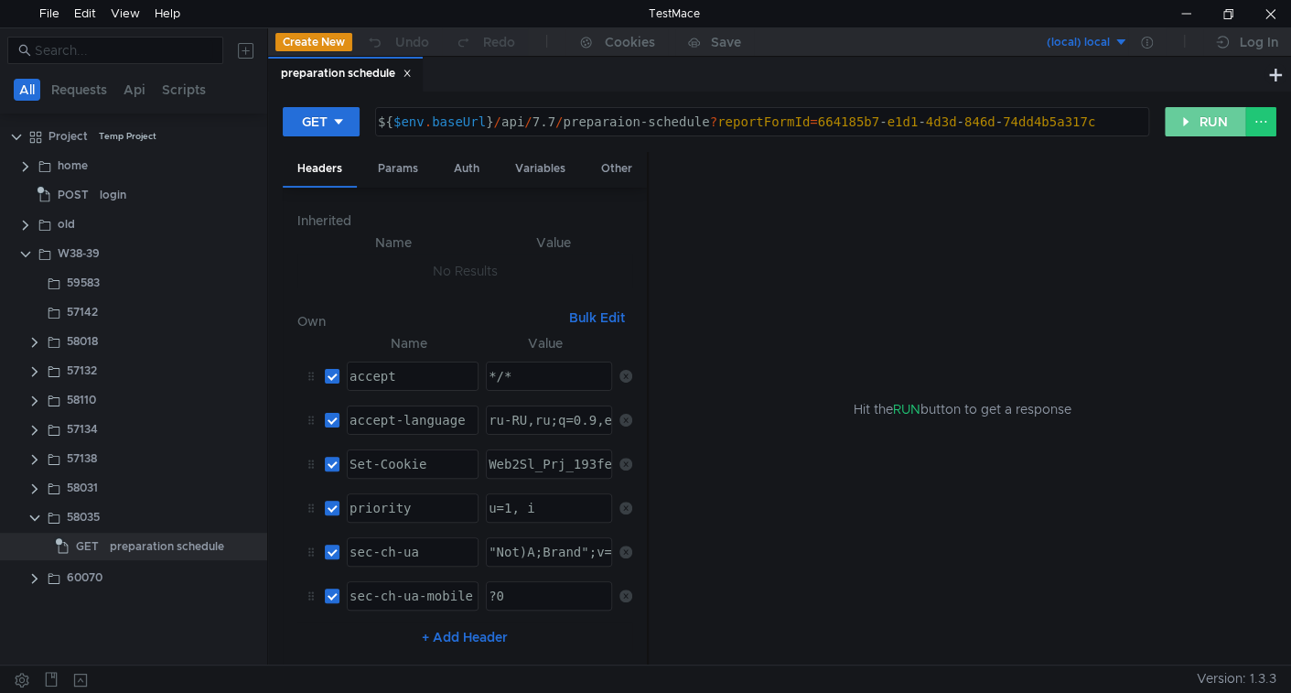
drag, startPoint x: 1217, startPoint y: 113, endPoint x: 936, endPoint y: 350, distance: 368.1
click at [1216, 113] on button "RUN" at bounding box center [1205, 121] width 81 height 29
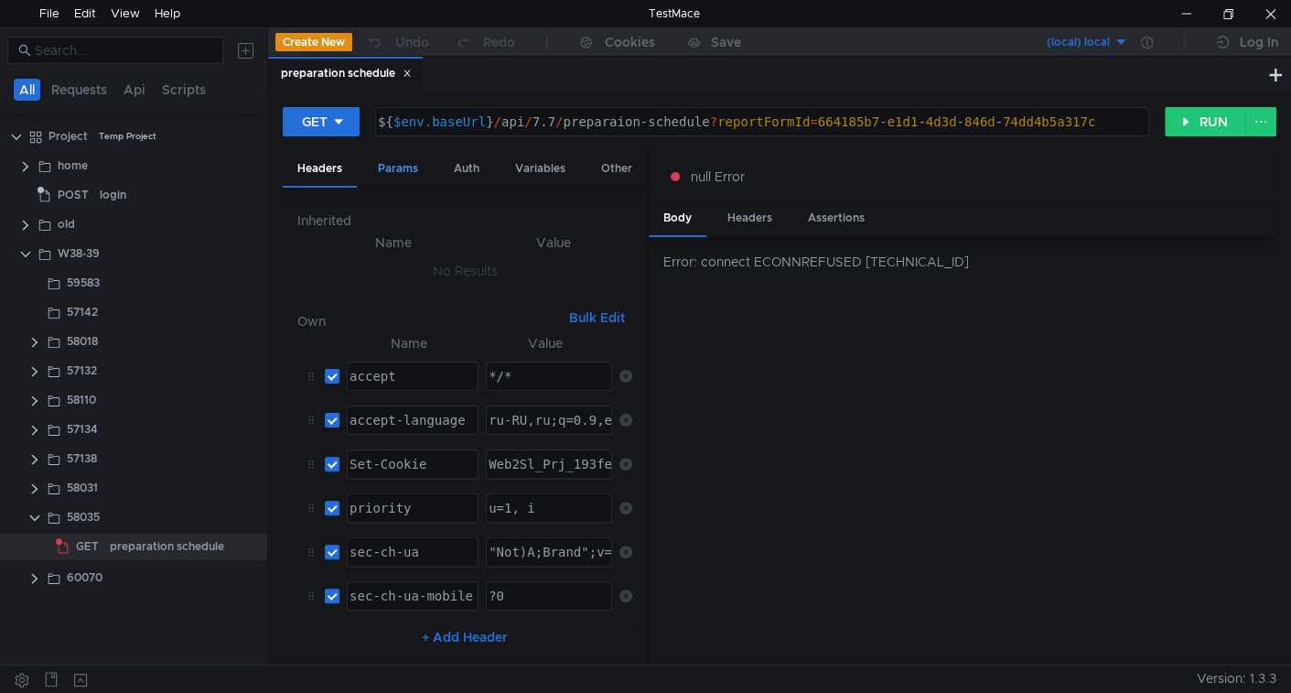
click at [416, 169] on div "Params" at bounding box center [398, 169] width 70 height 34
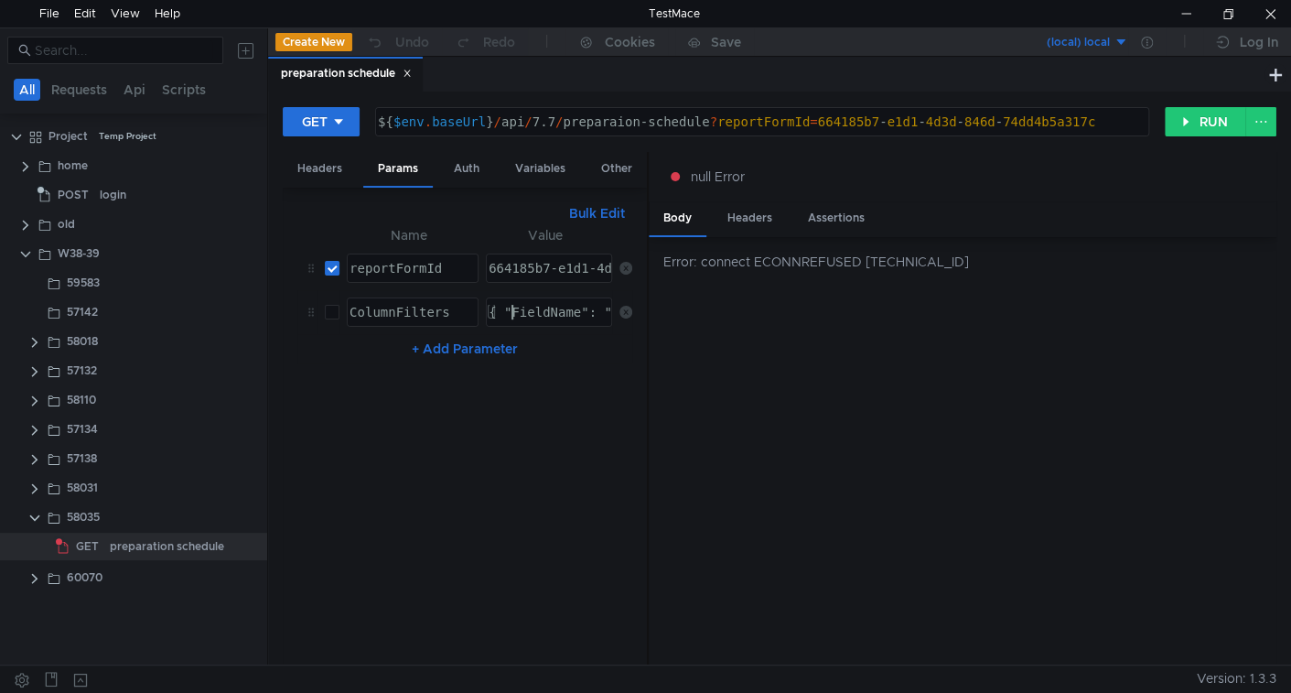
click at [515, 314] on div "{ "FieldName": "company.license", "Method": "Contains", "Value": "Западно" }" at bounding box center [780, 327] width 591 height 44
click at [1203, 121] on button "RUN" at bounding box center [1205, 121] width 81 height 29
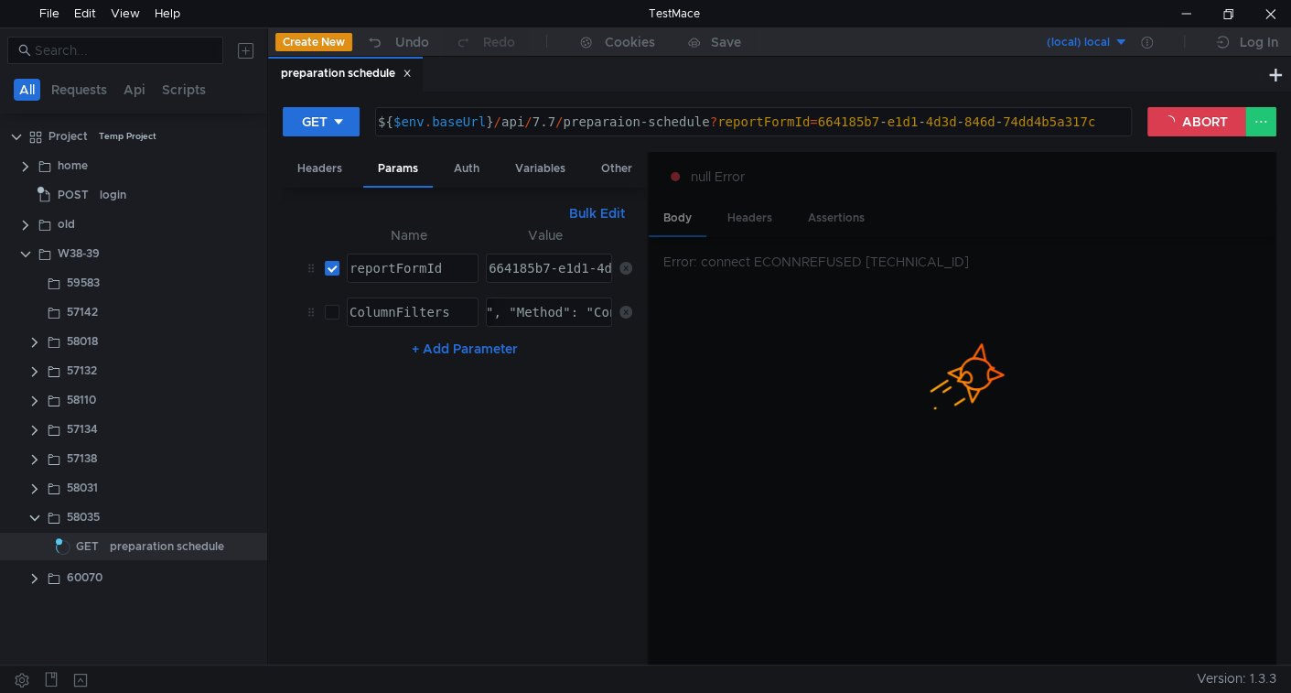
click at [534, 308] on div "{ "FieldName": "", "Method": "Contains", "Value": "Западно" }" at bounding box center [597, 327] width 476 height 44
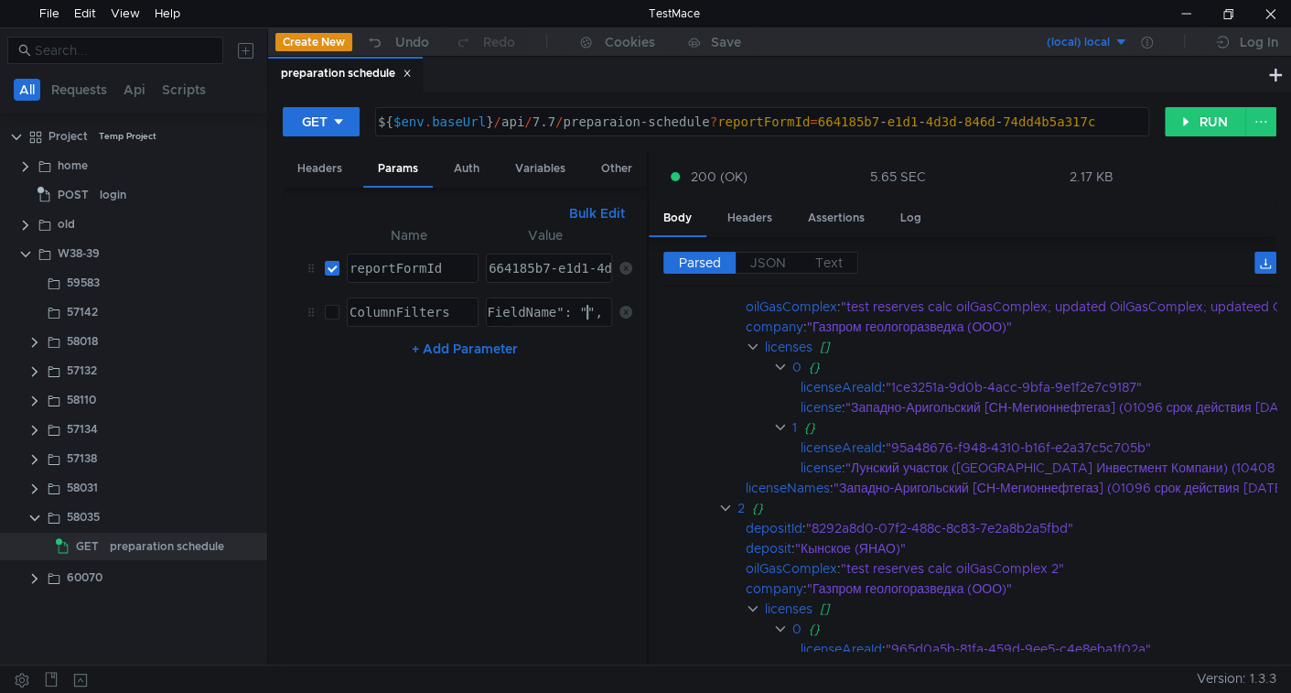
scroll to position [264, 0]
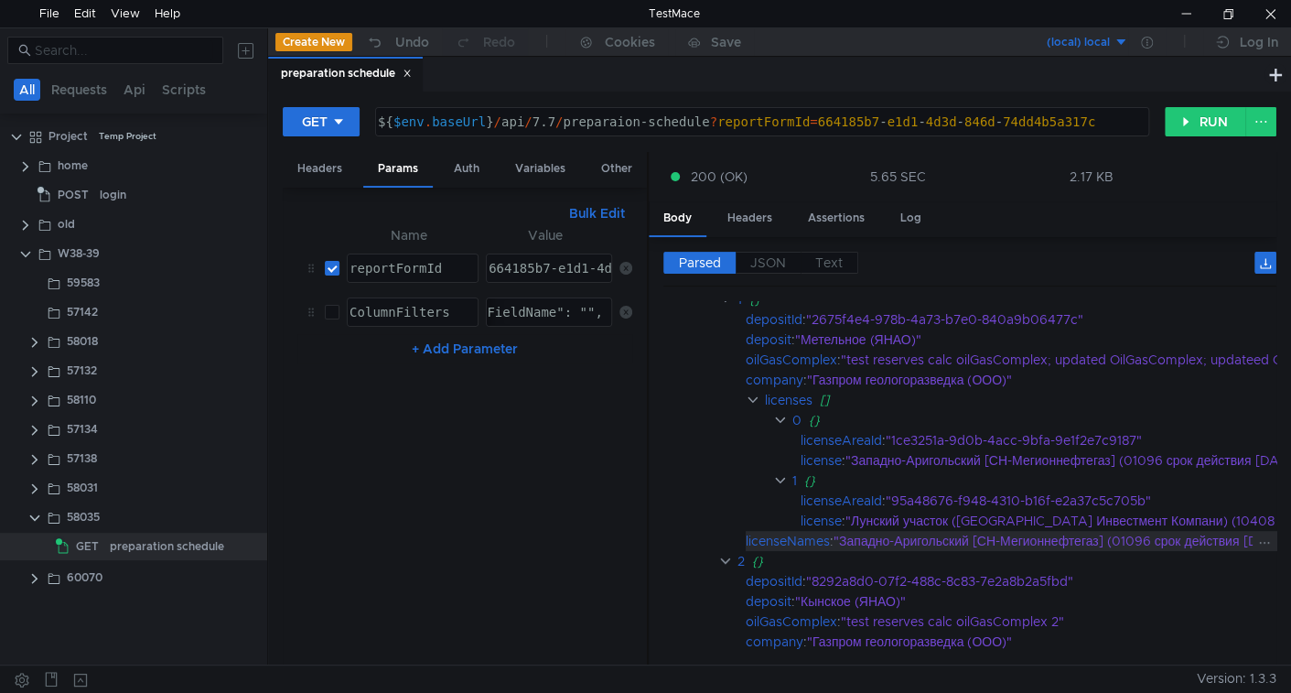
click at [798, 531] on div "licenseNames" at bounding box center [788, 541] width 84 height 20
copy div "licenseNames"
click at [585, 309] on div "{ "FieldName": "", "Method": "Contains", "Value": "Западно" }" at bounding box center [698, 327] width 476 height 44
paste textarea "licenseNames"
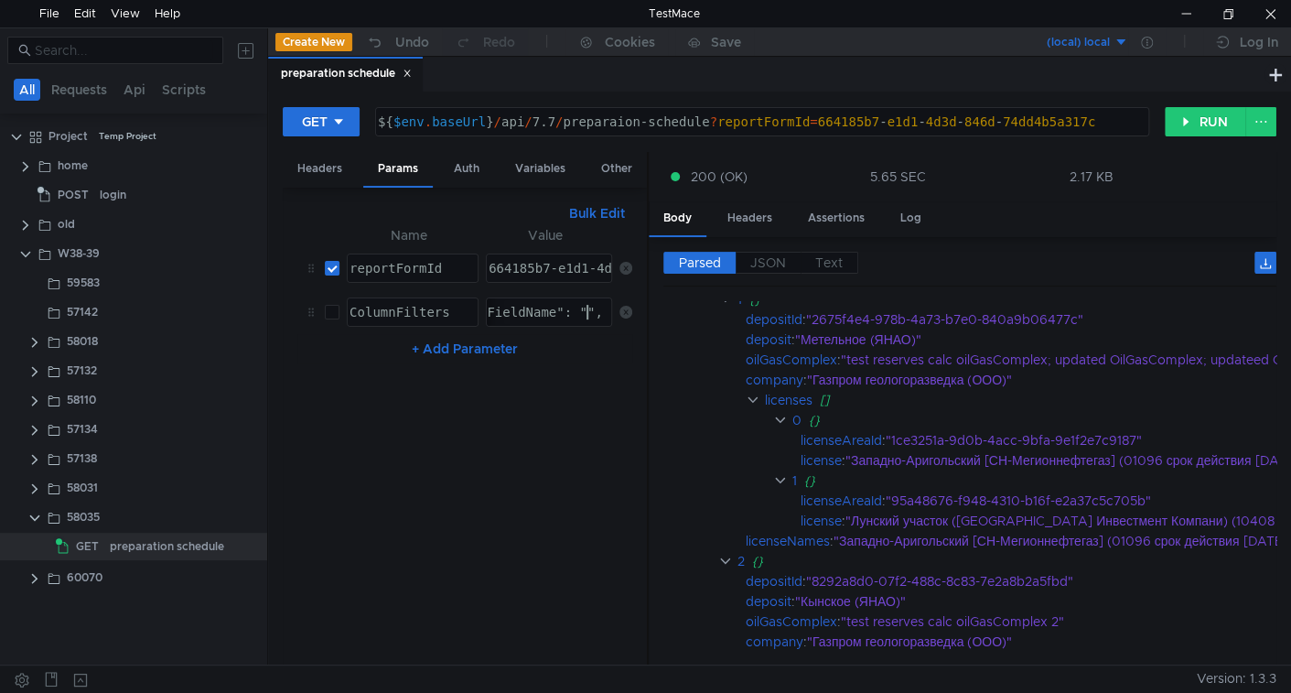
type textarea "{ "FieldName": "licenseNames", "Method": "Contains", "Value": "Западно" }"
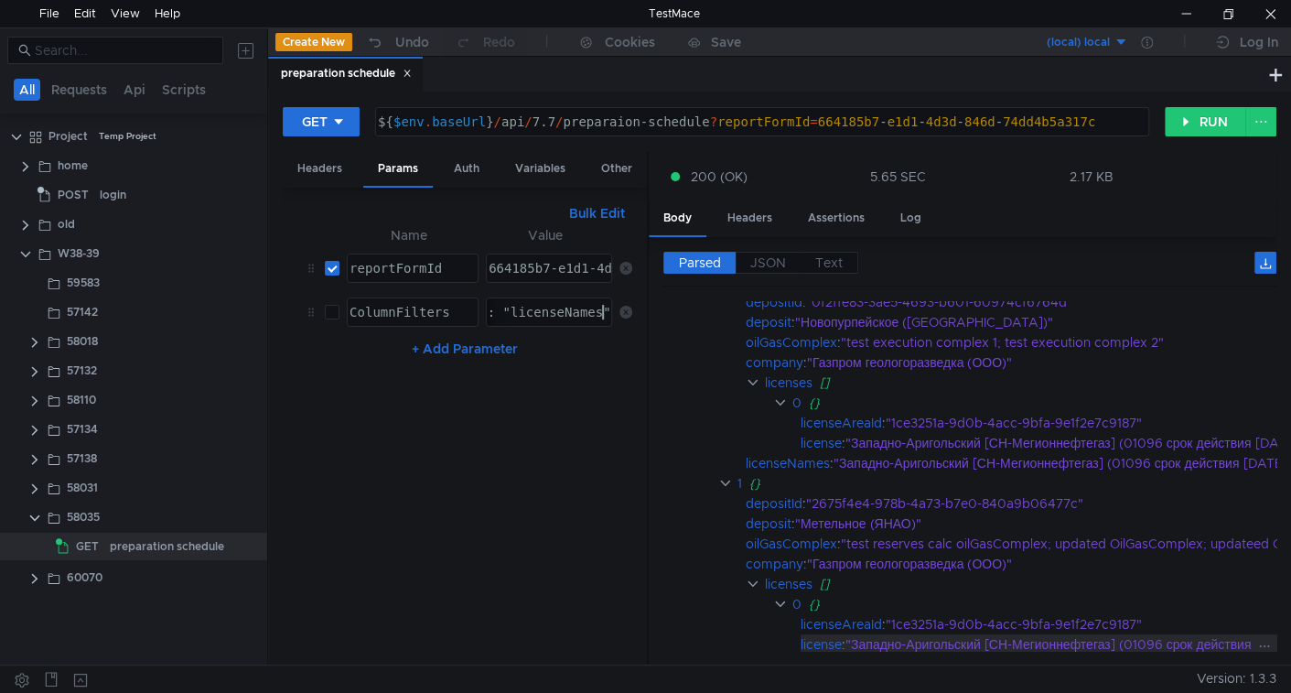
scroll to position [69, 0]
click at [1200, 118] on button "RUN" at bounding box center [1205, 121] width 81 height 29
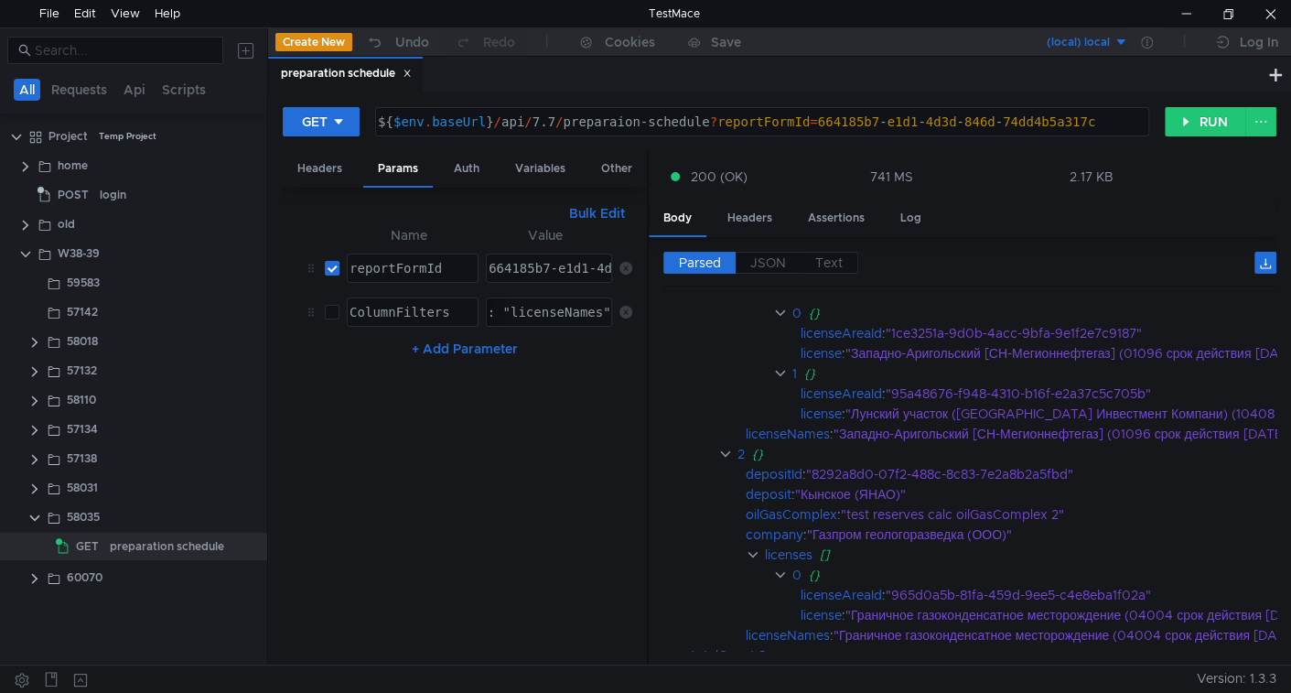
scroll to position [0, 0]
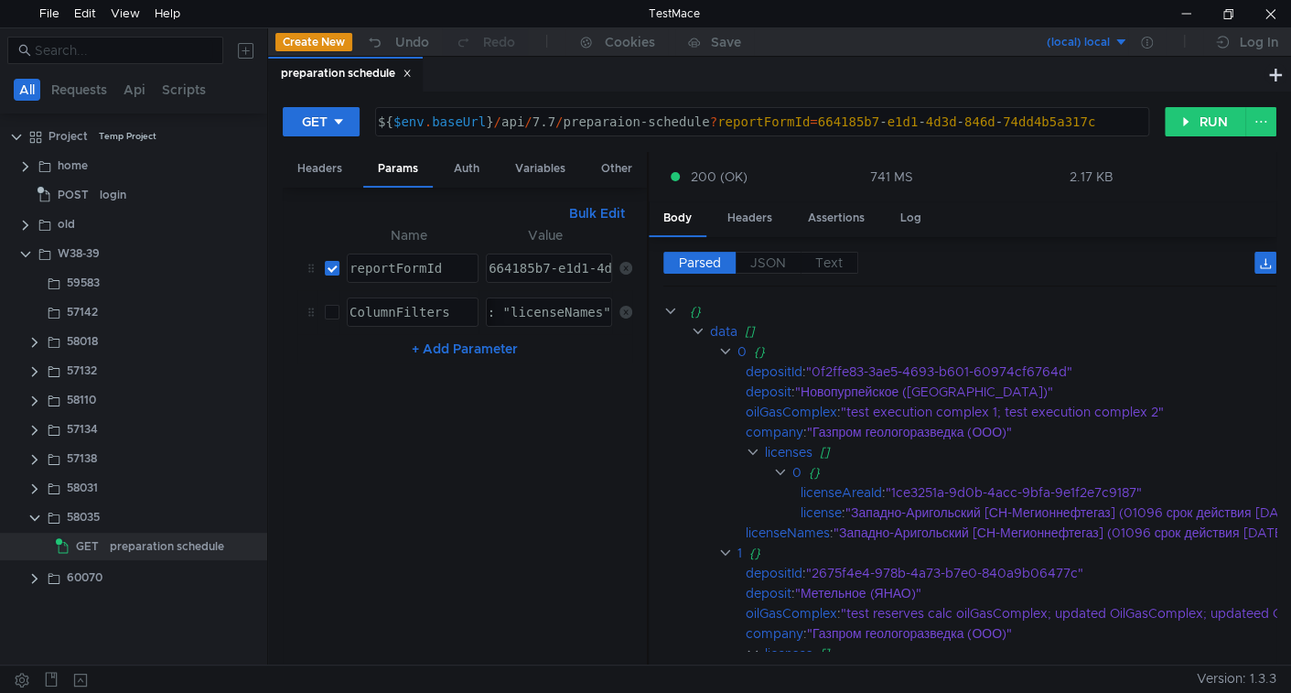
click at [325, 318] on label at bounding box center [332, 312] width 15 height 20
checkbox input "true"
click at [30, 573] on clr-icon at bounding box center [34, 578] width 15 height 15
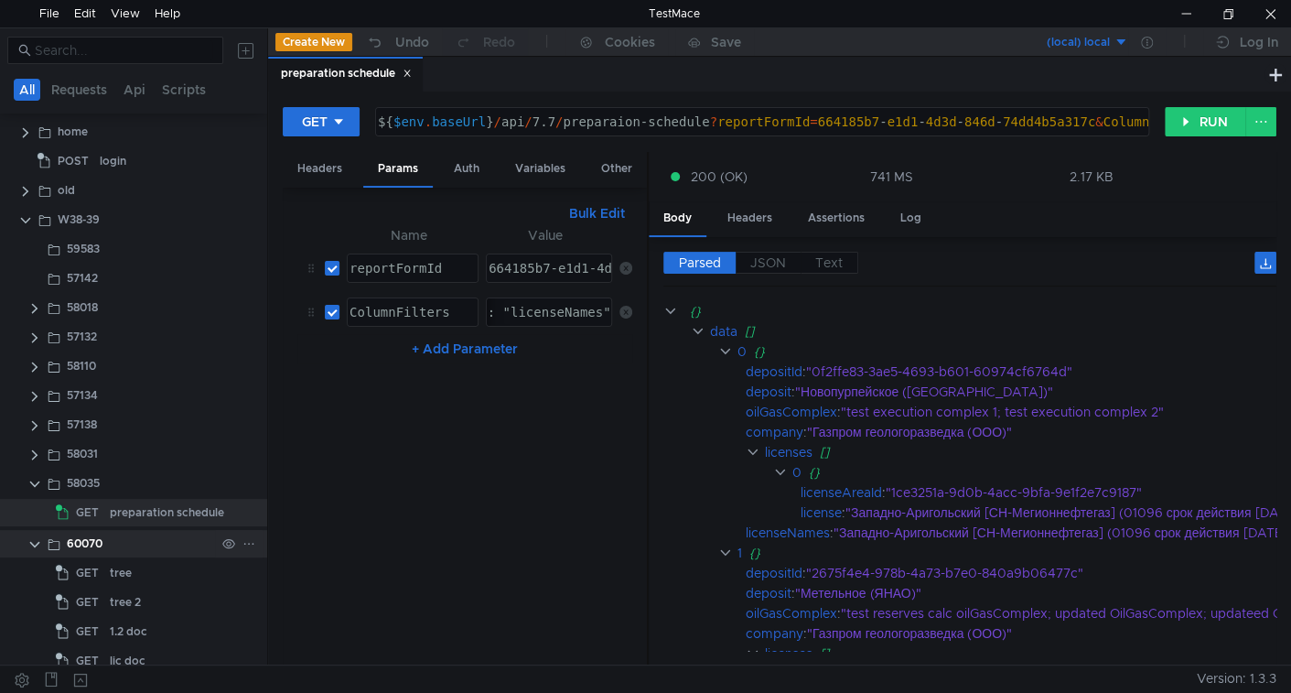
scroll to position [51, 0]
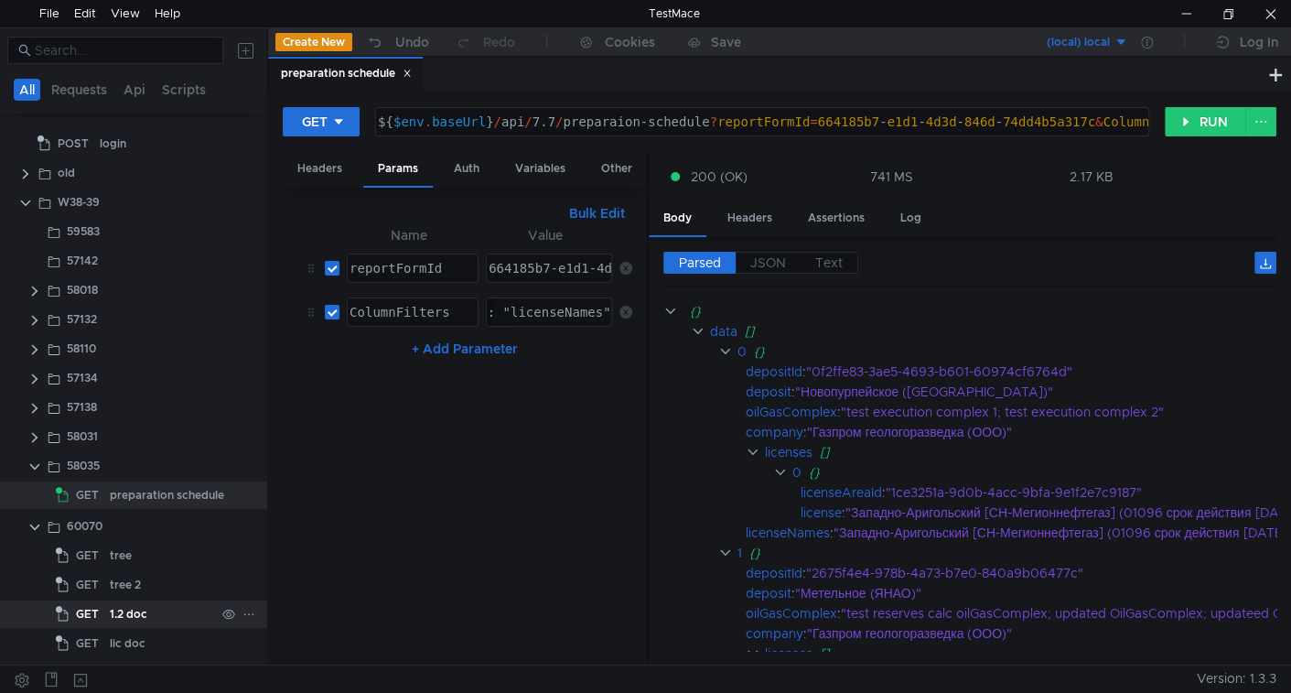
click at [138, 613] on div "1.2 doc" at bounding box center [129, 613] width 38 height 27
